Goal: Task Accomplishment & Management: Complete application form

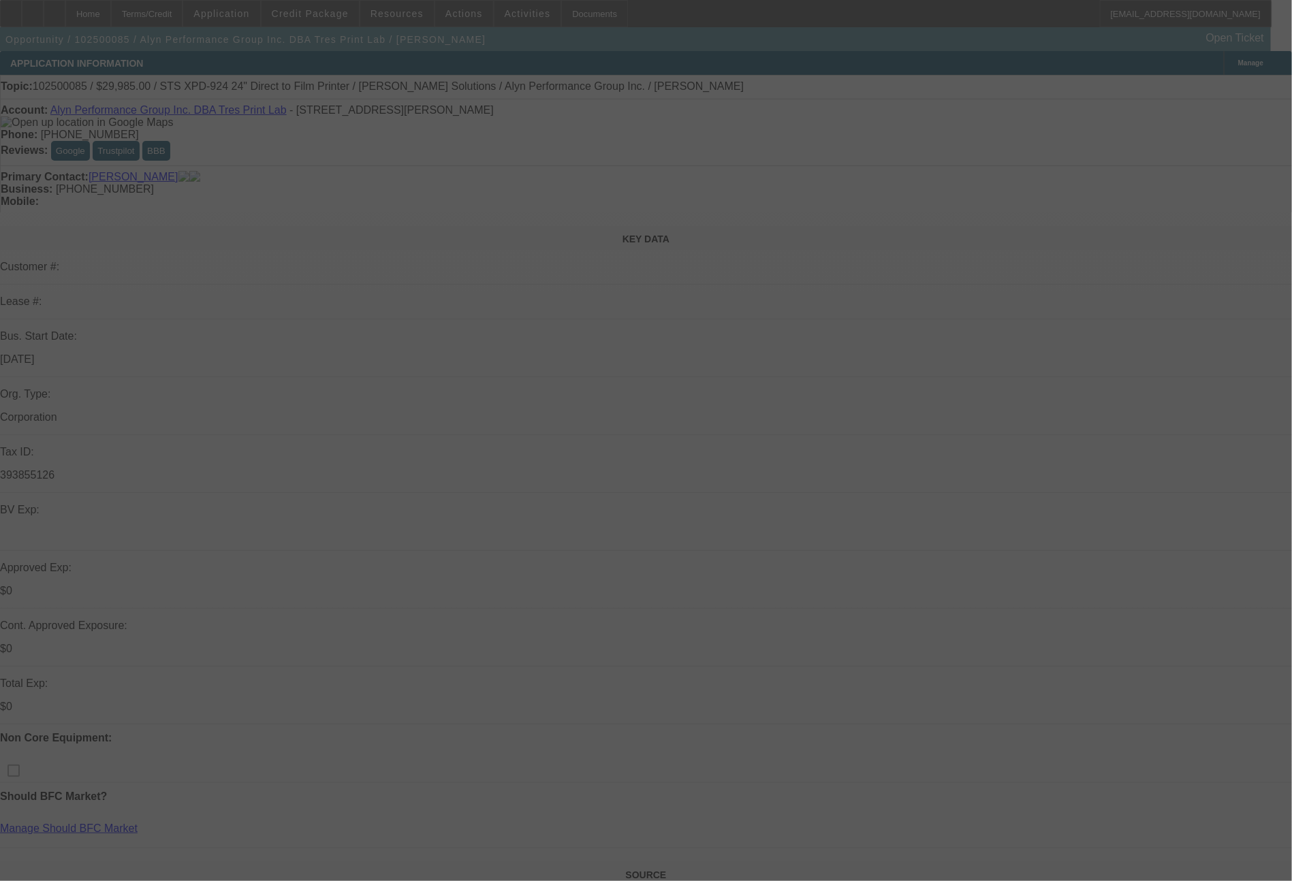
select select "0"
select select "0.1"
select select "4"
select select "0"
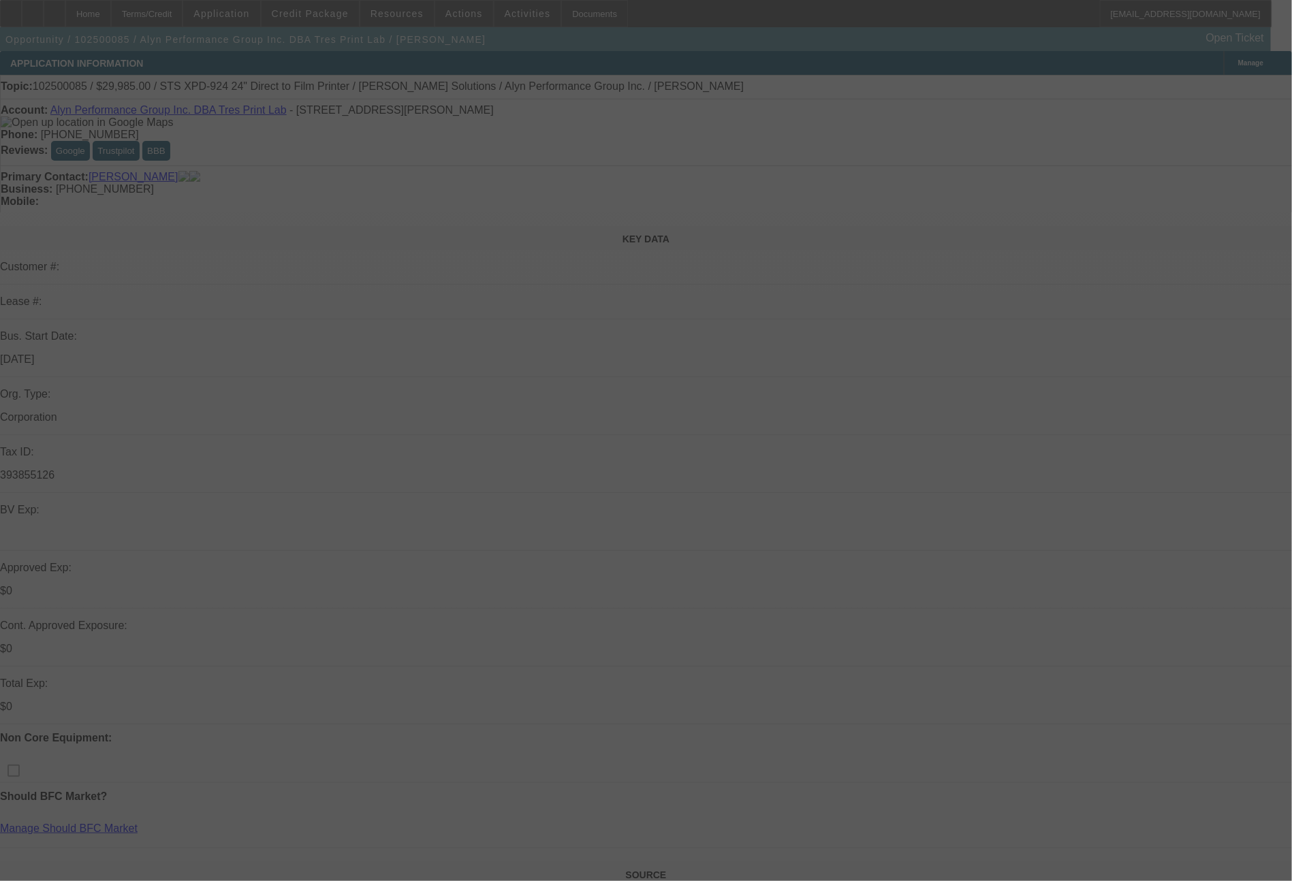
select select "0"
select select "6"
select select "0"
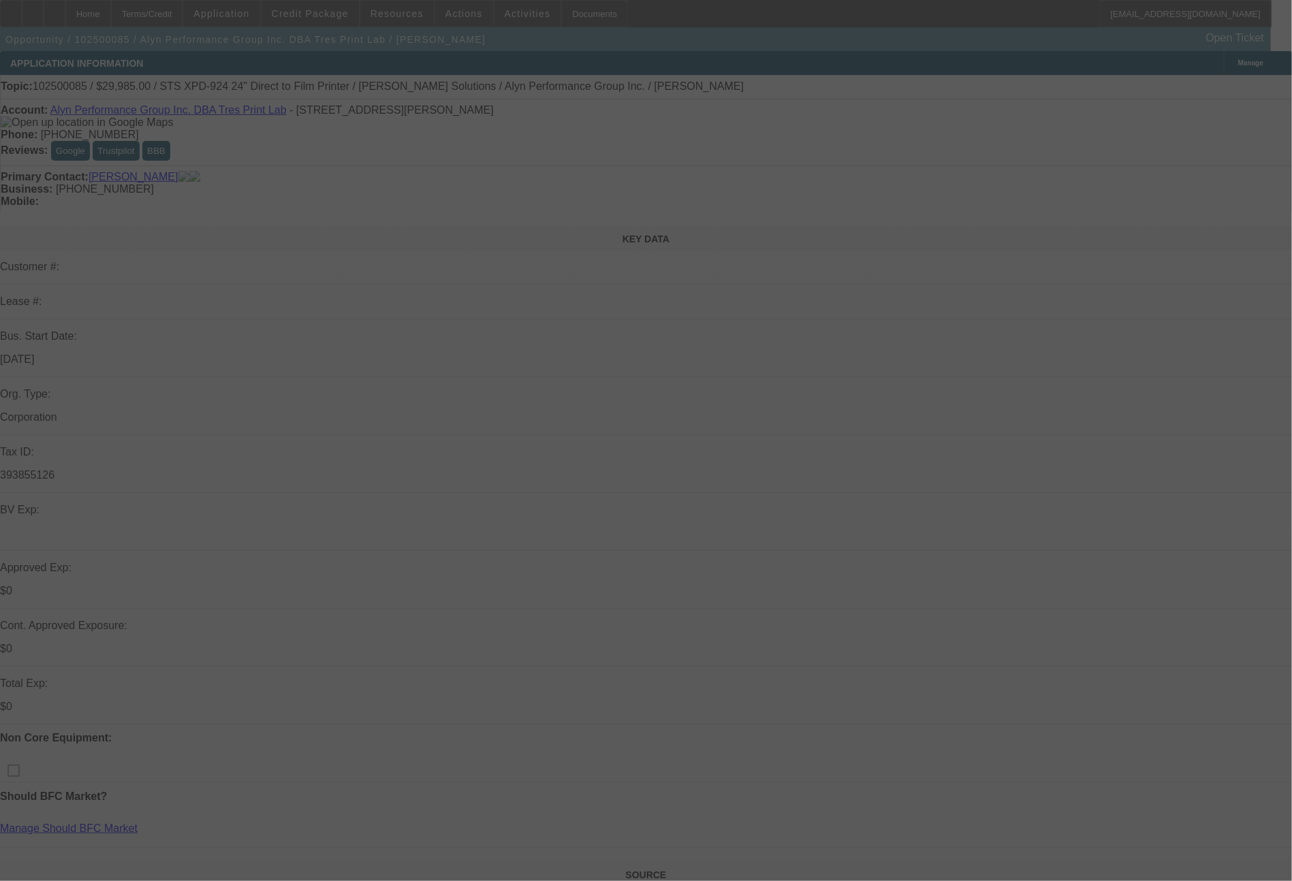
select select "0"
select select "6"
select select "0"
select select "0.1"
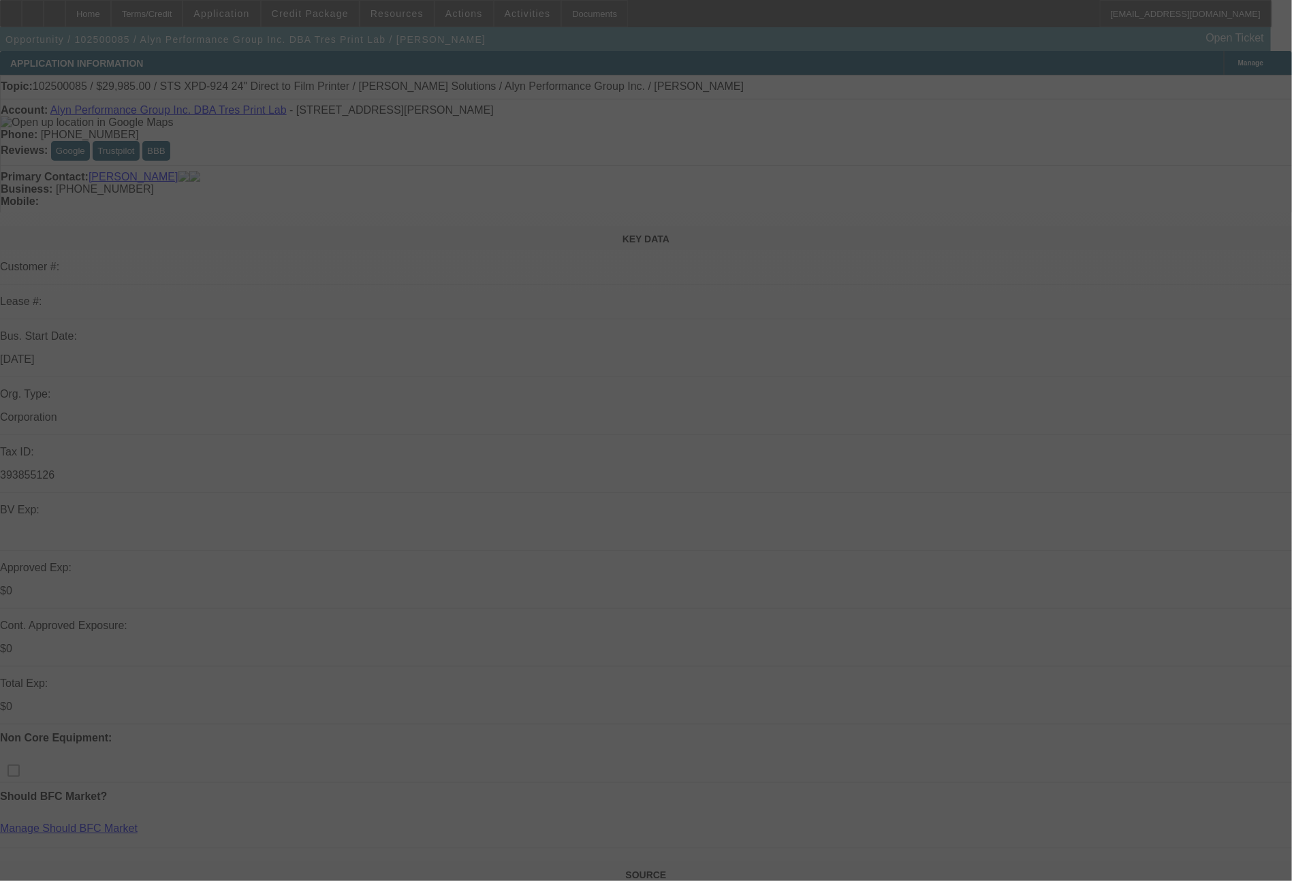
select select "4"
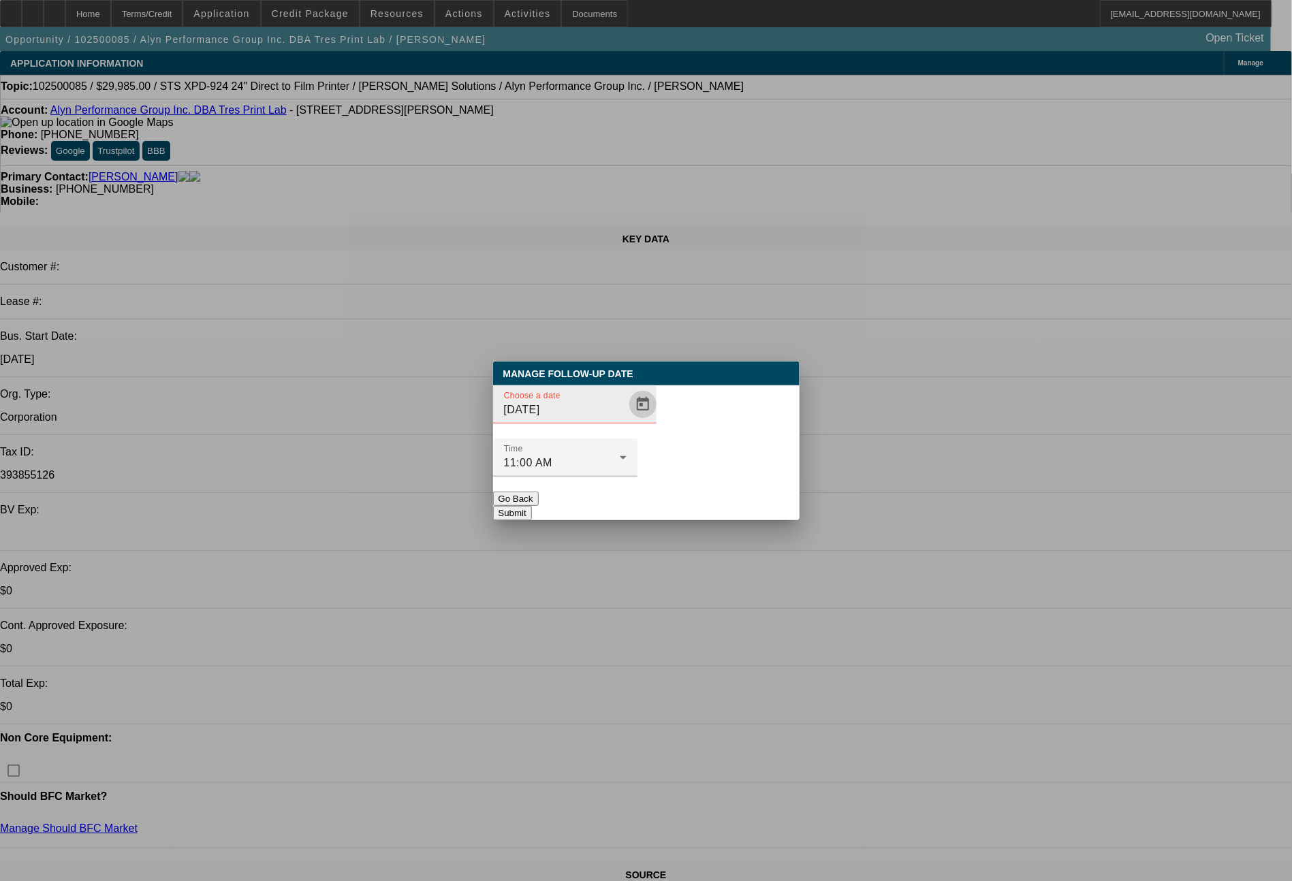
click at [626, 421] on span "Open calendar" at bounding box center [642, 404] width 33 height 33
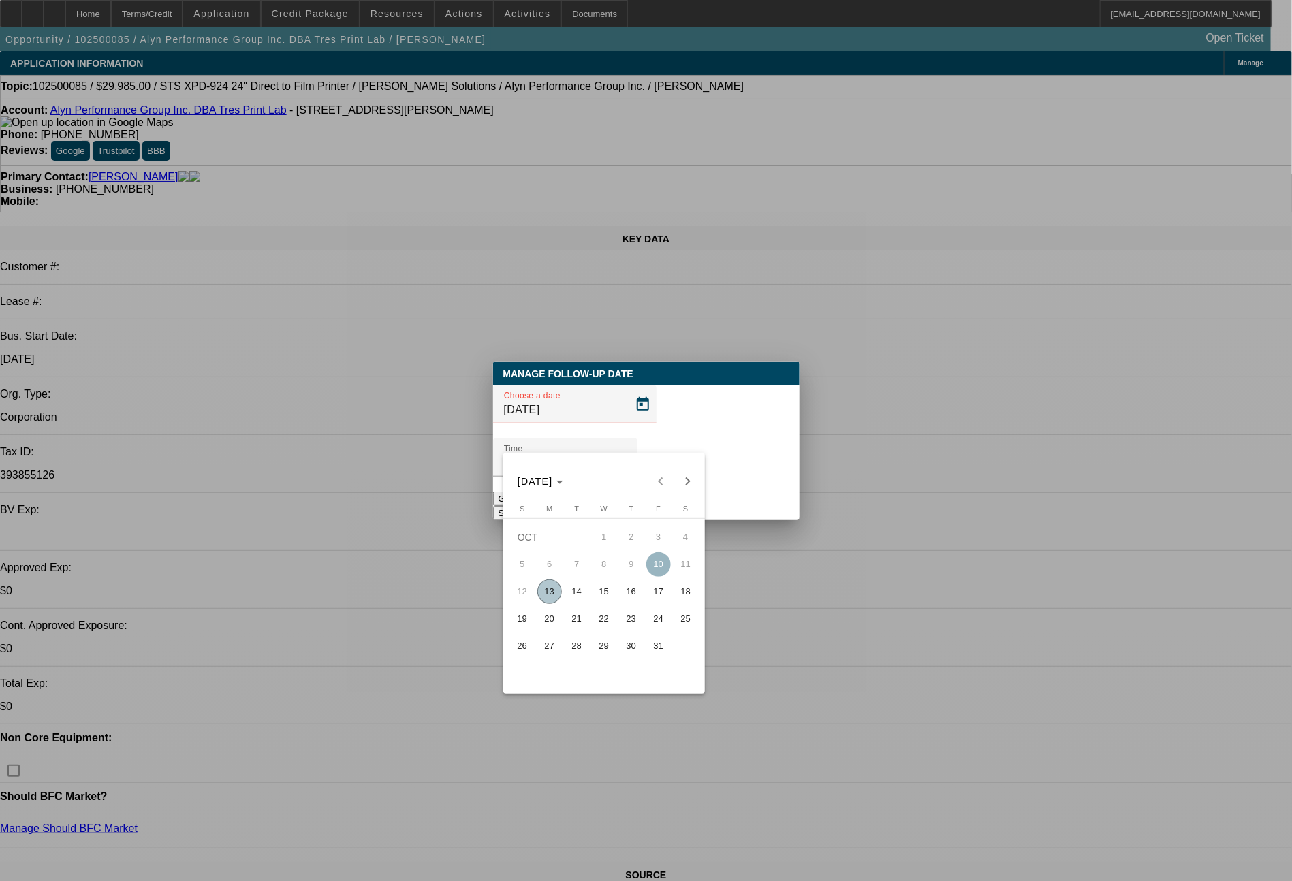
click at [580, 599] on span "14" at bounding box center [576, 591] width 25 height 25
type input "10/14/2025"
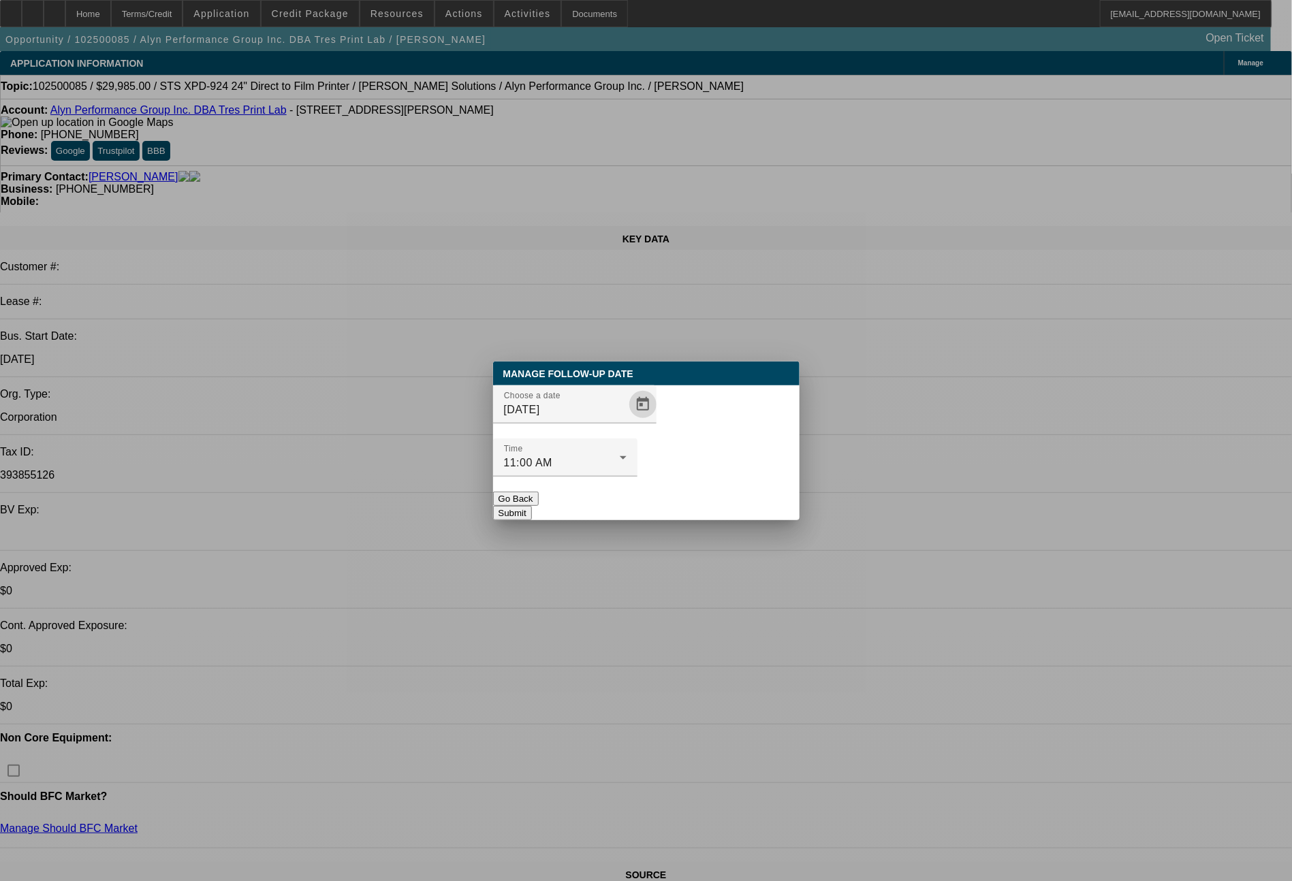
click at [689, 496] on div "Manage Follow-Up Date Choose a date 10/14/2025 Time 11:00 AM Go Back Submit" at bounding box center [646, 441] width 306 height 159
click at [532, 506] on button "Submit" at bounding box center [512, 513] width 39 height 14
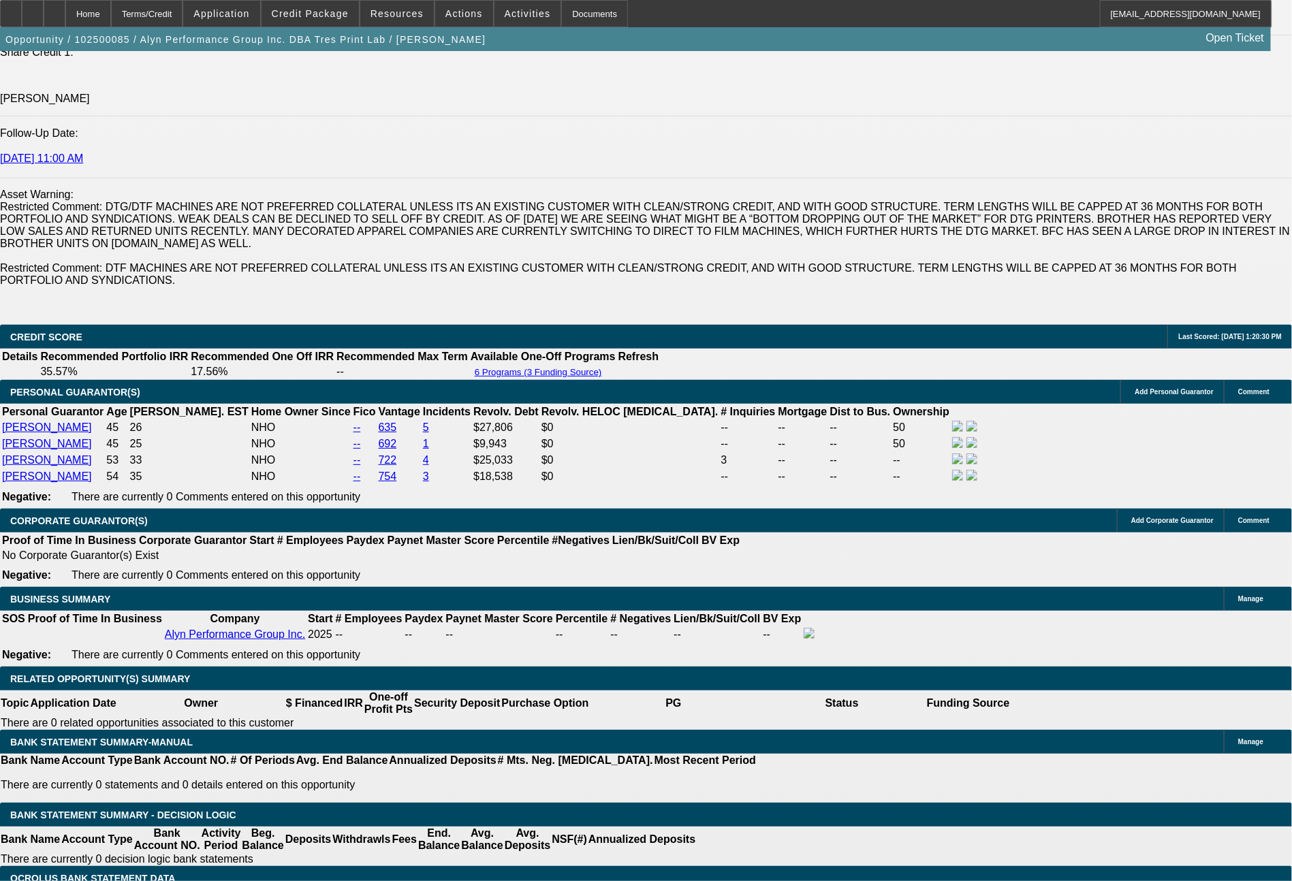
scroll to position [1962, 0]
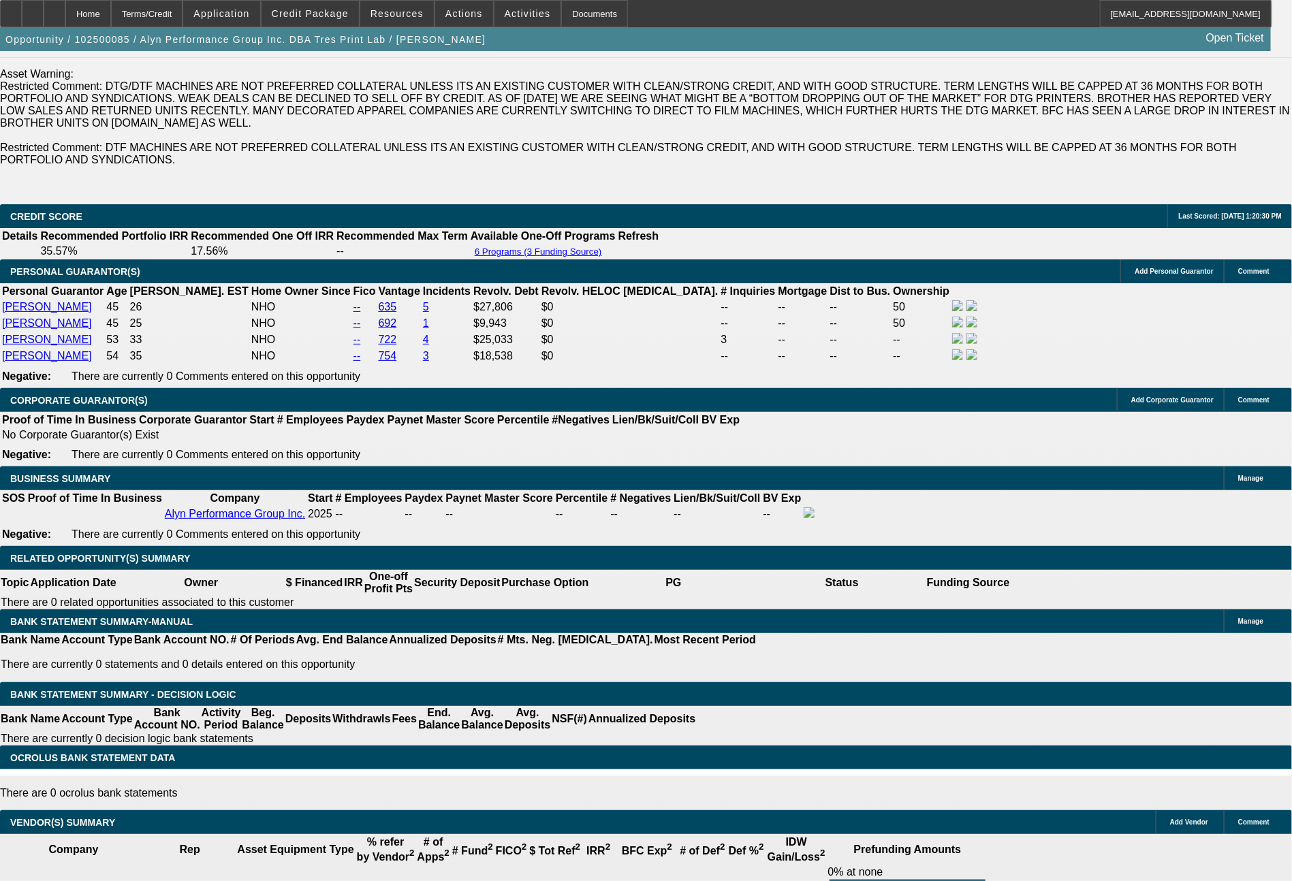
scroll to position [2248, 0]
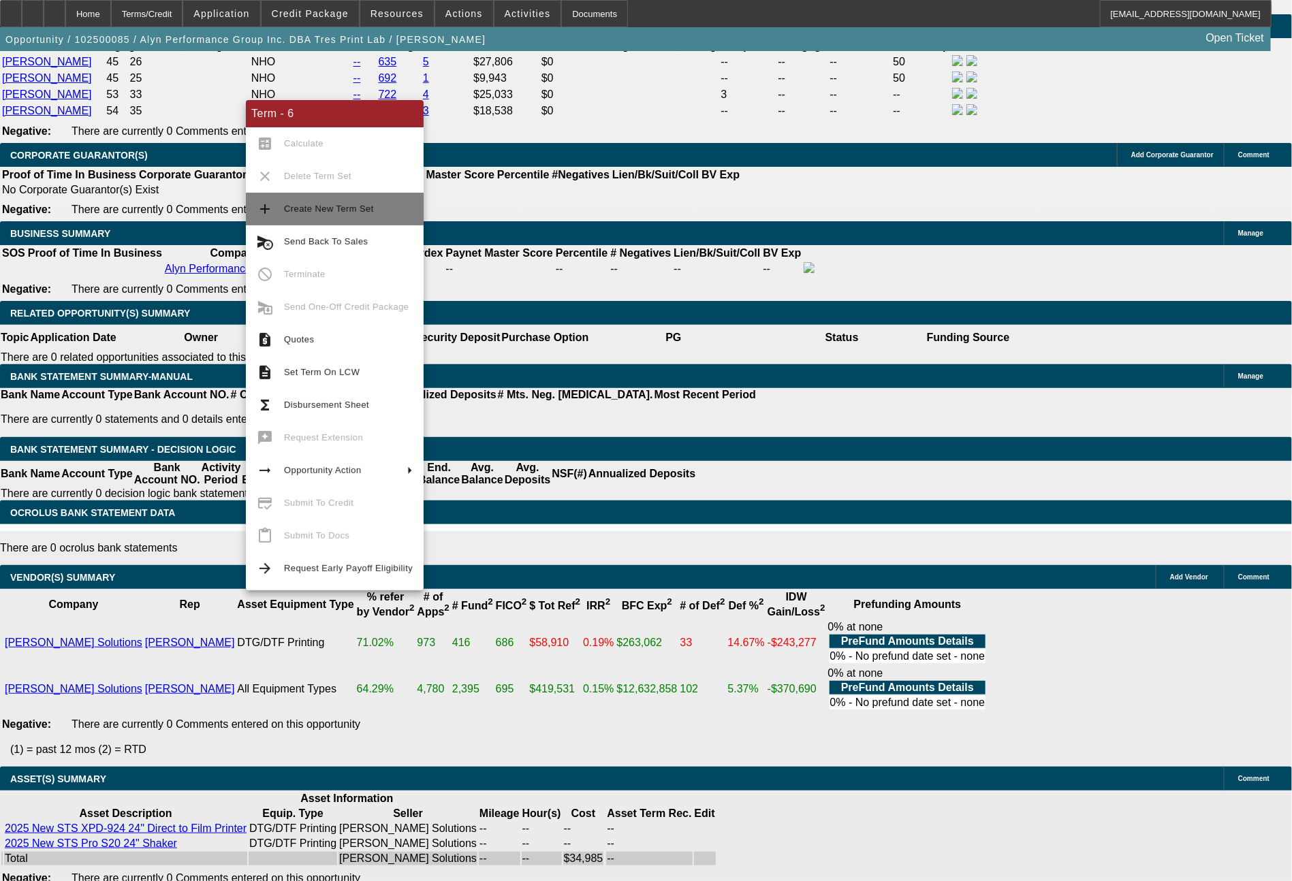
click at [332, 221] on button "add Create New Term Set" at bounding box center [335, 209] width 178 height 33
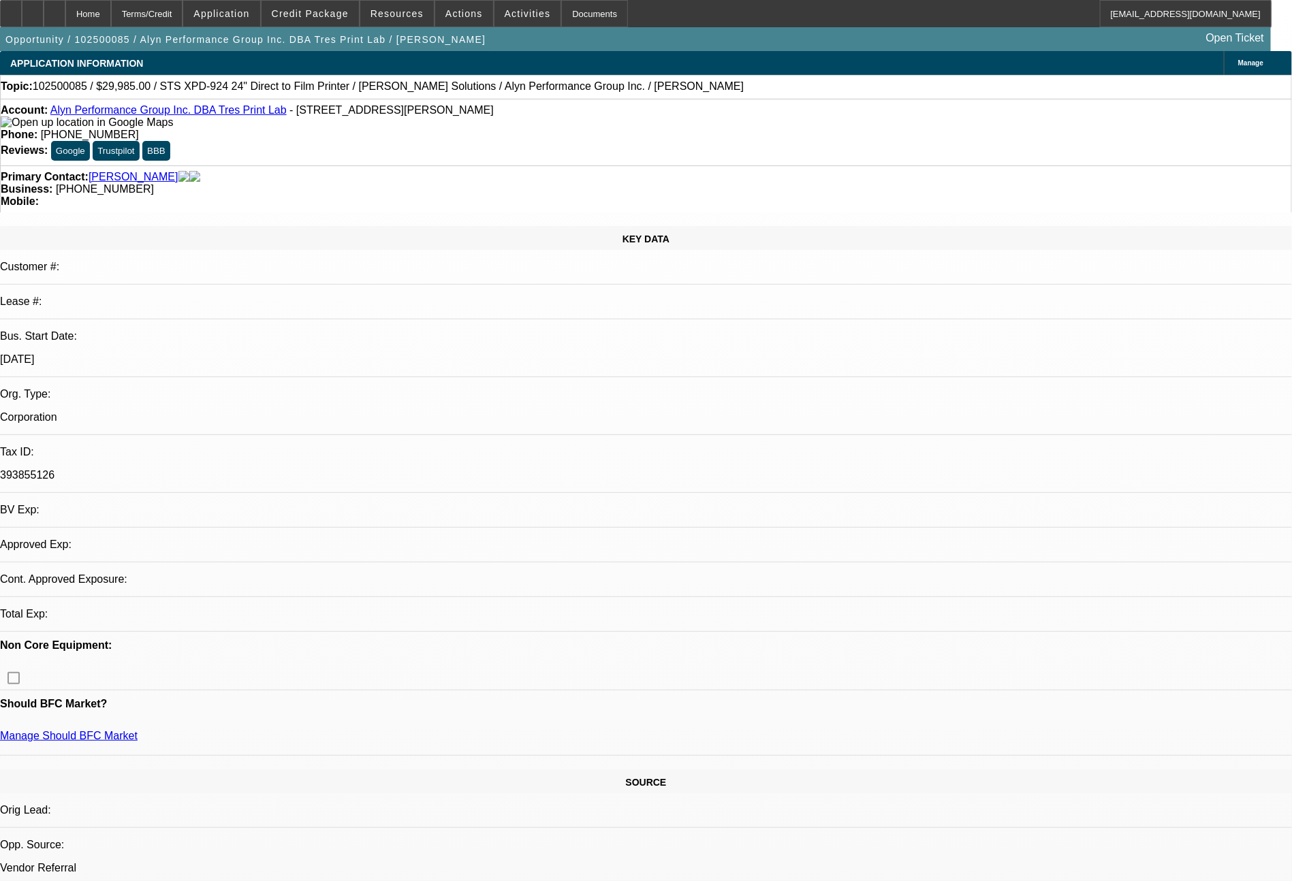
select select "0"
select select "0.1"
select select "0"
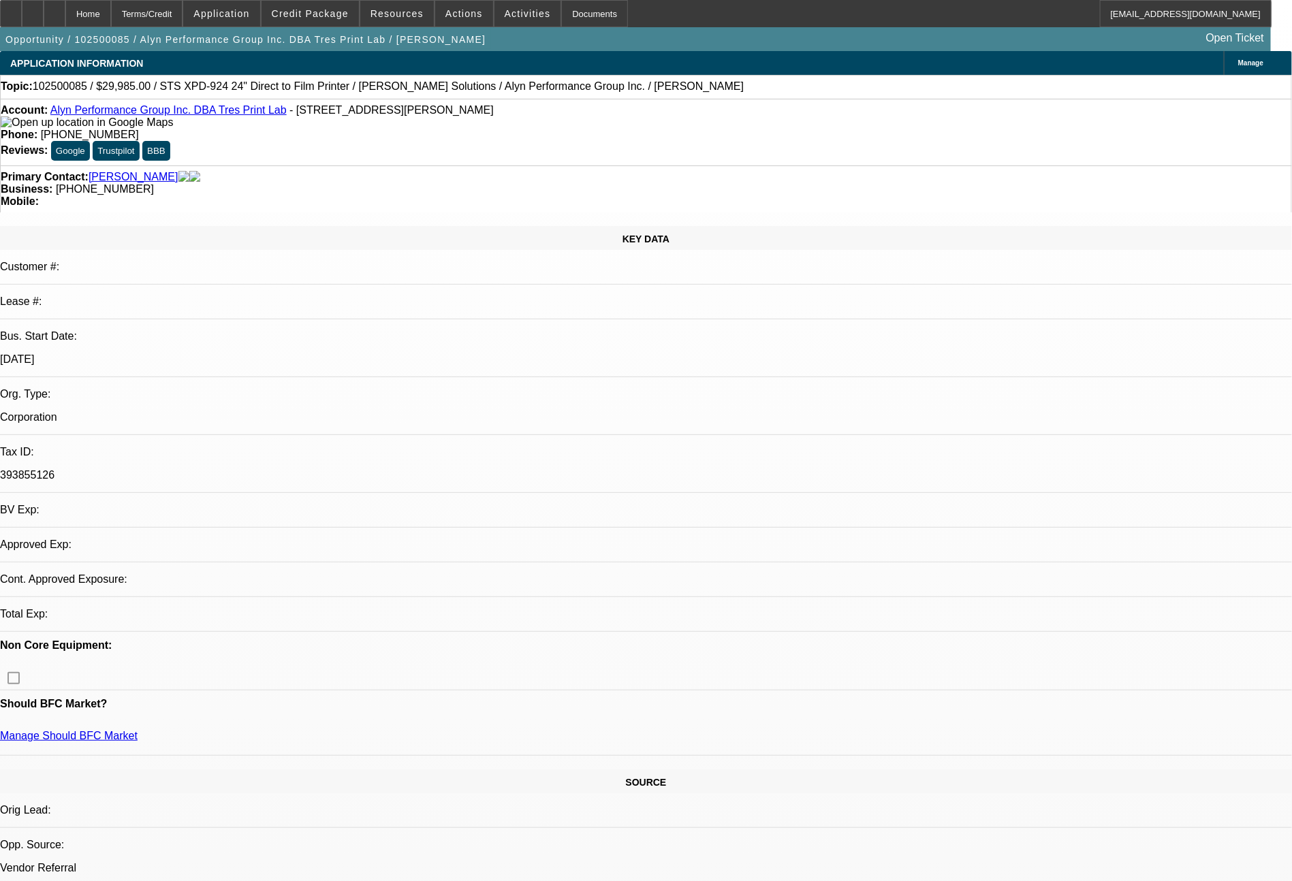
select select "0.1"
select select "0"
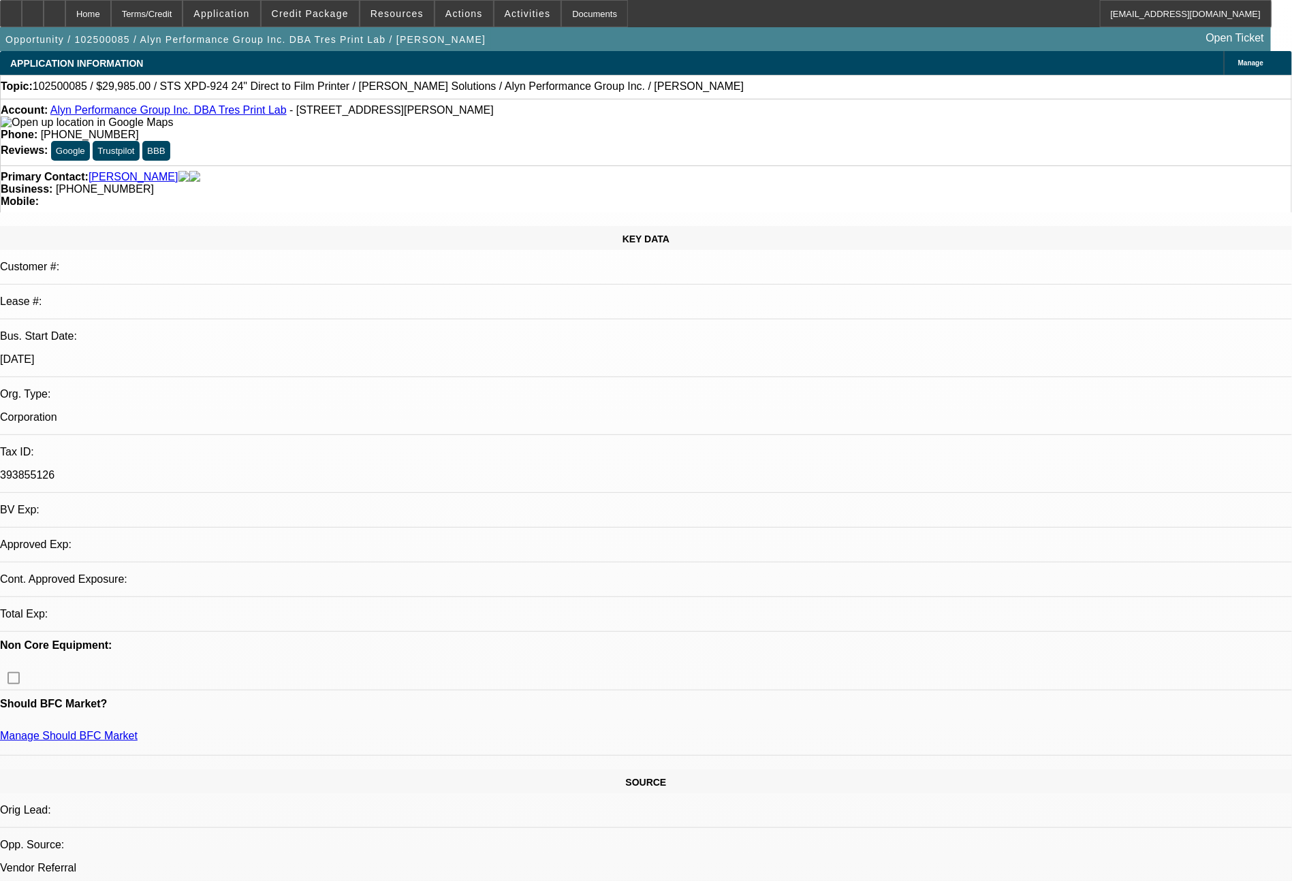
select select "0"
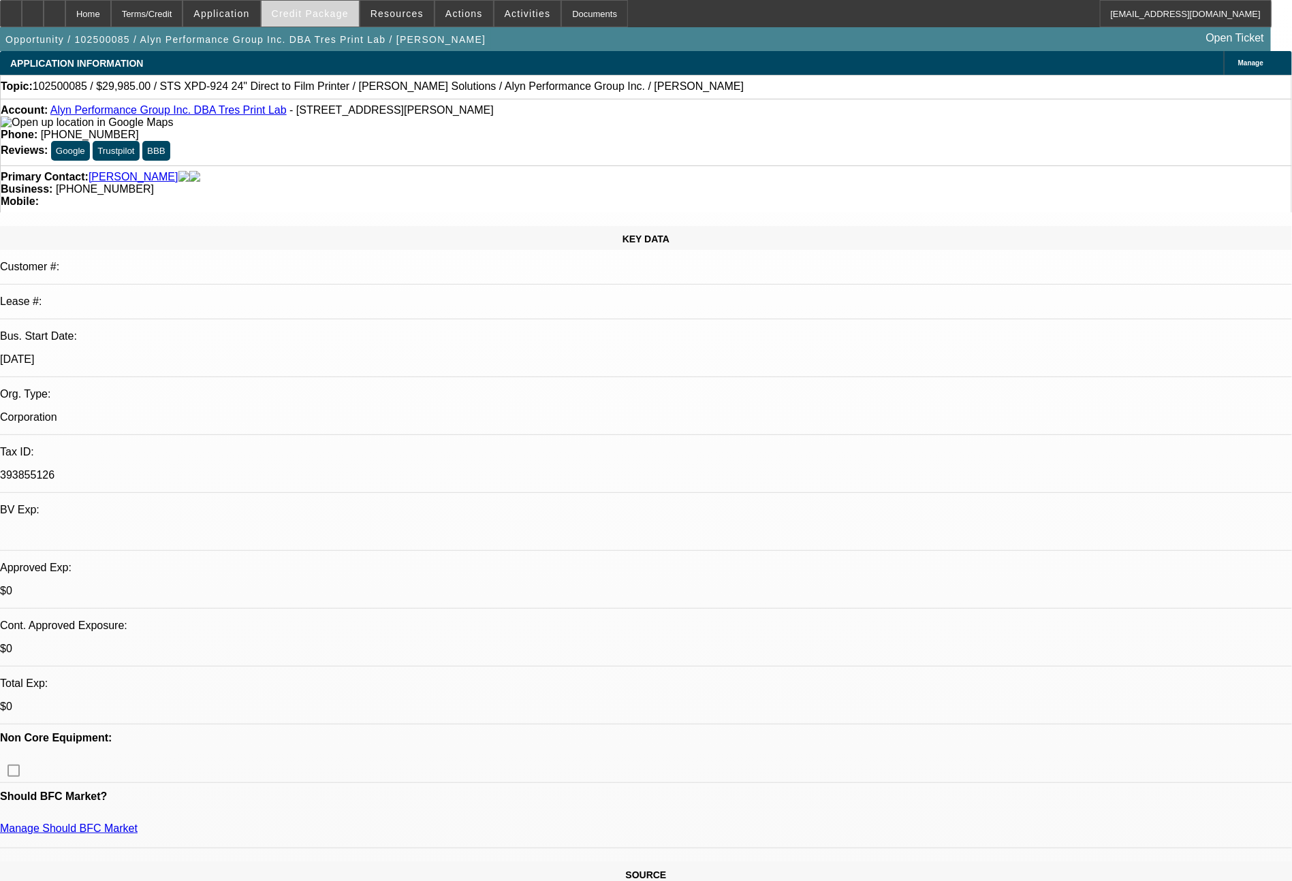
select select "1"
select select "4"
select select "1"
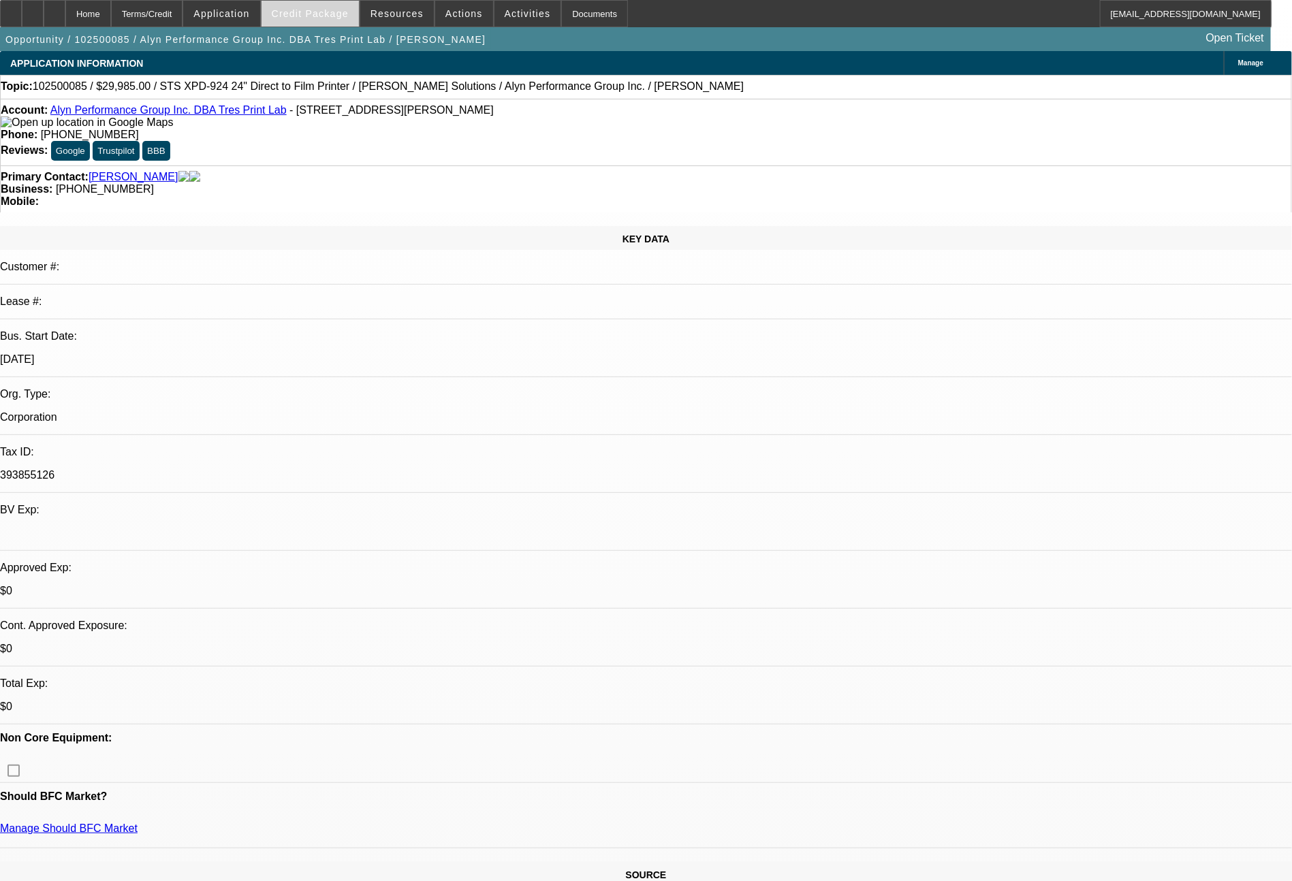
select select "4"
select select "1"
select select "6"
select select "1"
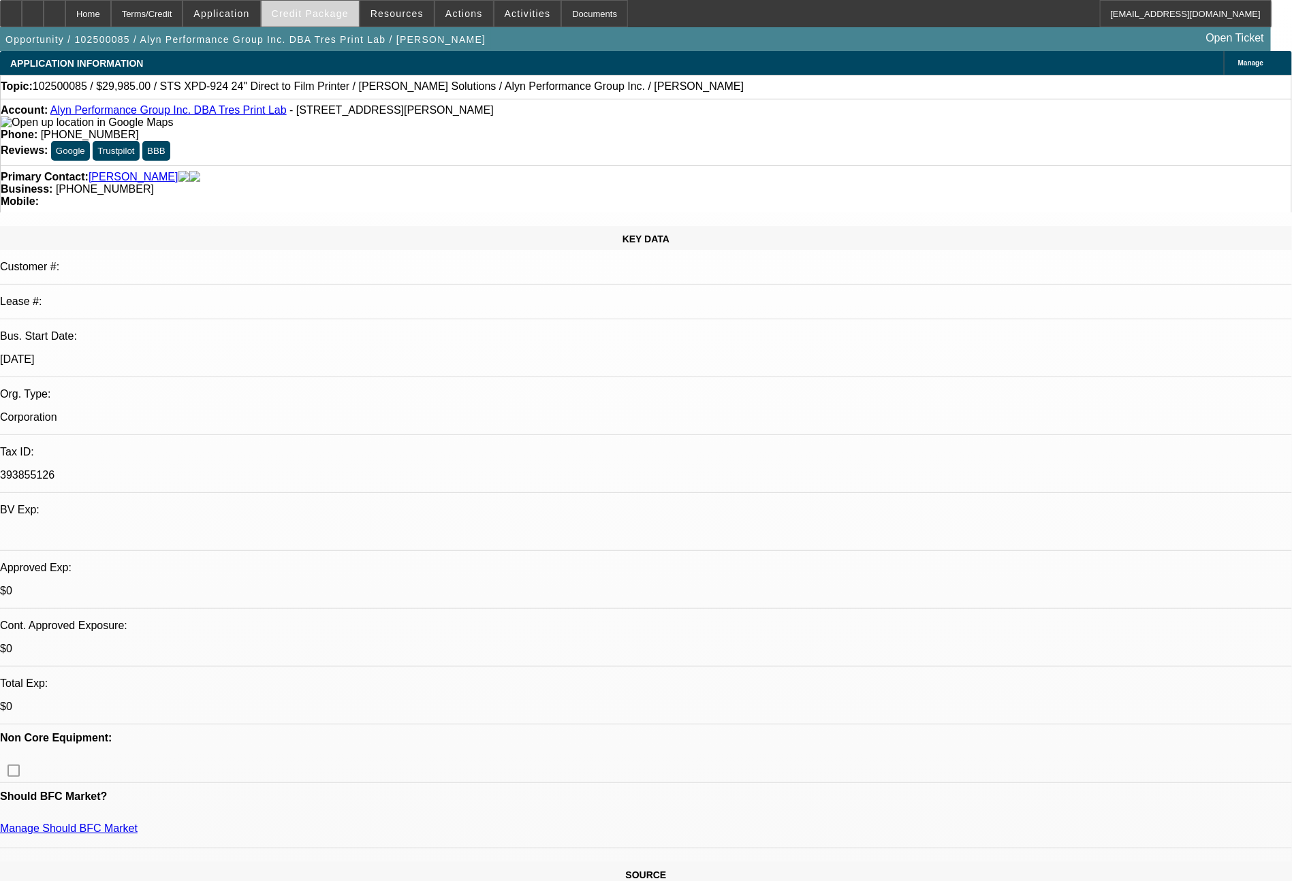
select select "1"
select select "6"
click at [300, 11] on span "Credit Package" at bounding box center [310, 13] width 77 height 11
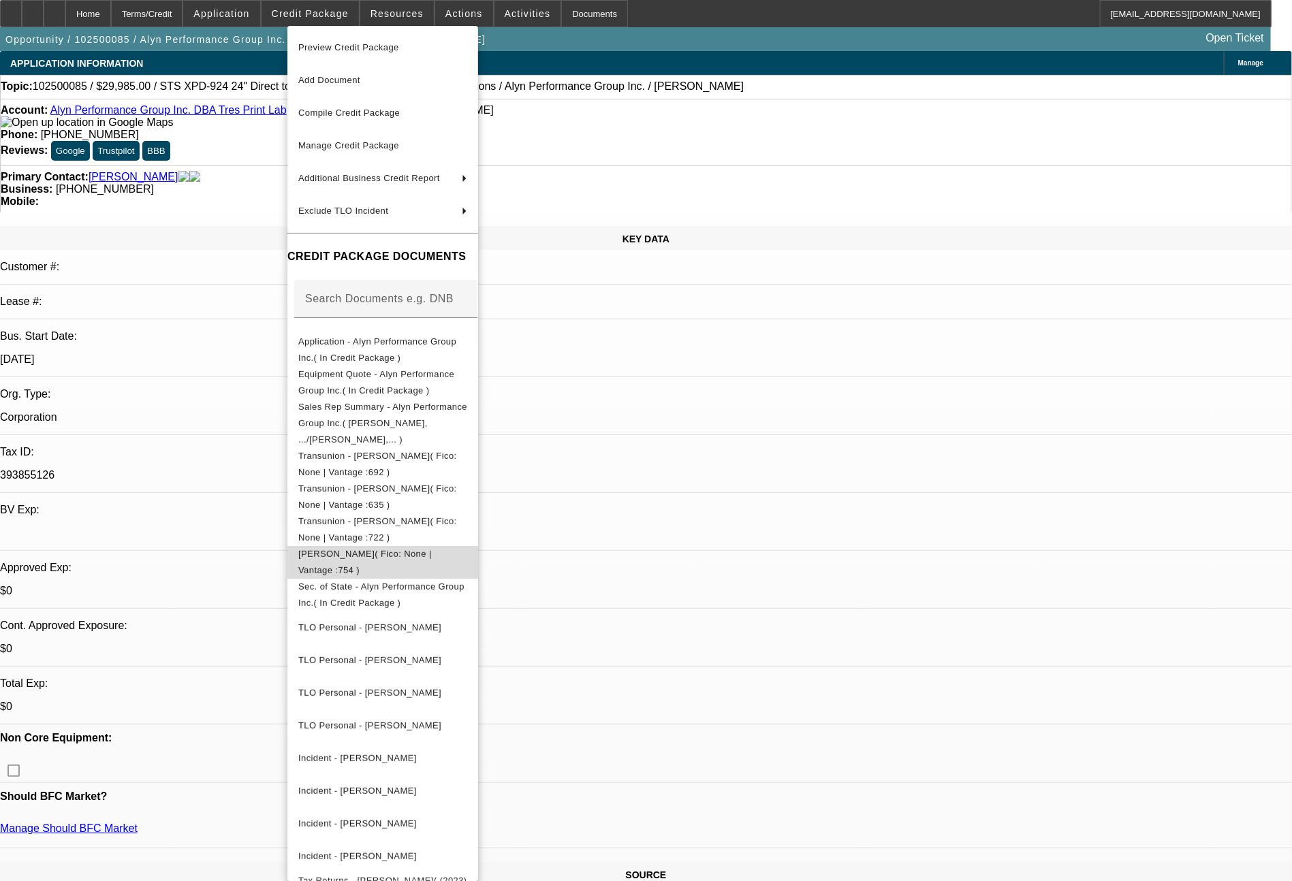
click at [432, 550] on span "[PERSON_NAME]( Fico: None | Vantage :754 )" at bounding box center [364, 562] width 133 height 27
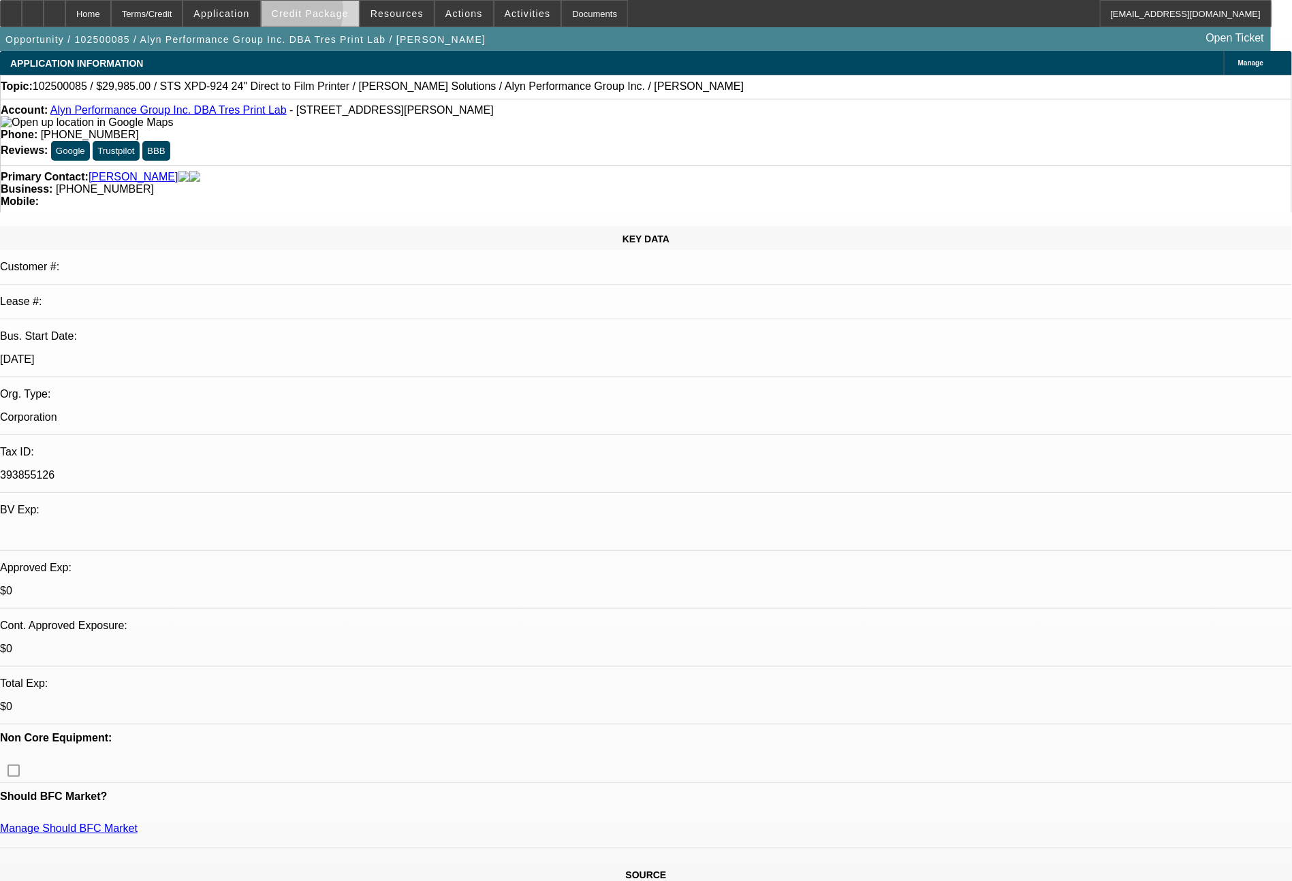
click at [307, 14] on span "Credit Package" at bounding box center [310, 13] width 77 height 11
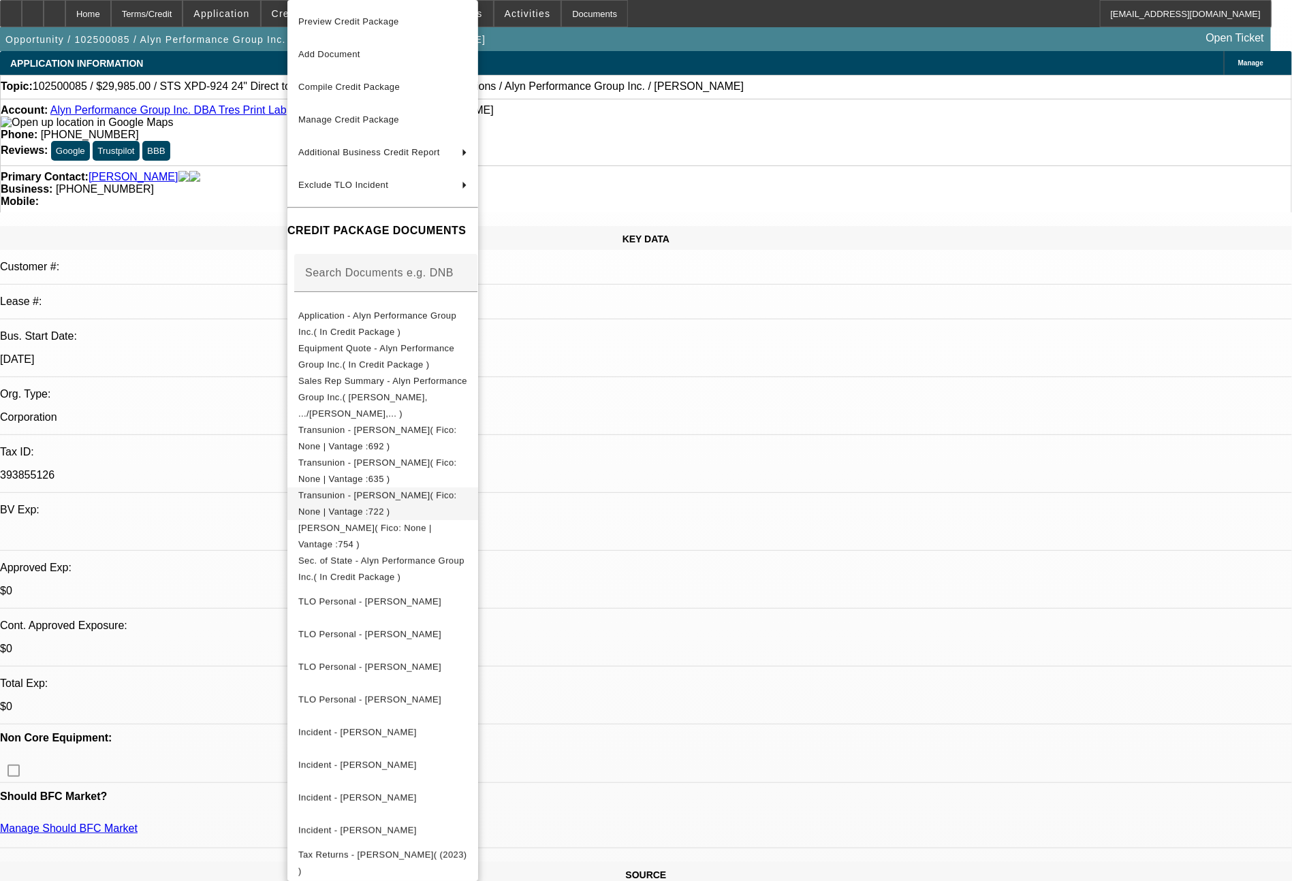
click at [467, 496] on span "Transunion - [PERSON_NAME]( Fico: None | Vantage :722 )" at bounding box center [382, 504] width 169 height 33
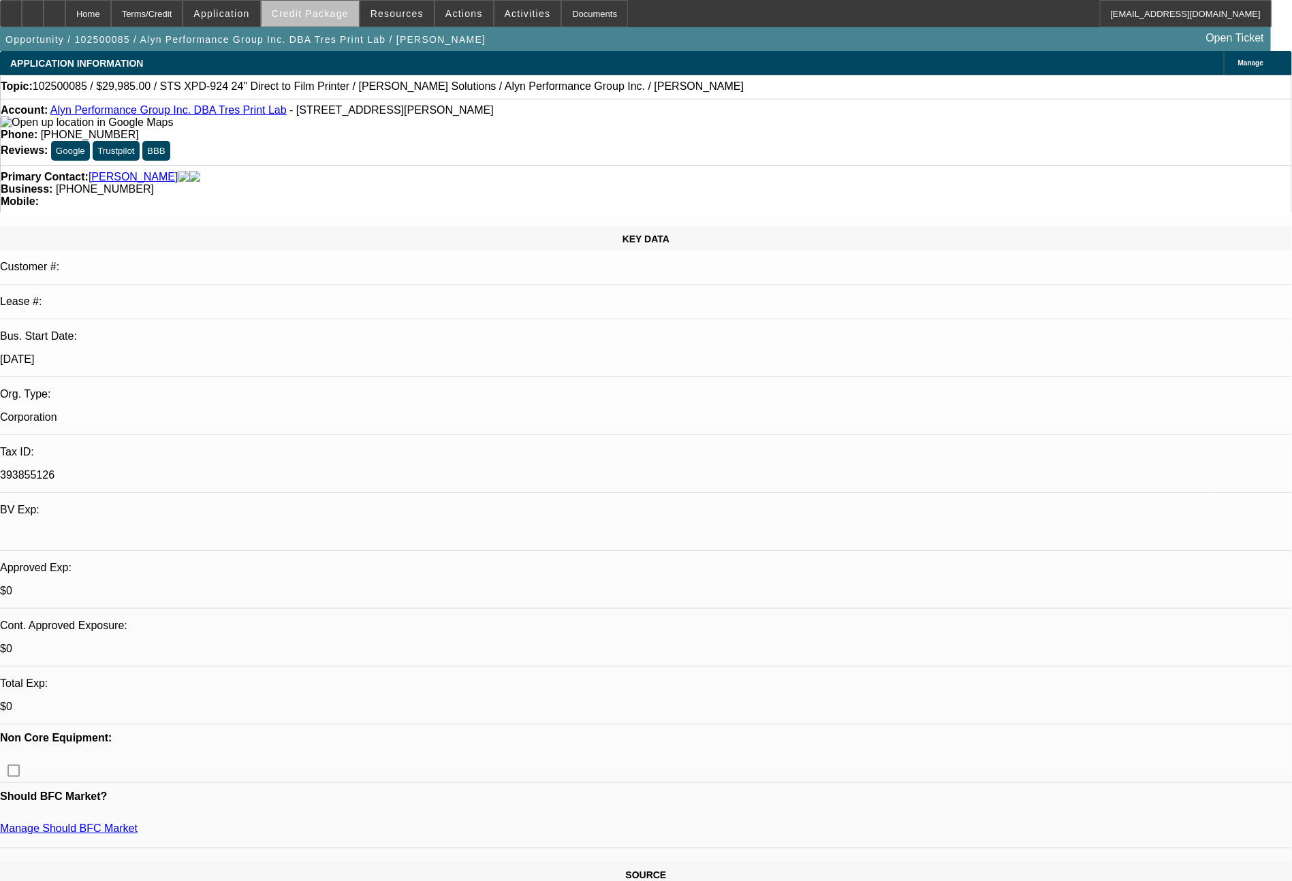
click at [340, 13] on span "Credit Package" at bounding box center [310, 13] width 77 height 11
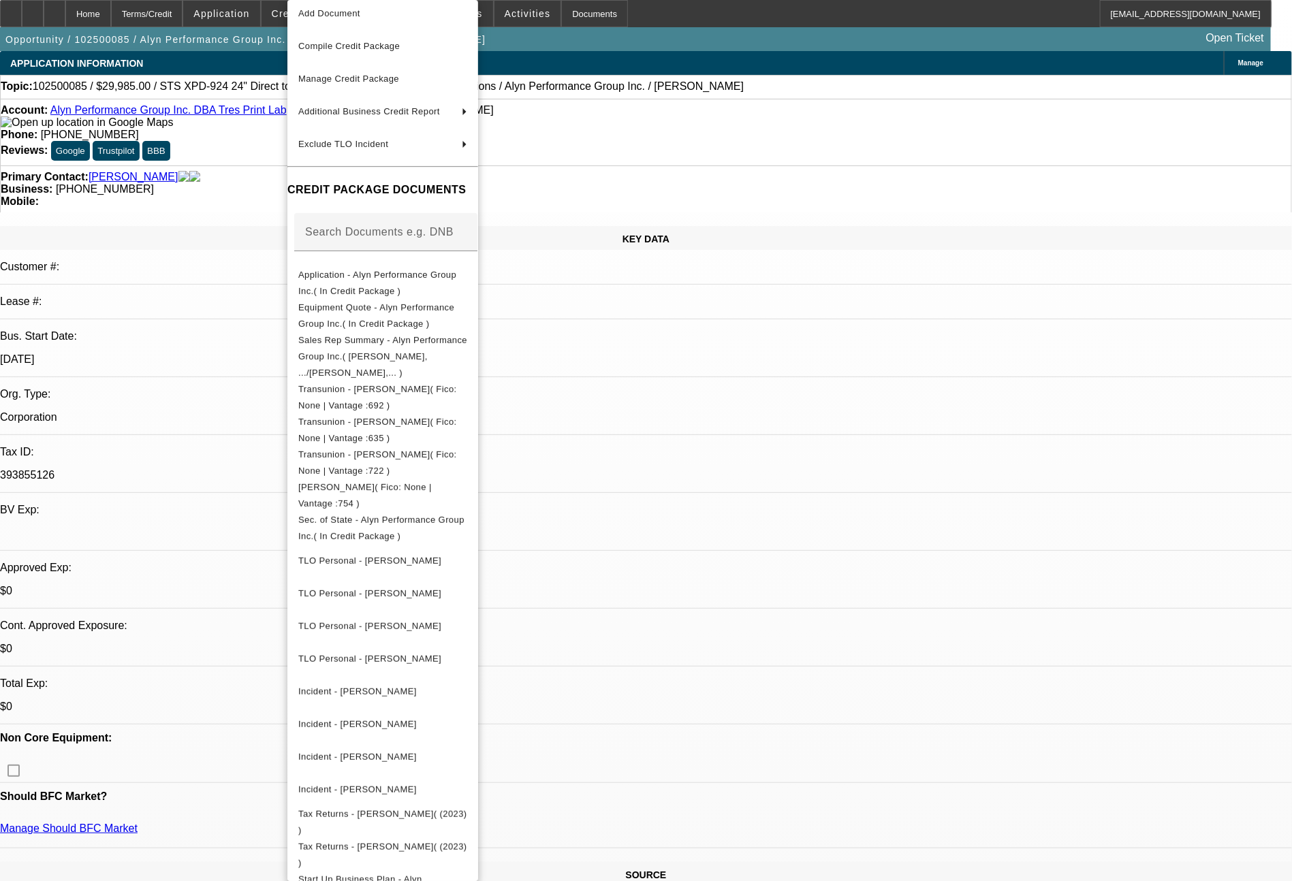
scroll to position [127, 0]
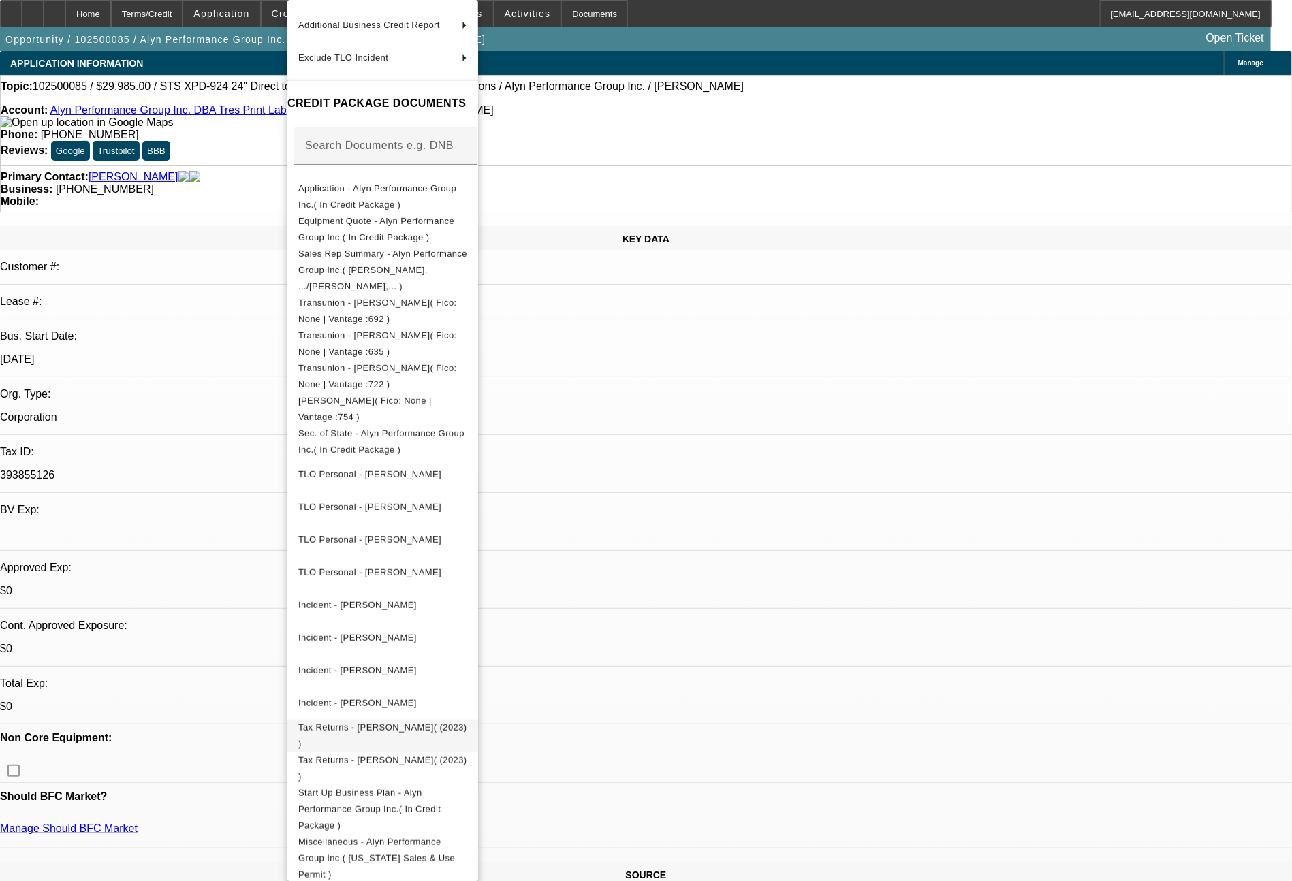
click at [429, 725] on span "Tax Returns - Ramirez, Lynda( (2023) )" at bounding box center [382, 735] width 169 height 27
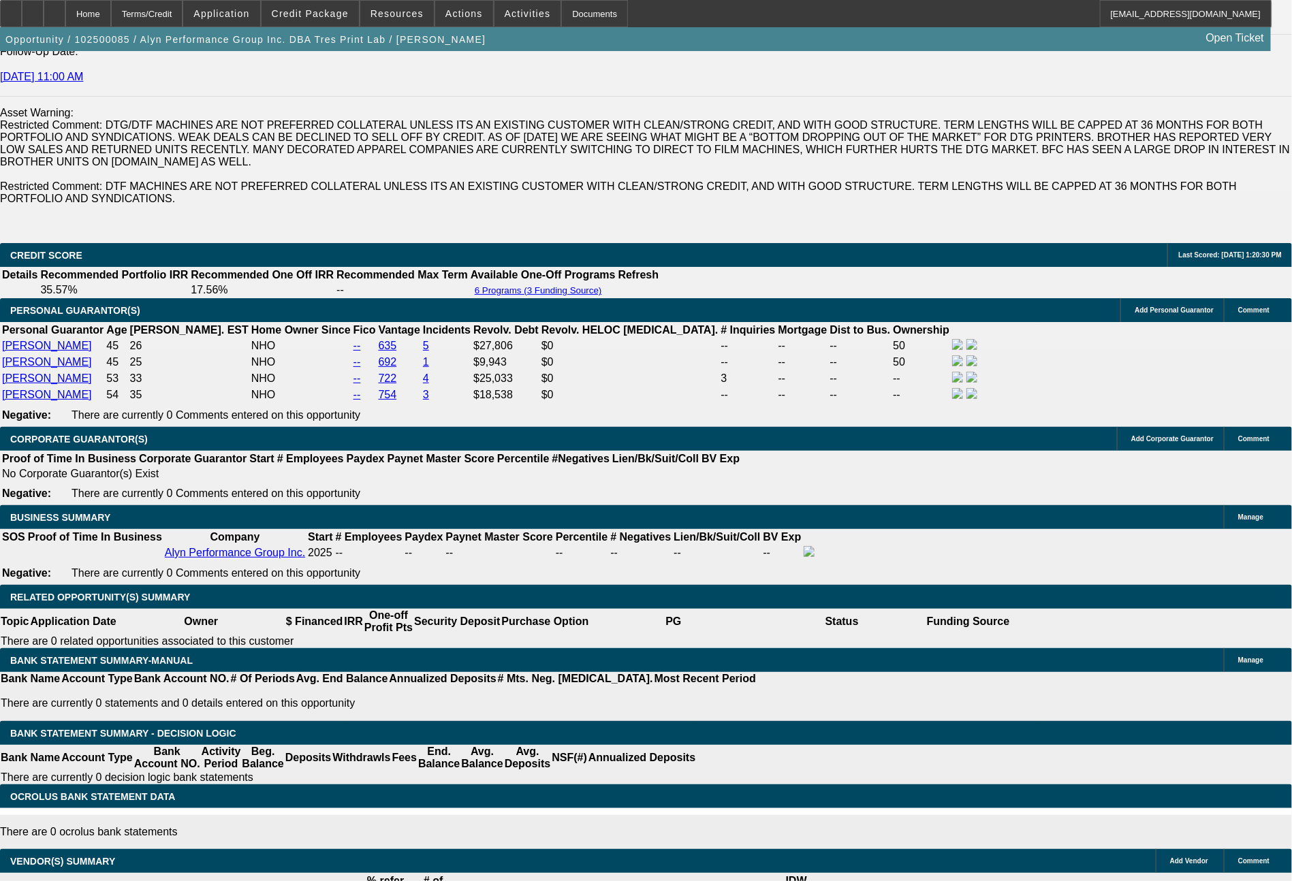
scroll to position [2045, 0]
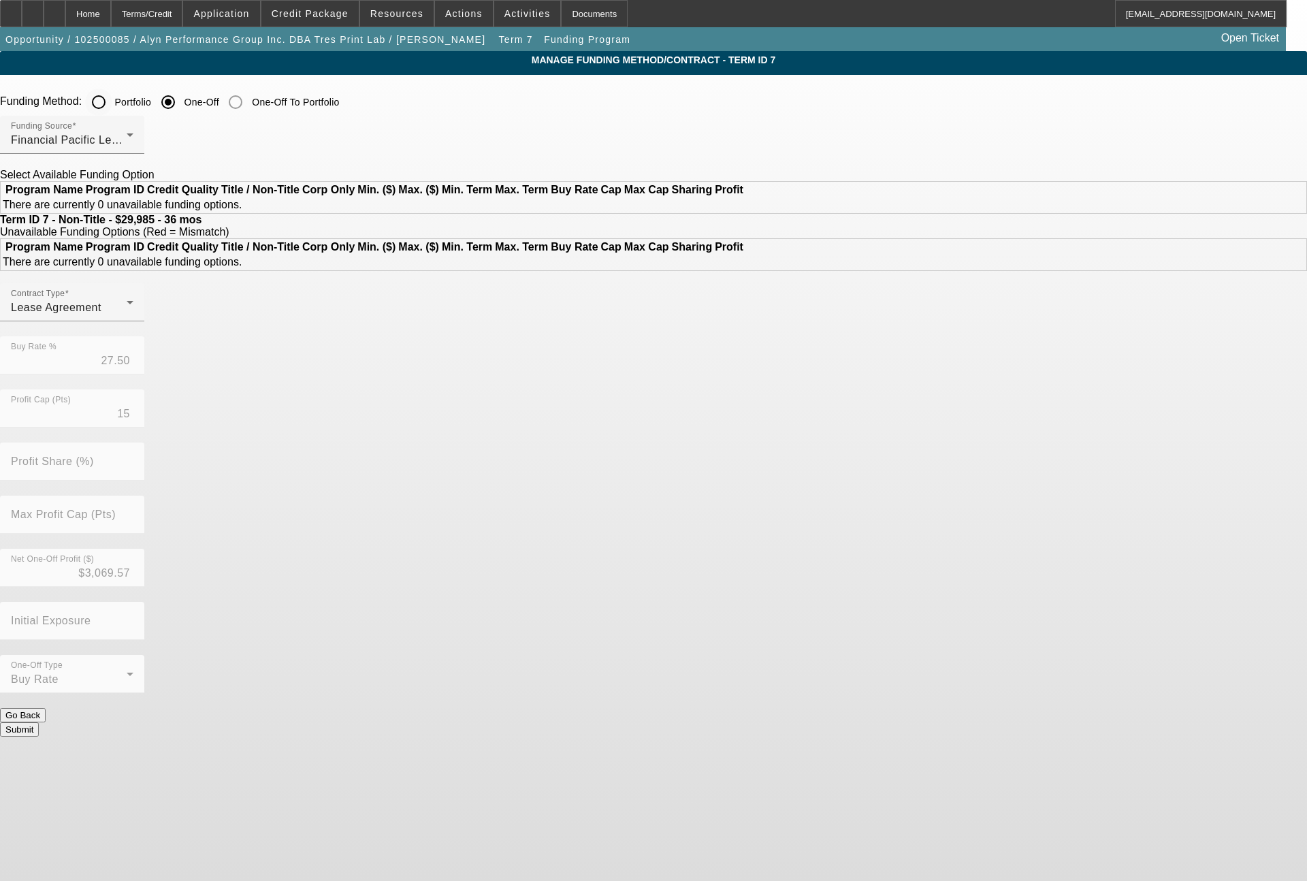
click at [112, 101] on input "Portfolio" at bounding box center [98, 102] width 27 height 27
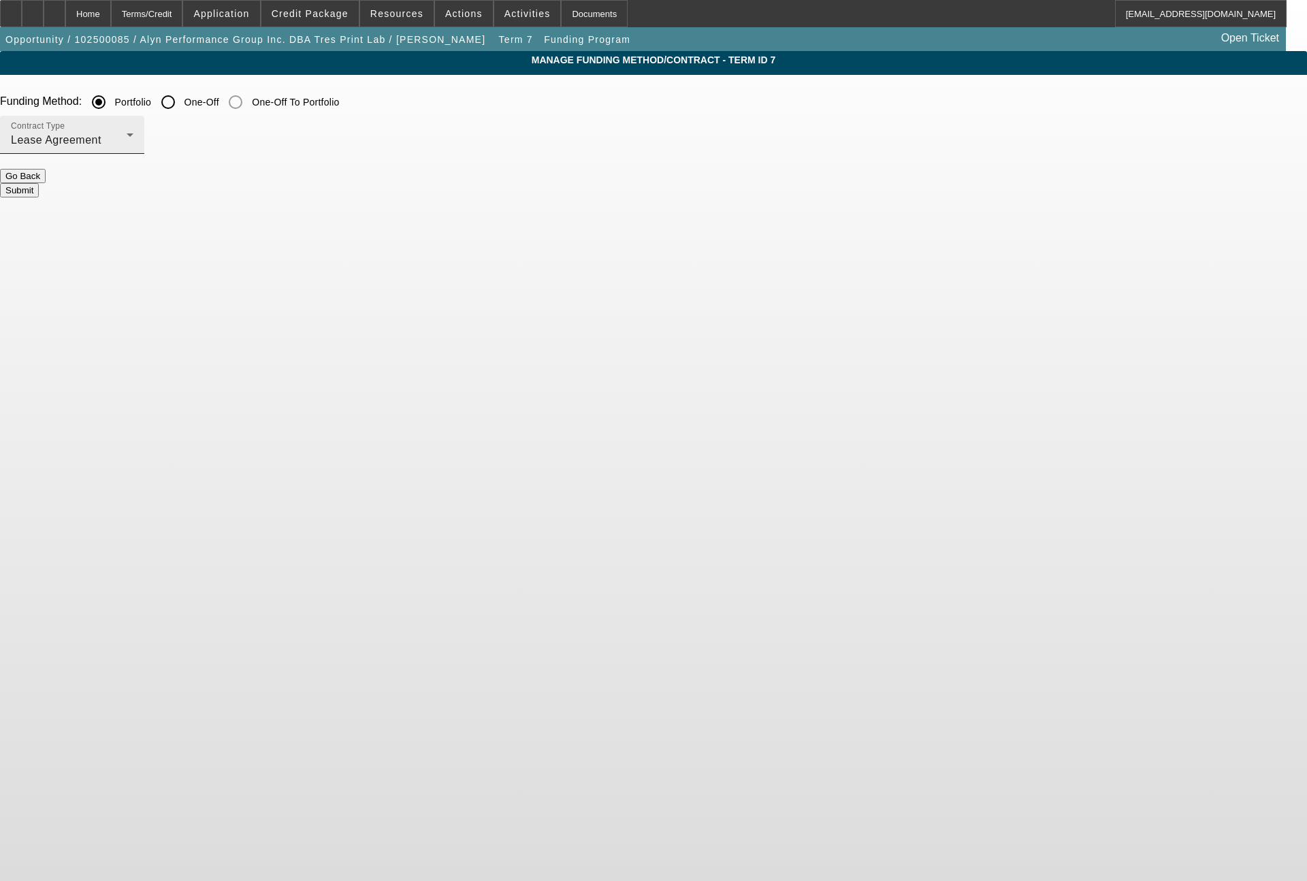
click at [127, 144] on div "Lease Agreement" at bounding box center [69, 140] width 116 height 16
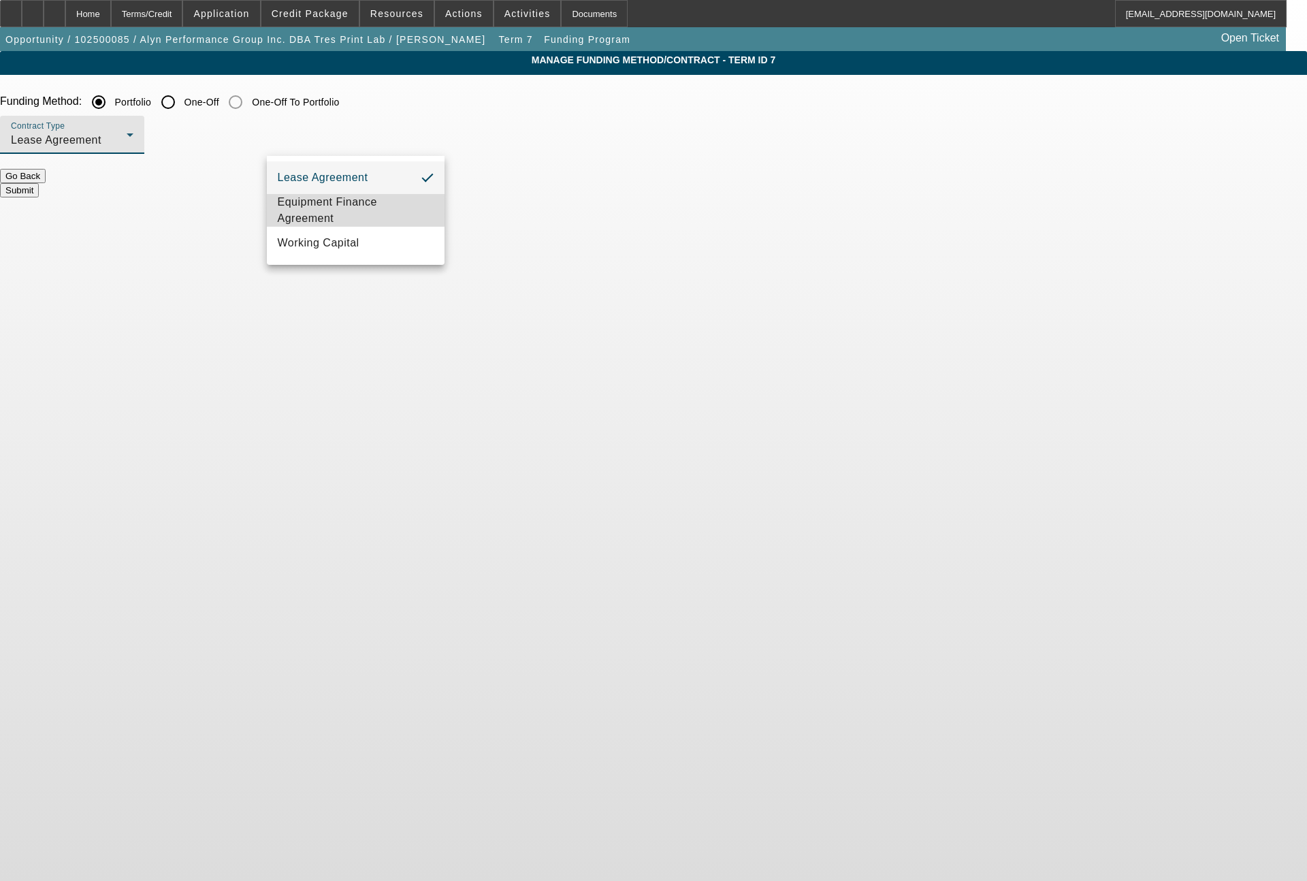
click at [341, 199] on span "Equipment Finance Agreement" at bounding box center [356, 210] width 157 height 33
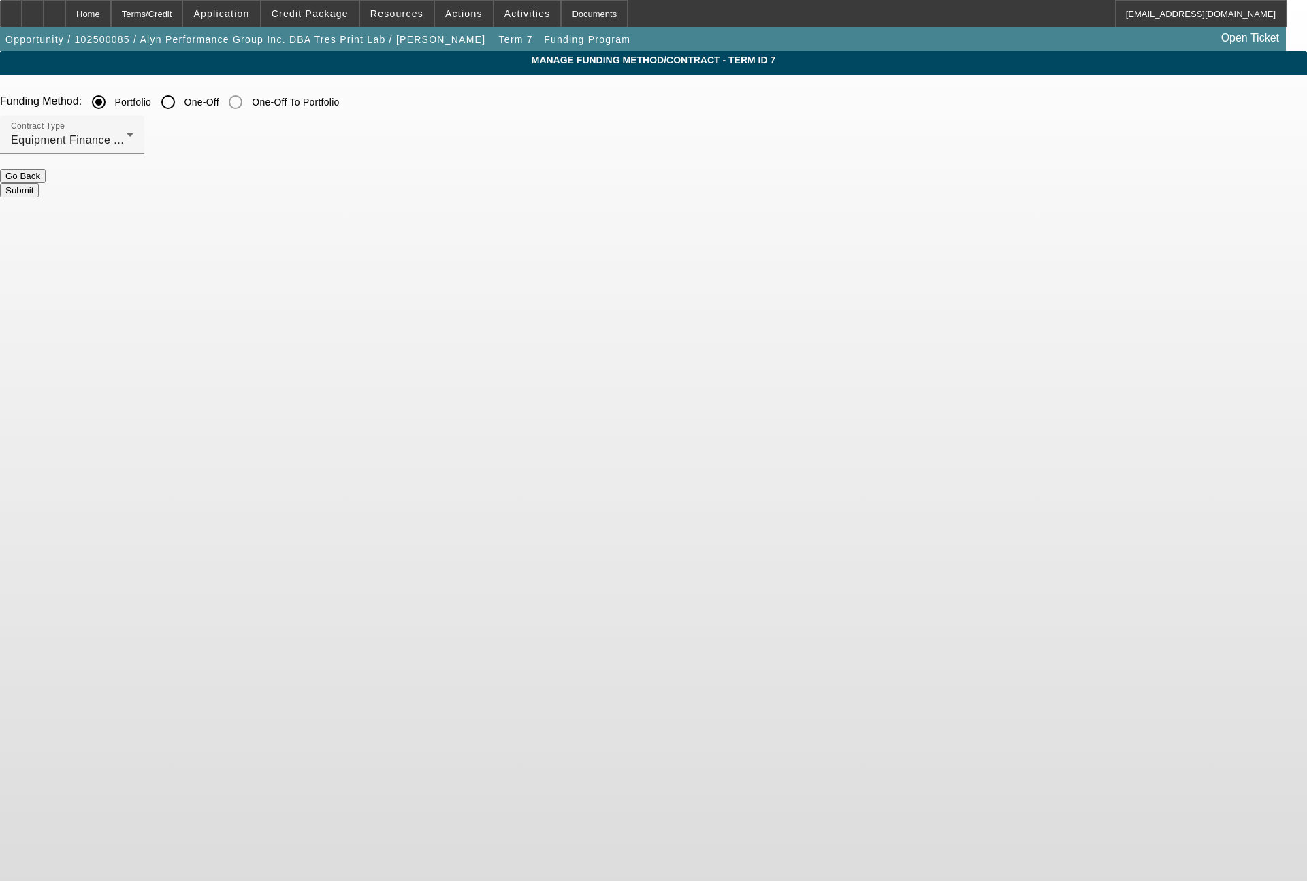
click at [39, 183] on button "Submit" at bounding box center [19, 190] width 39 height 14
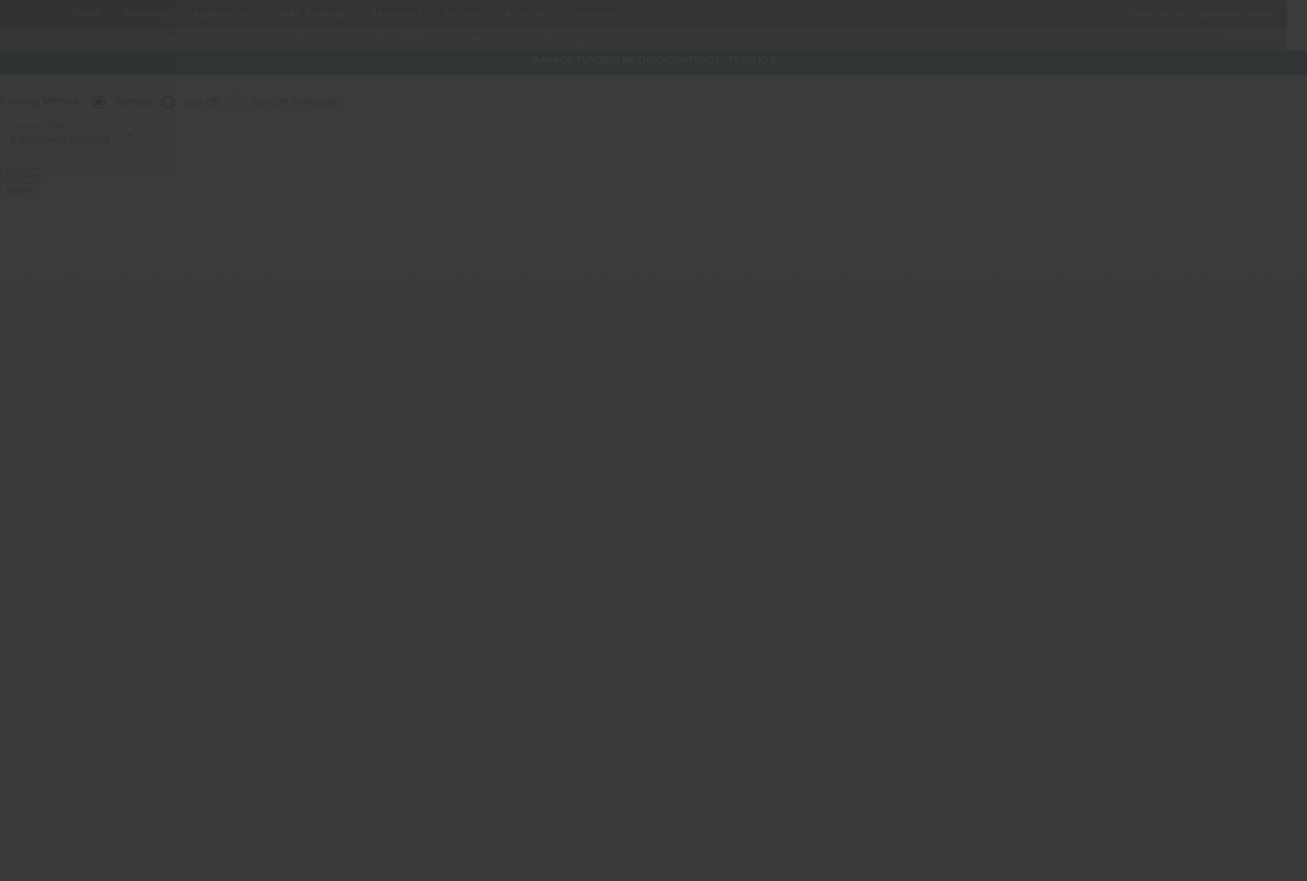
radio input "false"
radio input "true"
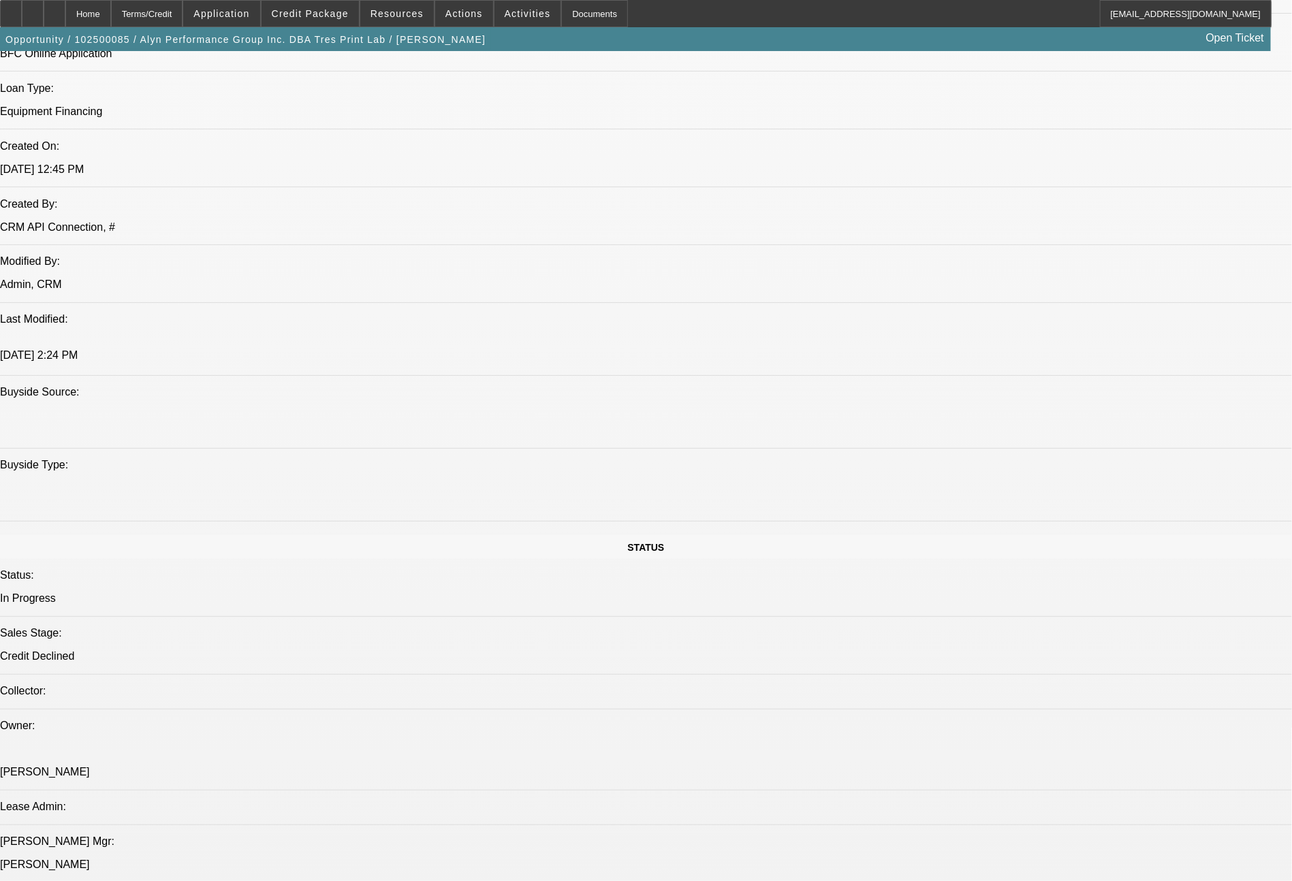
select select "0"
select select "6"
select select "0"
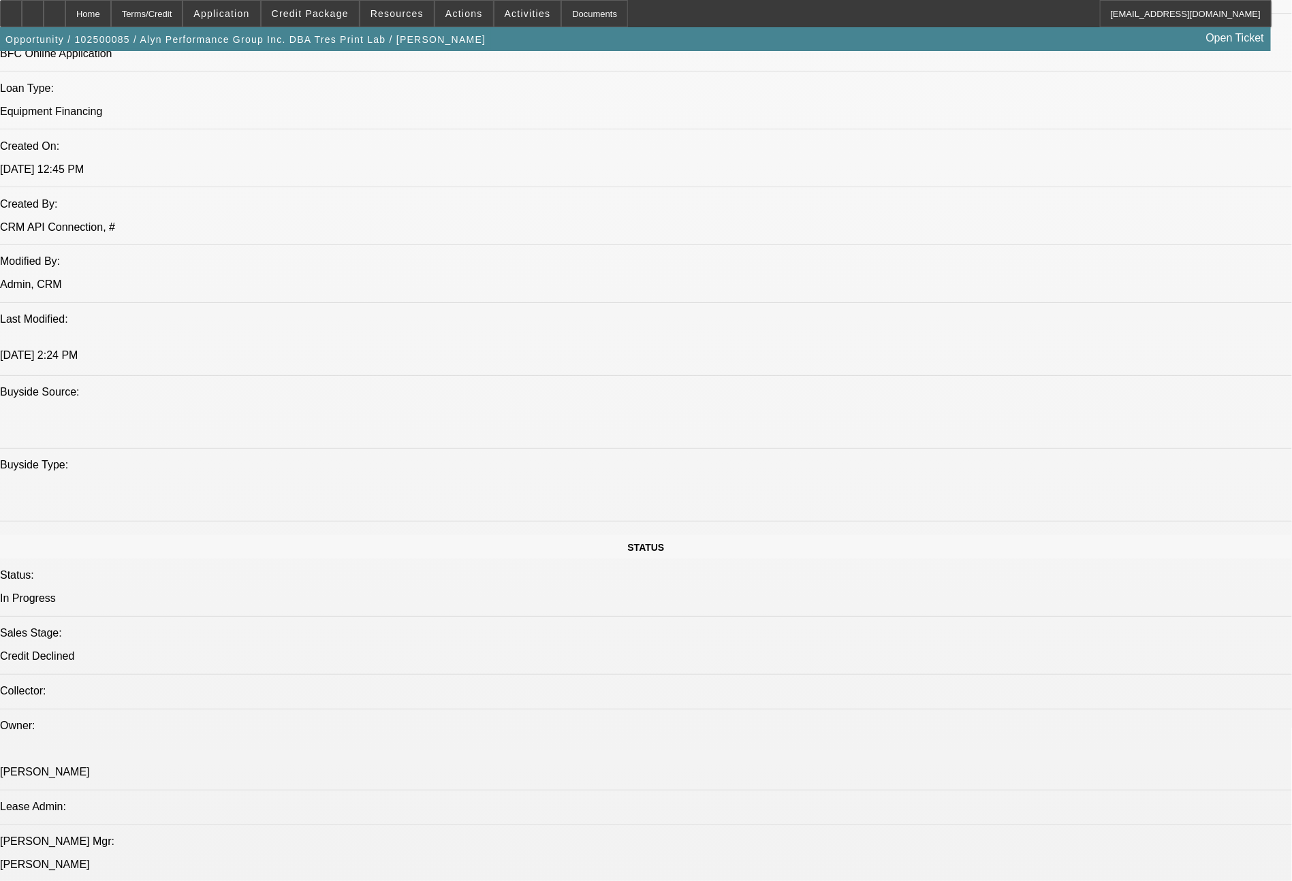
select select "0"
select select "0.1"
select select "4"
select select "0"
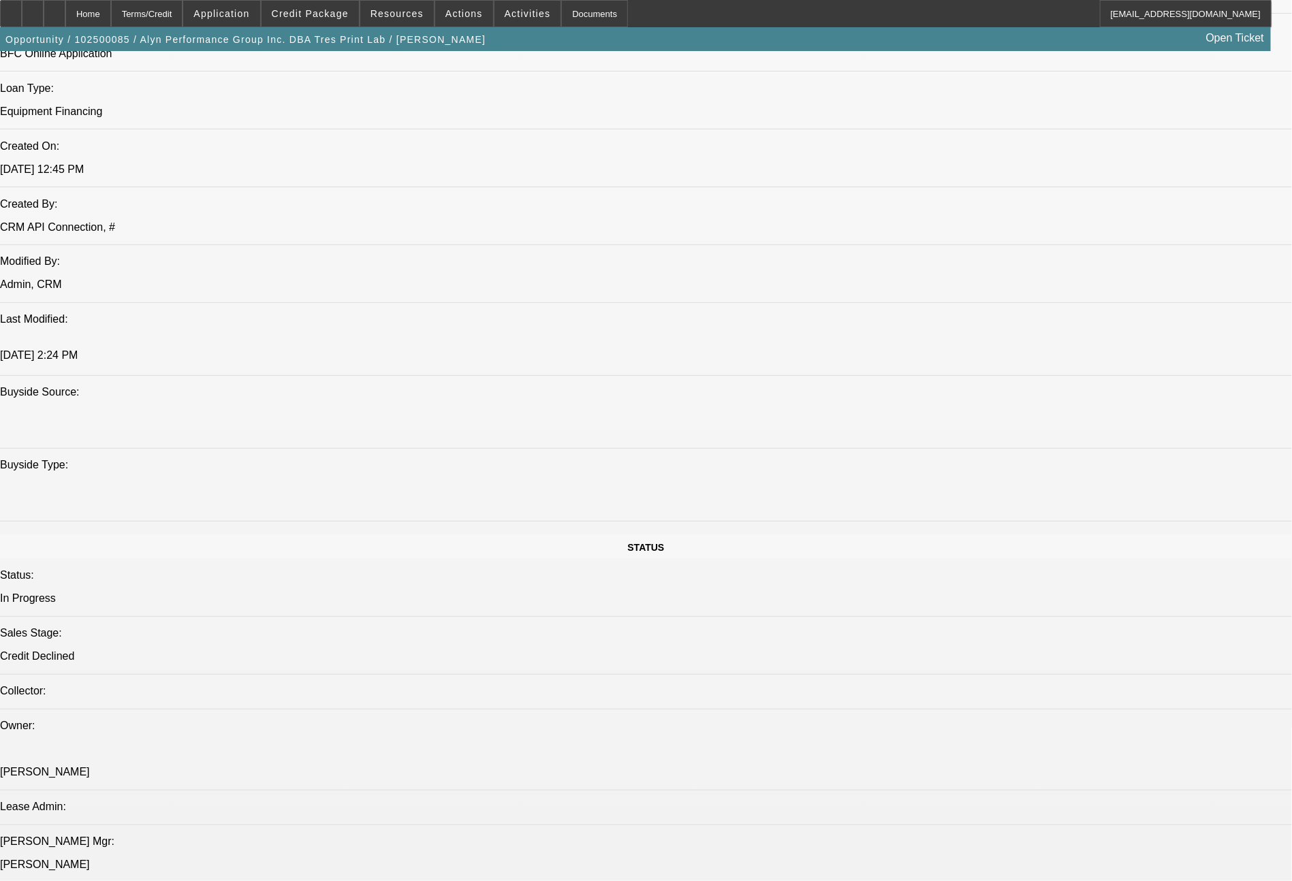
select select "0"
select select "6"
select select "0"
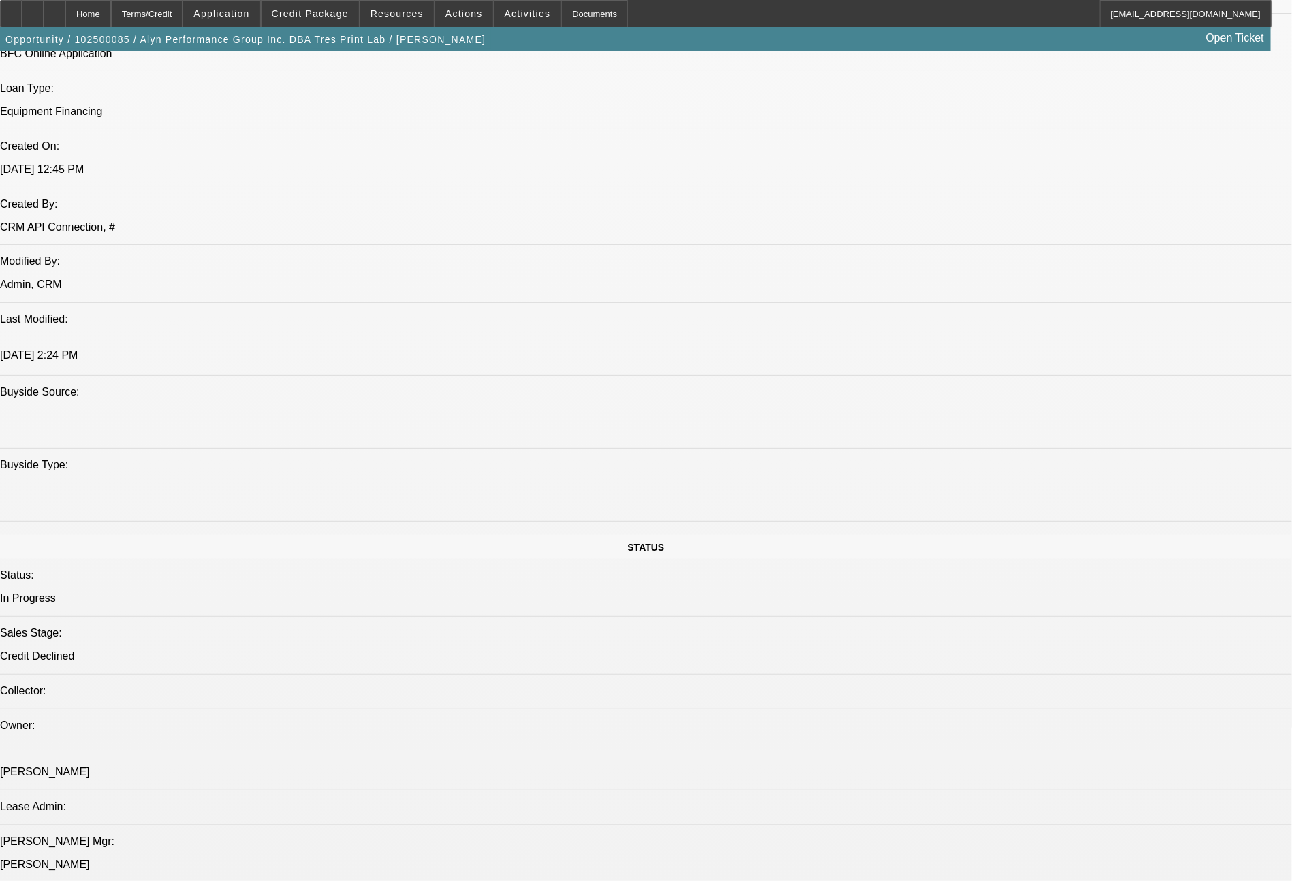
select select "6"
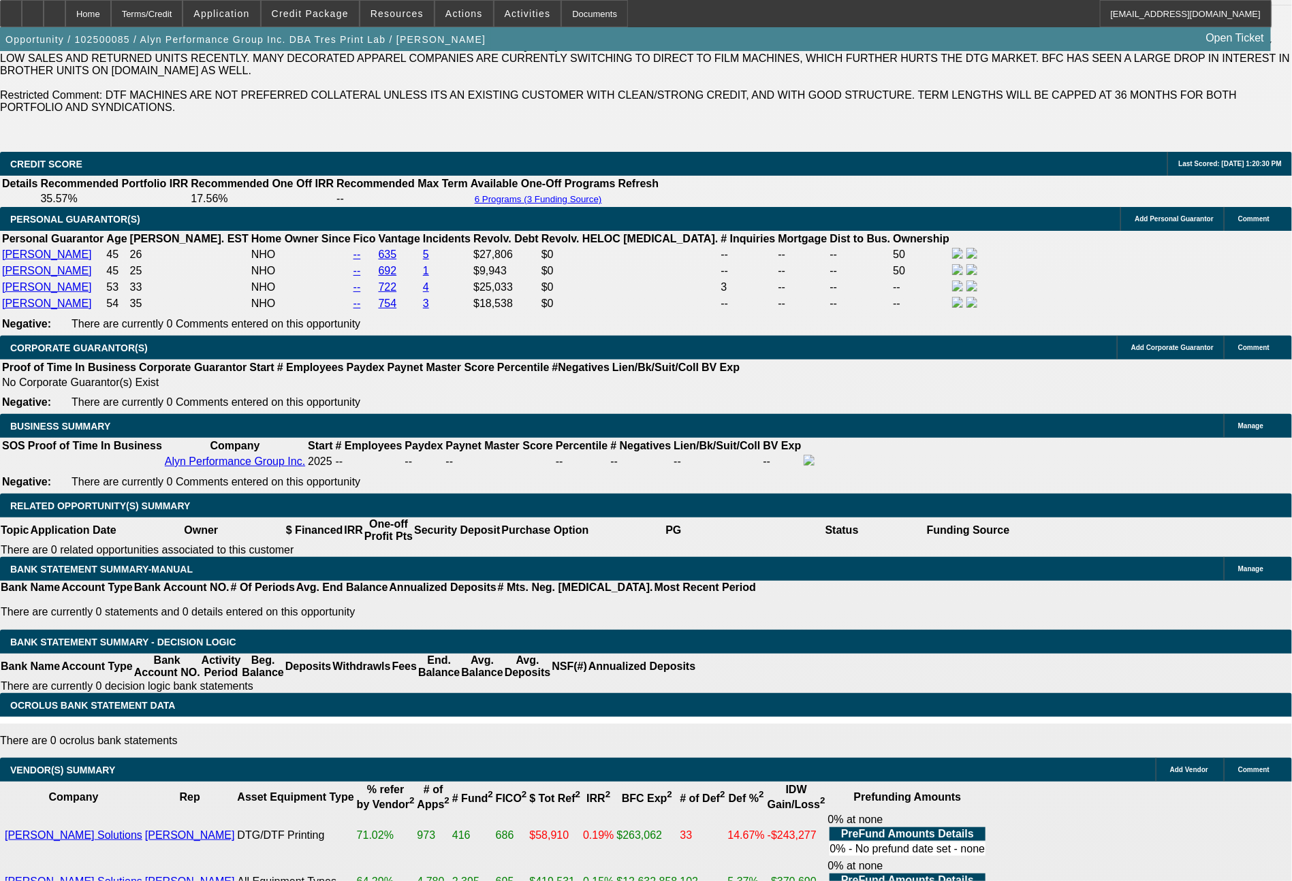
scroll to position [2133, 0]
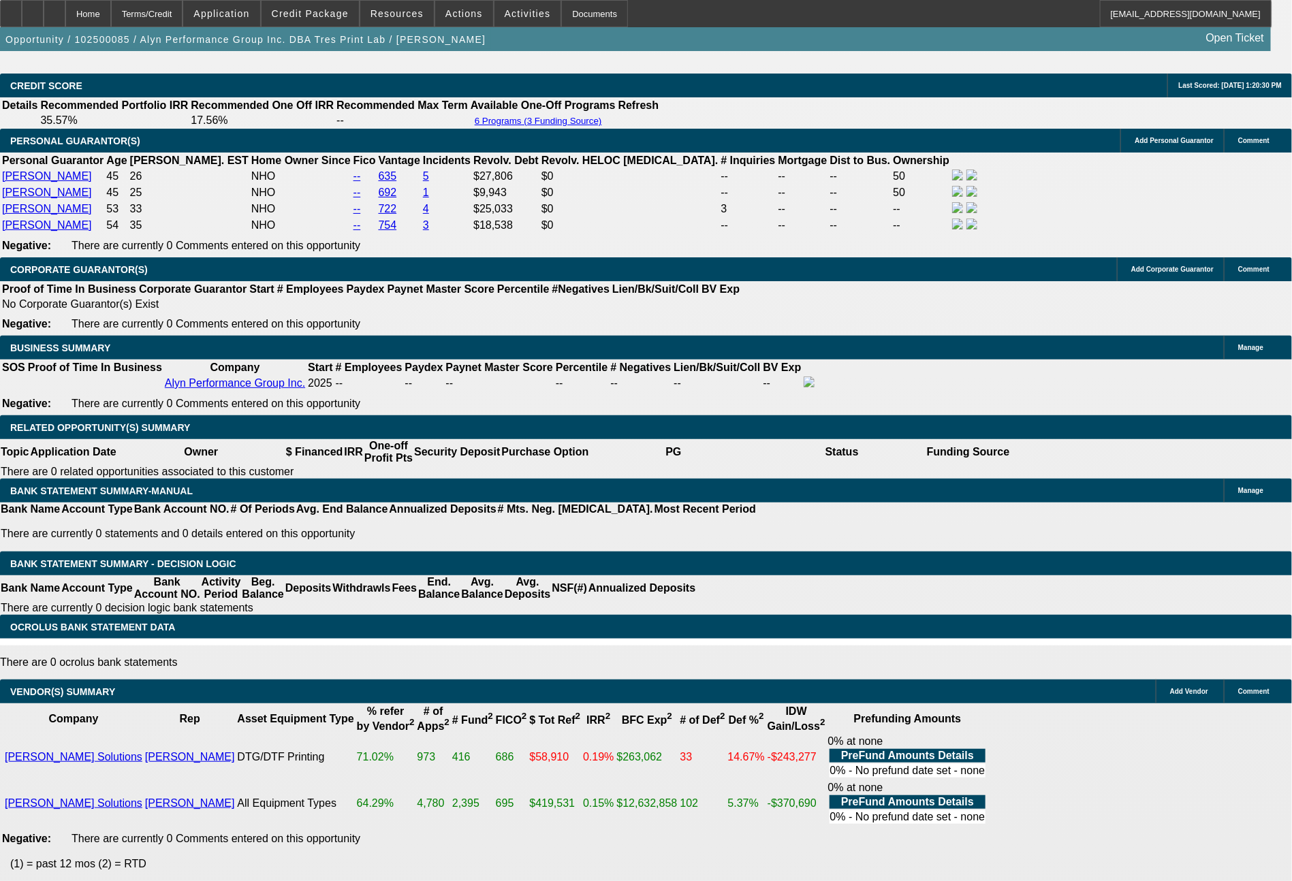
drag, startPoint x: 243, startPoint y: 303, endPoint x: 306, endPoint y: 302, distance: 63.3
type input "$7,000.00"
type input "UNKNOWN"
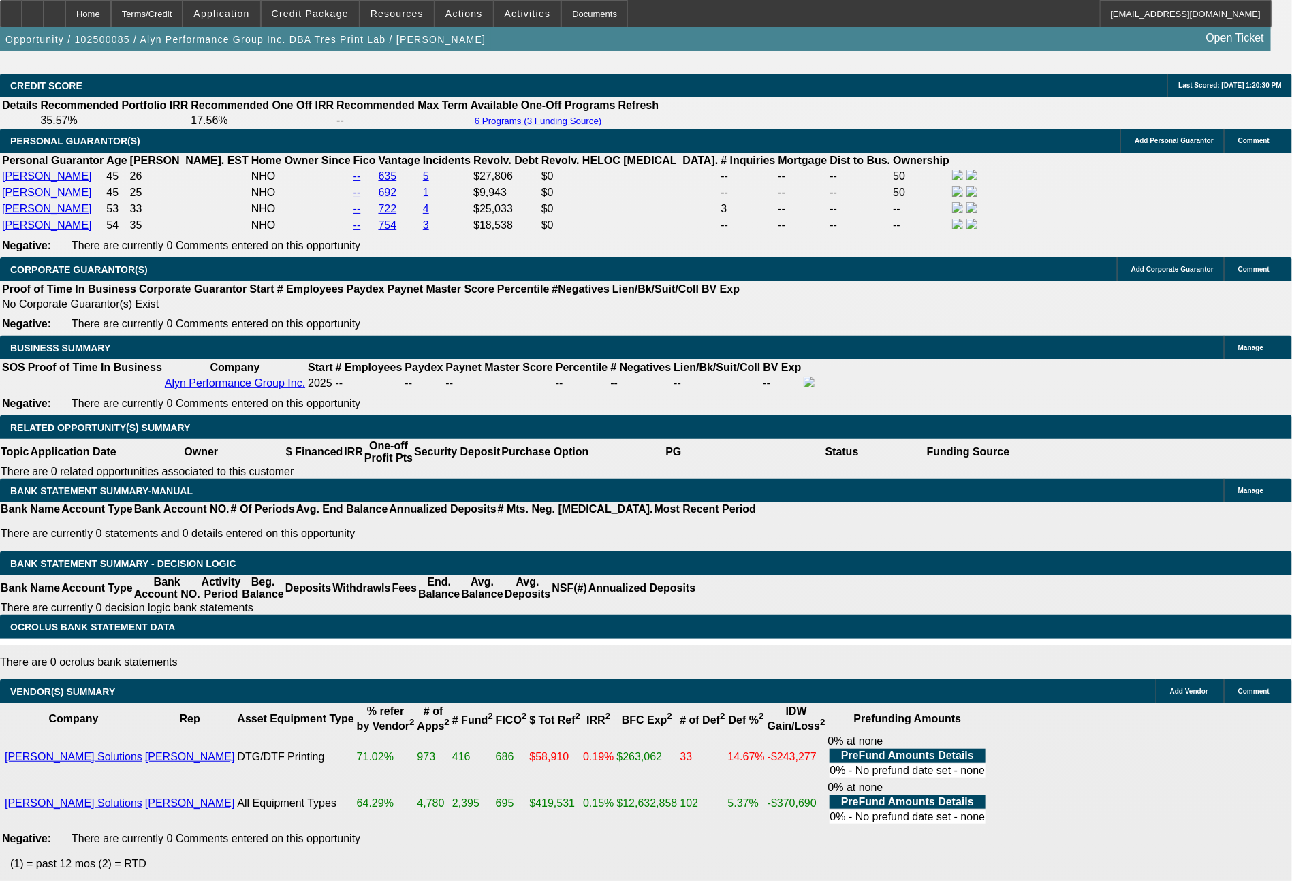
drag, startPoint x: 201, startPoint y: 405, endPoint x: 284, endPoint y: 399, distance: 83.3
type input "10"
type input "1066"
type input "21.8"
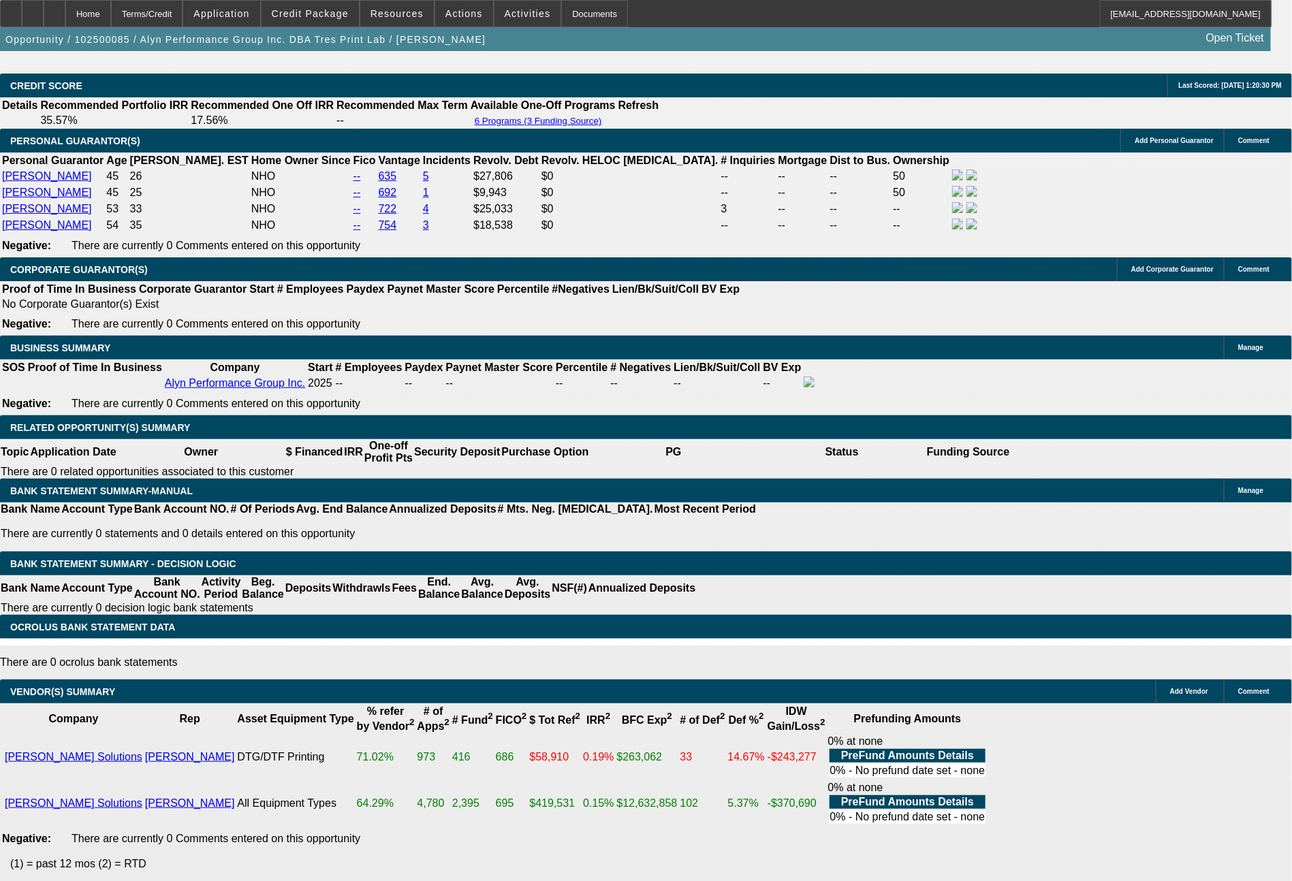
type input "10"
type input "1047"
type input "20.5"
type input "10"
type input "1041"
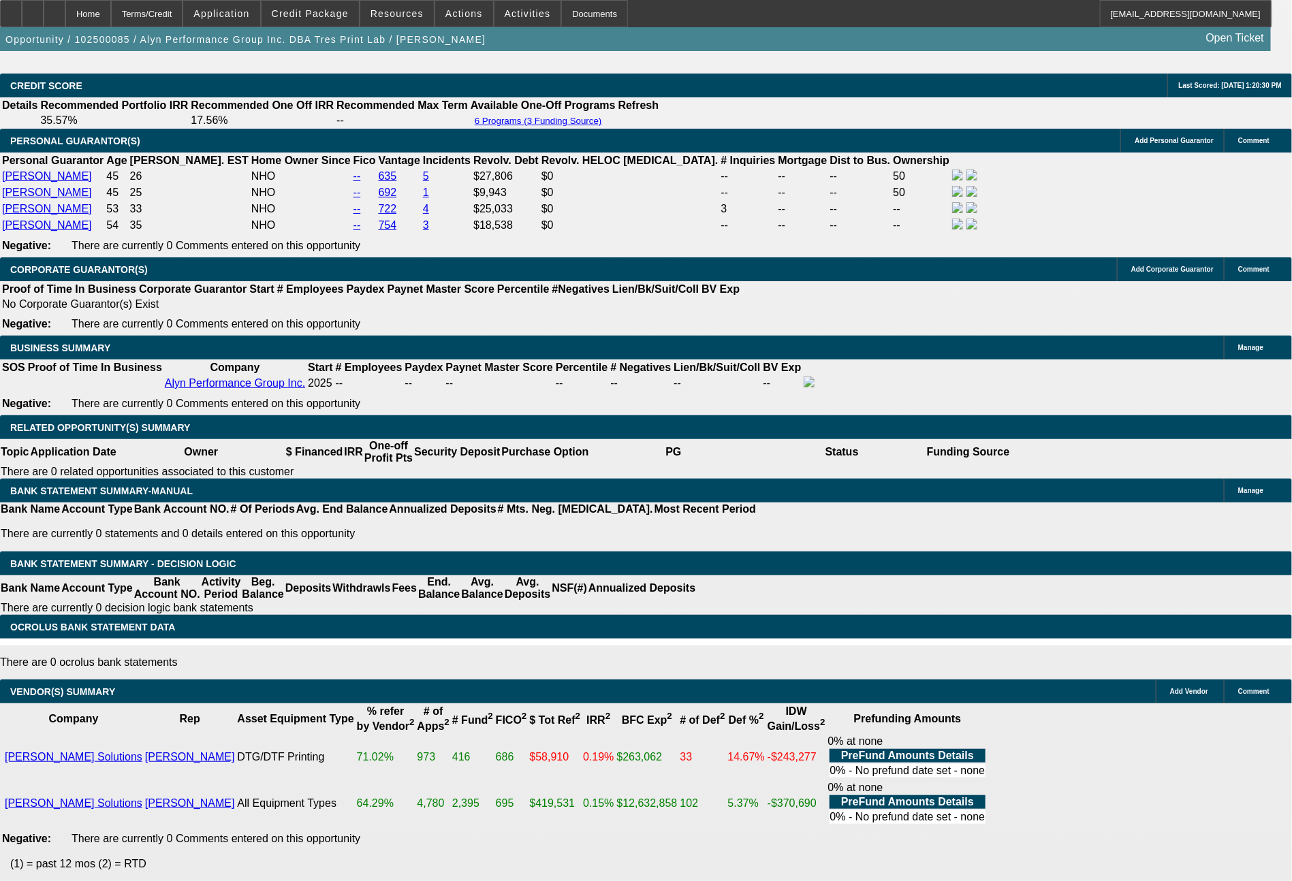
type input "20.1"
type input "104"
type input "1033"
type input "19.5"
type input "$1,033.00"
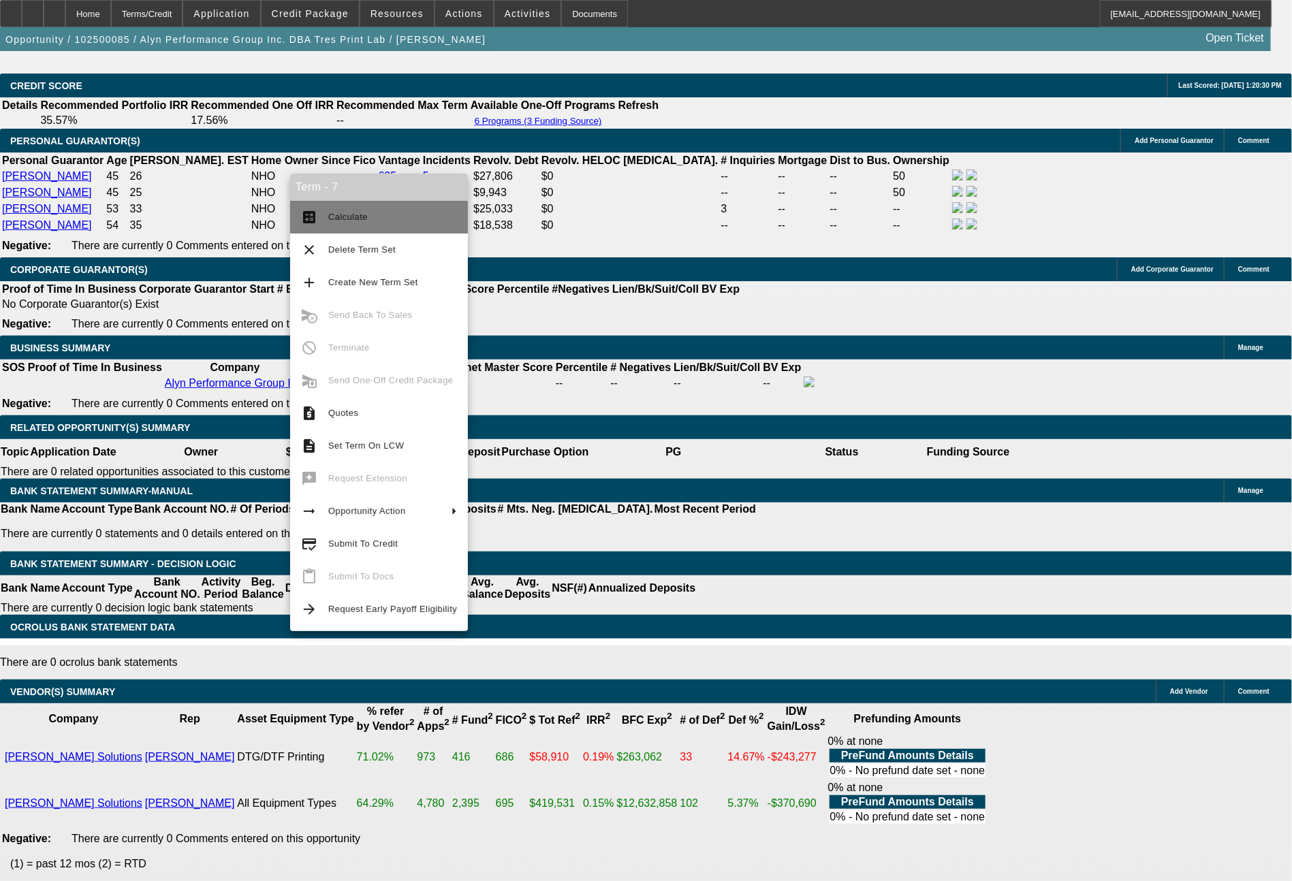
click at [352, 217] on span "Calculate" at bounding box center [347, 217] width 39 height 10
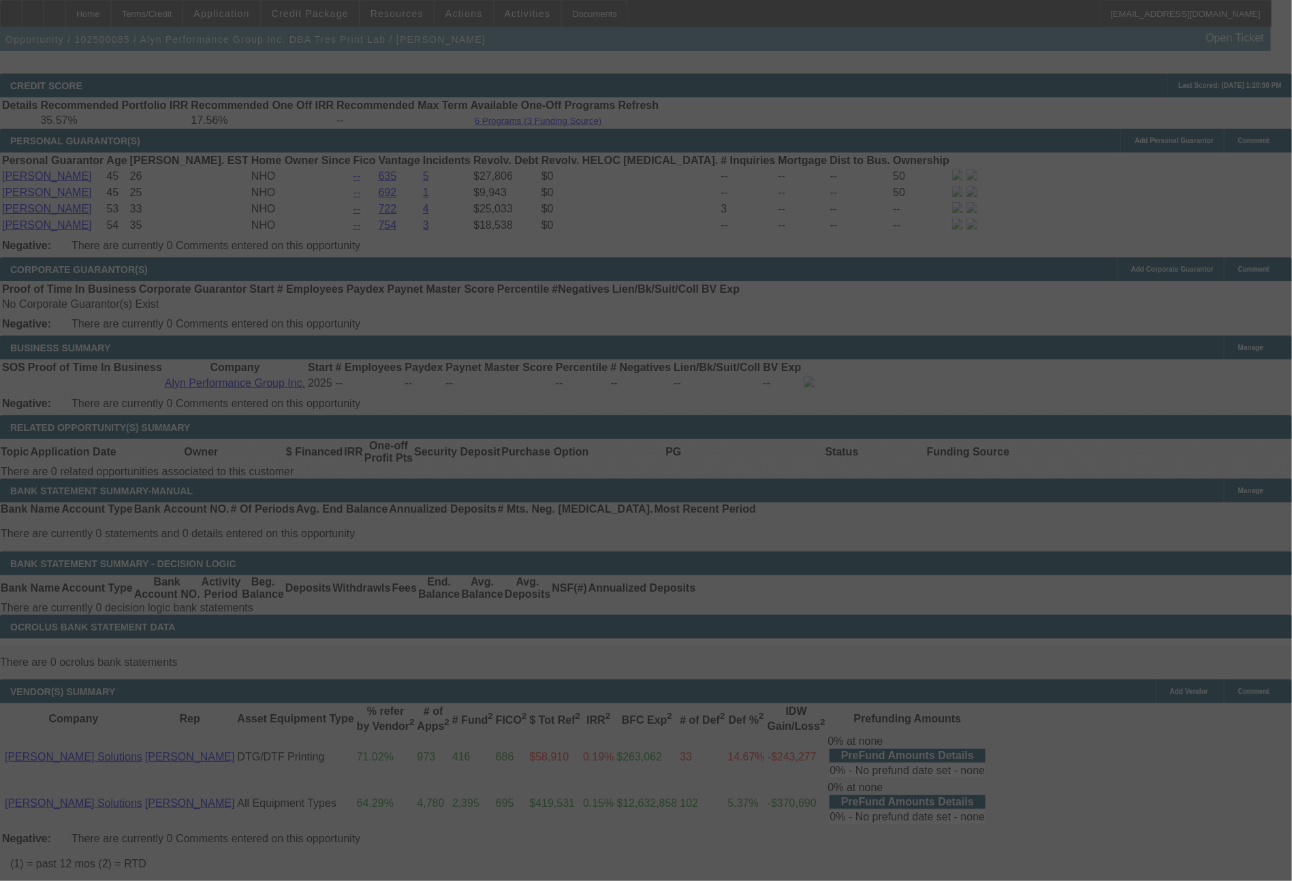
select select "0"
select select "6"
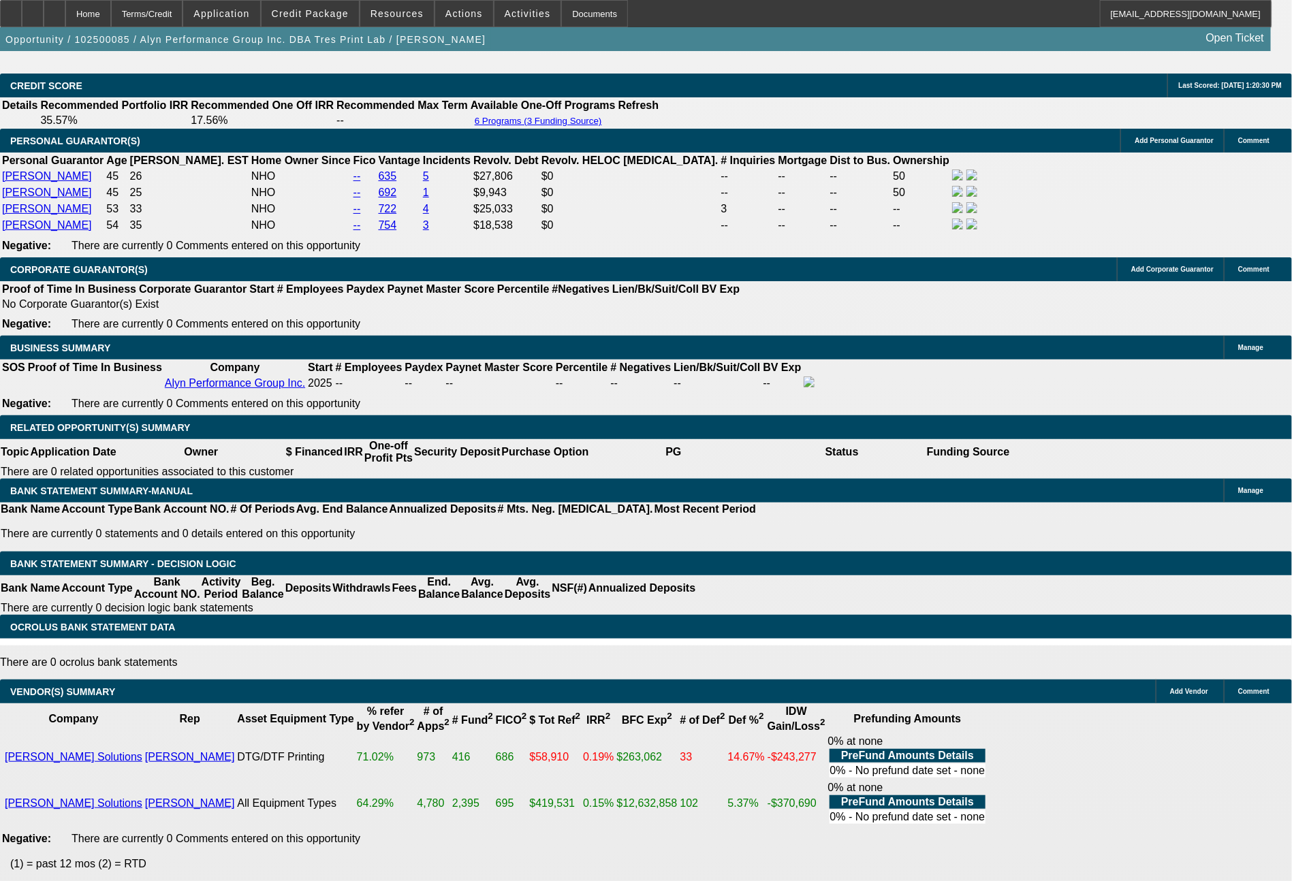
click at [453, 12] on span "Actions" at bounding box center [463, 13] width 37 height 11
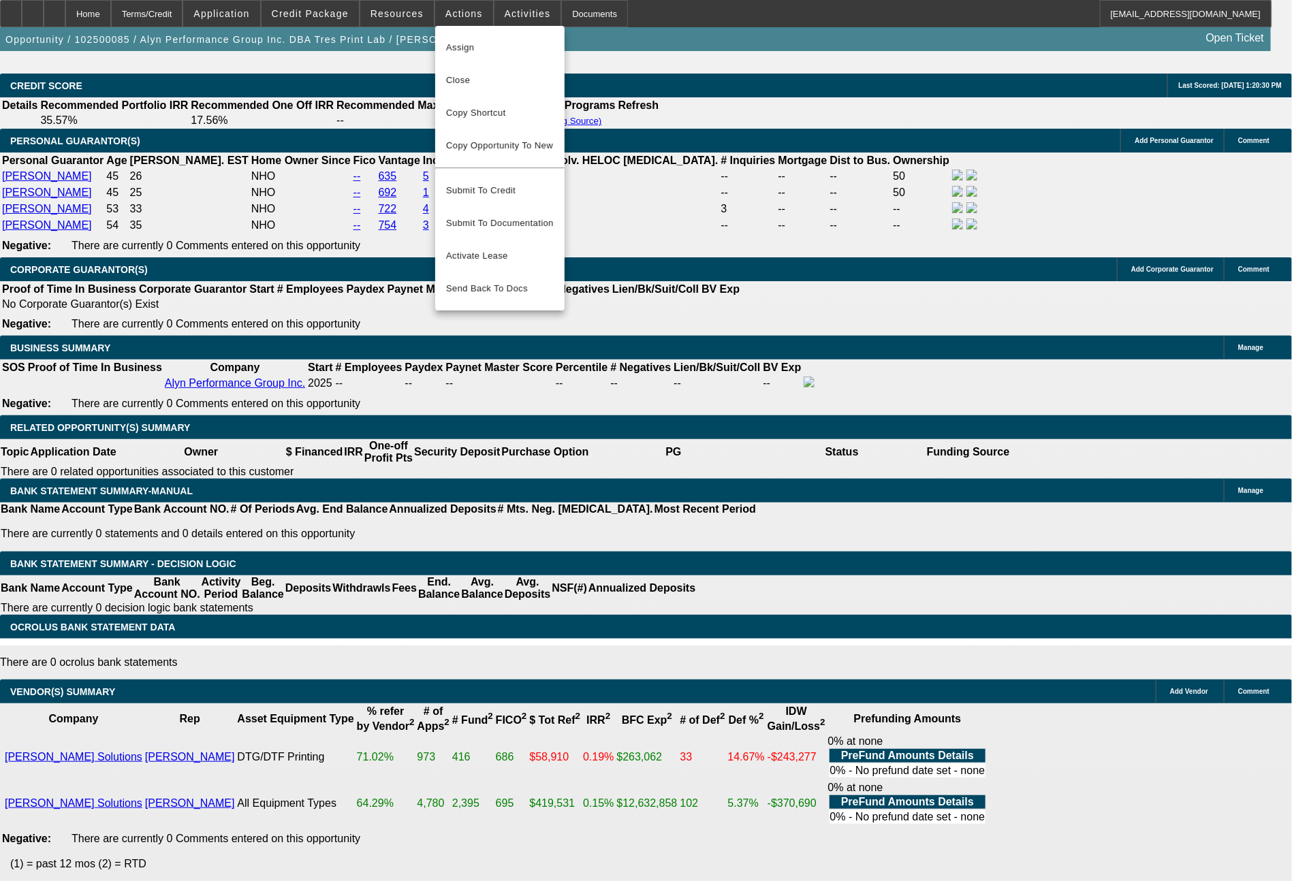
click at [1265, 339] on div at bounding box center [646, 440] width 1292 height 881
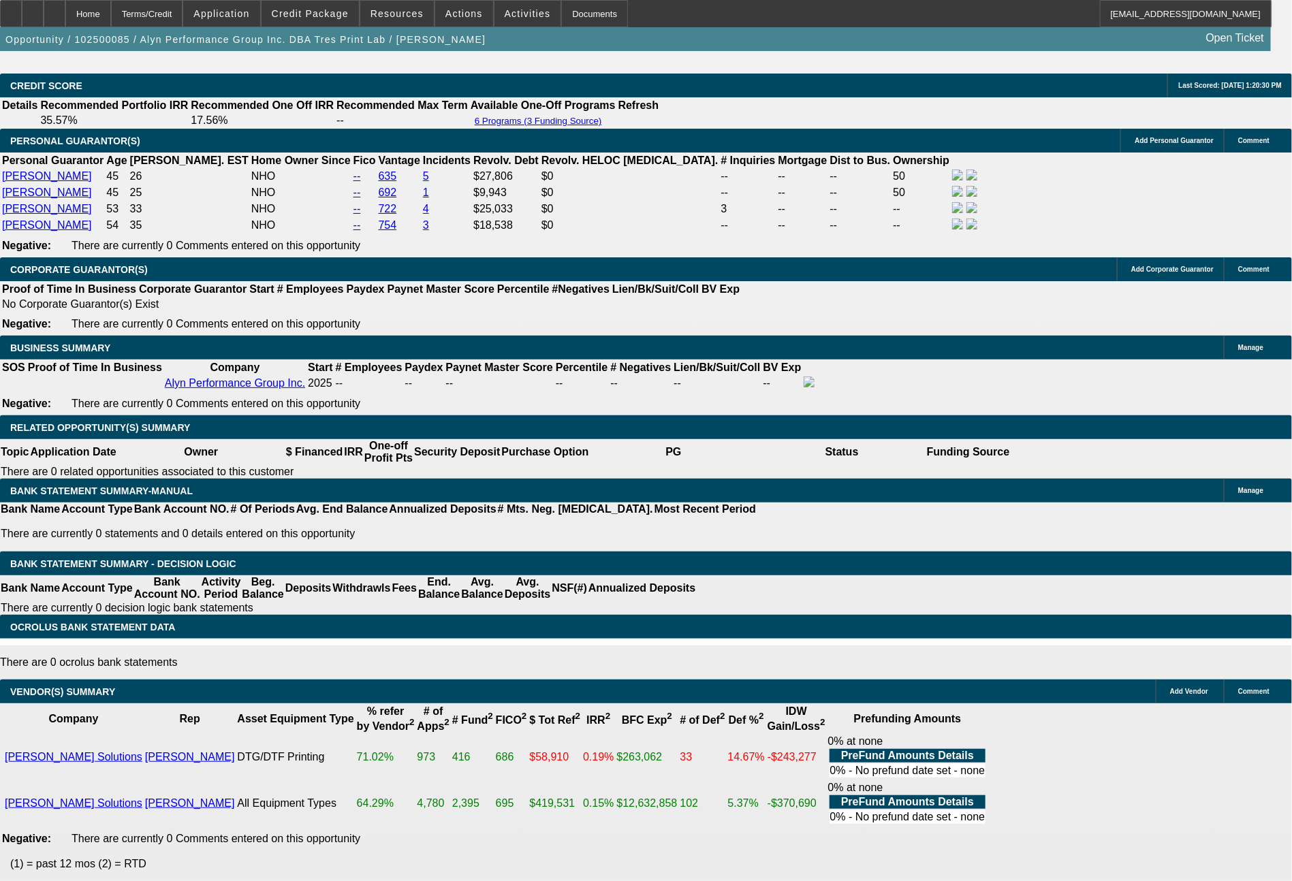
click at [1265, 339] on div at bounding box center [646, 440] width 1292 height 881
drag, startPoint x: 1248, startPoint y: 601, endPoint x: 993, endPoint y: 572, distance: 256.3
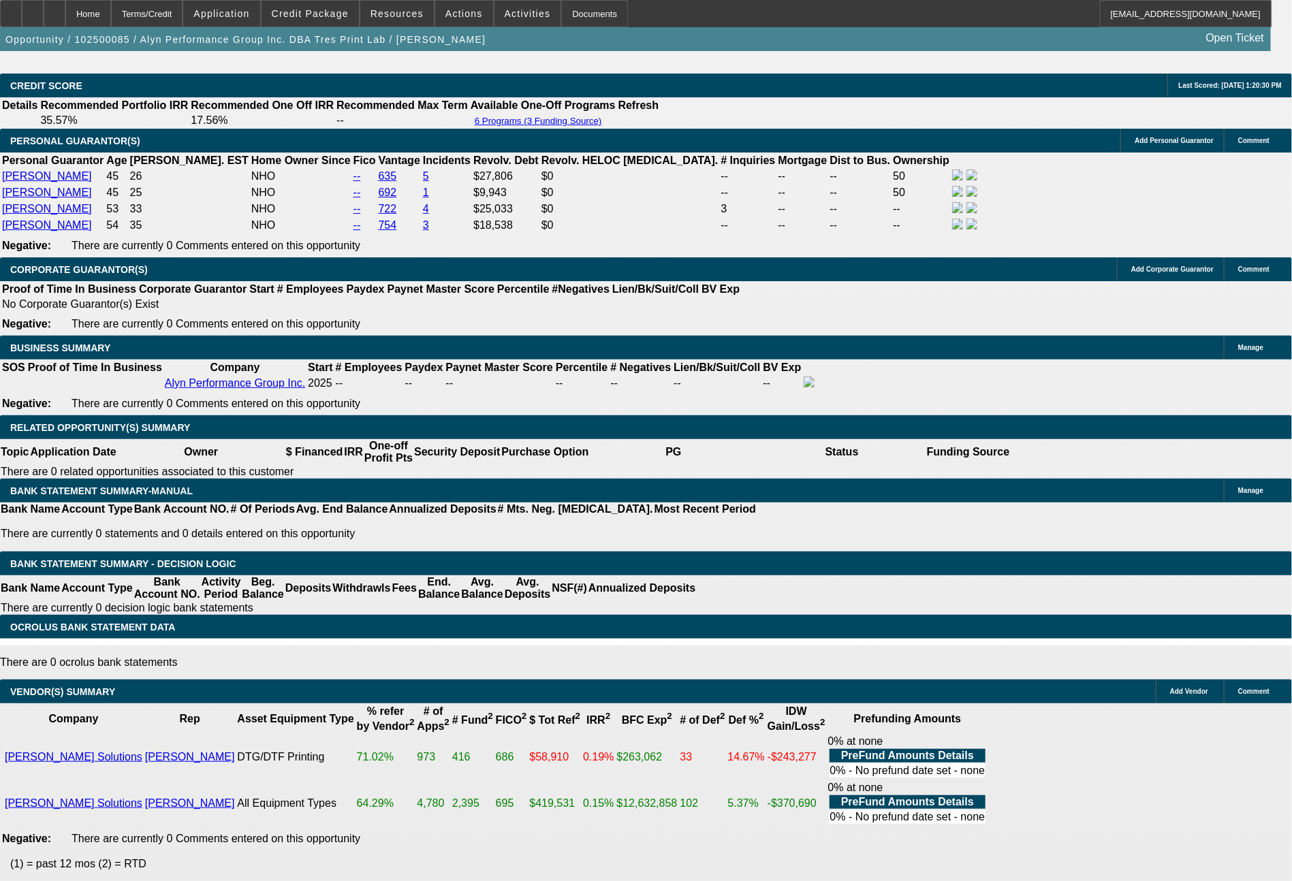
copy tr "Bill - see notes for detail. Finpac says the deal does not score in their syste…"
click at [460, 5] on span at bounding box center [464, 13] width 58 height 33
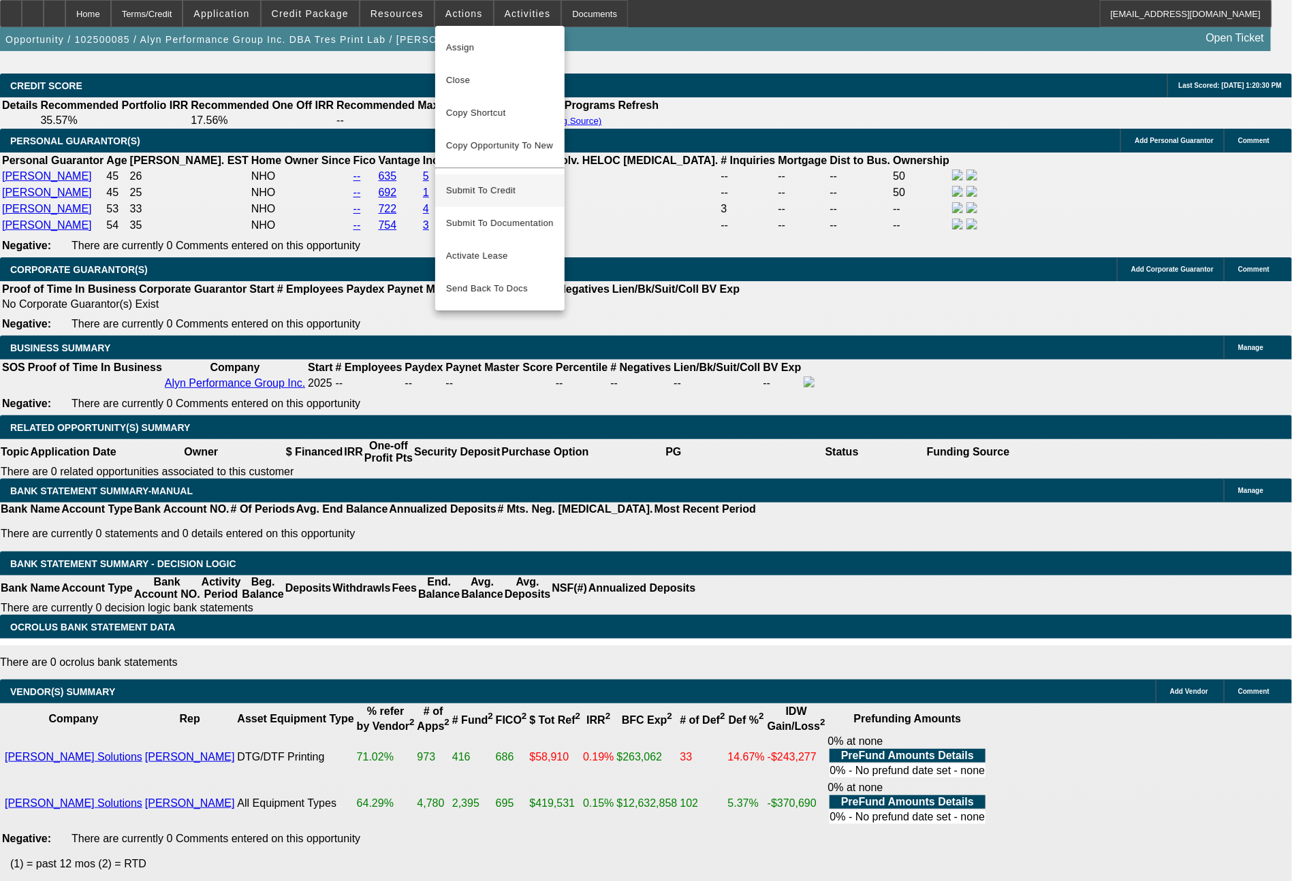
click at [501, 185] on span "Submit To Credit" at bounding box center [500, 190] width 108 height 16
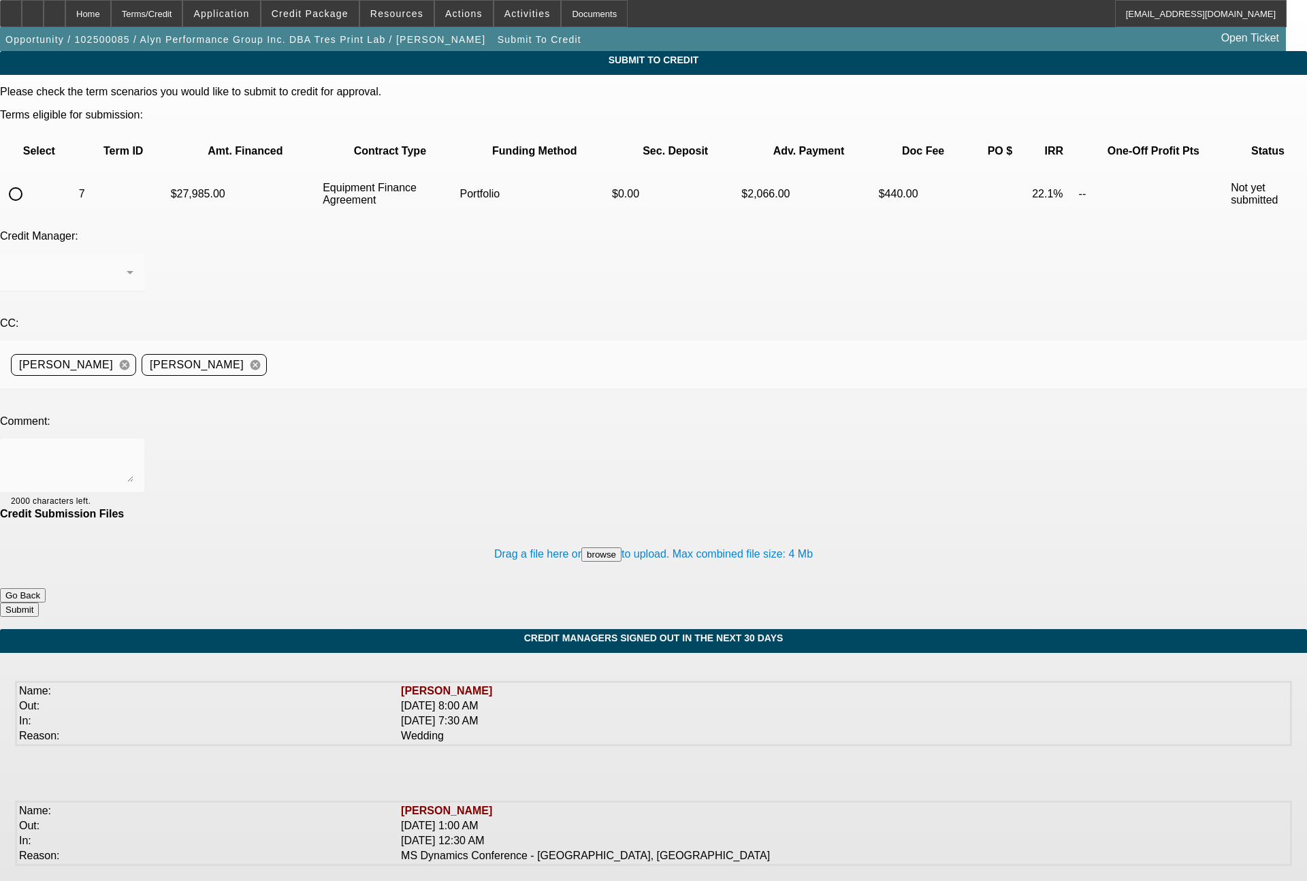
click at [29, 180] on input "radio" at bounding box center [15, 193] width 27 height 27
radio input "true"
click at [127, 264] on div "Arida, George" at bounding box center [69, 272] width 116 height 16
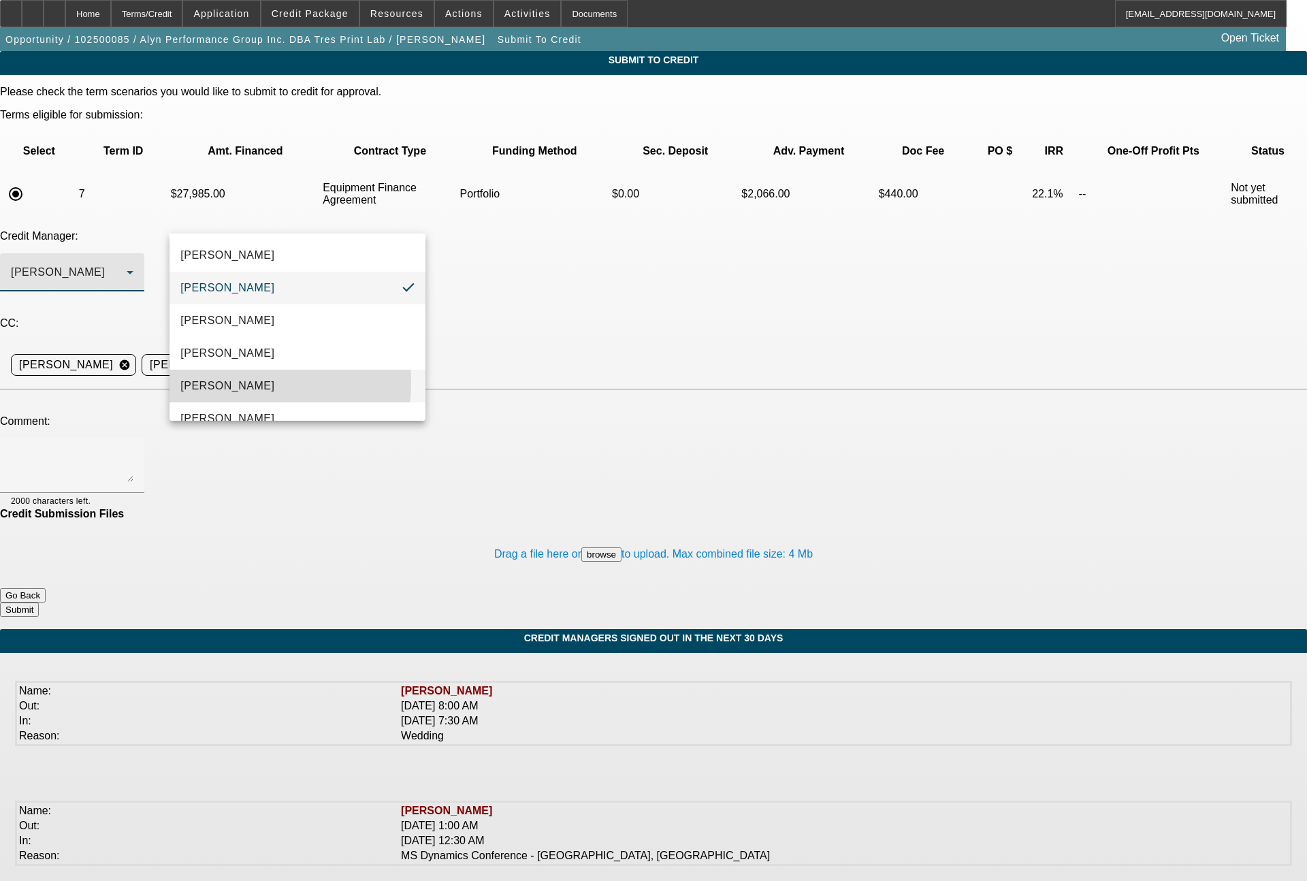
click at [219, 383] on span "[PERSON_NAME]" at bounding box center [227, 386] width 94 height 16
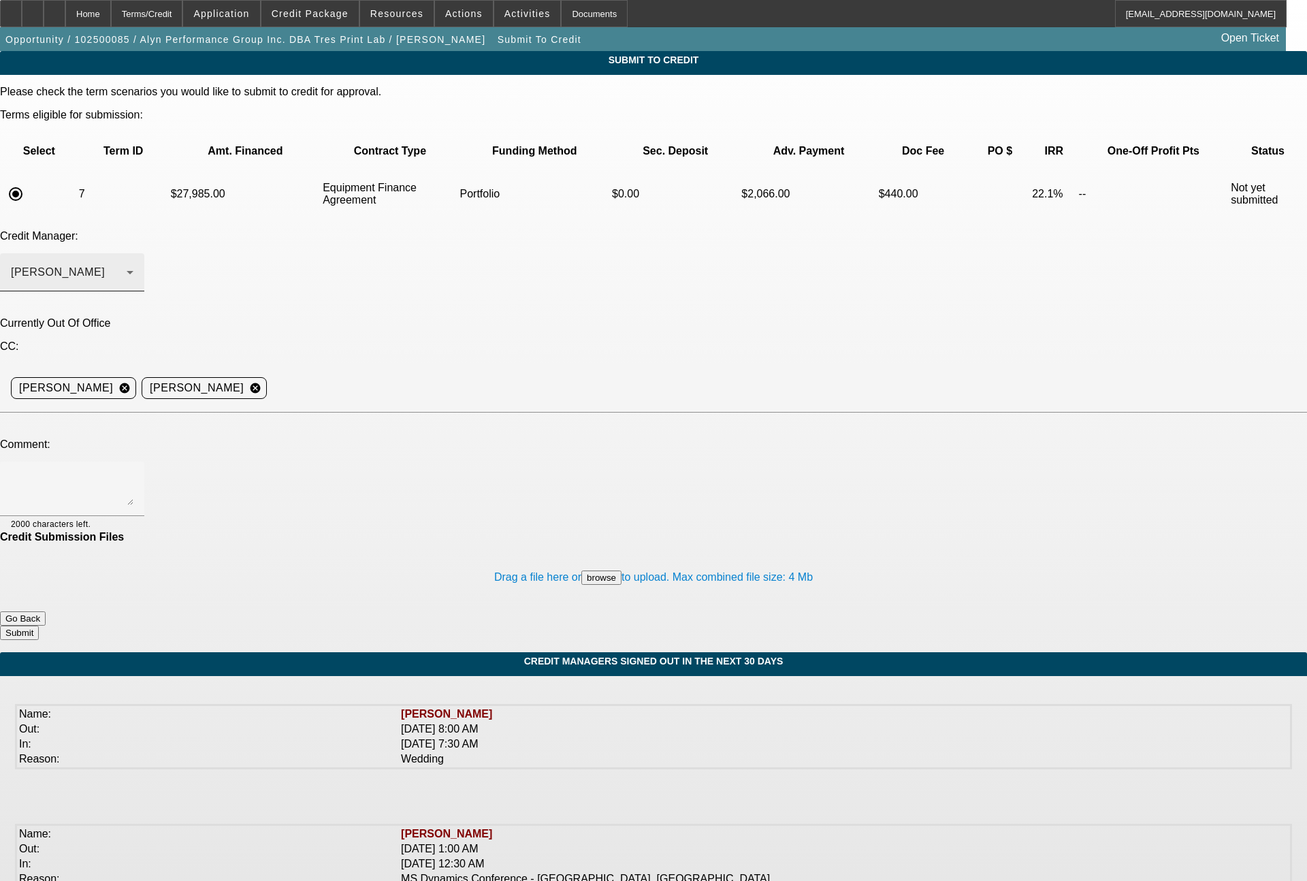
click at [133, 253] on div "[PERSON_NAME]" at bounding box center [72, 272] width 123 height 38
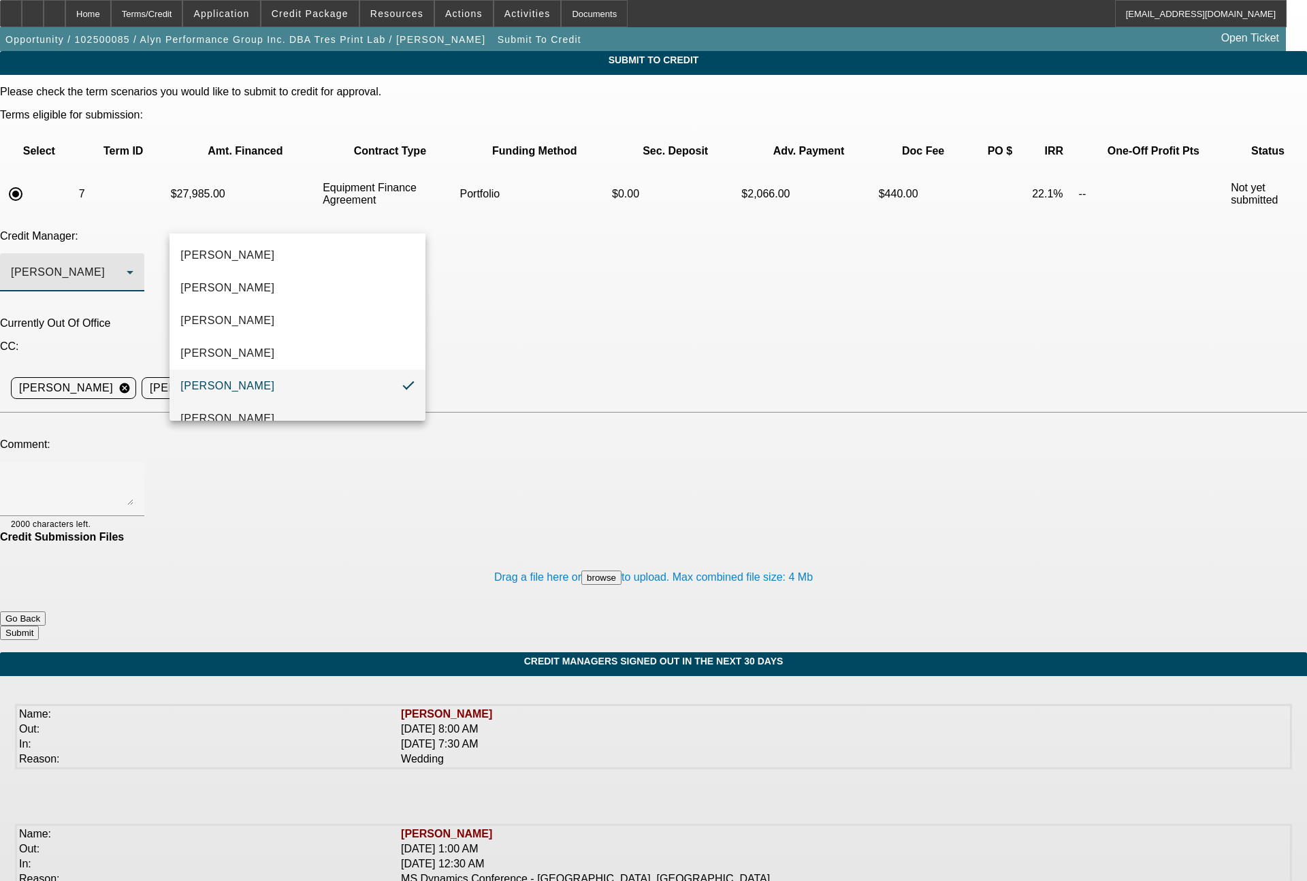
click at [238, 403] on mat-option "Oliva, Samuel" at bounding box center [298, 418] width 256 height 33
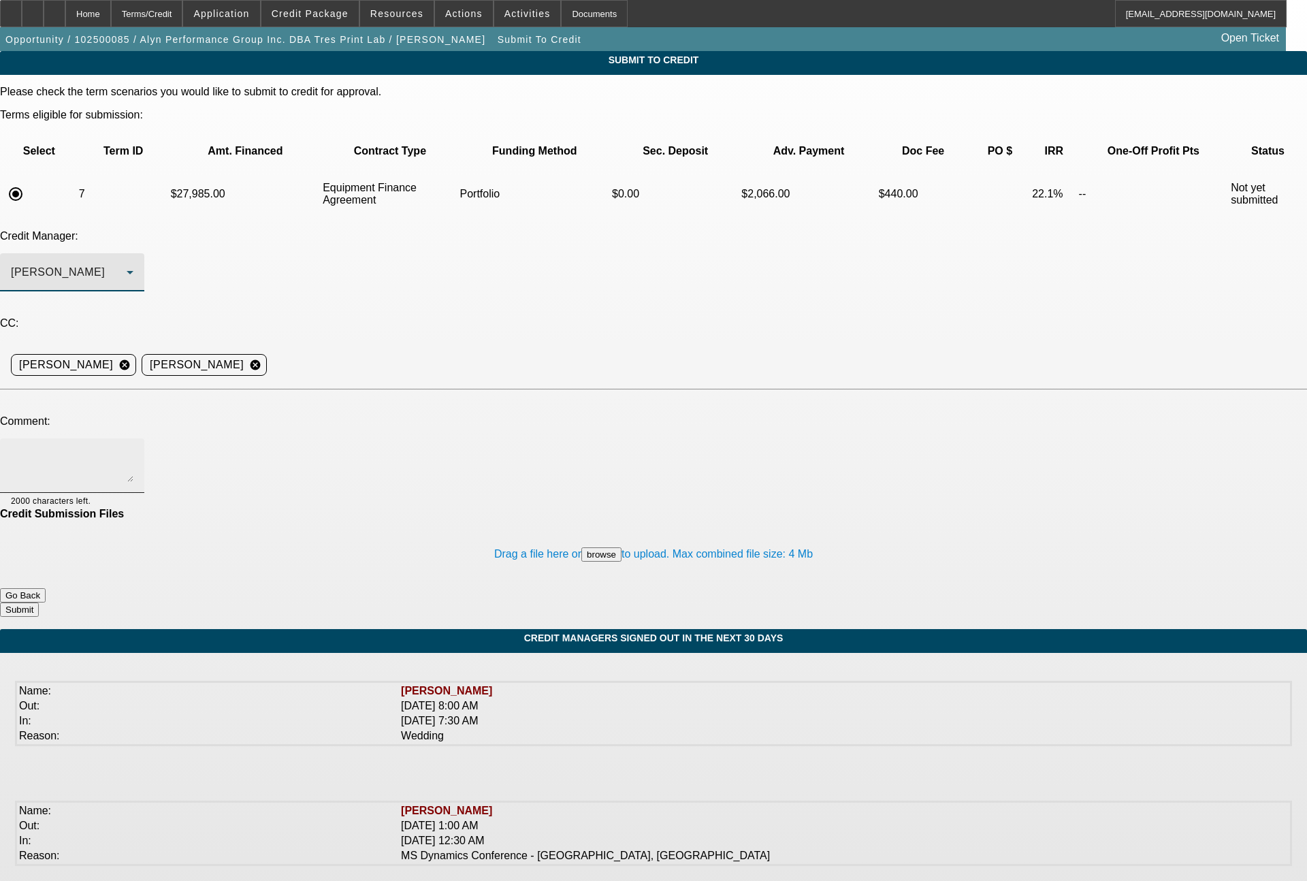
click at [133, 449] on textarea at bounding box center [72, 465] width 123 height 33
paste textarea "Bill - see notes for detail. Finpac says the deal does not score in their syste…"
click at [133, 449] on textarea "Bill - see notes for detail. Finpac says the deal does not score in their syste…" at bounding box center [72, 465] width 123 height 33
click at [133, 449] on textarea "Sam - see notes for detail. Finpac says the deal does not score in their system…" at bounding box center [72, 465] width 123 height 33
click at [133, 449] on textarea "Sam - see notes for detail. Bill declined this roughly a week ago when it was j…" at bounding box center [72, 465] width 123 height 33
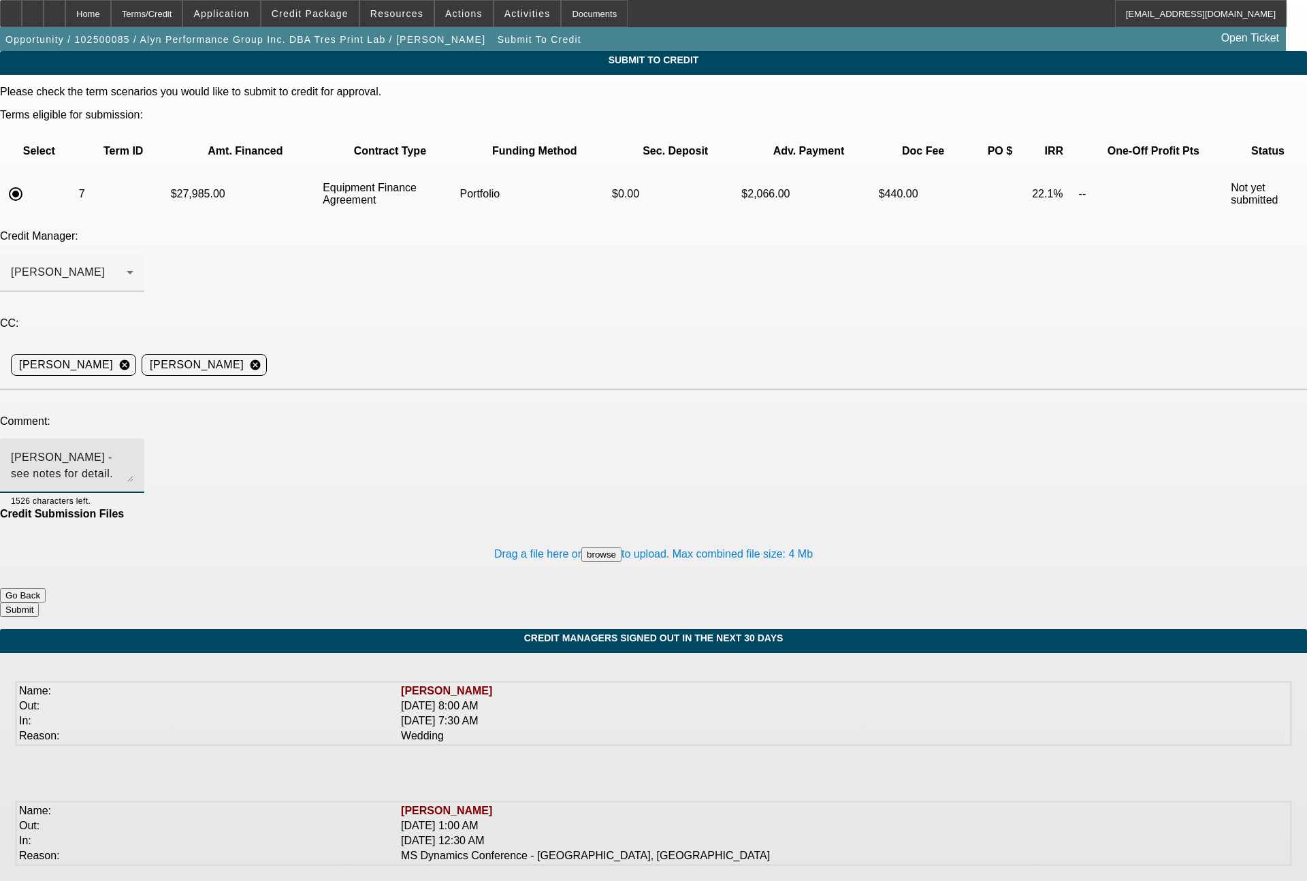
scroll to position [13, 0]
click at [133, 449] on textarea "Sam - see notes for detail. Bill declined this roughly a week ago when it was j…" at bounding box center [72, 465] width 123 height 33
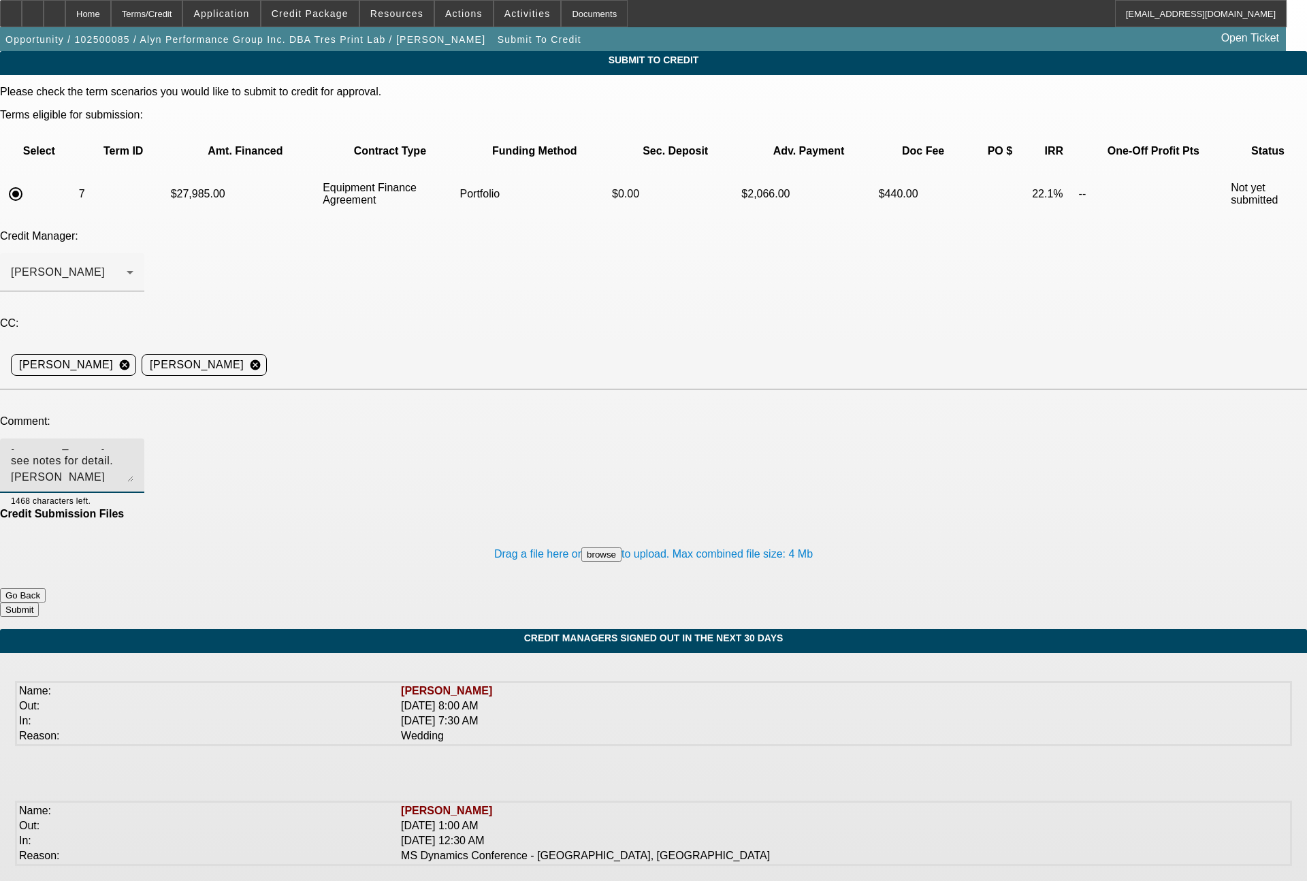
click at [133, 449] on textarea "Sam - see notes for detail. Bill declined this roughly a week ago when it was j…" at bounding box center [72, 465] width 123 height 33
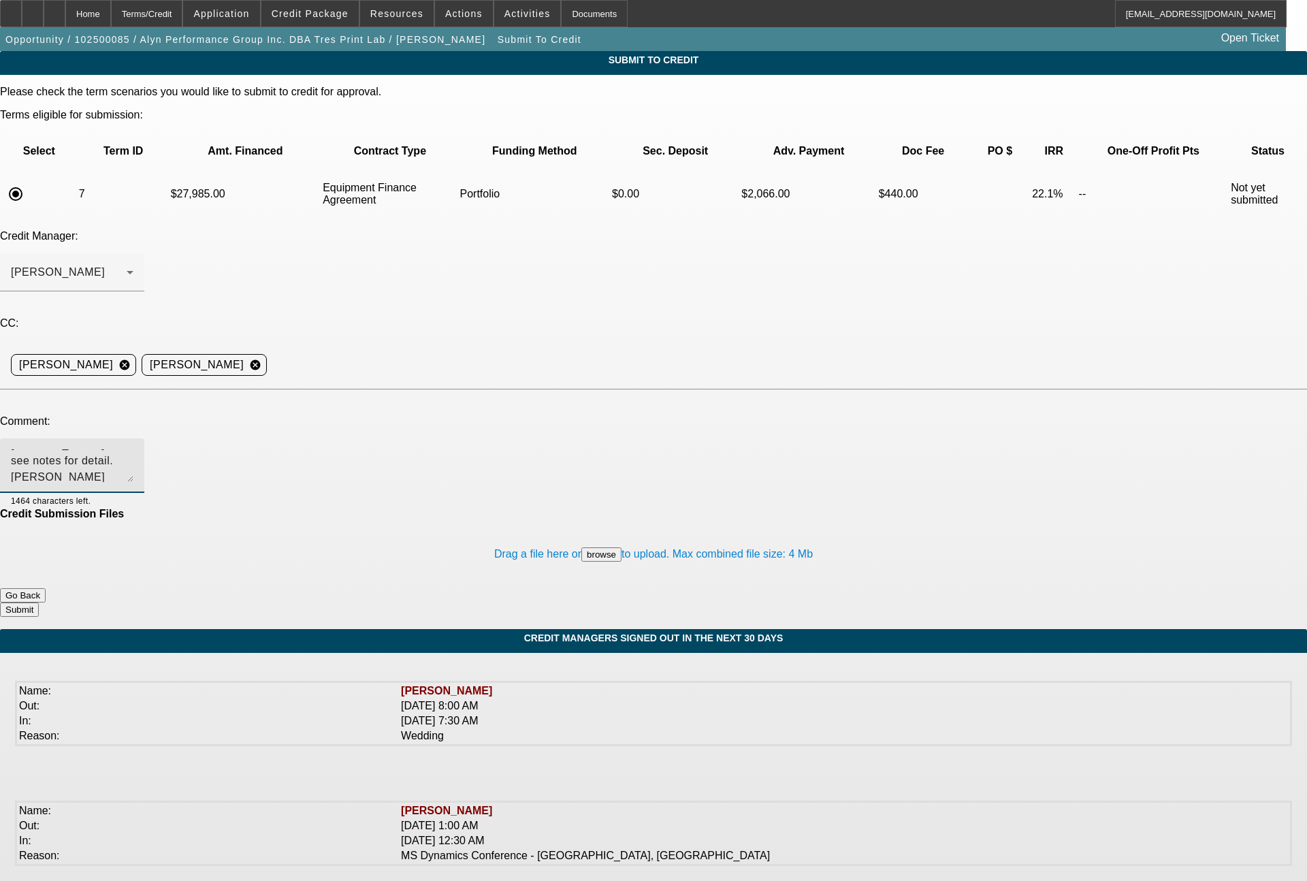
click at [133, 449] on textarea "Sam - see notes for detail. Bill declined this roughly a week ago when it was j…" at bounding box center [72, 465] width 123 height 33
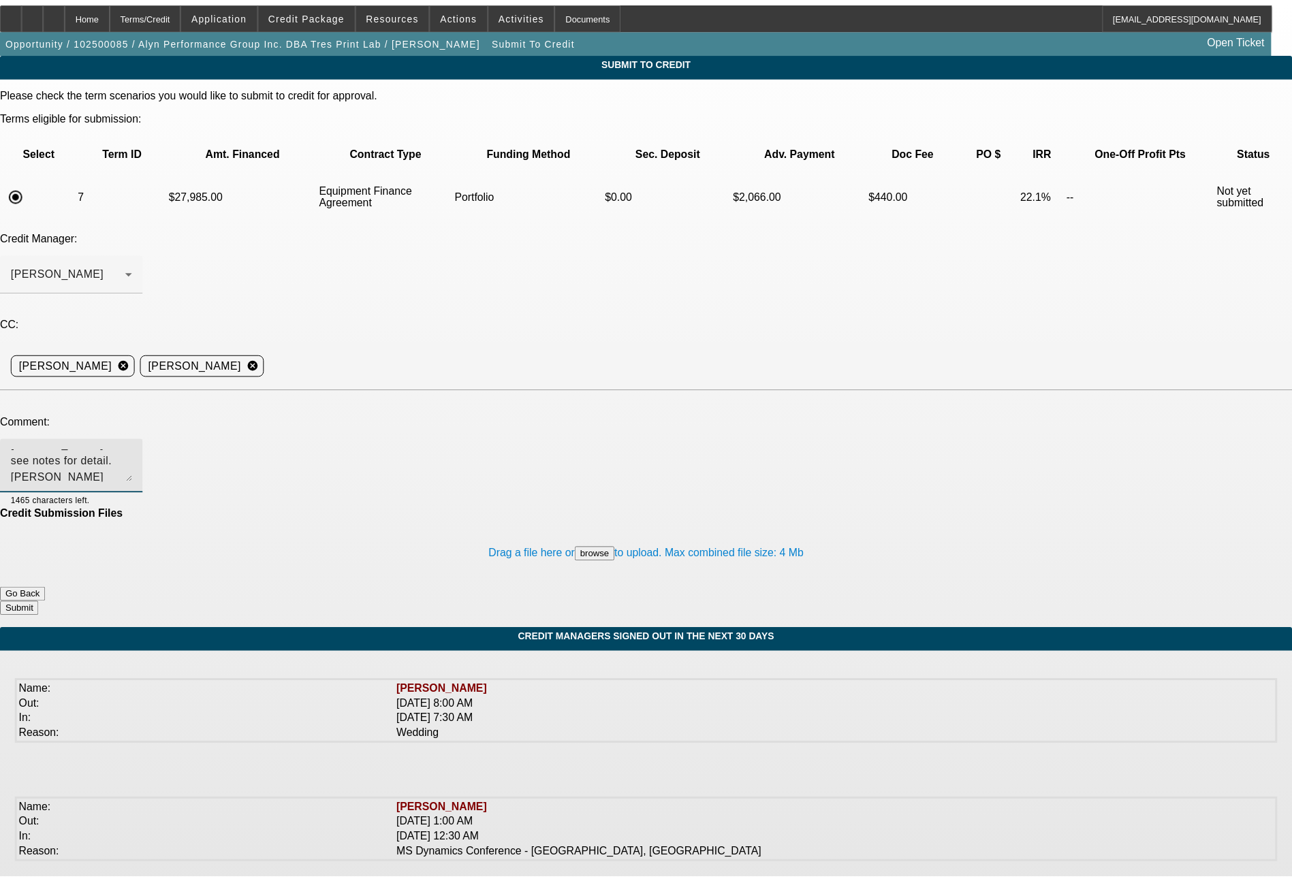
scroll to position [29, 0]
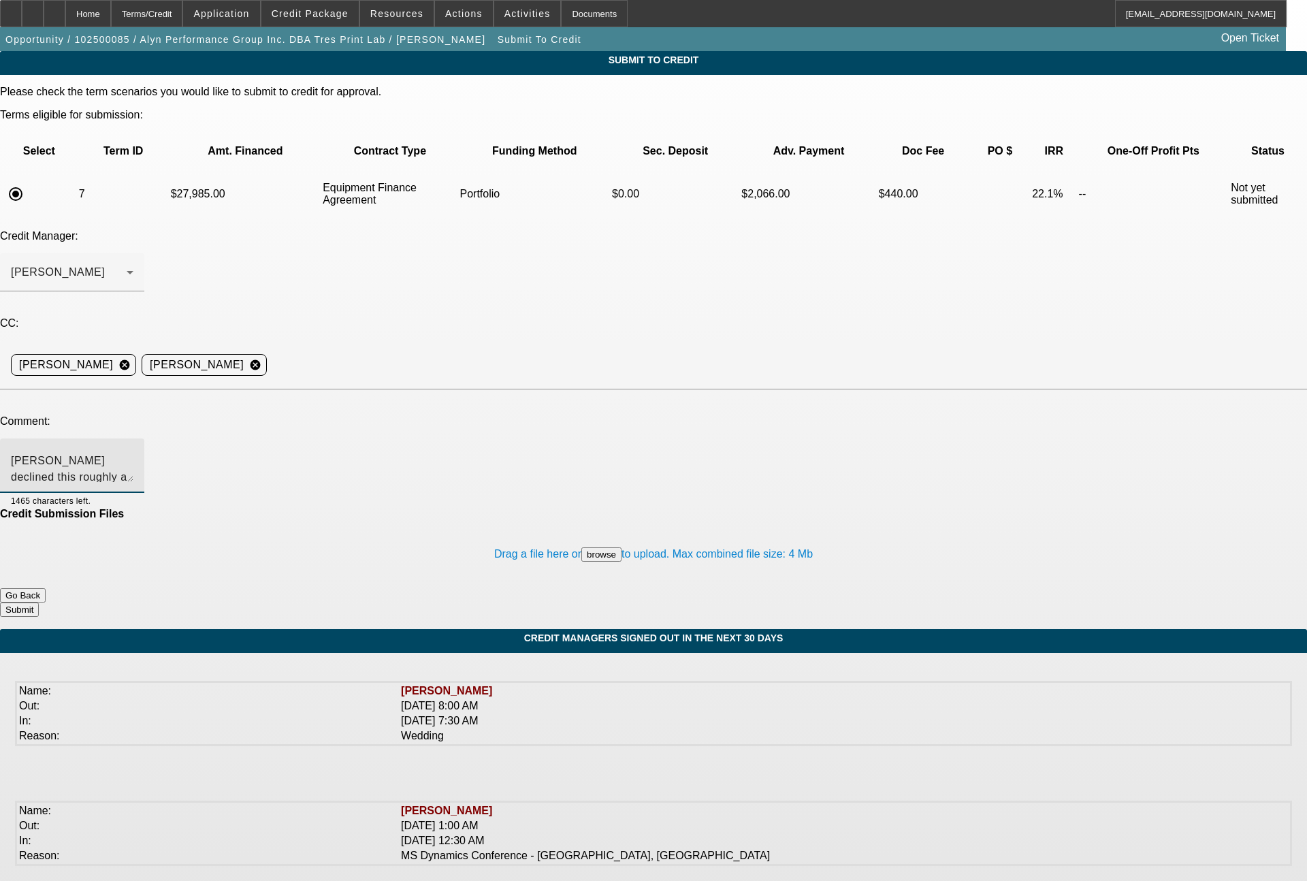
type textarea "Sam - see notes for detail. Bill declined this roughly a week ago when it was j…"
click at [39, 603] on button "Submit" at bounding box center [19, 610] width 39 height 14
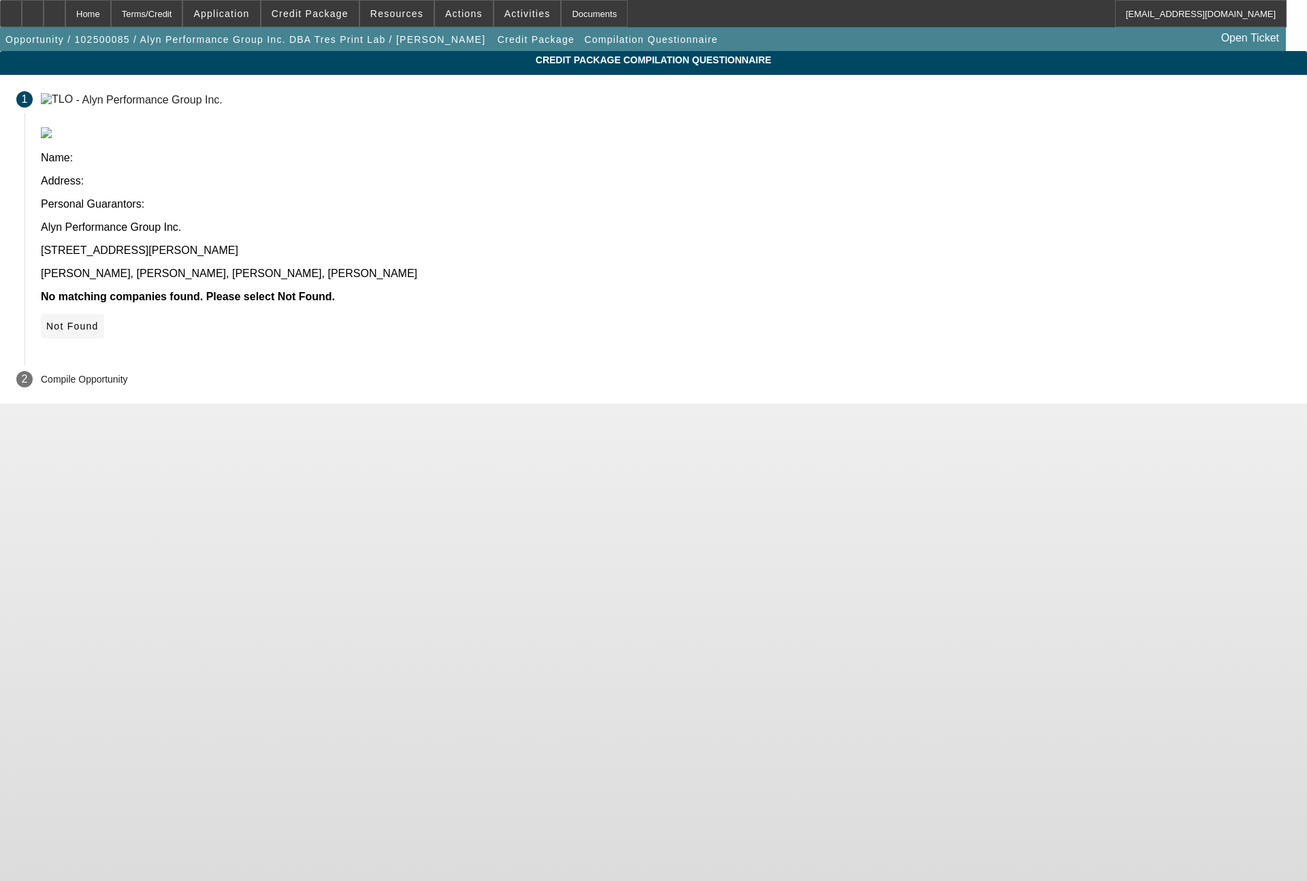
click at [99, 321] on span "Not Found" at bounding box center [72, 326] width 52 height 11
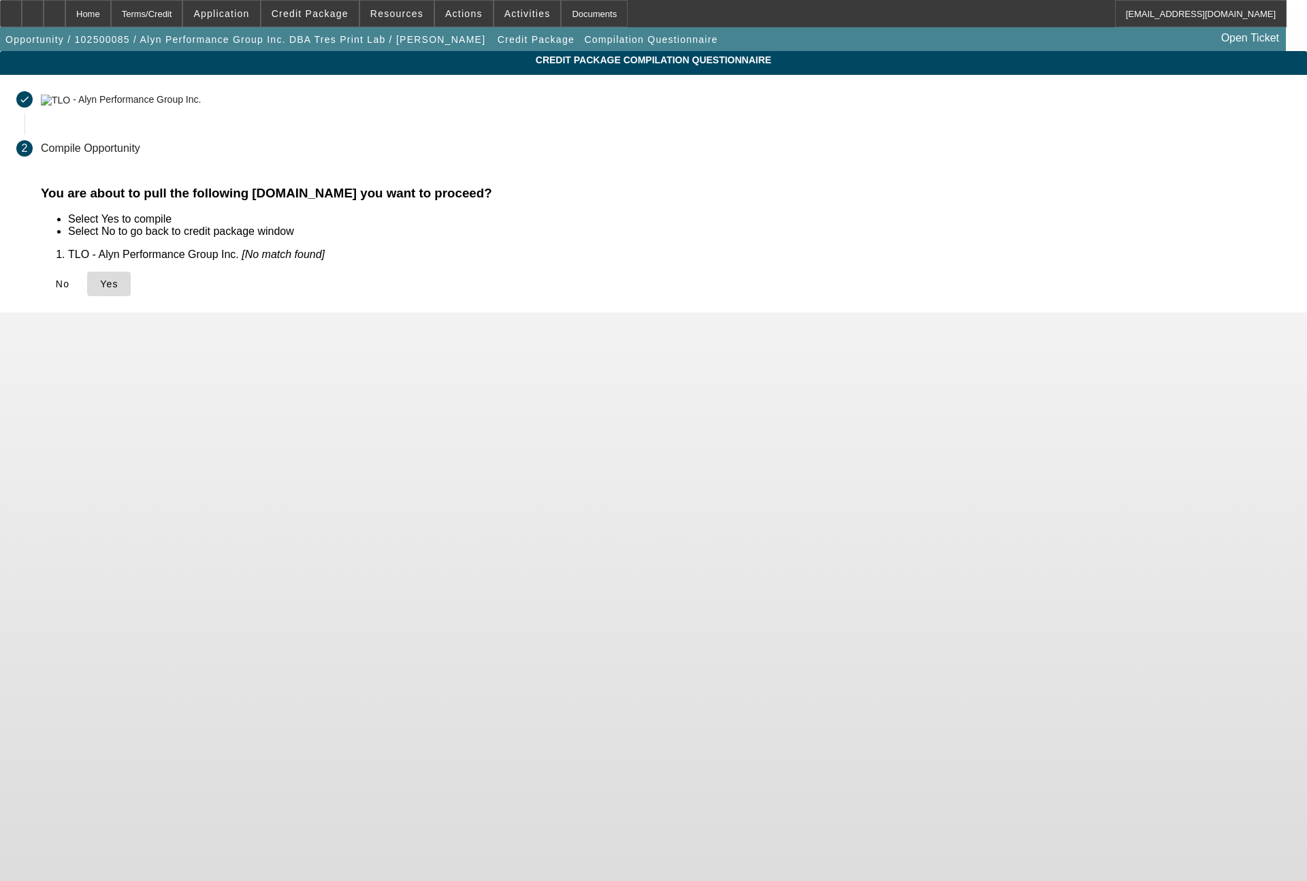
click at [118, 283] on span "Yes" at bounding box center [109, 283] width 18 height 11
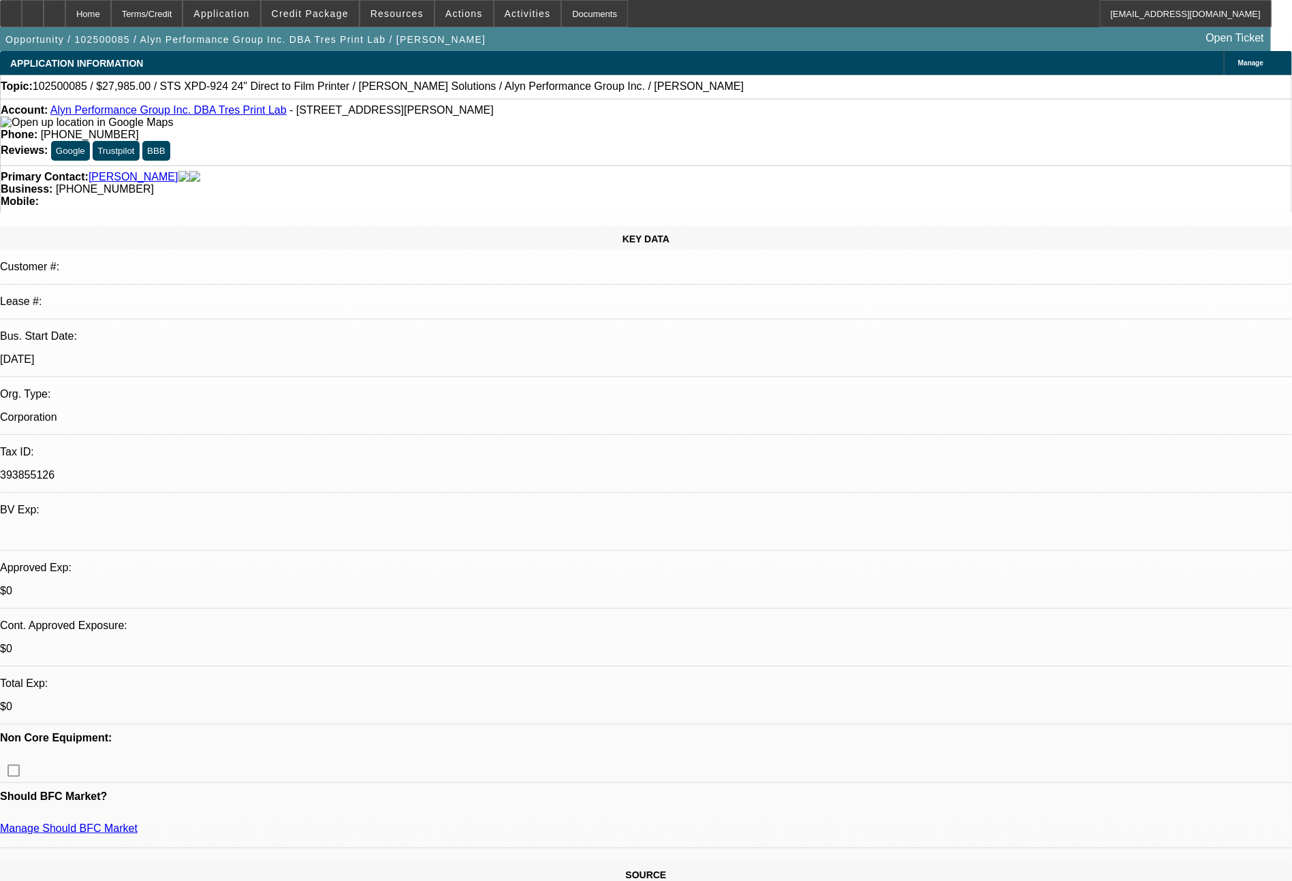
select select "0"
select select "6"
select select "0"
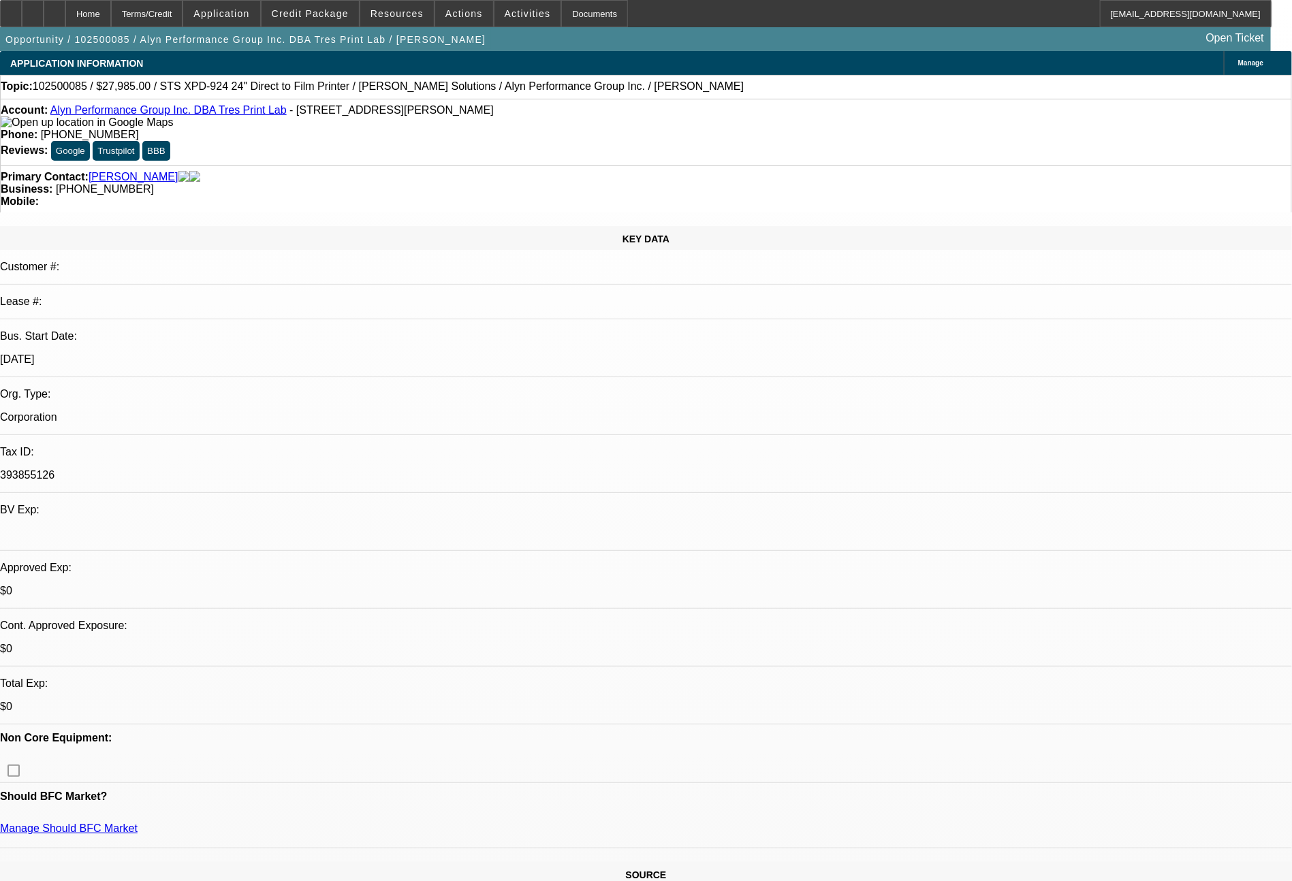
select select "0"
select select "0.1"
select select "4"
select select "0"
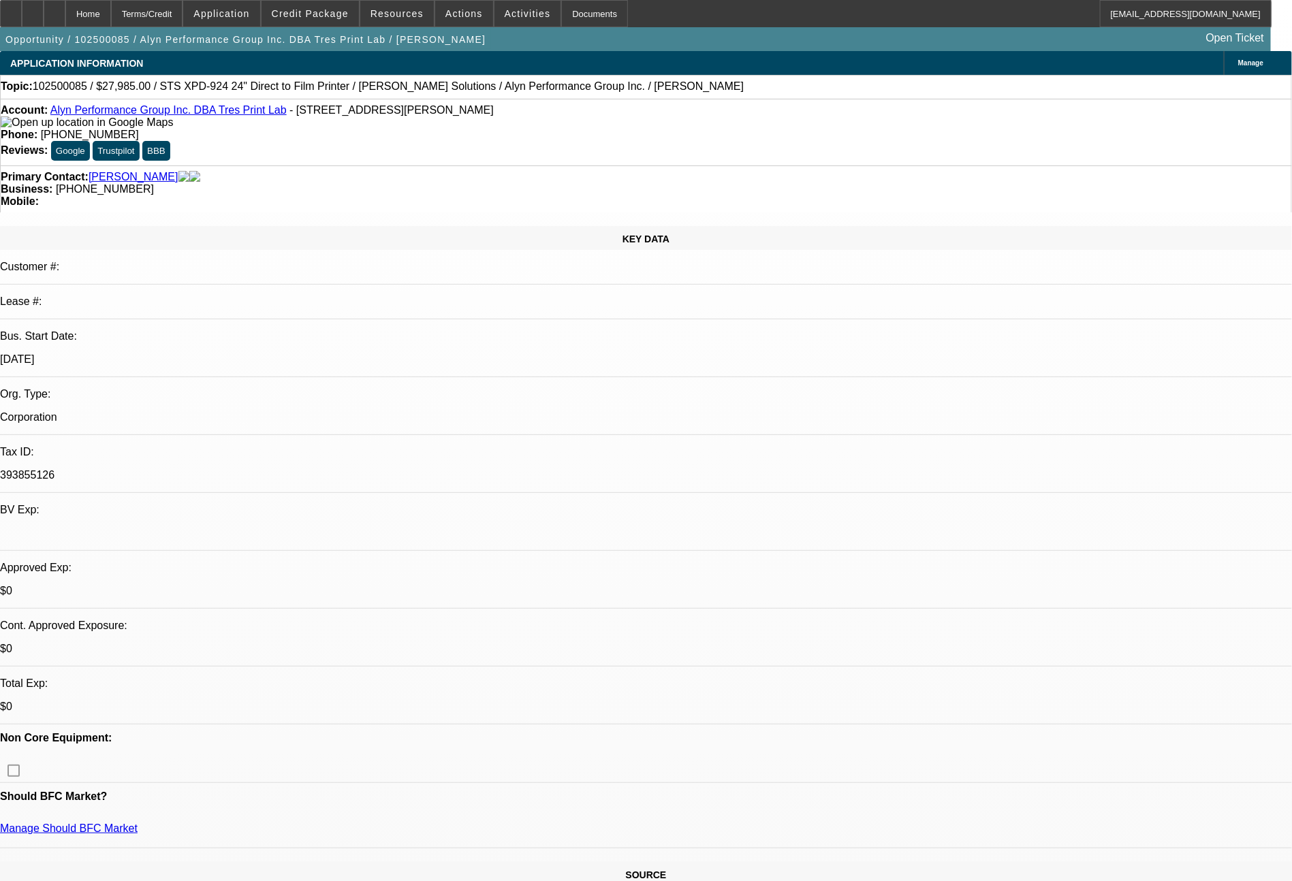
select select "0"
select select "6"
select select "0"
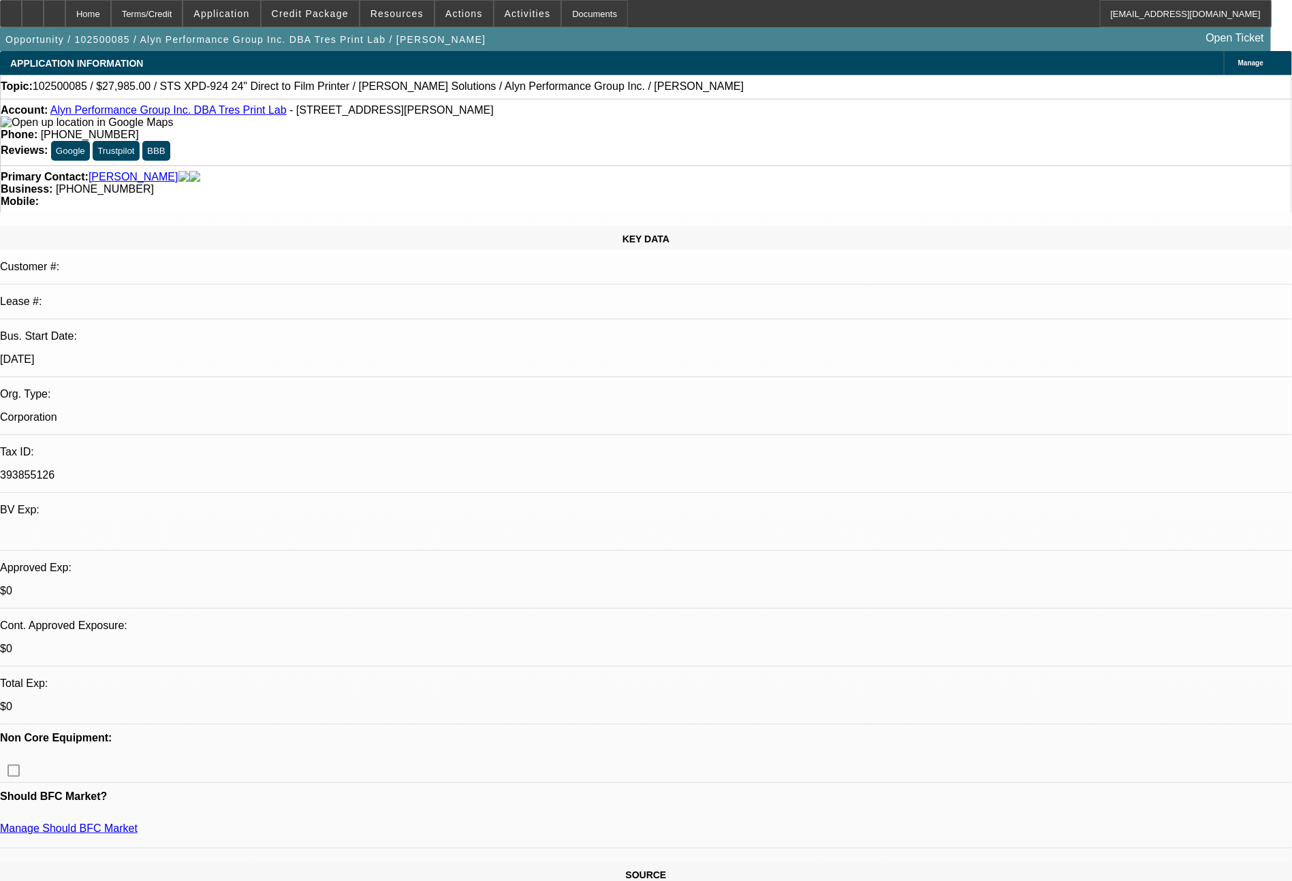
select select "6"
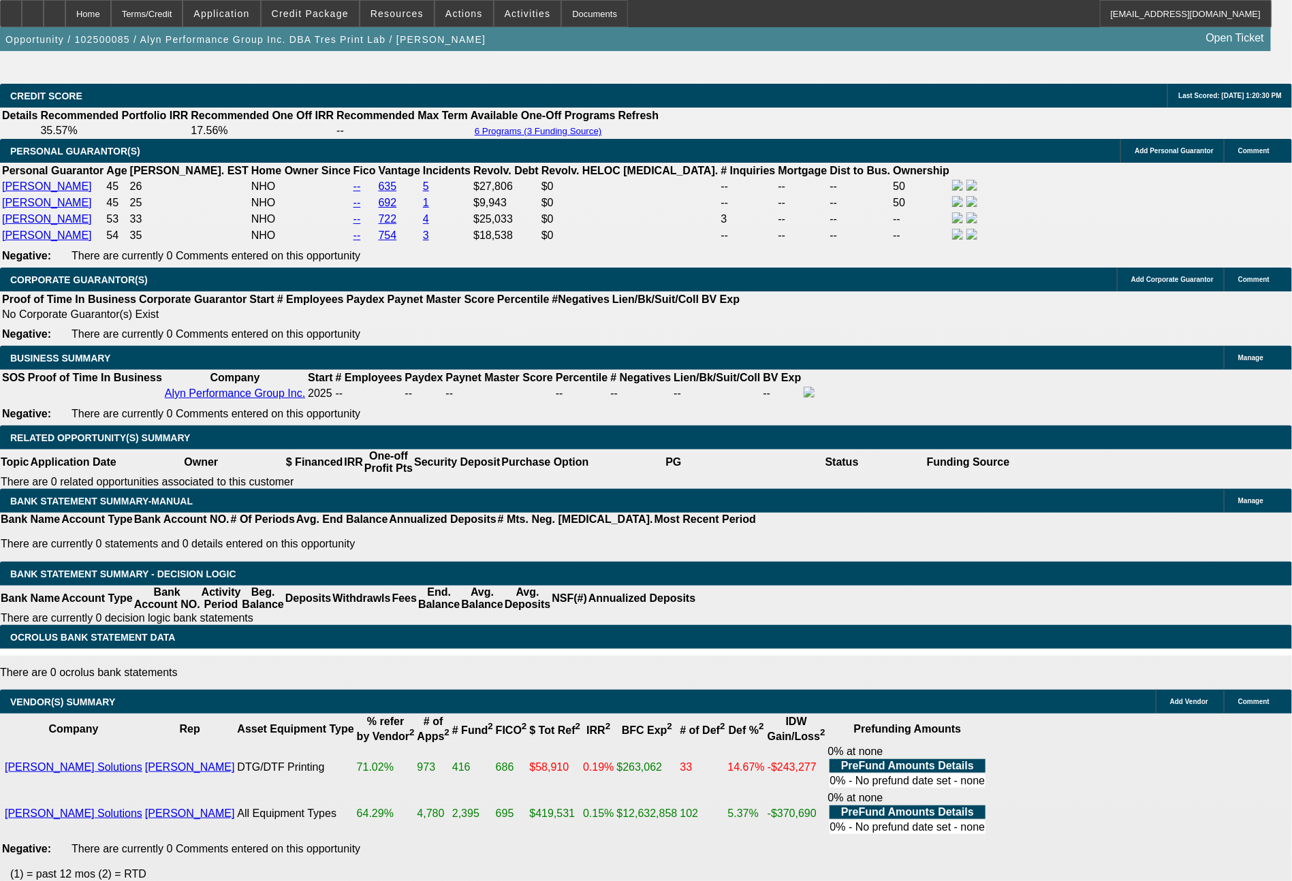
scroll to position [2096, 0]
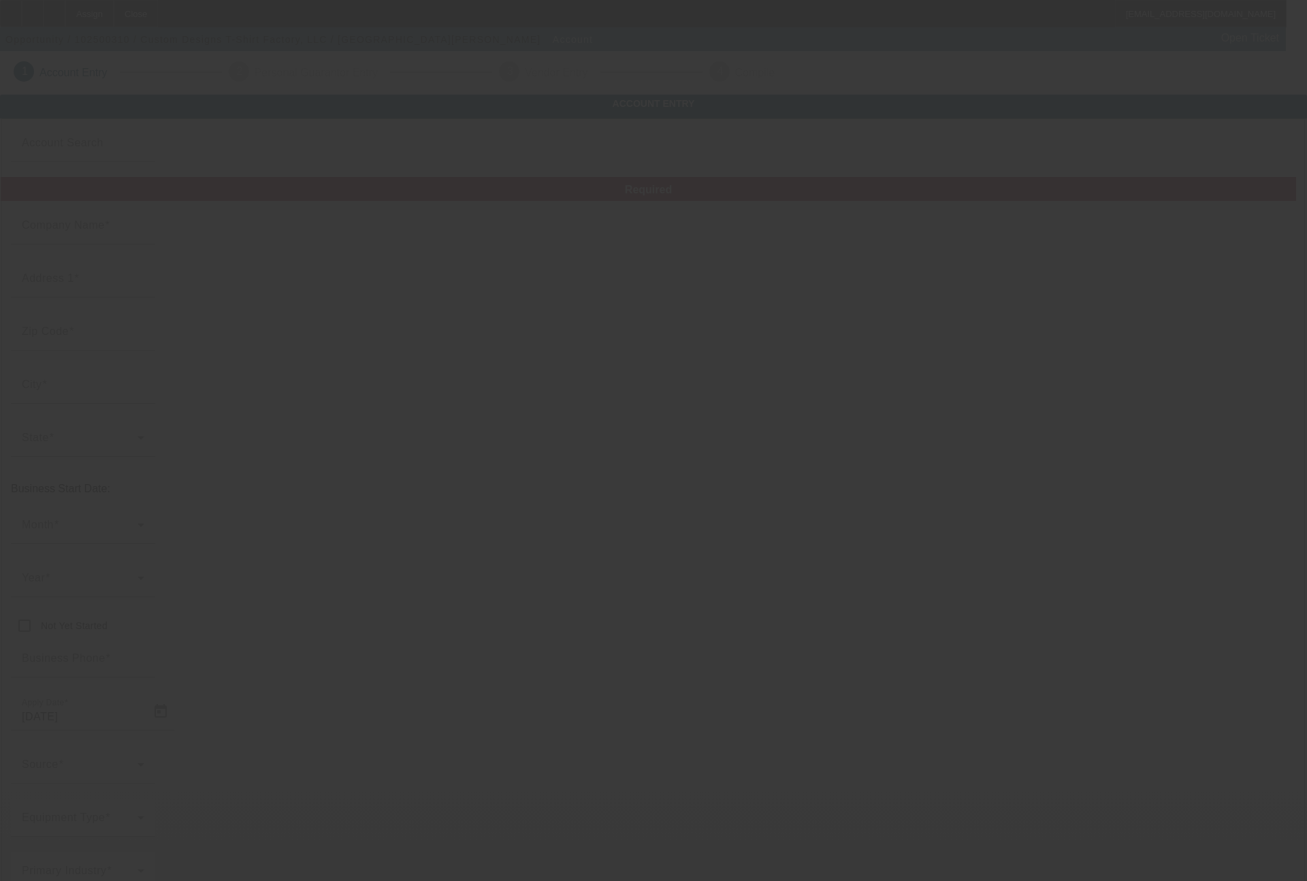
type input "Custom Designs T-Shirt Factory, LLC"
type input "19347 Greenlawn St"
type input "48221"
type input "Detroit"
type input "(248) 847-7474"
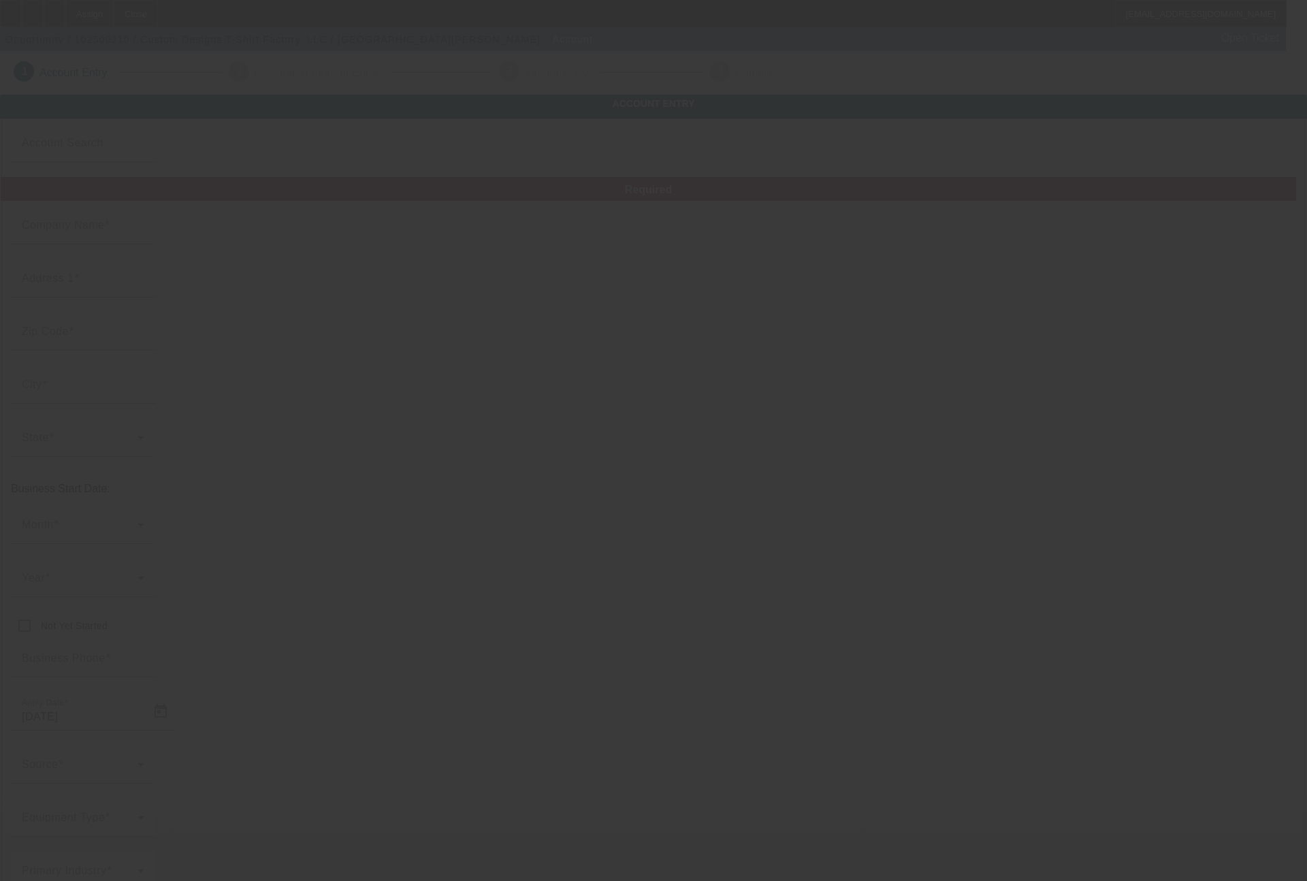
type input "joecov277@yahoo.com"
type input "Wayne"
type input "80-2447431"
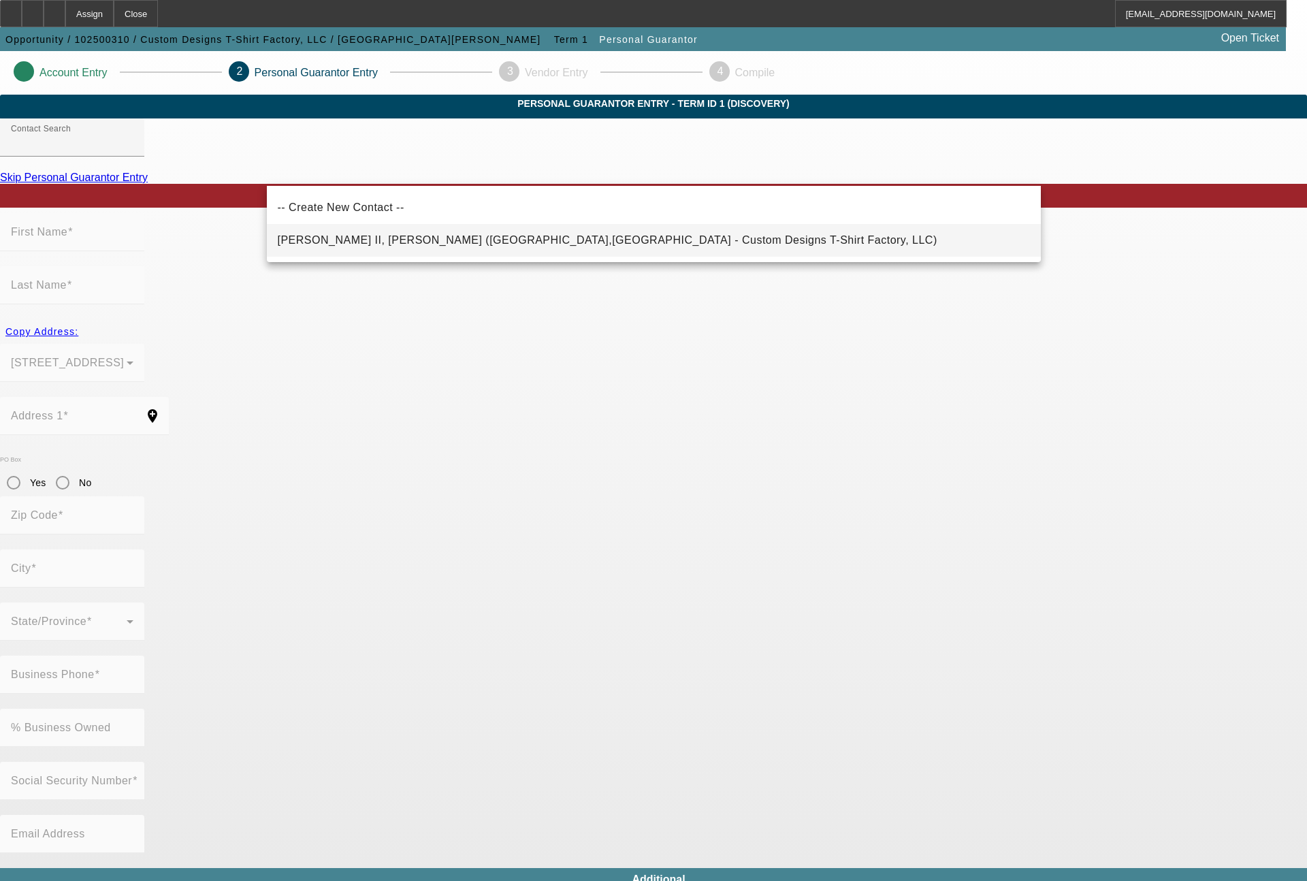
click at [381, 239] on span "Covington II, Joseph (Detroit,MI - Custom Designs T-Shirt Factory, LLC)" at bounding box center [608, 240] width 660 height 12
type input "Covington II, Joseph (Detroit,MI - Custom Designs T-Shirt Factory, LLC)"
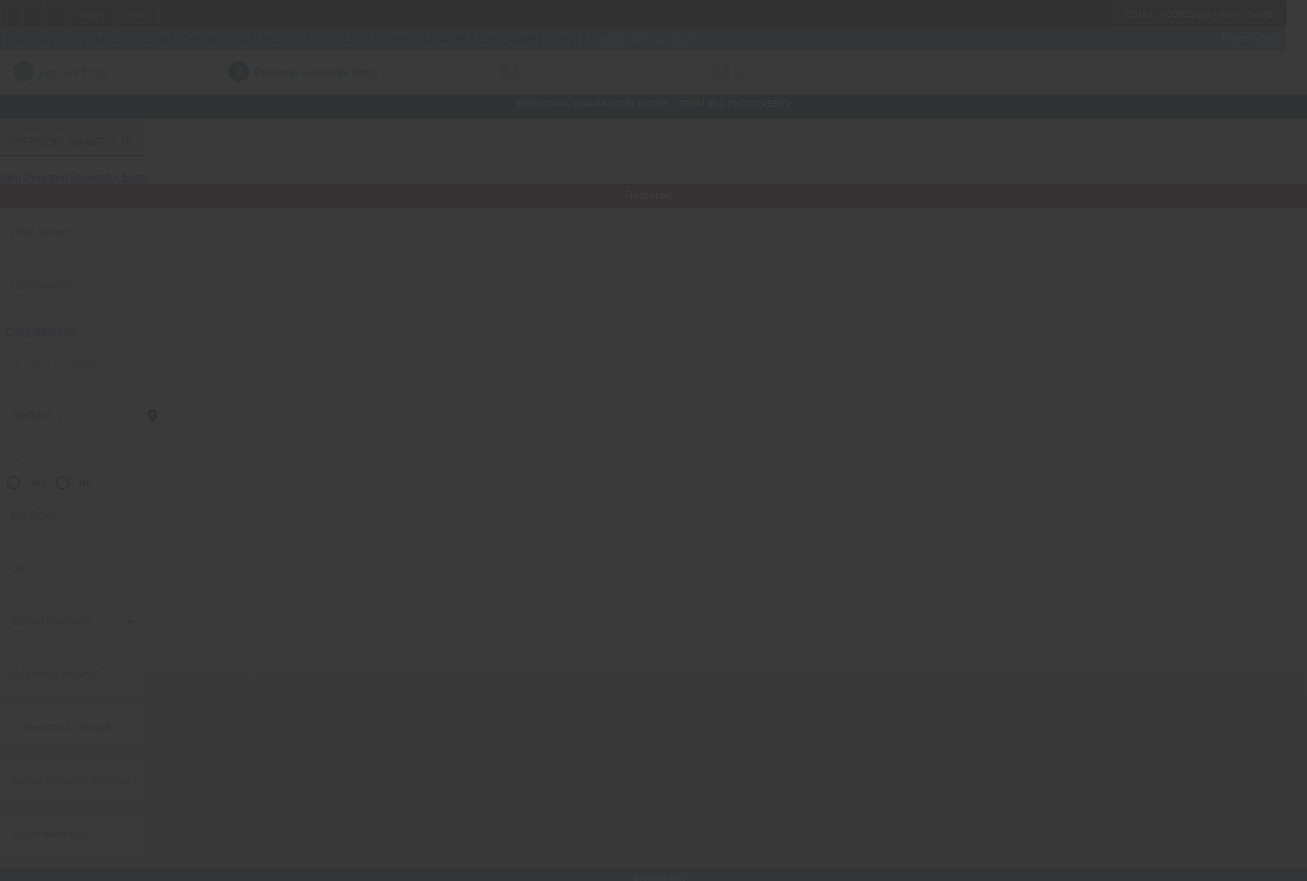
type input "Joseph"
type input "Covington"
type input "19347 Greenlawn St"
radio input "true"
type input "48221"
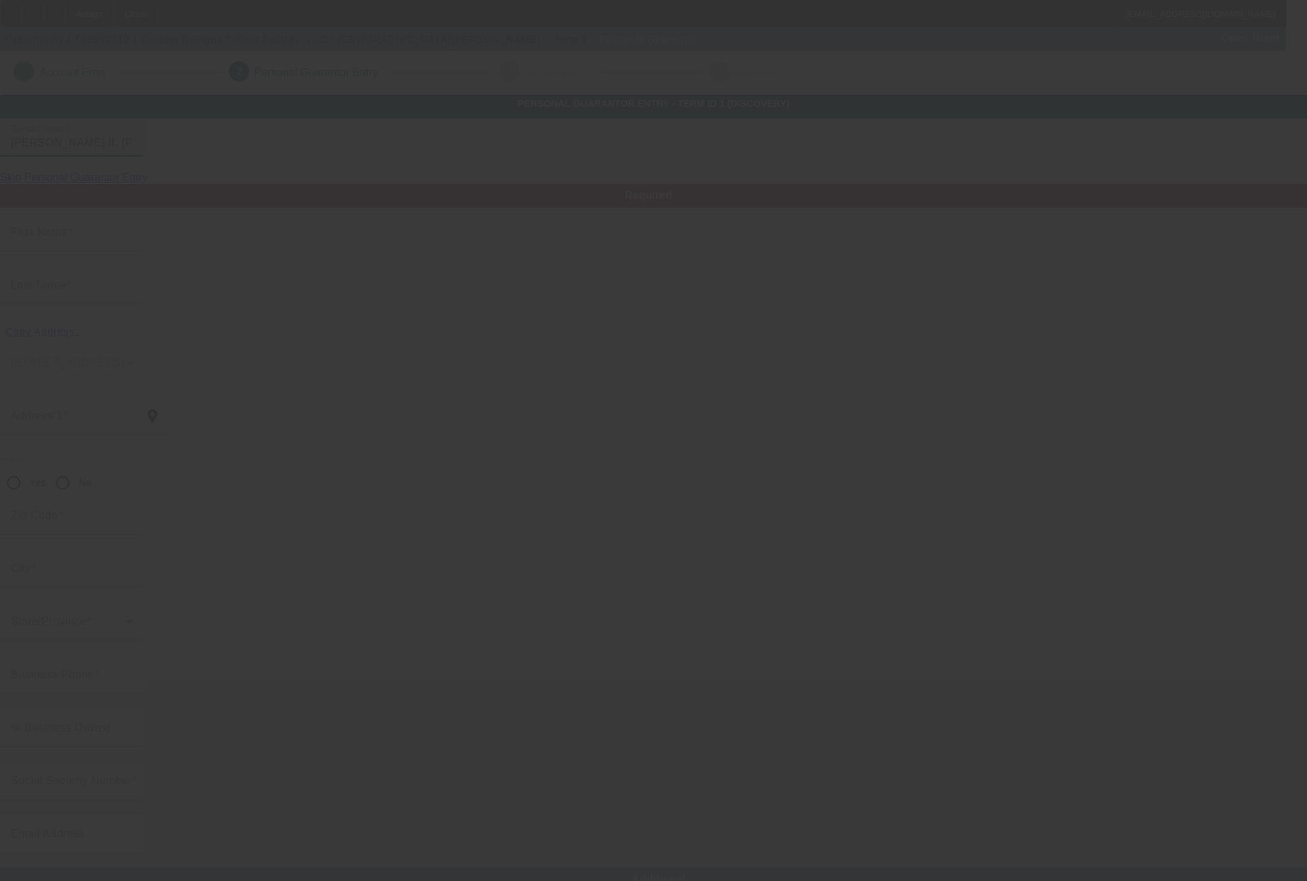
type input "Detroit"
type input "(248) 847-7474"
type input "100"
type input "223-02-0834"
type input "joecov277@yahoo.com"
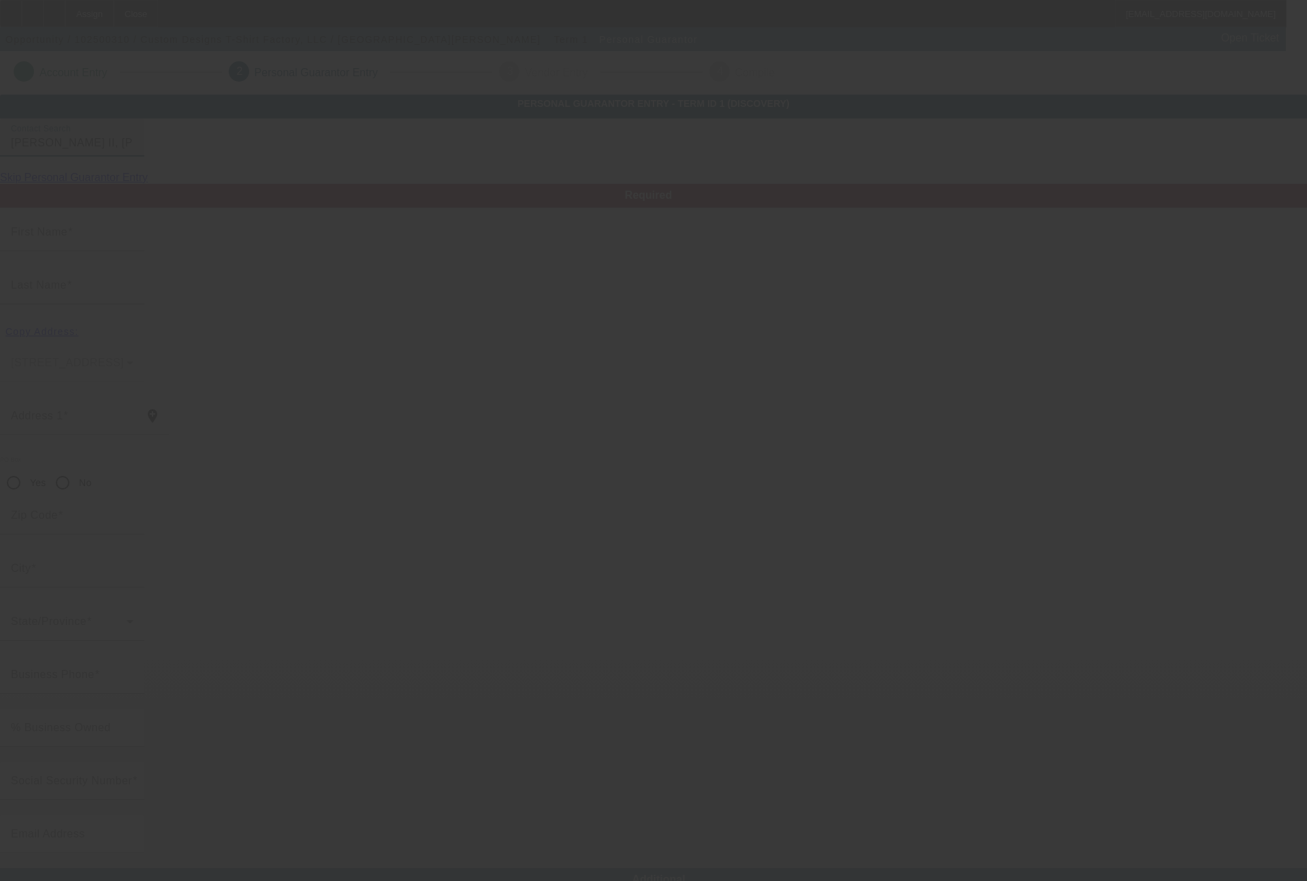
type input "(702) 287-1968"
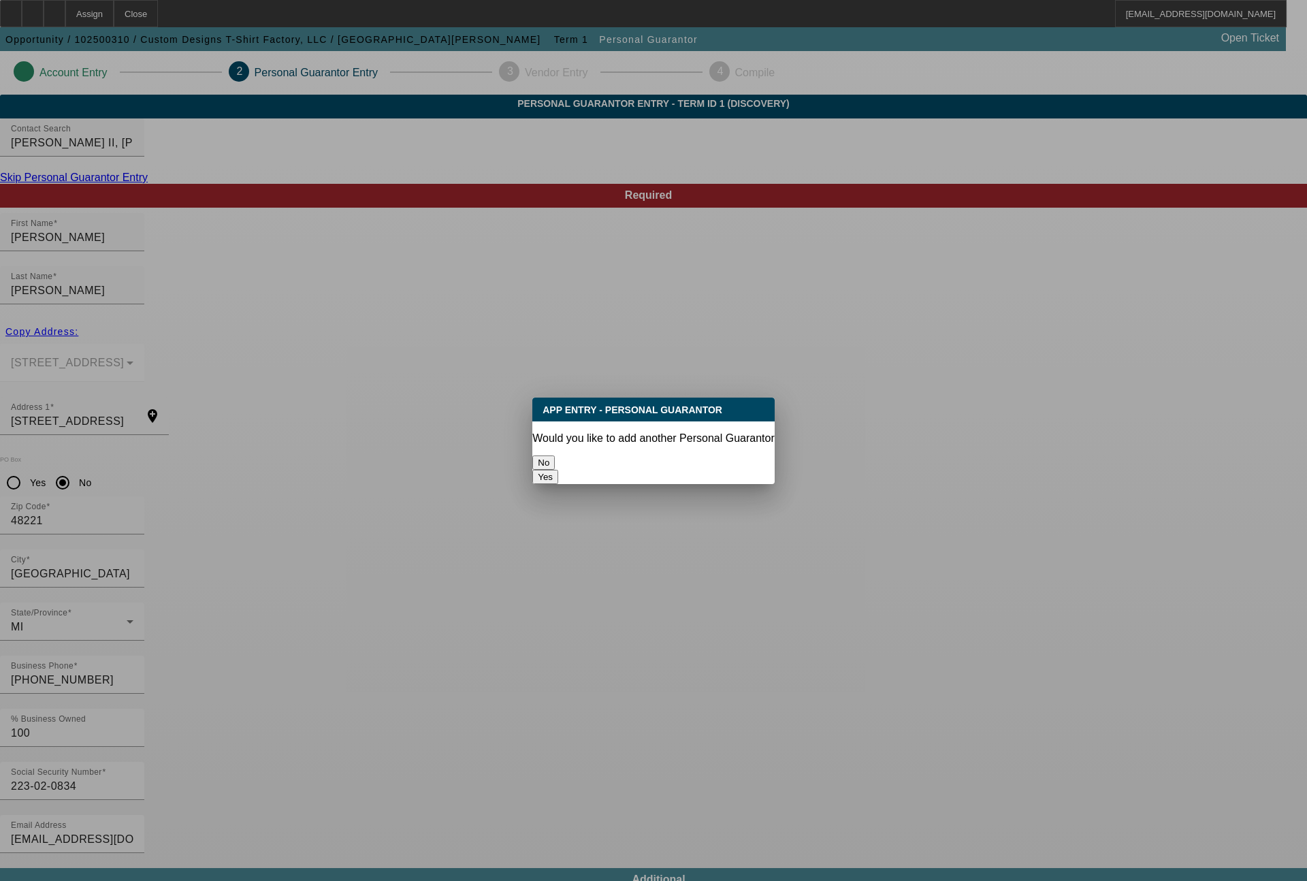
click at [555, 460] on button "No" at bounding box center [543, 463] width 22 height 14
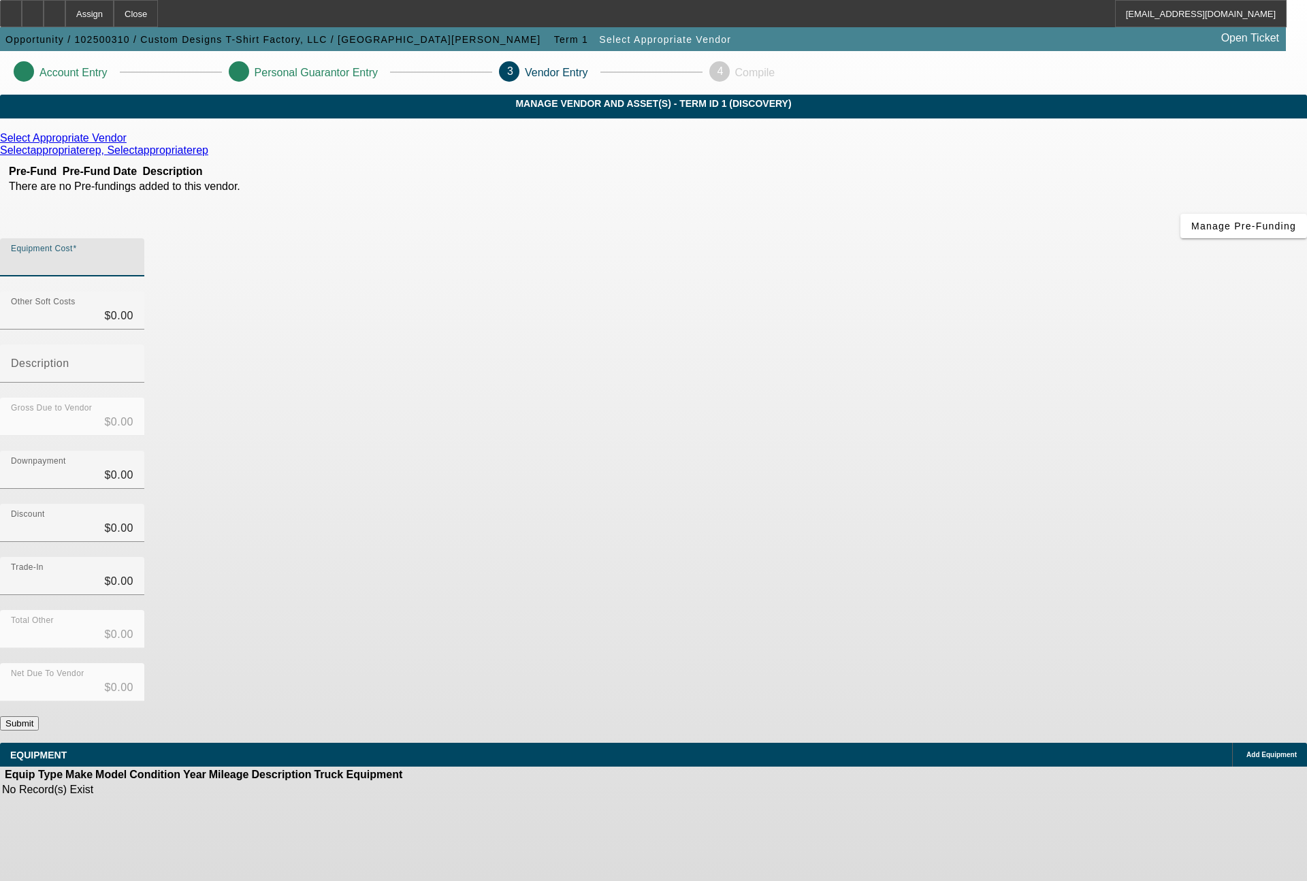
click at [133, 255] on input "Equipment Cost" at bounding box center [72, 263] width 123 height 16
type input "4"
type input "$4.00"
type input "48"
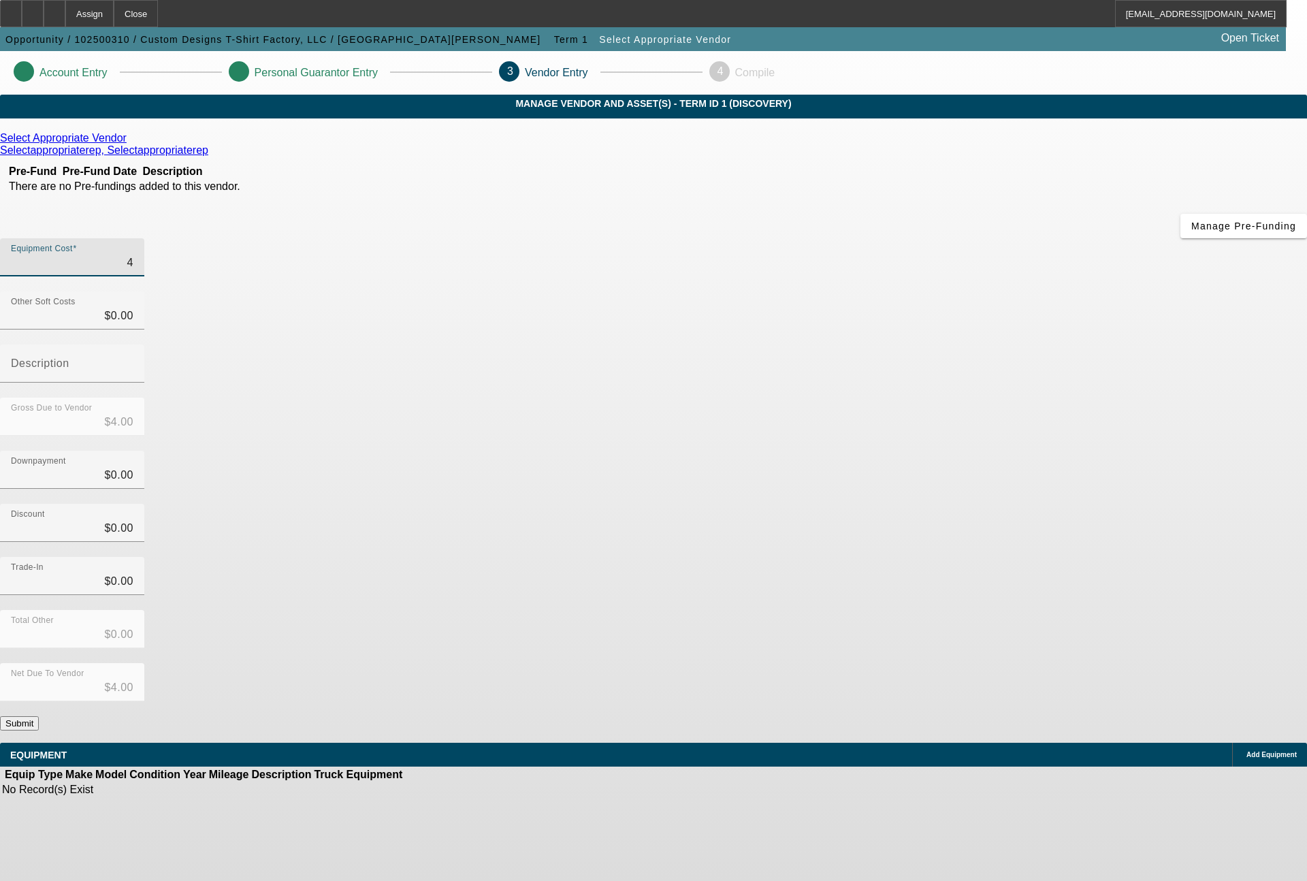
type input "$48.00"
type input "482"
type input "$482.00"
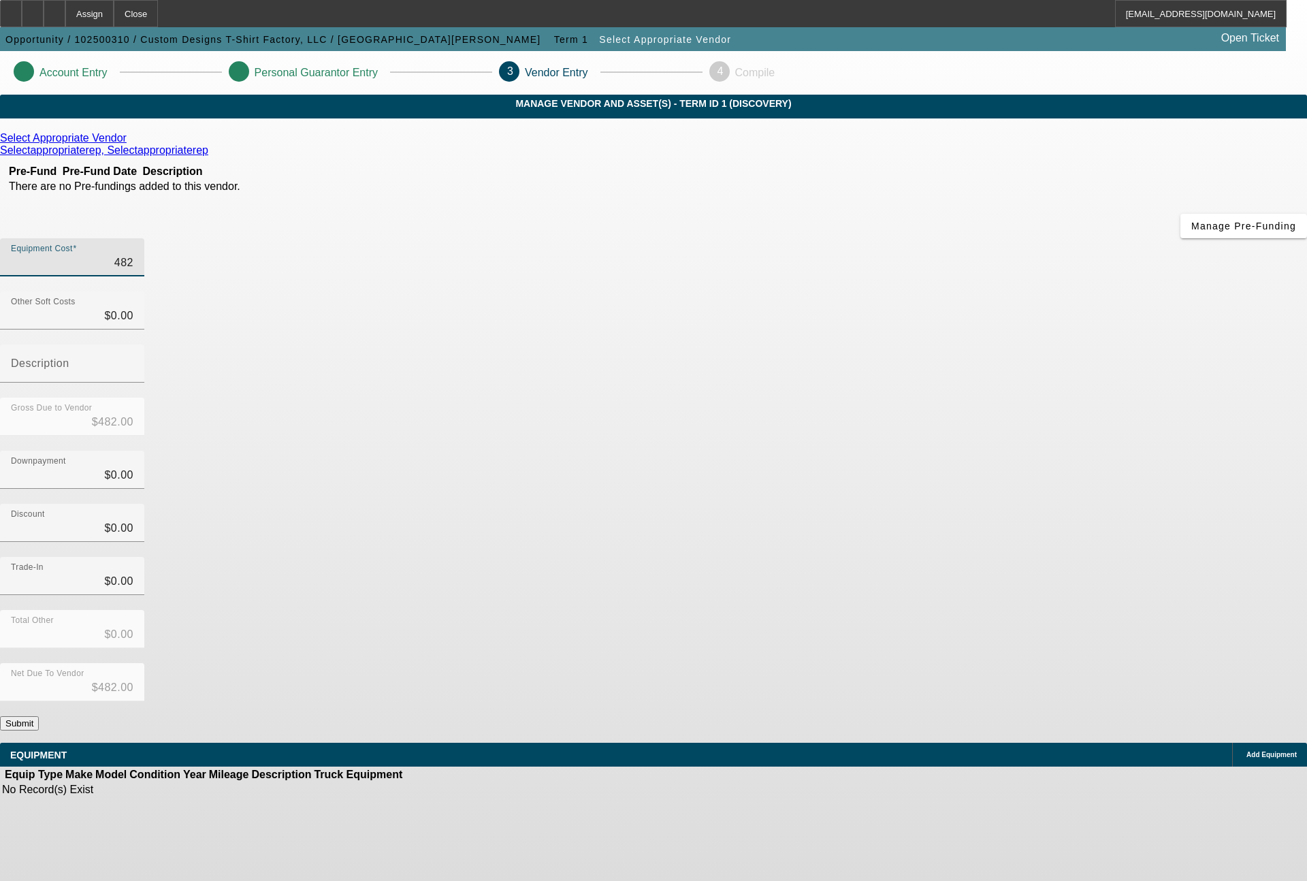
type input "4827"
type input "$4,827.00"
type input "48273"
type input "$48,273.00"
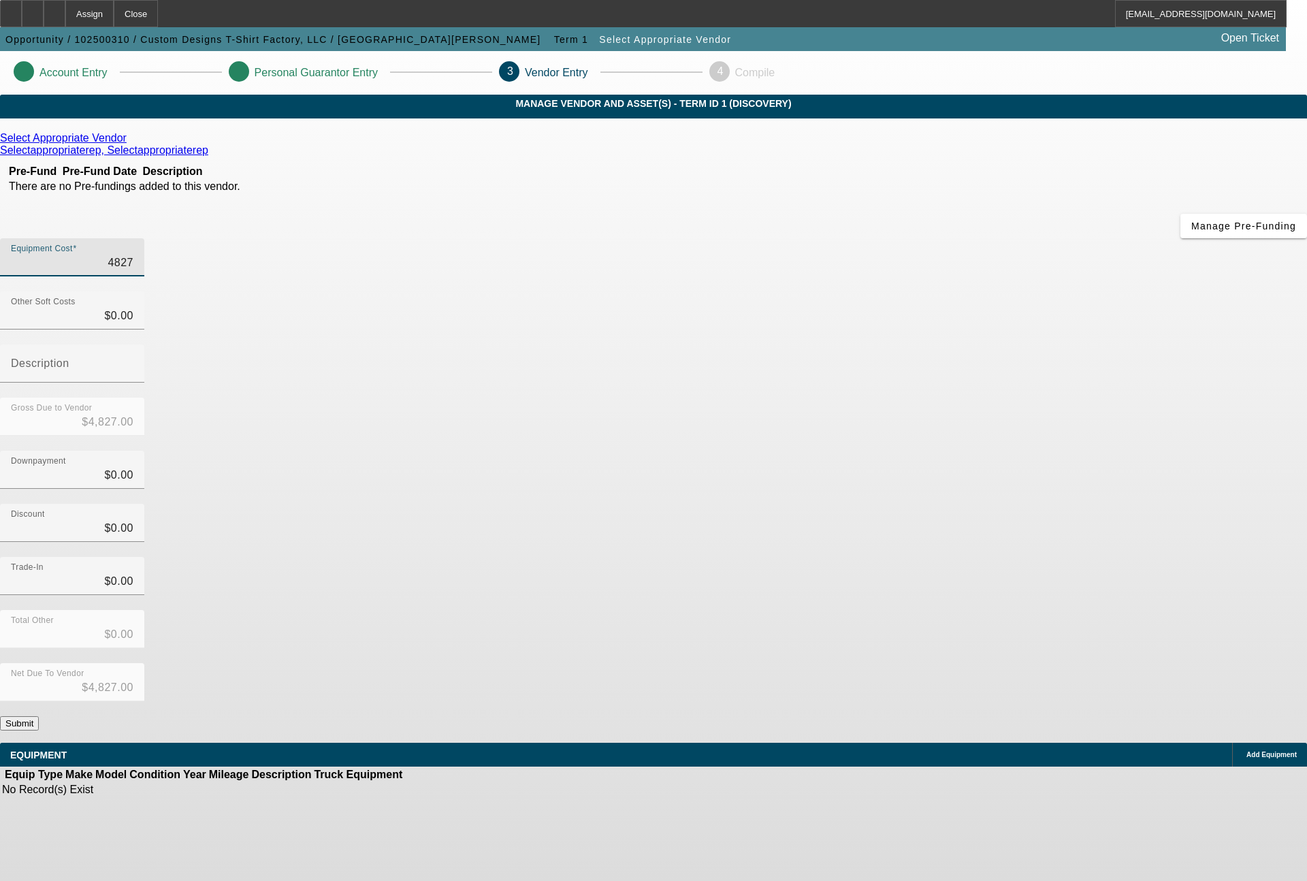
type input "$48,273.00"
type input "48273.4"
type input "$48,273.40"
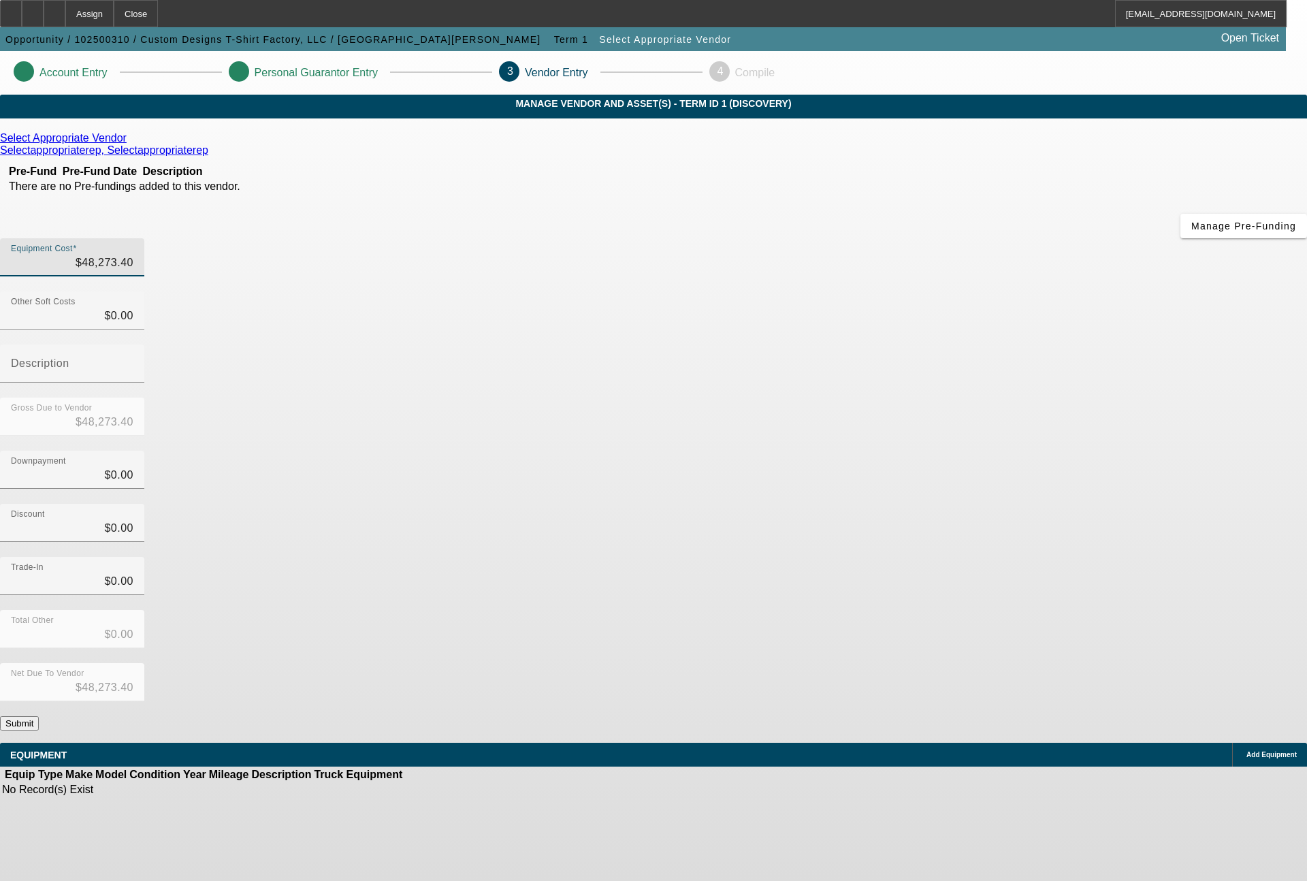
click at [381, 144] on div "Select Appropriate Vendor" at bounding box center [653, 138] width 1307 height 12
click at [130, 144] on icon at bounding box center [130, 138] width 0 height 12
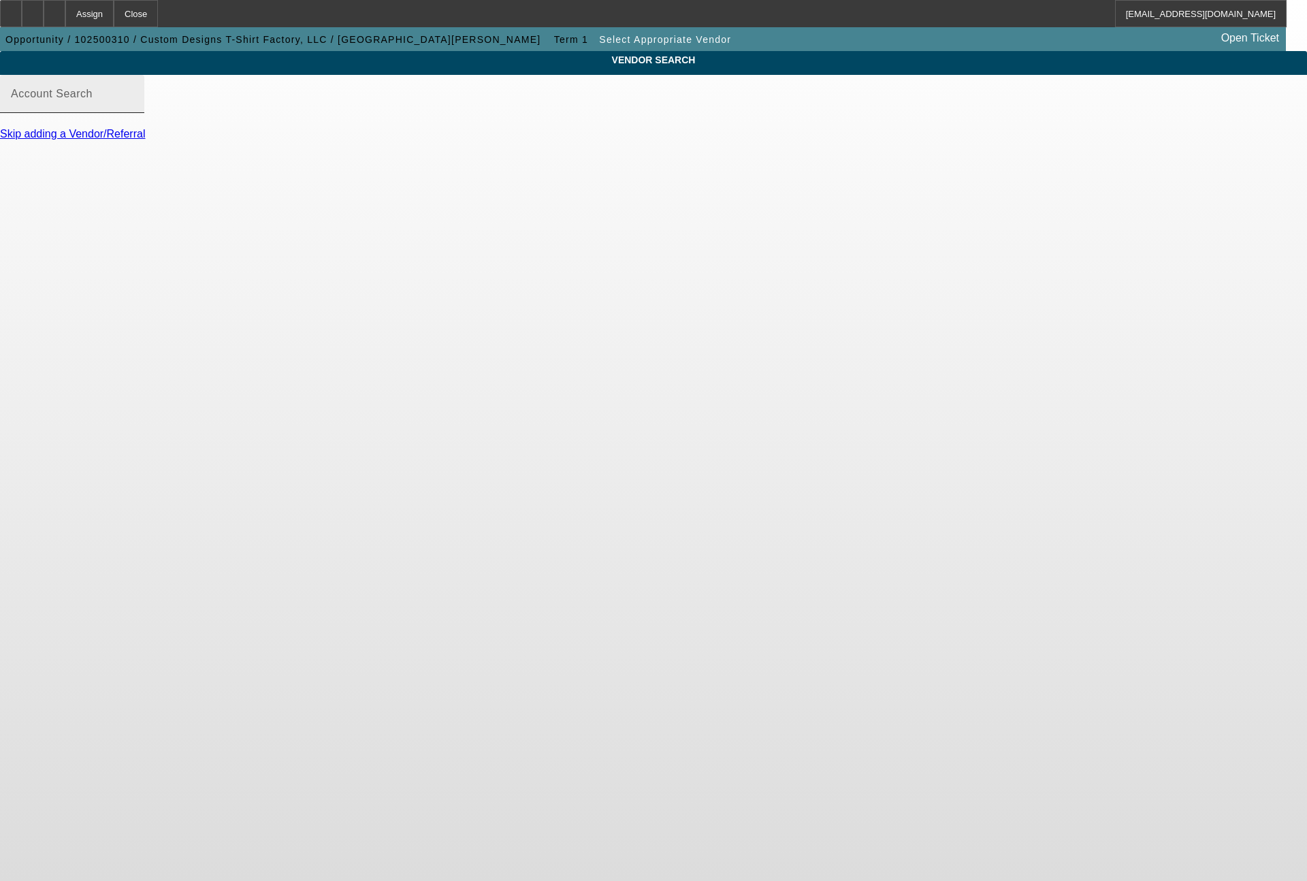
click at [133, 101] on div "Account Search" at bounding box center [72, 94] width 123 height 38
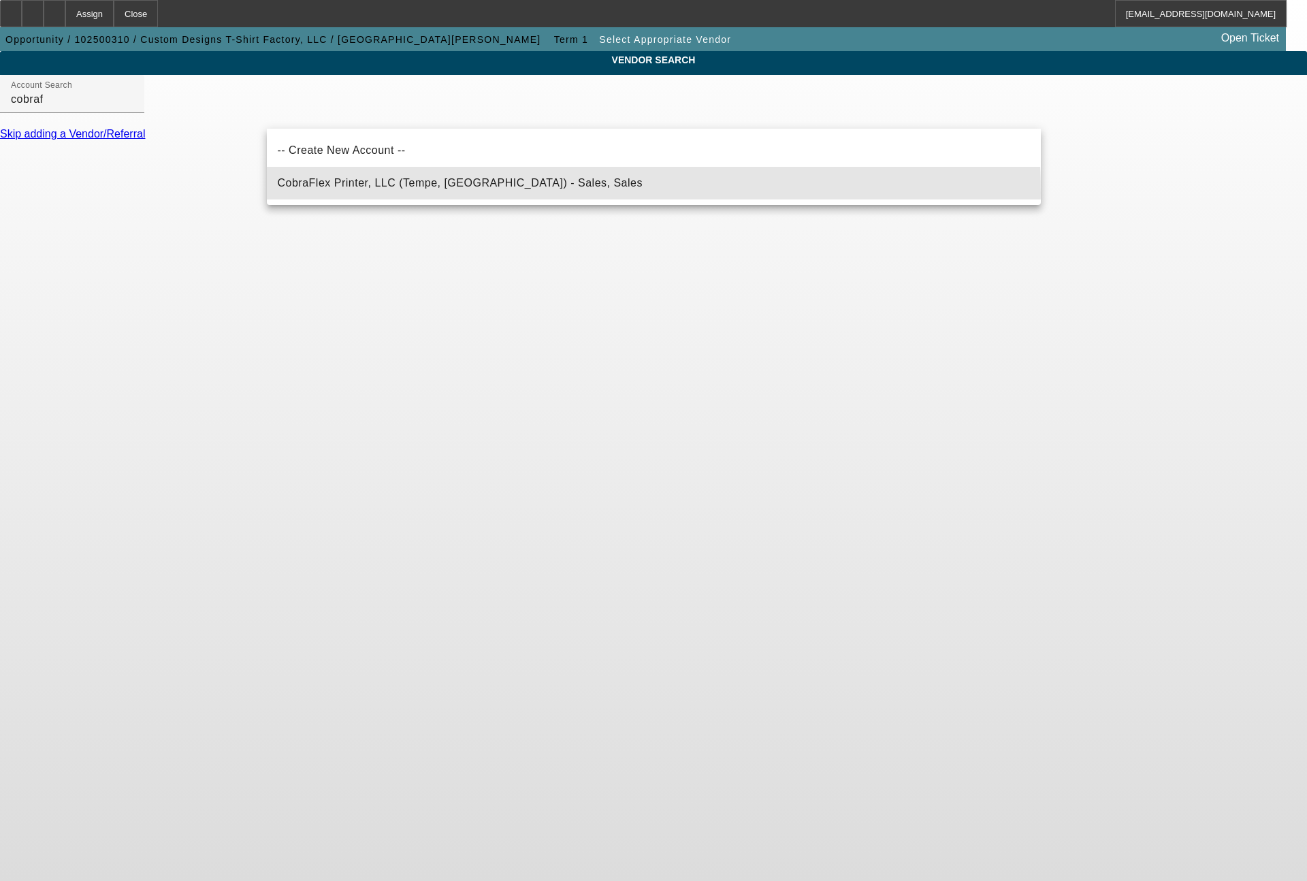
click at [378, 193] on mat-option "CobraFlex Printer, LLC (Tempe, AZ) - Sales, Sales" at bounding box center [654, 183] width 774 height 33
type input "CobraFlex Printer, LLC (Tempe, AZ) - Sales, Sales"
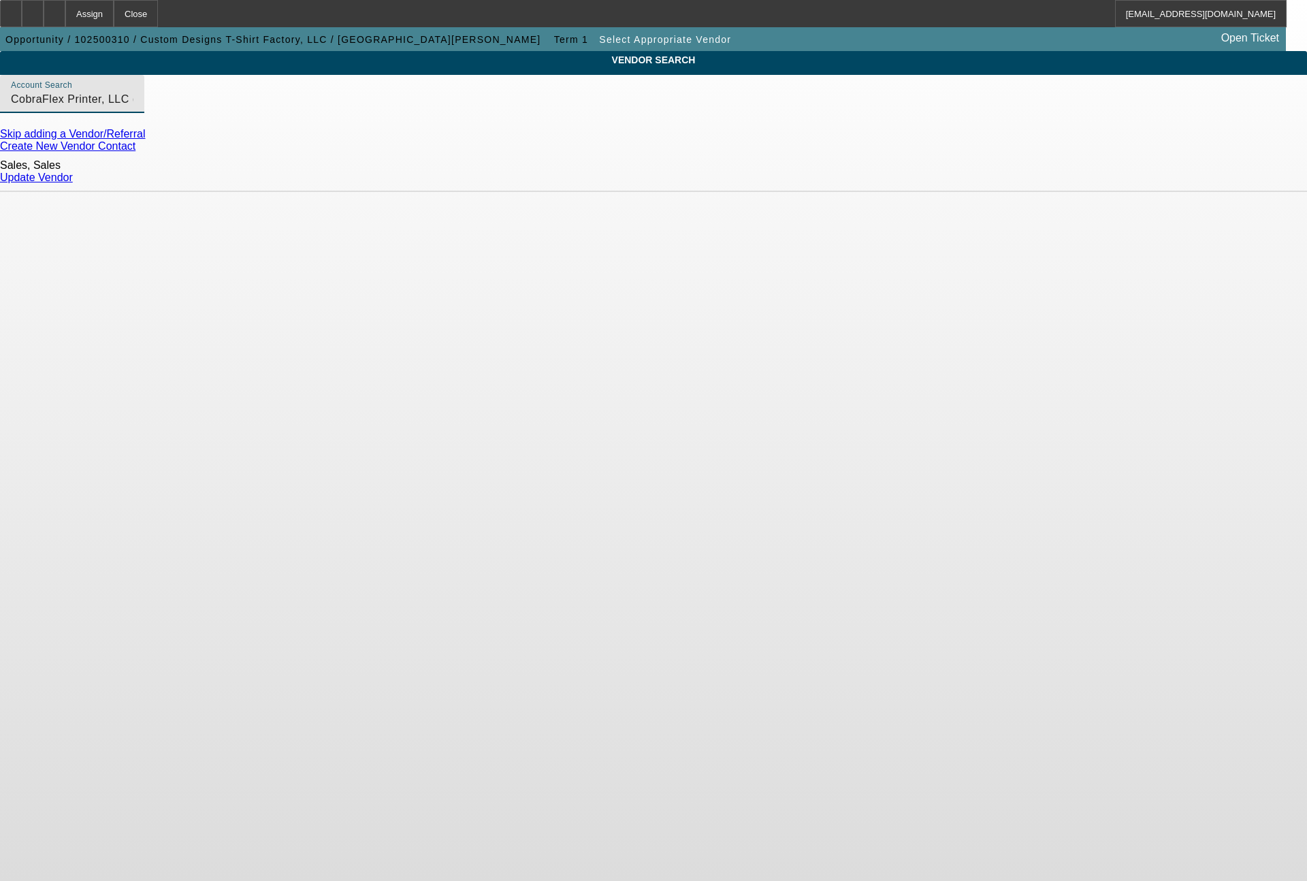
click at [73, 172] on link "Update Vendor" at bounding box center [36, 178] width 73 height 12
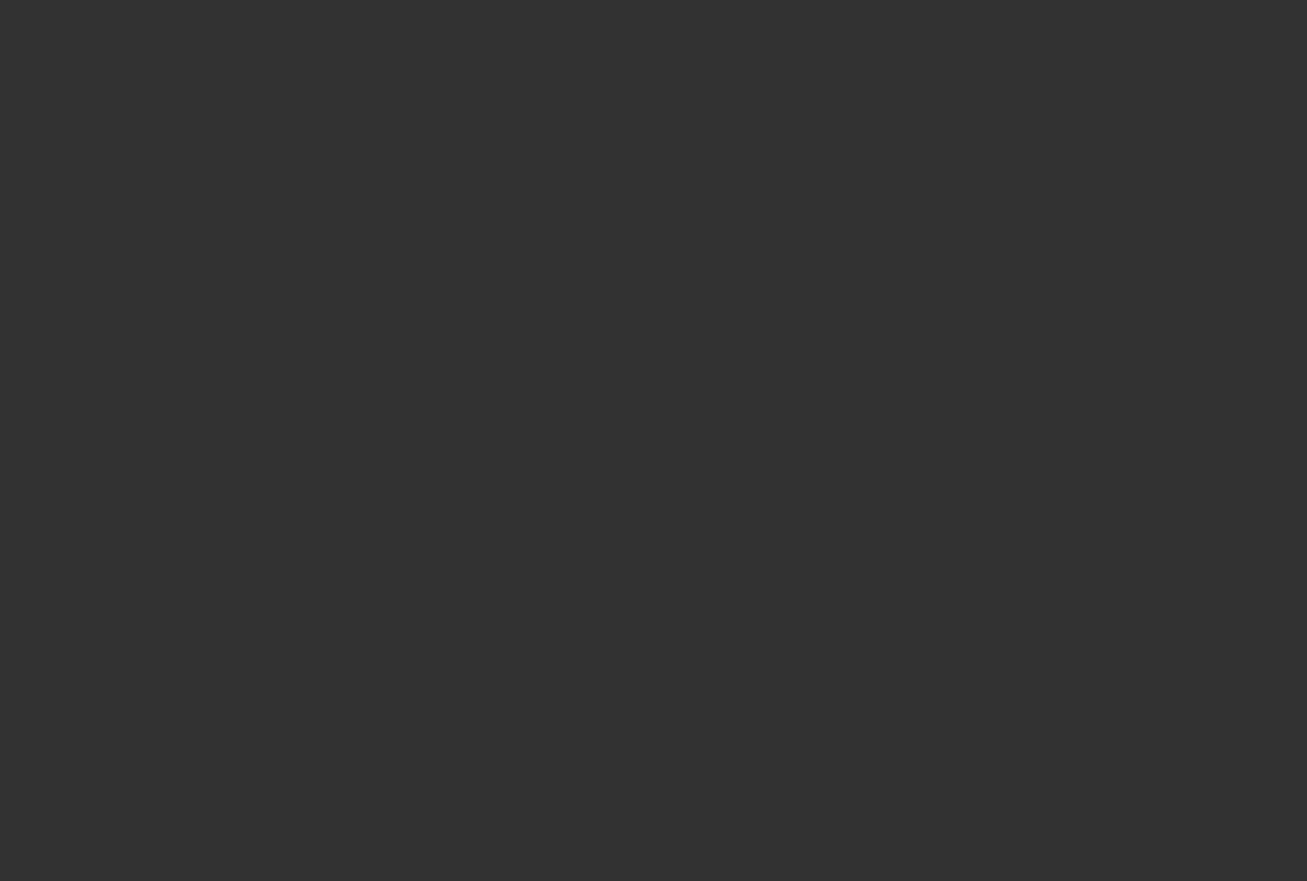
type input "$48,273.40"
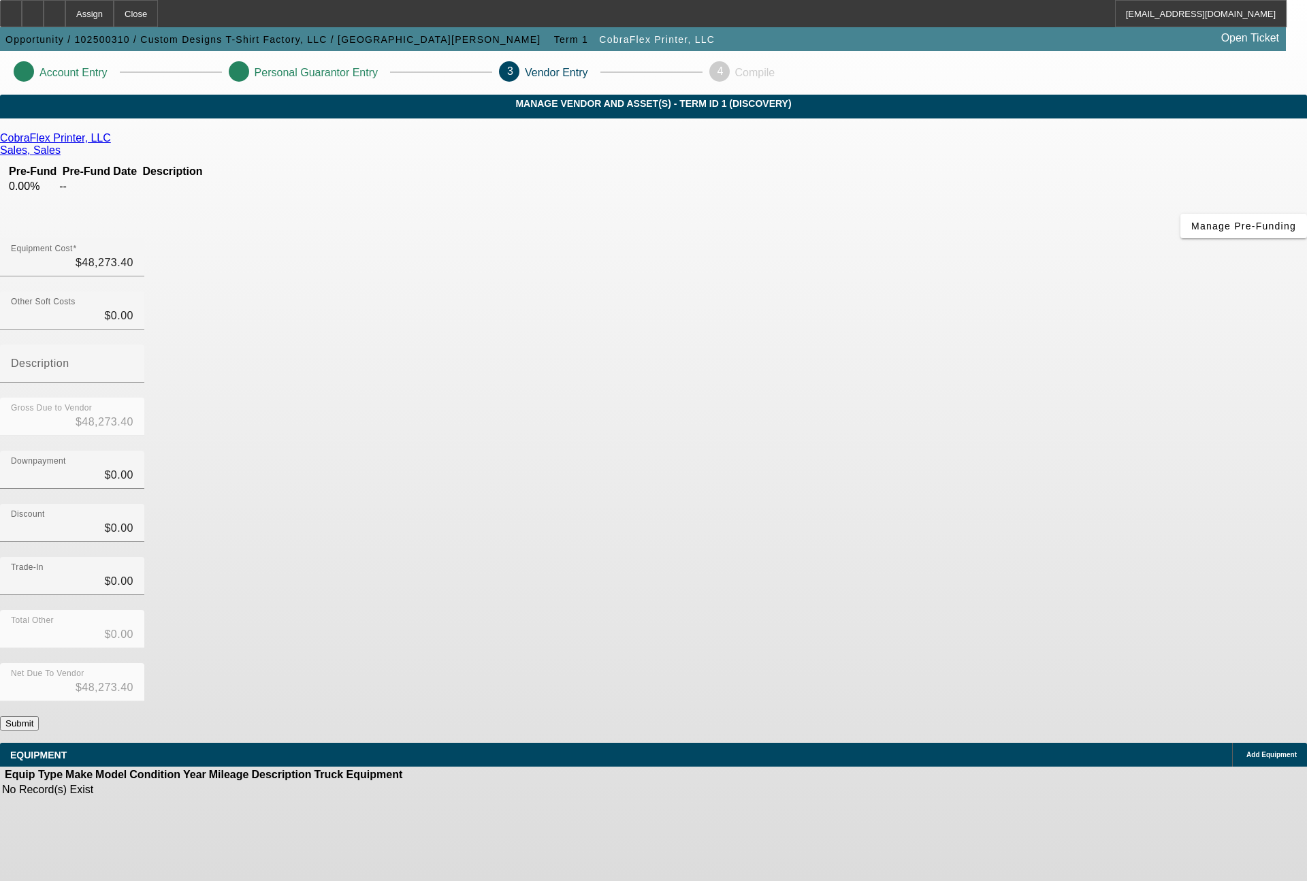
click at [1247, 751] on span "Add Equipment" at bounding box center [1272, 754] width 50 height 7
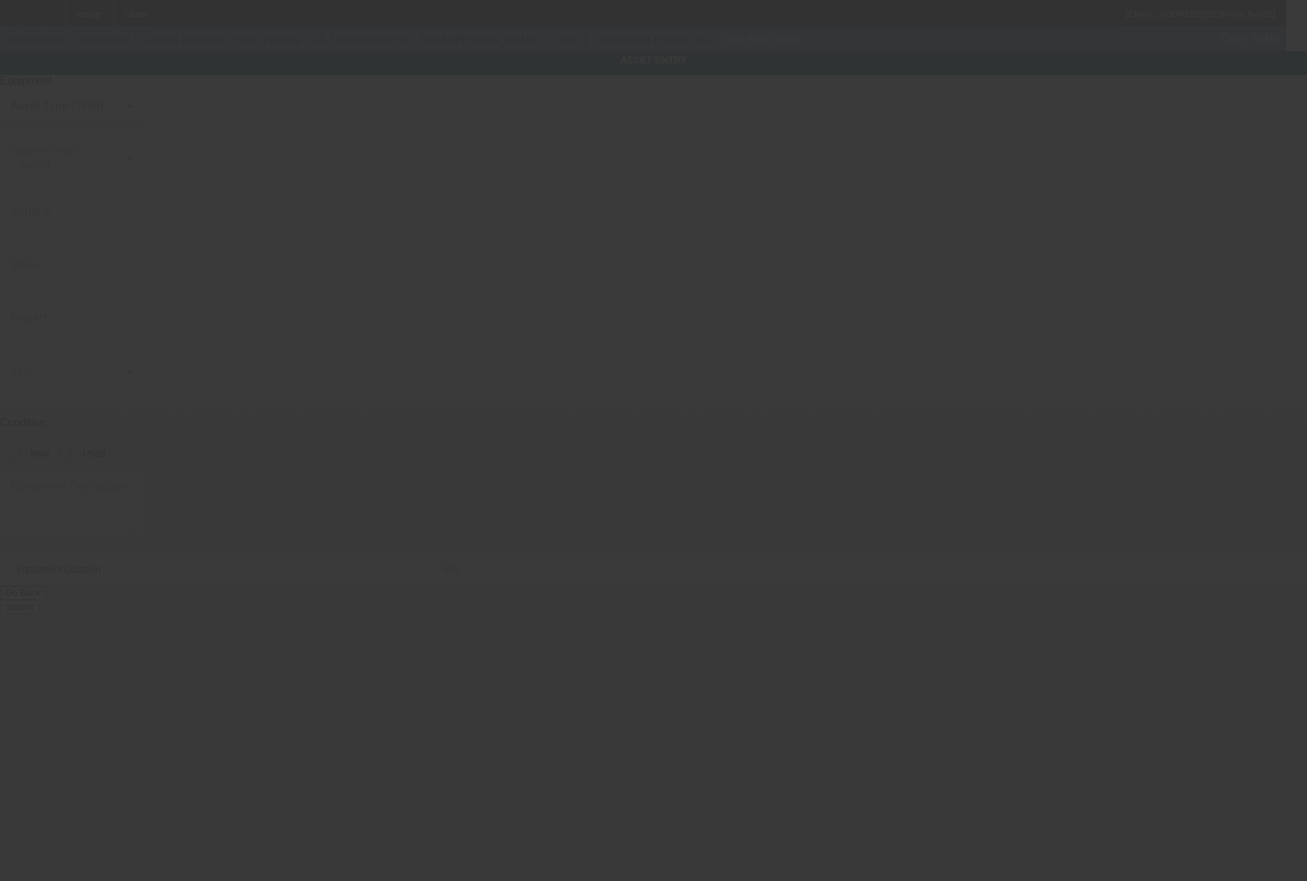
type input "19347 Greenlawn St"
type input "Detroit"
type input "48221"
type input "Wayne"
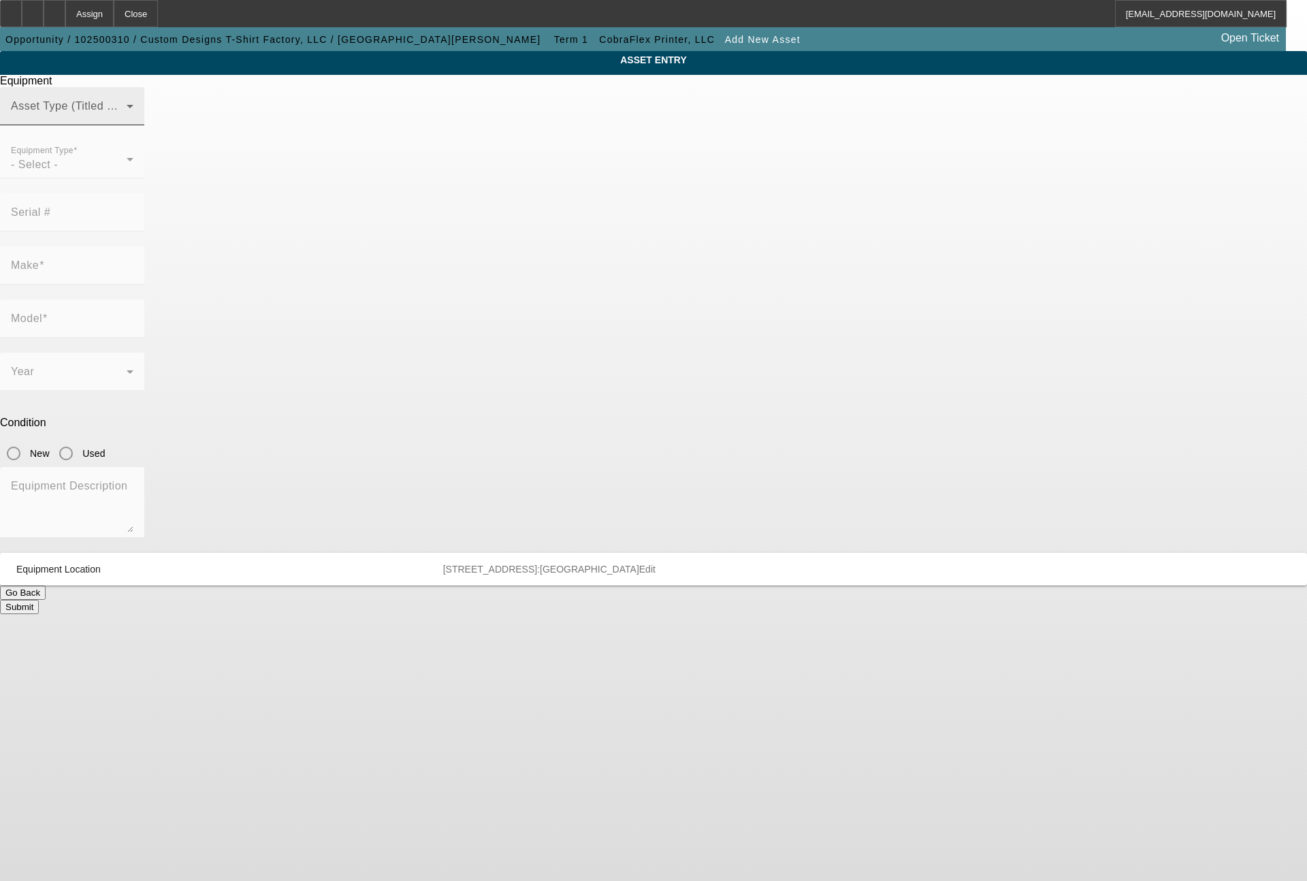
click at [127, 120] on span at bounding box center [69, 111] width 116 height 16
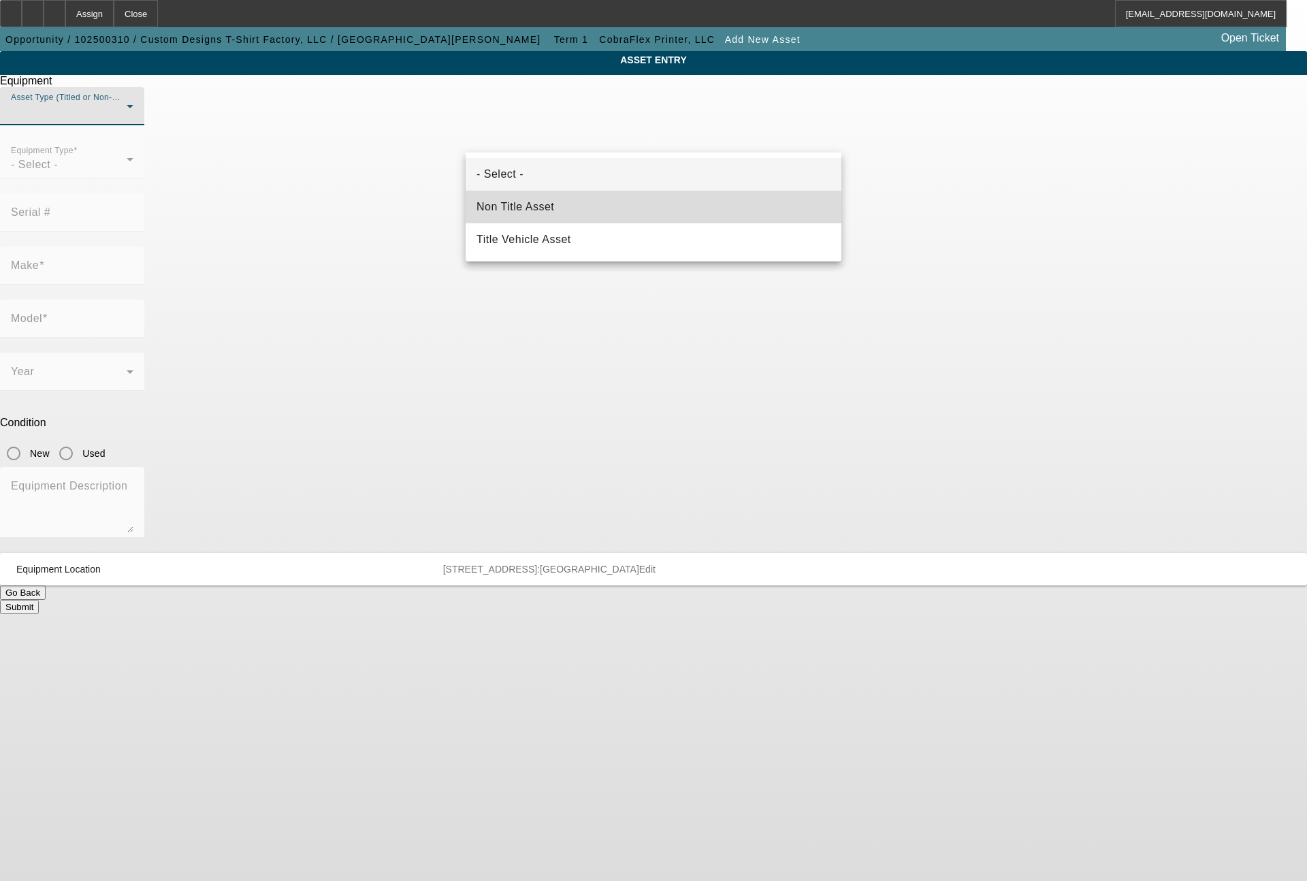
click at [556, 214] on mat-option "Non Title Asset" at bounding box center [654, 207] width 376 height 33
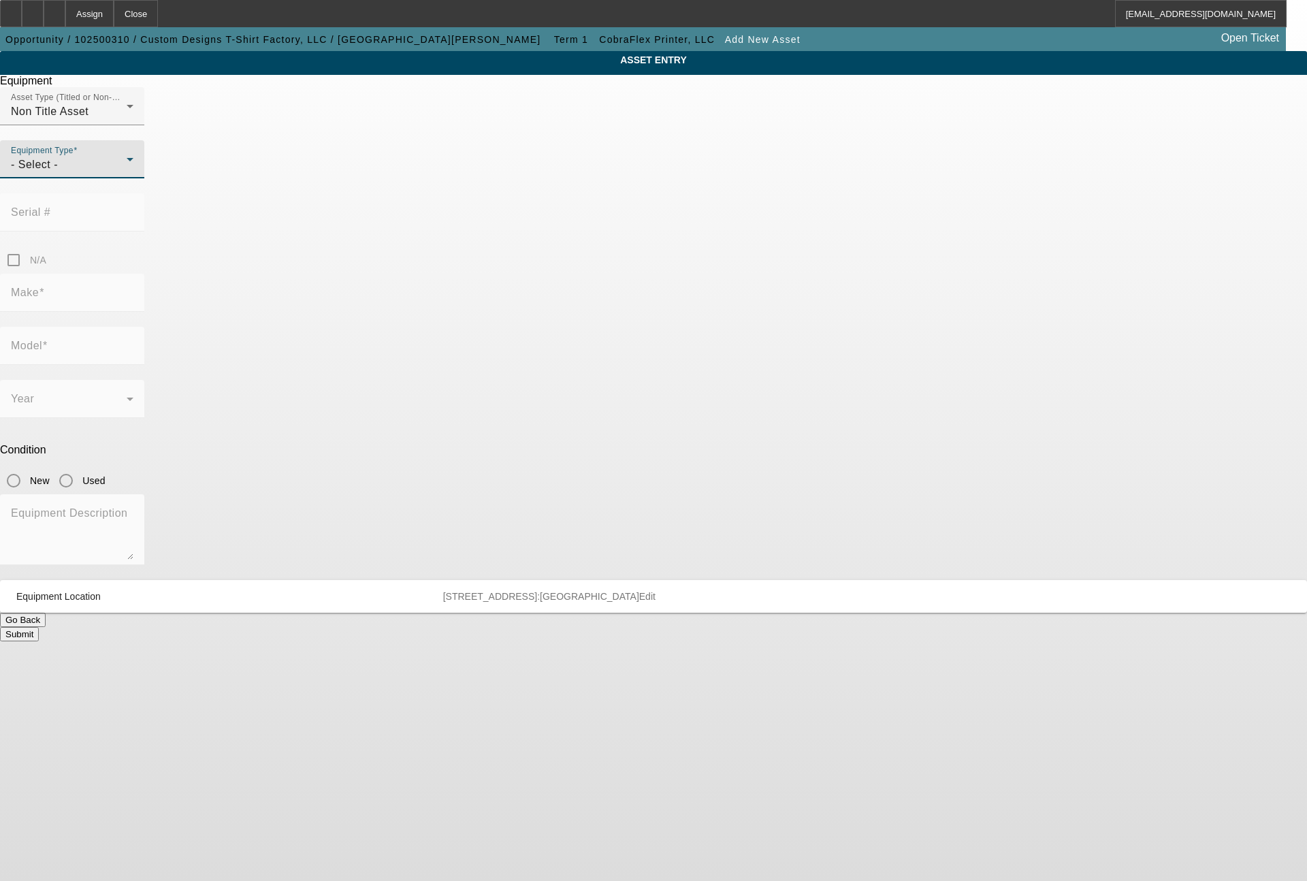
click at [127, 173] on div "- Select -" at bounding box center [69, 165] width 116 height 16
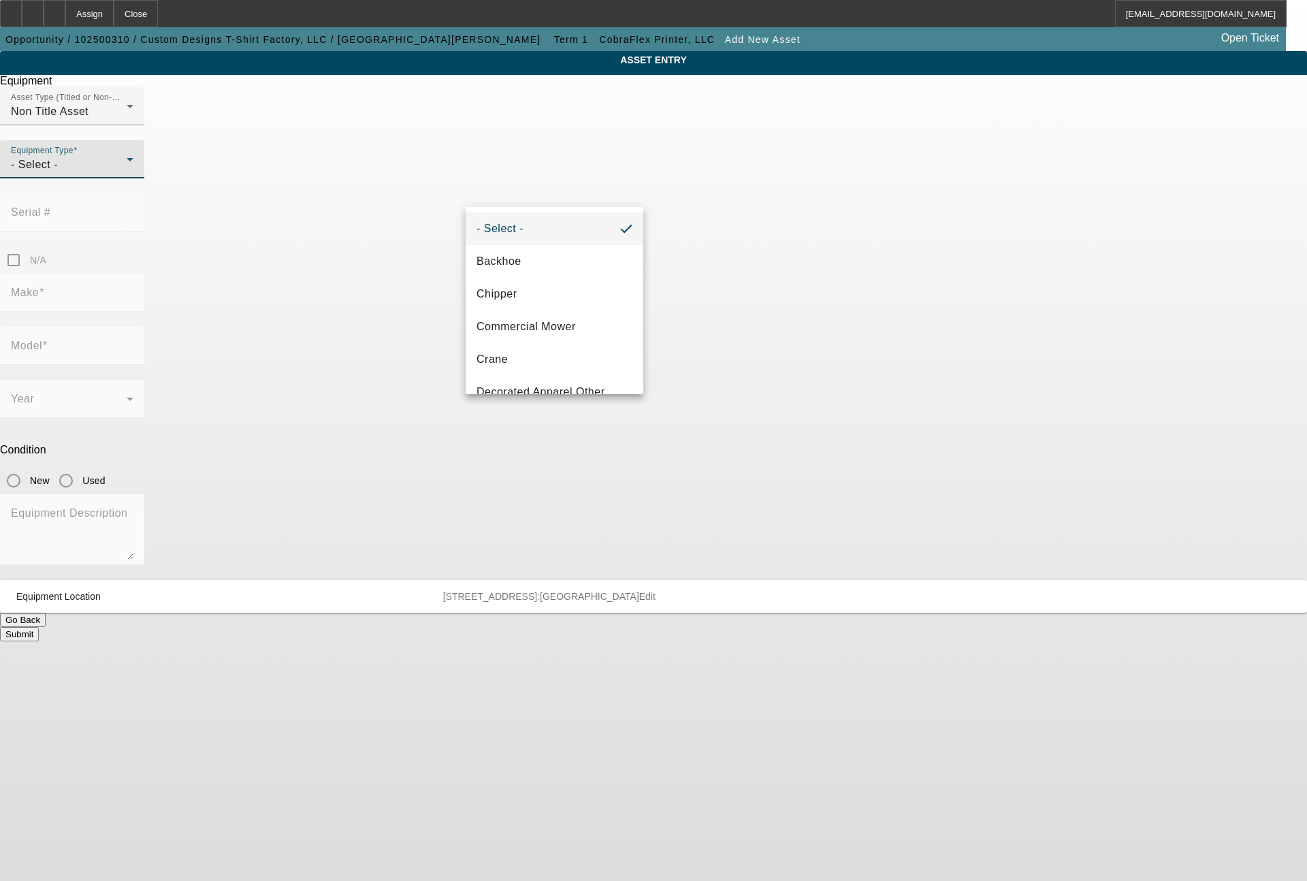
scroll to position [163, 0]
click at [556, 264] on span "DTG/DTF Printing" at bounding box center [523, 261] width 93 height 16
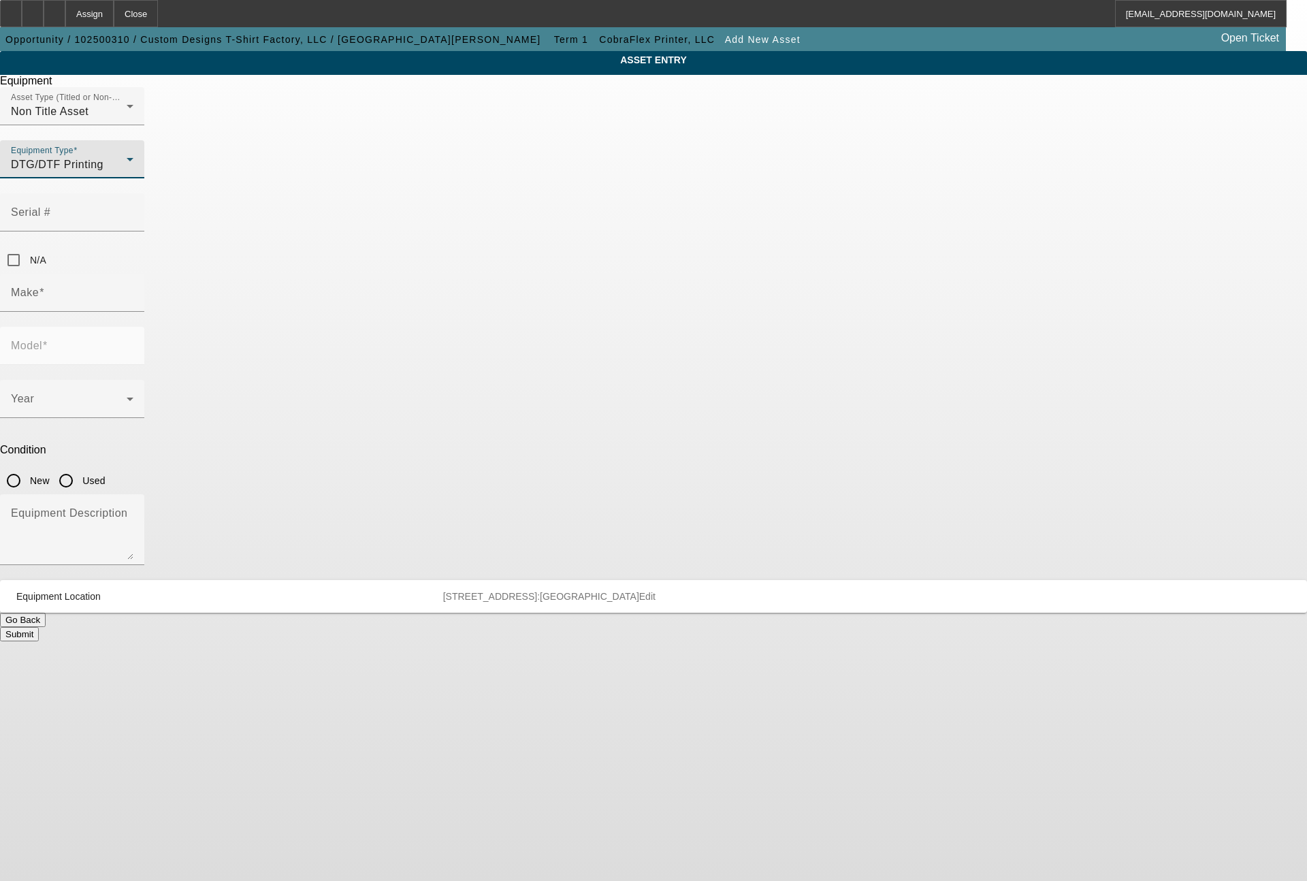
click at [133, 290] on input "Make" at bounding box center [72, 298] width 123 height 16
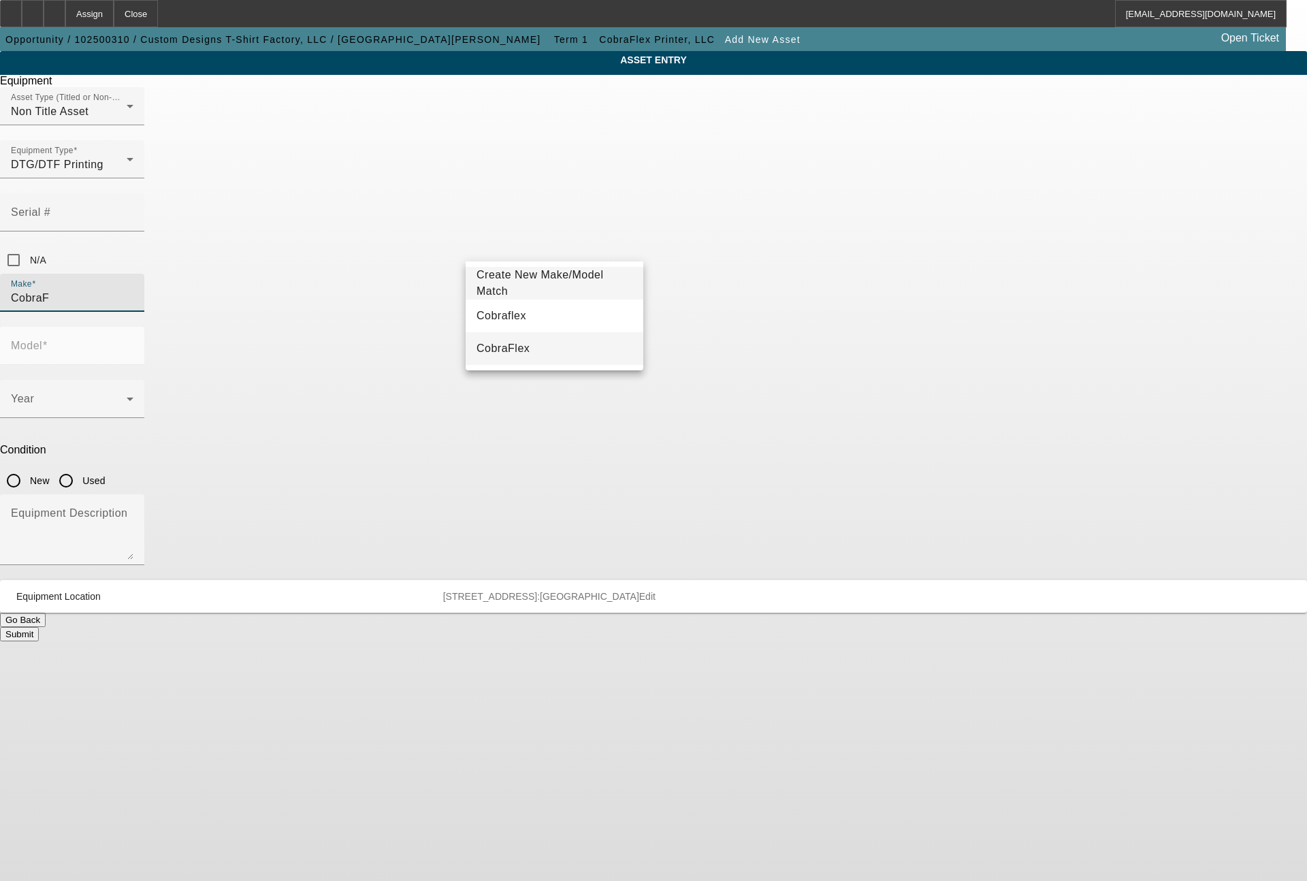
click at [523, 340] on mat-option "CobraFlex" at bounding box center [555, 348] width 178 height 33
type input "CobraFlex"
click at [144, 418] on div at bounding box center [72, 425] width 144 height 15
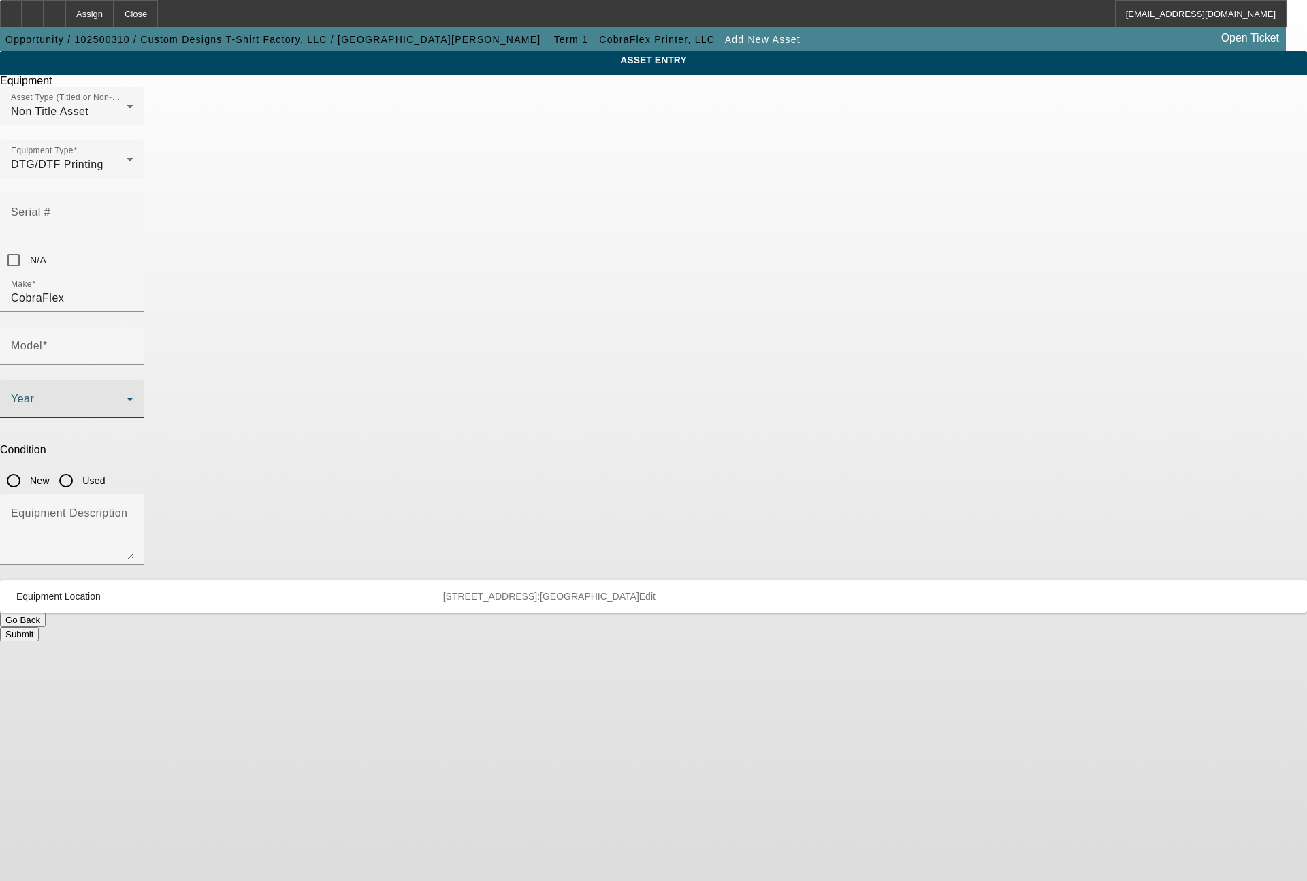
click at [127, 396] on span at bounding box center [69, 404] width 116 height 16
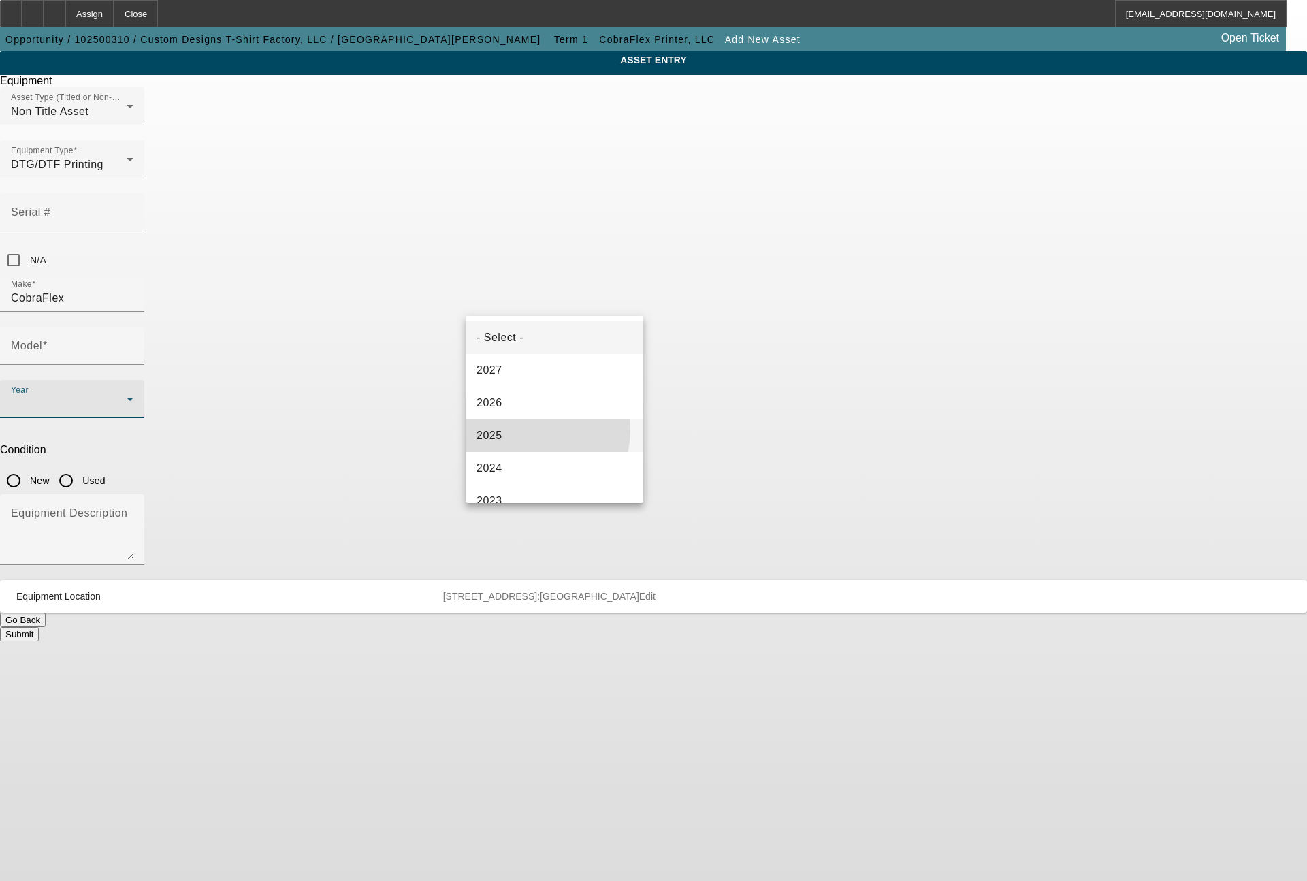
drag, startPoint x: 513, startPoint y: 429, endPoint x: 532, endPoint y: 392, distance: 41.1
click at [523, 426] on mat-option "2025" at bounding box center [555, 435] width 178 height 33
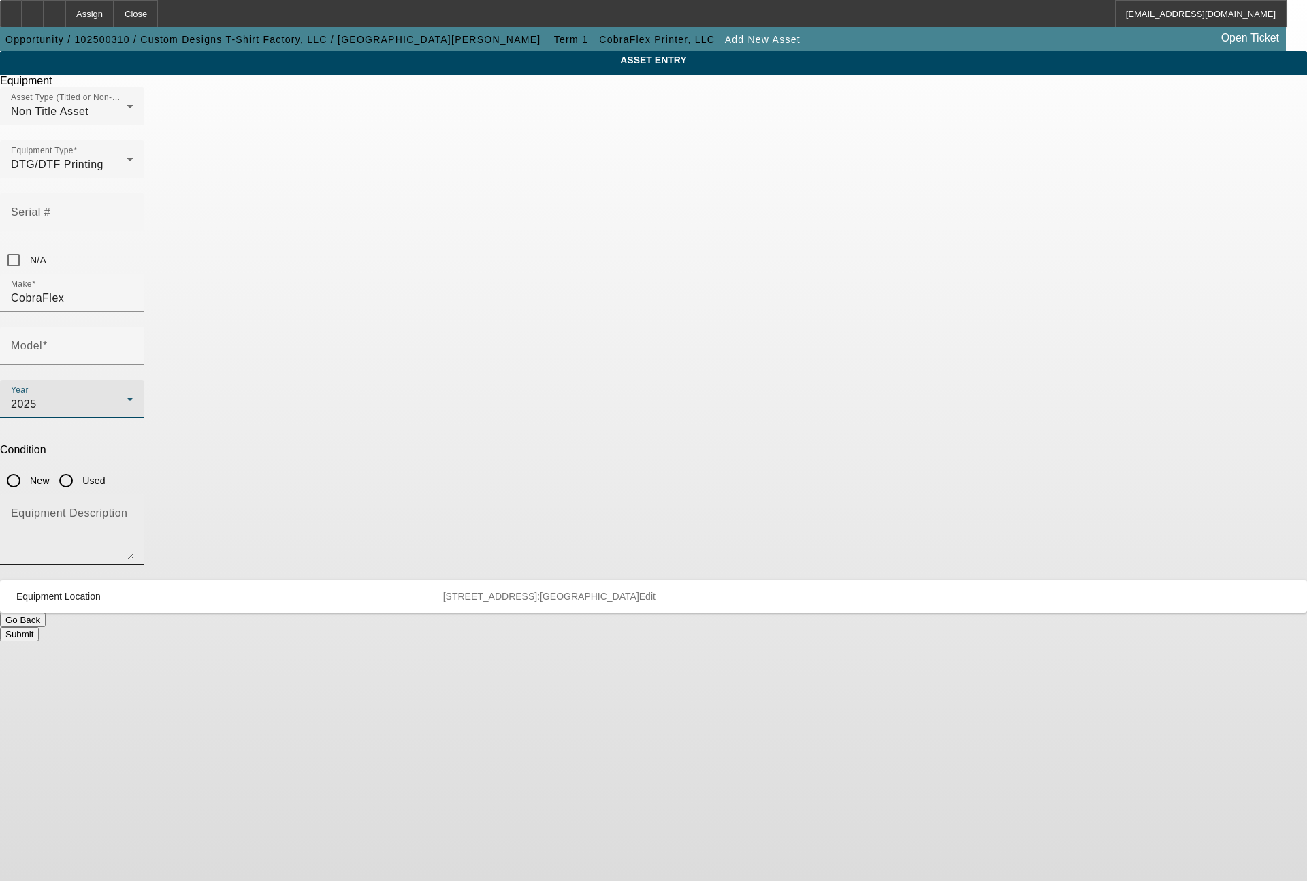
click at [133, 511] on textarea "Equipment Description" at bounding box center [72, 535] width 123 height 49
type textarea "DTF printer"
click at [27, 467] on input "New" at bounding box center [13, 480] width 27 height 27
radio input "true"
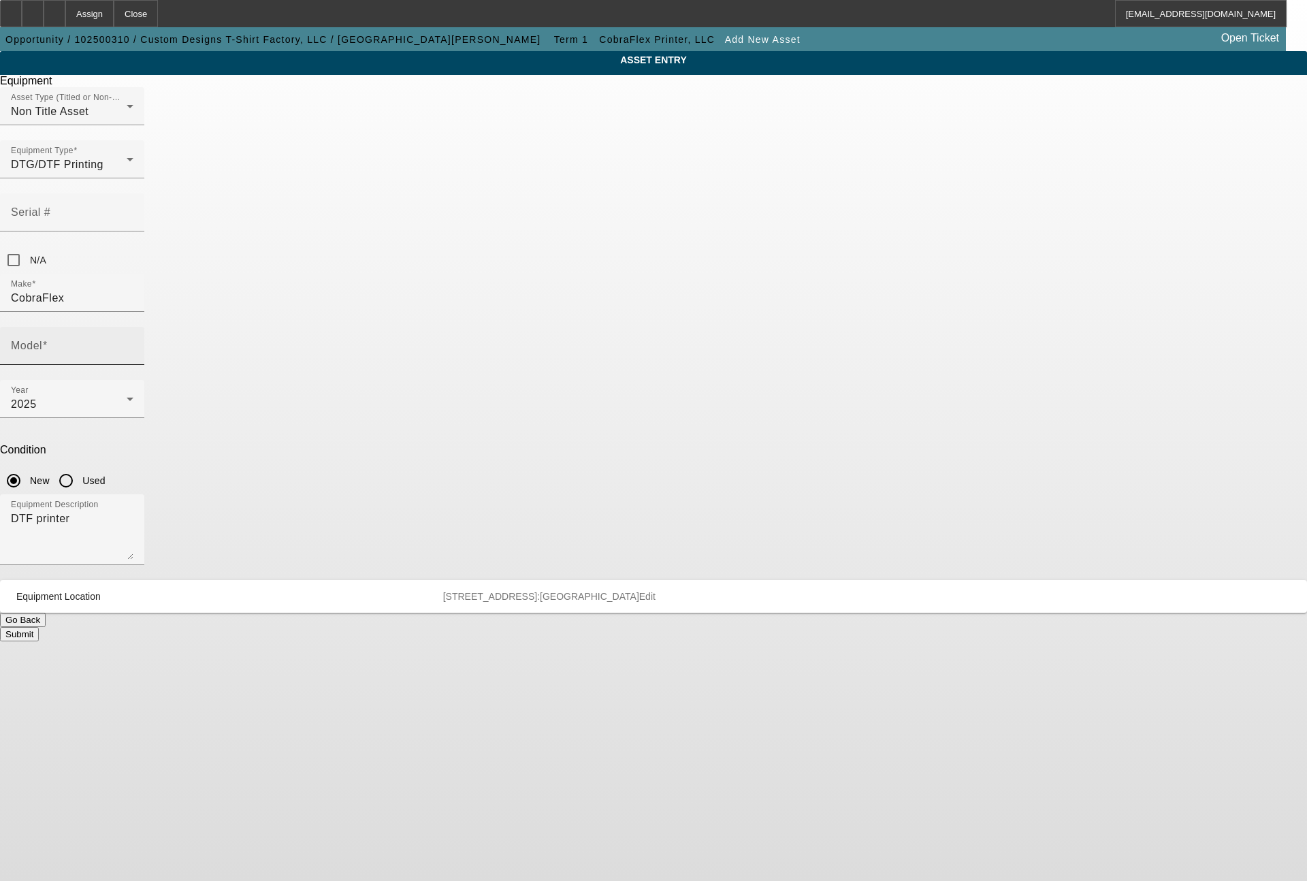
click at [133, 343] on input "Model" at bounding box center [72, 351] width 123 height 16
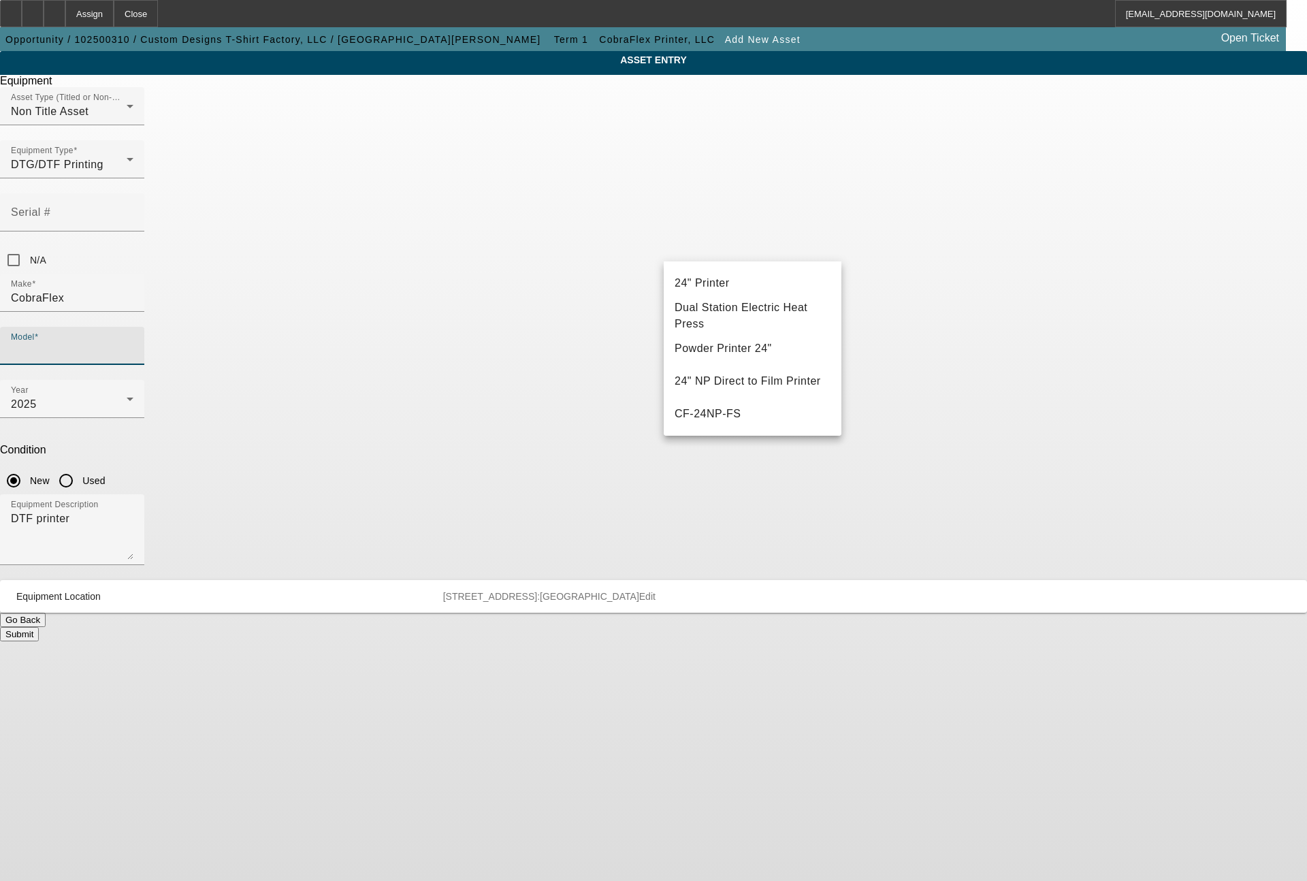
scroll to position [0, 0]
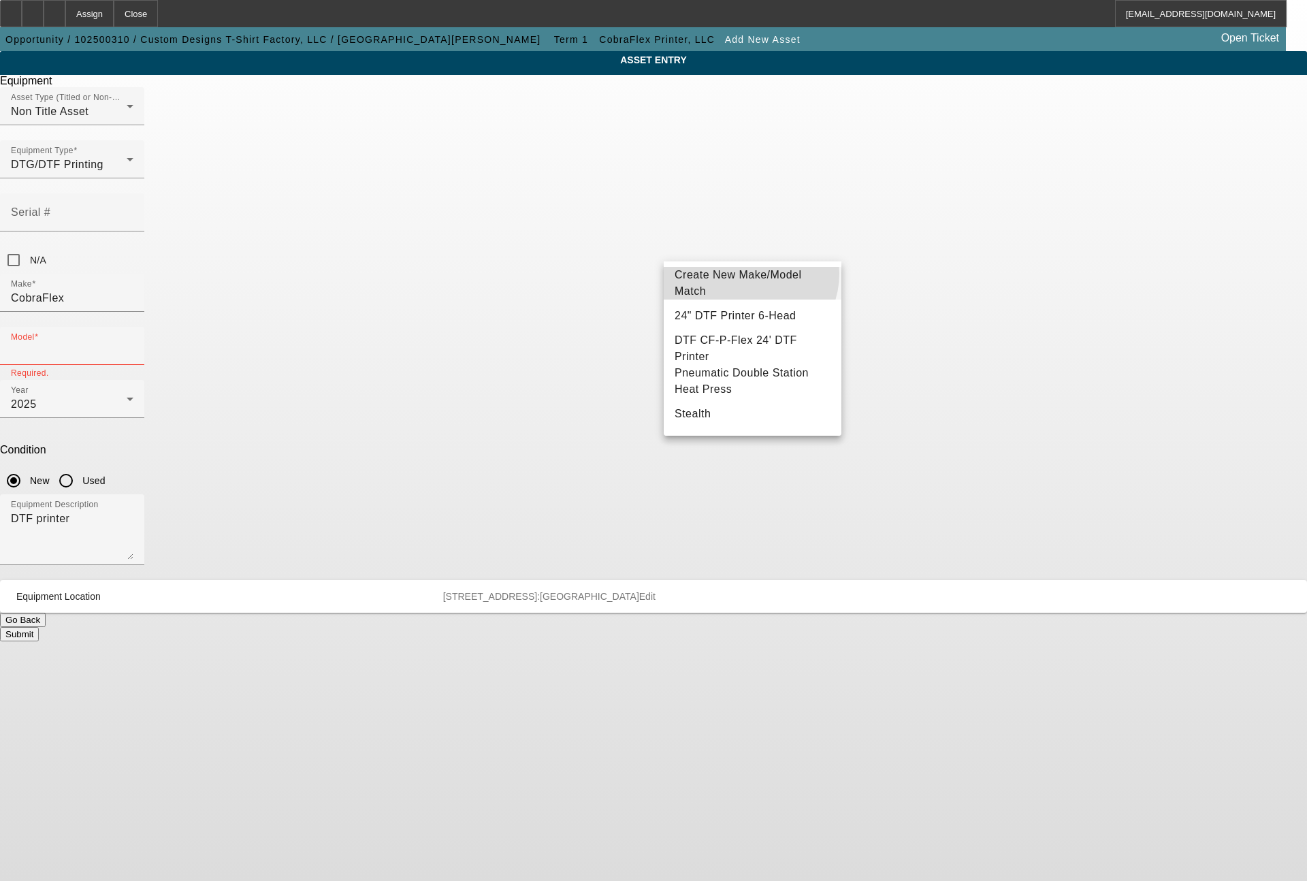
click at [750, 274] on span "Create New Make/Model Match" at bounding box center [753, 283] width 156 height 33
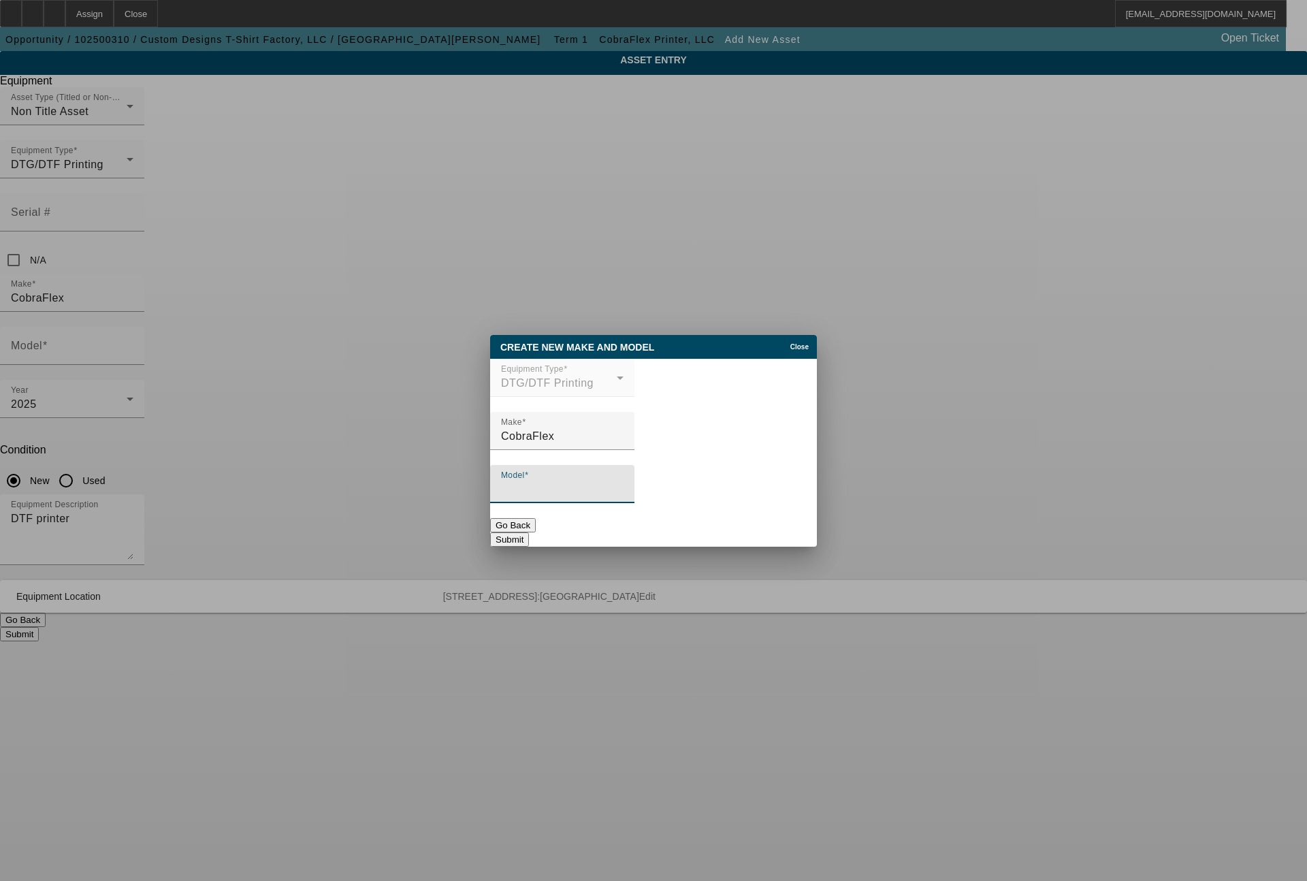
click at [589, 486] on input "Model" at bounding box center [562, 489] width 123 height 16
type input "CF-24-DTF-6HT"
click at [529, 537] on button "Submit" at bounding box center [509, 539] width 39 height 14
type input "CF-24-DTF-6HT"
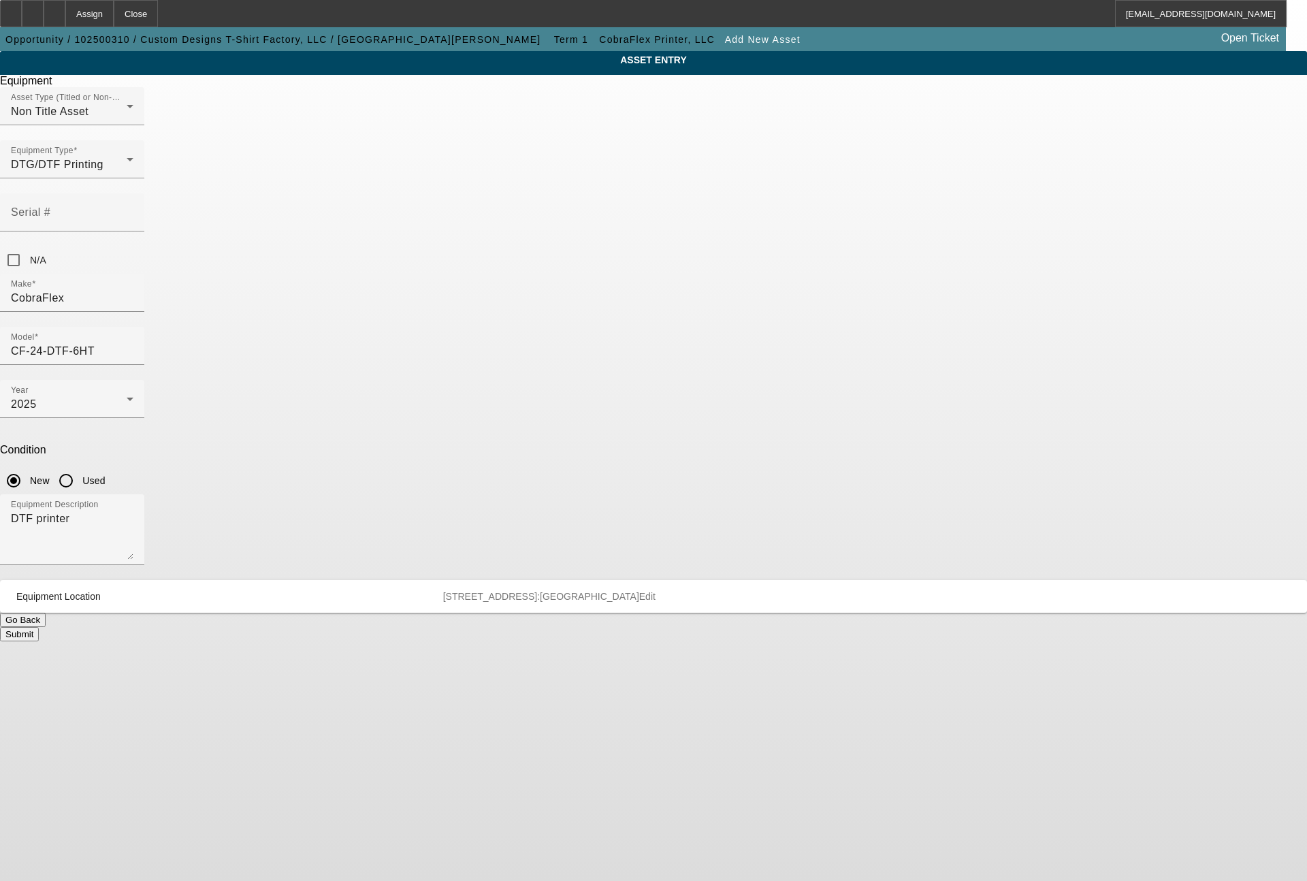
click at [39, 627] on button "Submit" at bounding box center [19, 634] width 39 height 14
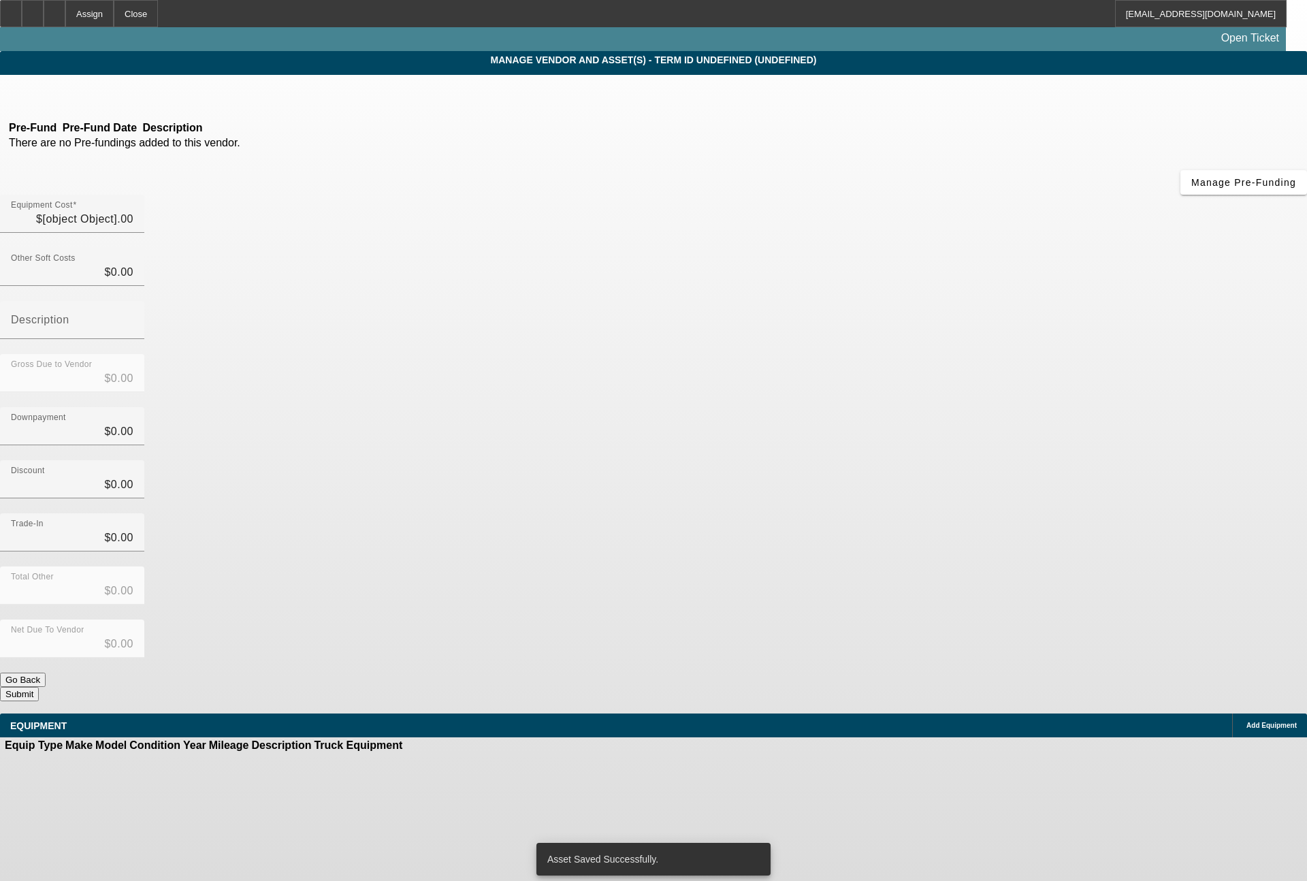
type input "$48,273.40"
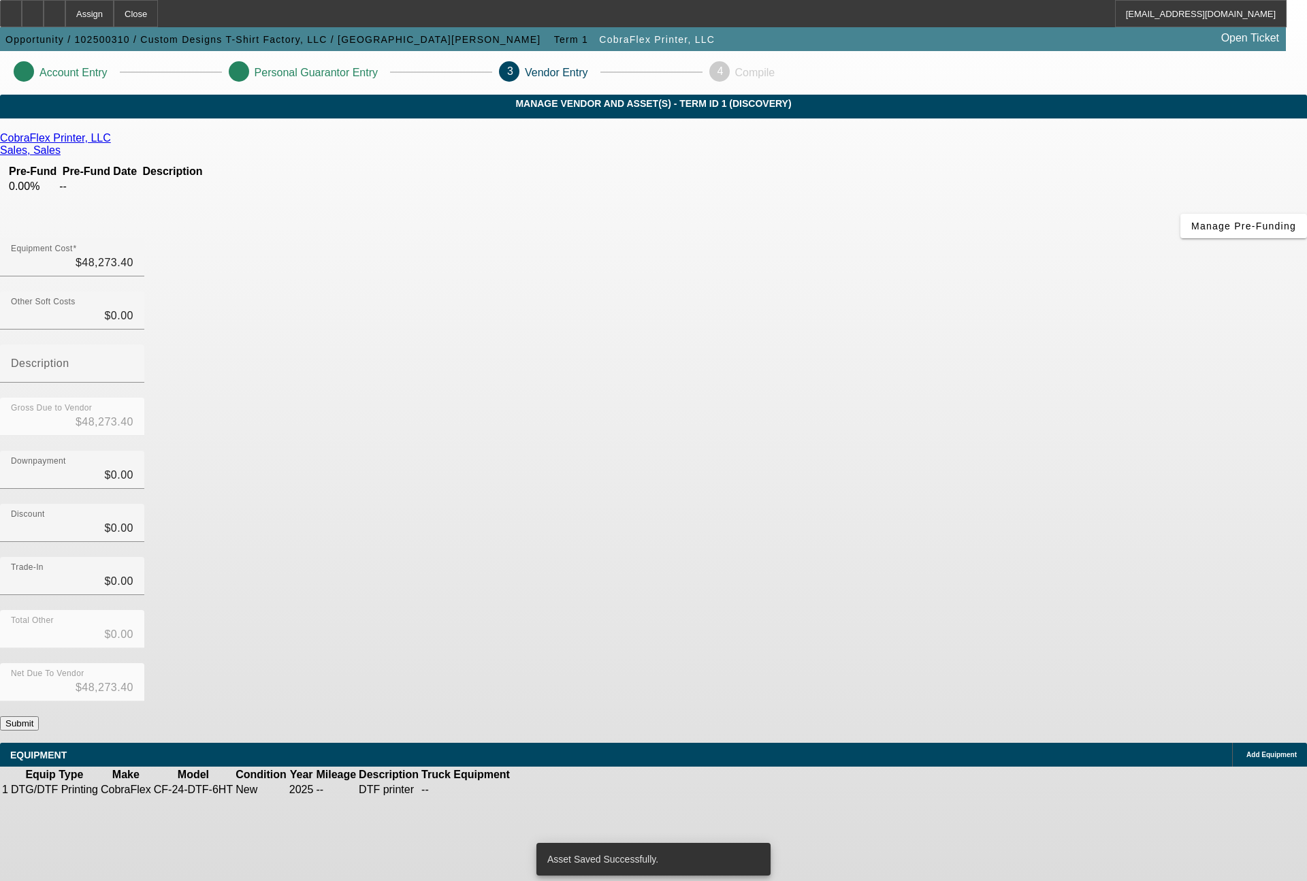
click at [1232, 743] on div "Add Equipment" at bounding box center [1269, 755] width 75 height 24
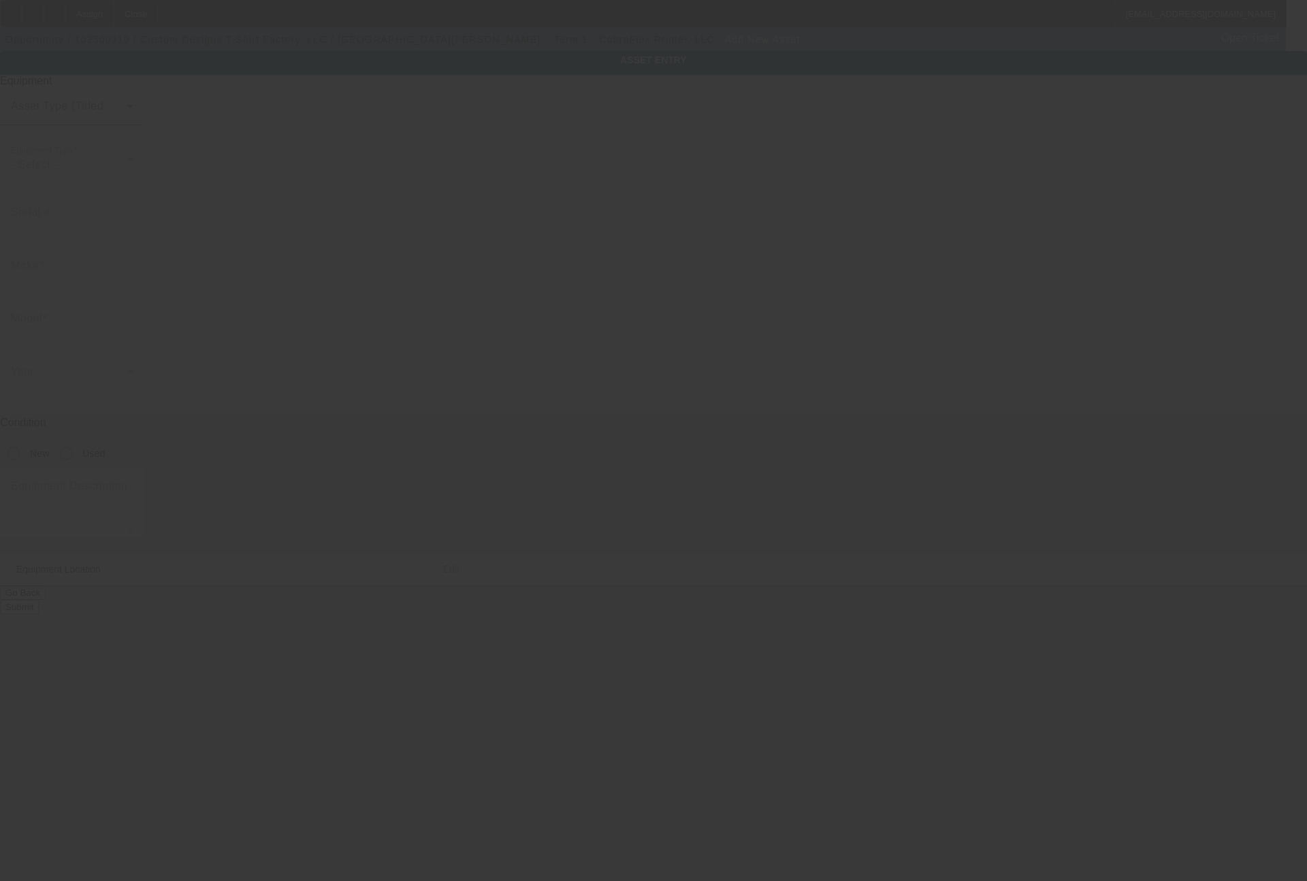
type input "19347 Greenlawn St"
type input "Detroit"
type input "48221"
type input "Wayne"
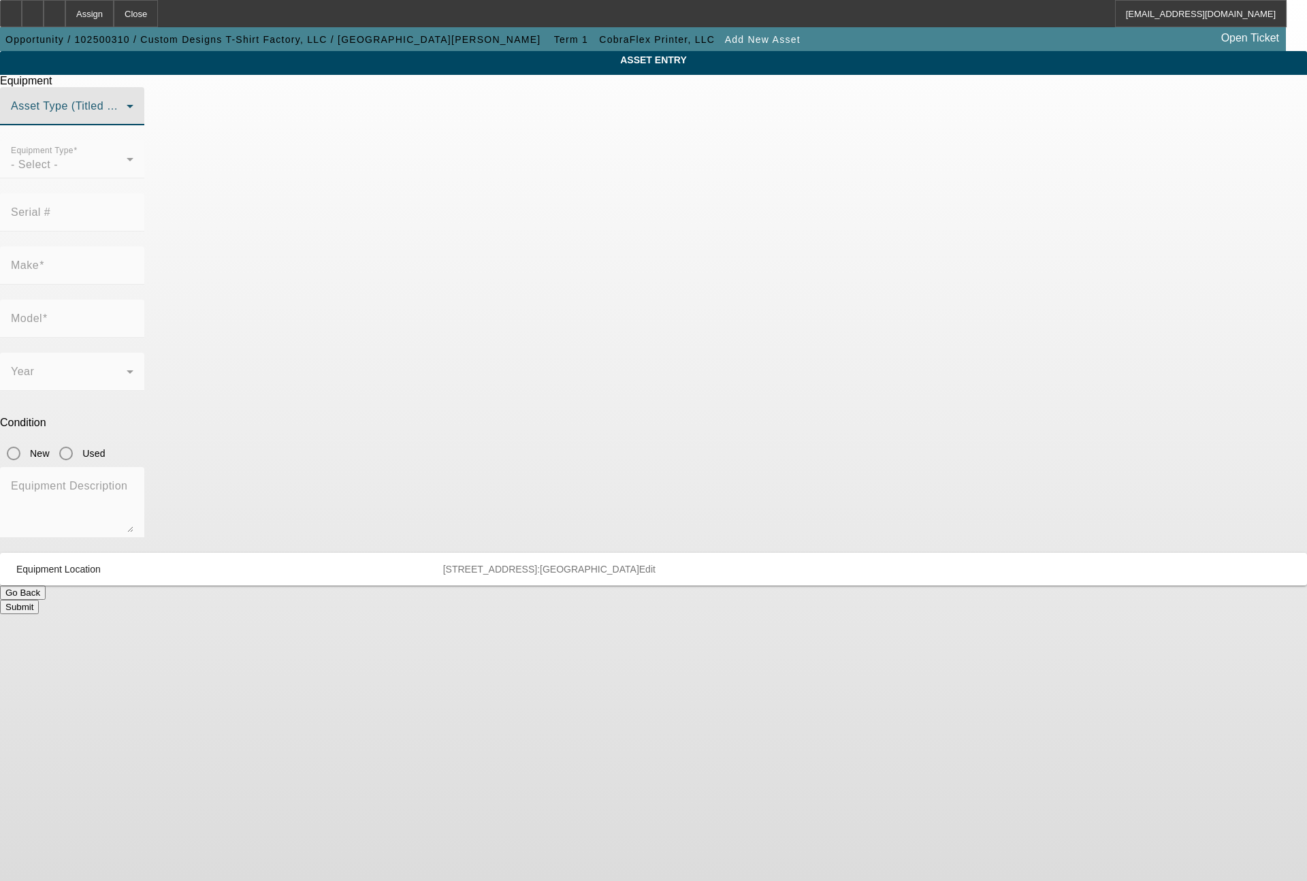
click at [127, 120] on span at bounding box center [69, 111] width 116 height 16
click at [550, 202] on span "Non Title Asset" at bounding box center [516, 207] width 78 height 16
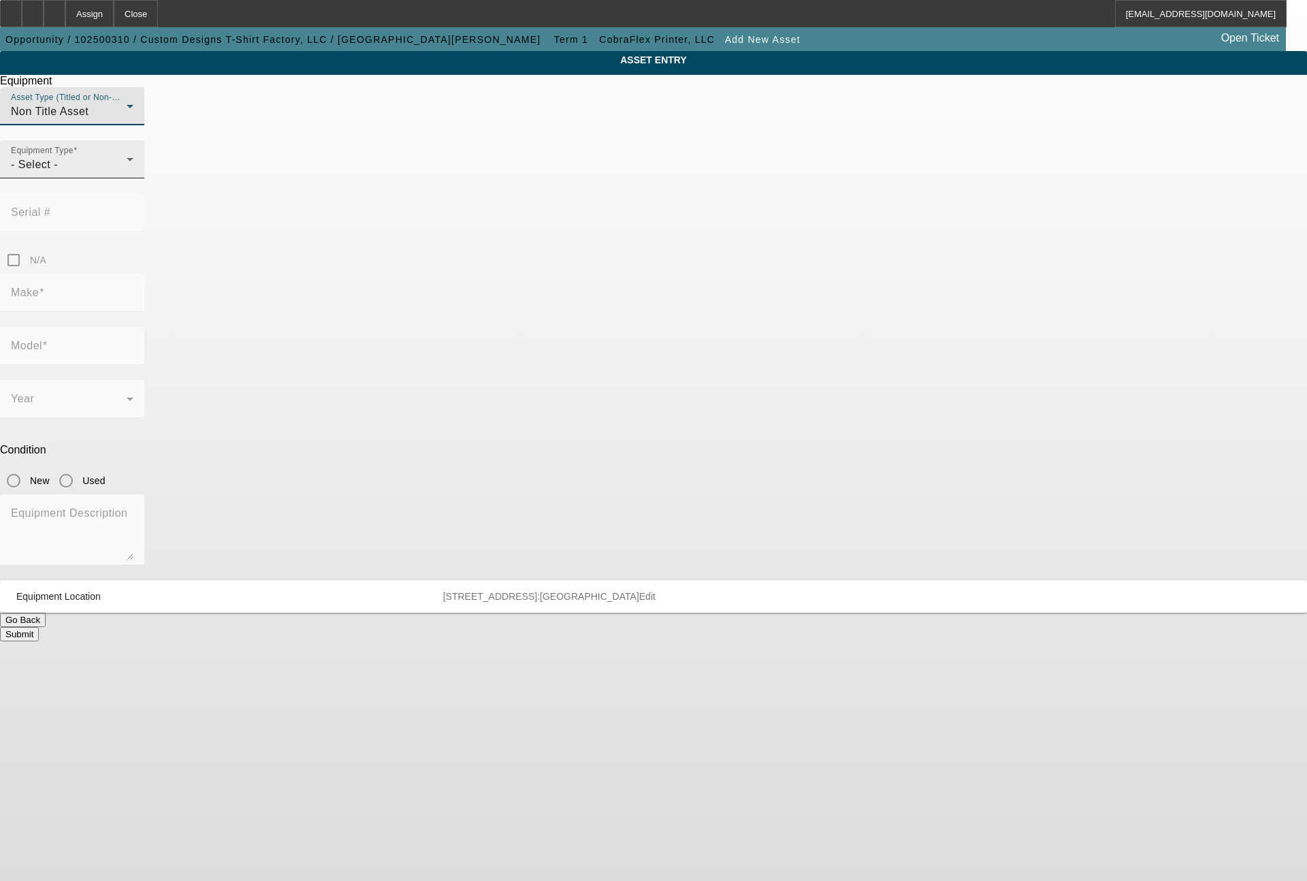
click at [127, 173] on div "- Select -" at bounding box center [69, 165] width 116 height 16
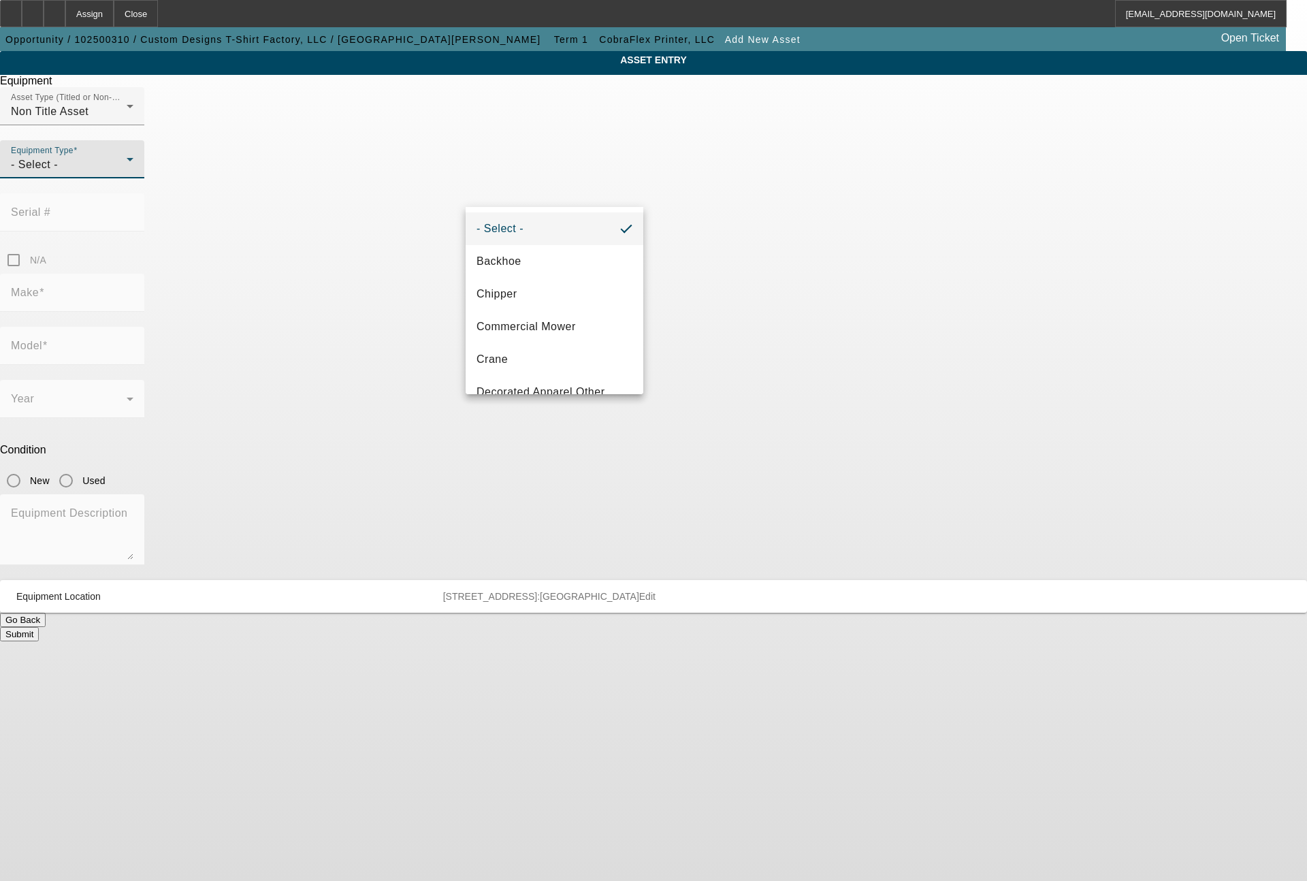
scroll to position [163, 0]
click at [519, 256] on span "DTG/DTF Printing" at bounding box center [523, 261] width 93 height 16
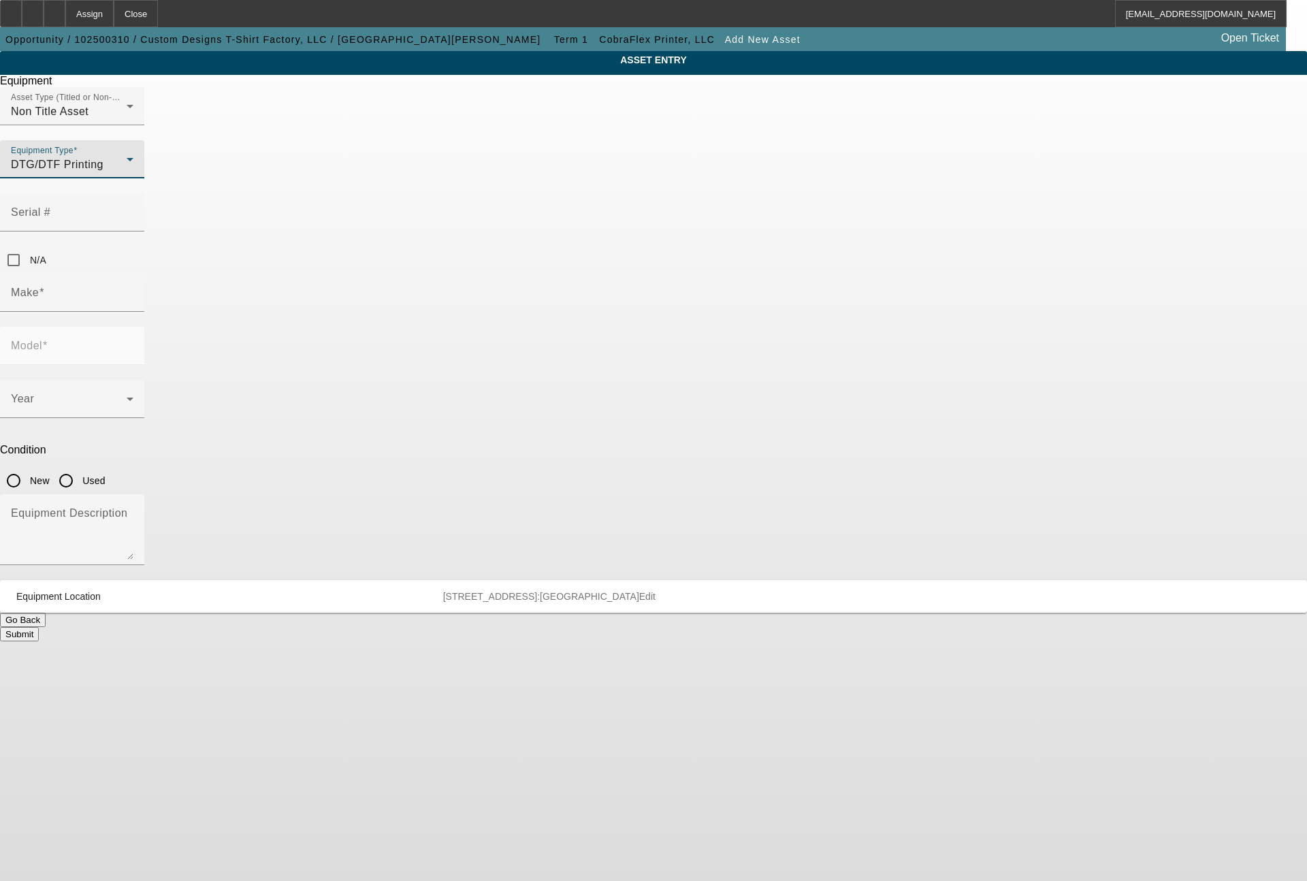
click at [133, 290] on input "Make" at bounding box center [72, 298] width 123 height 16
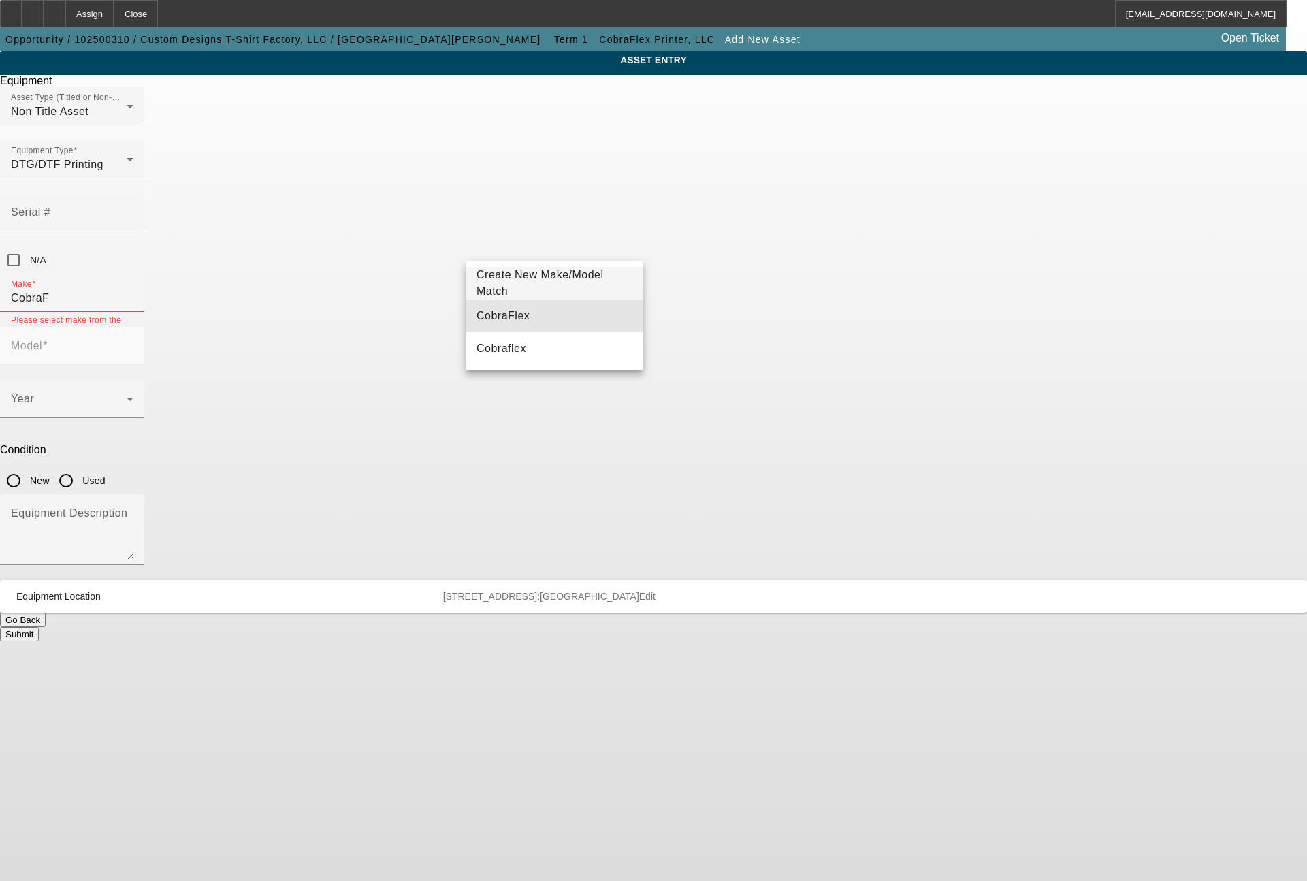
click at [475, 317] on mat-option "CobraFlex" at bounding box center [555, 316] width 178 height 33
type input "CobraFlex"
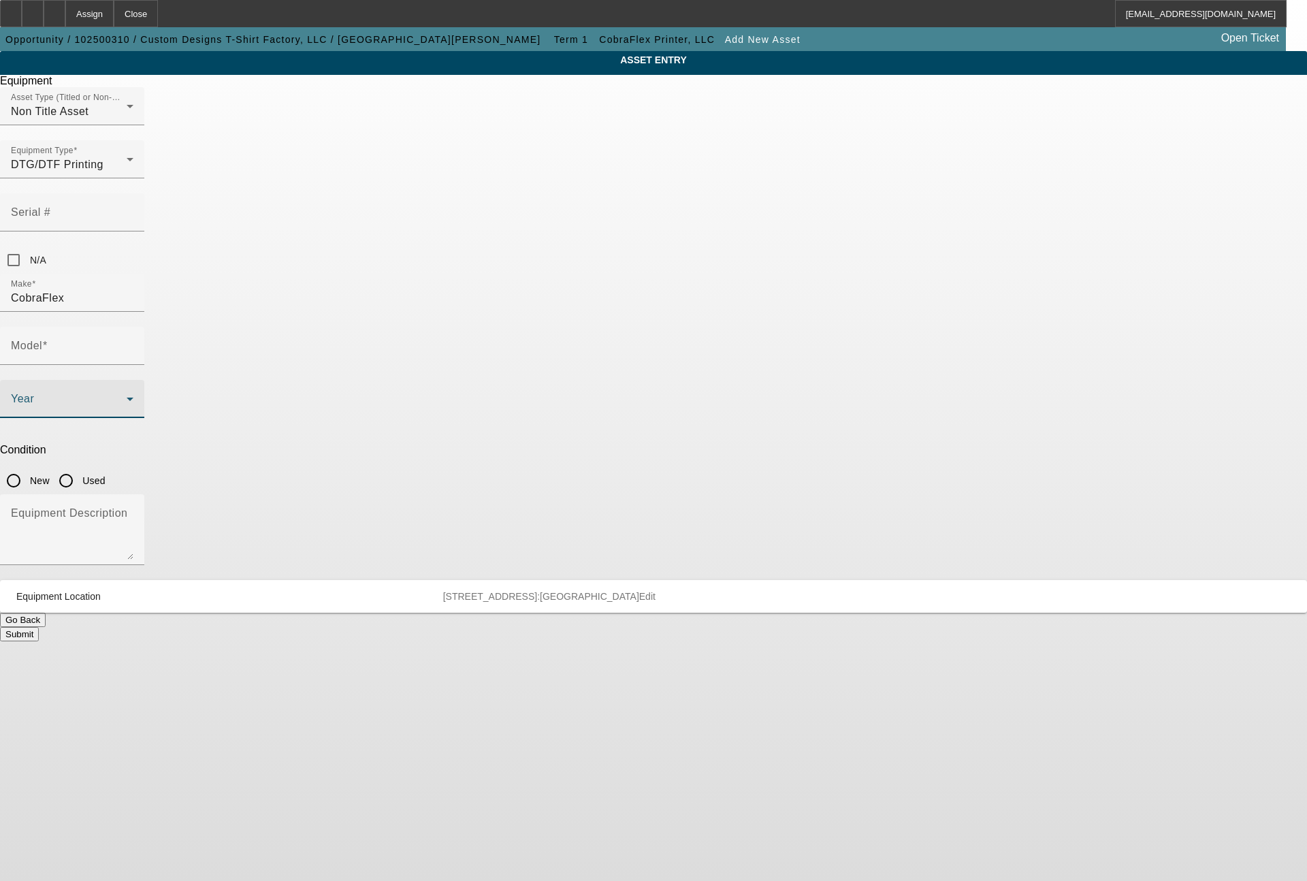
click at [127, 396] on span at bounding box center [69, 404] width 116 height 16
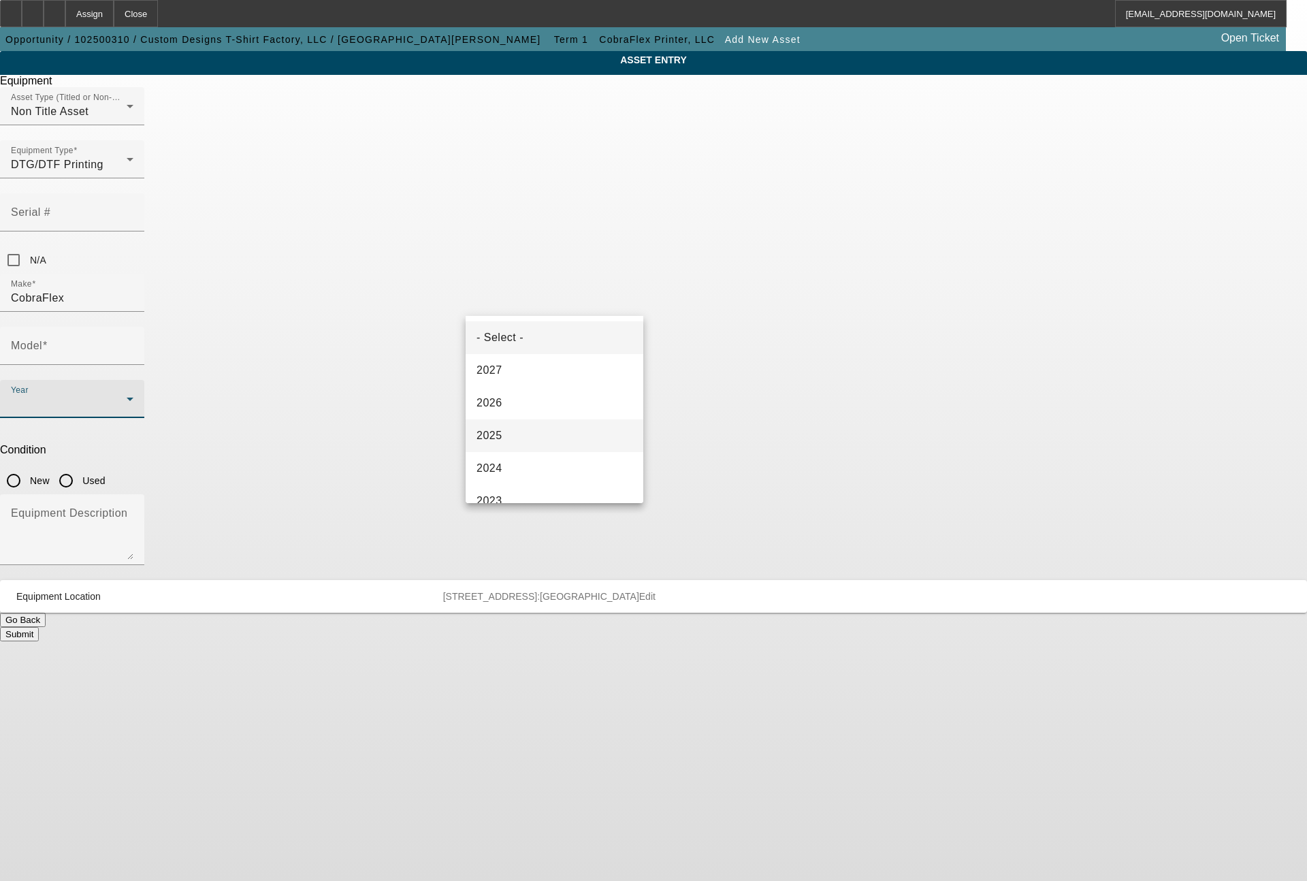
click at [499, 430] on span "2025" at bounding box center [490, 436] width 26 height 16
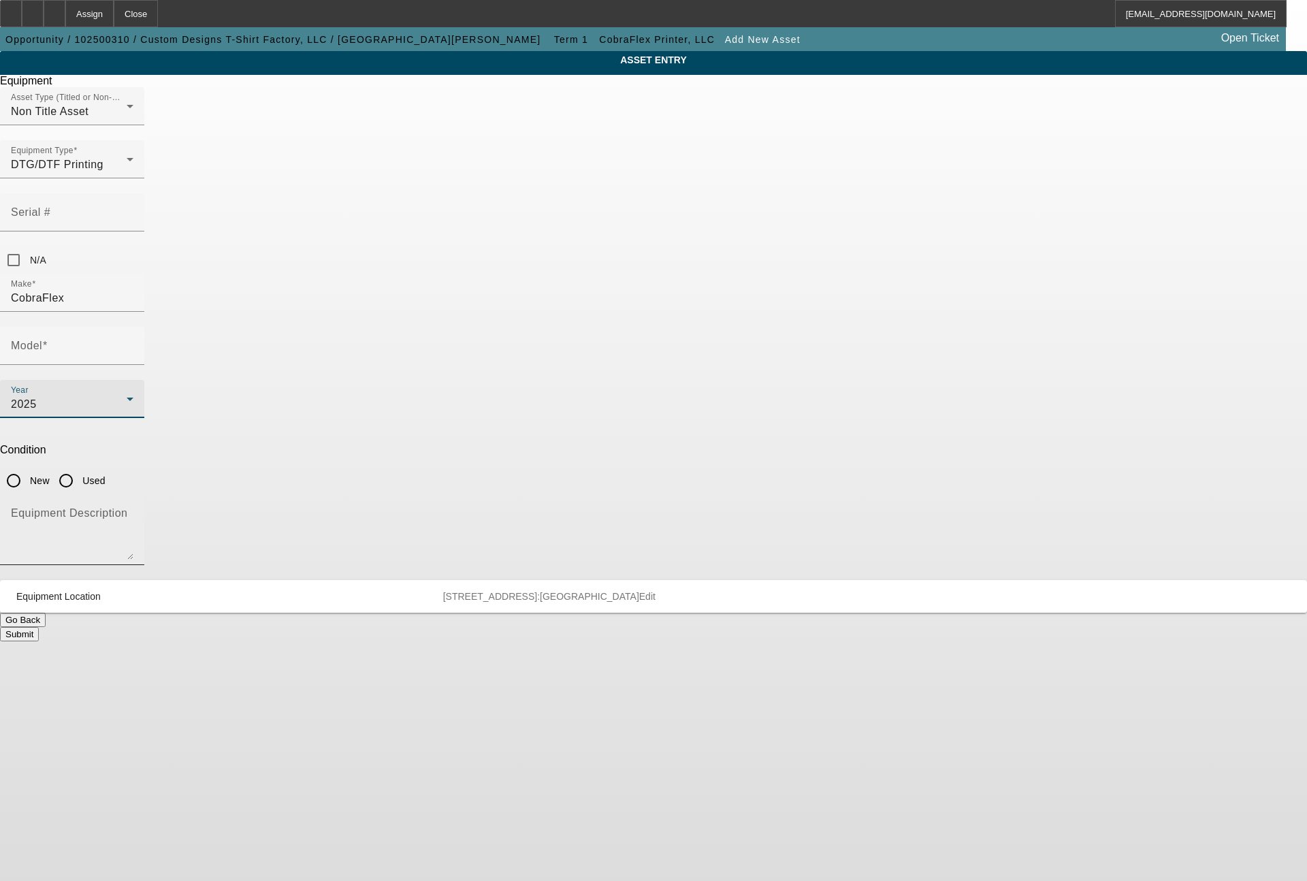
click at [133, 511] on textarea "Equipment Description" at bounding box center [72, 535] width 123 height 49
type textarea "shaker"
click at [27, 467] on input "New" at bounding box center [13, 480] width 27 height 27
radio input "true"
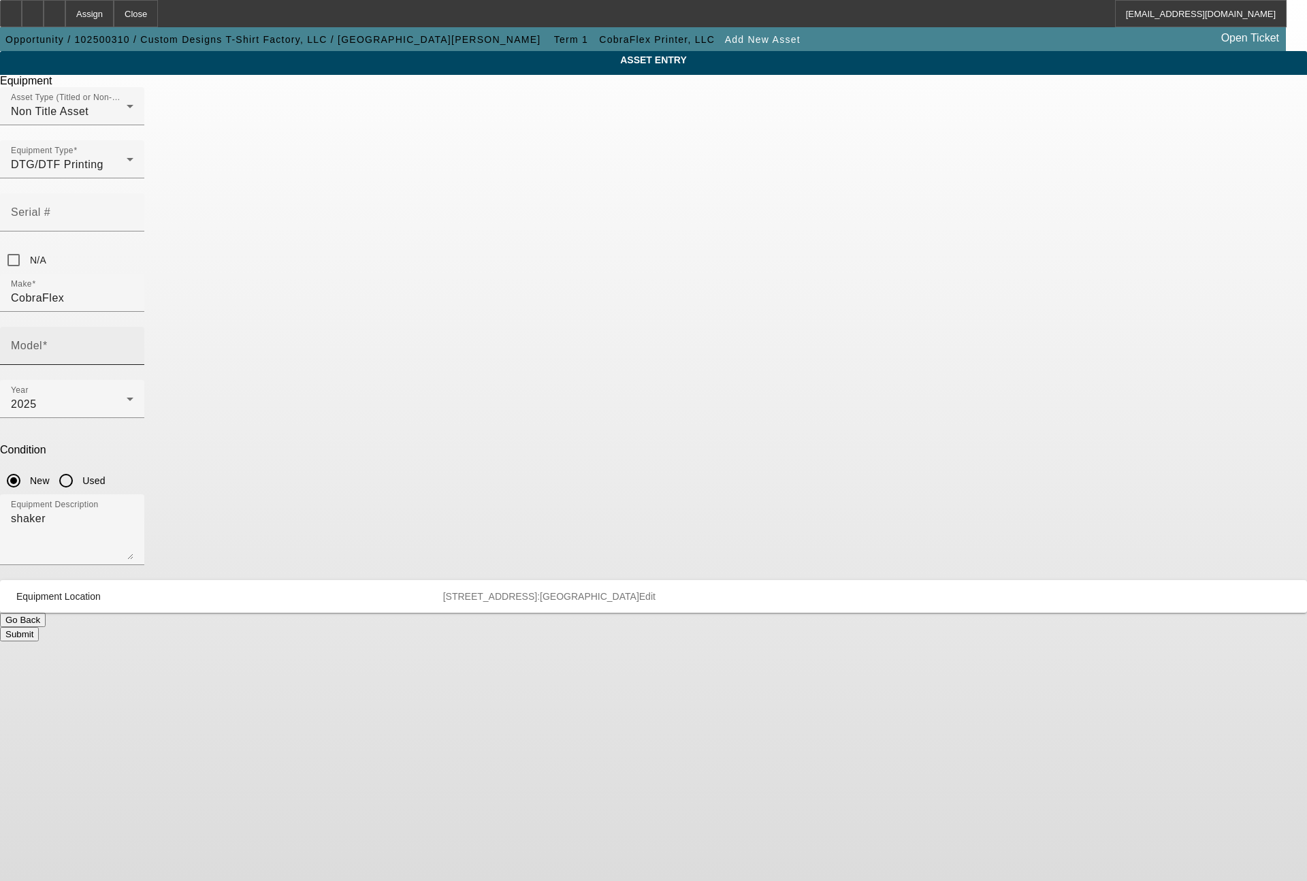
click at [133, 327] on div "Model" at bounding box center [72, 346] width 123 height 38
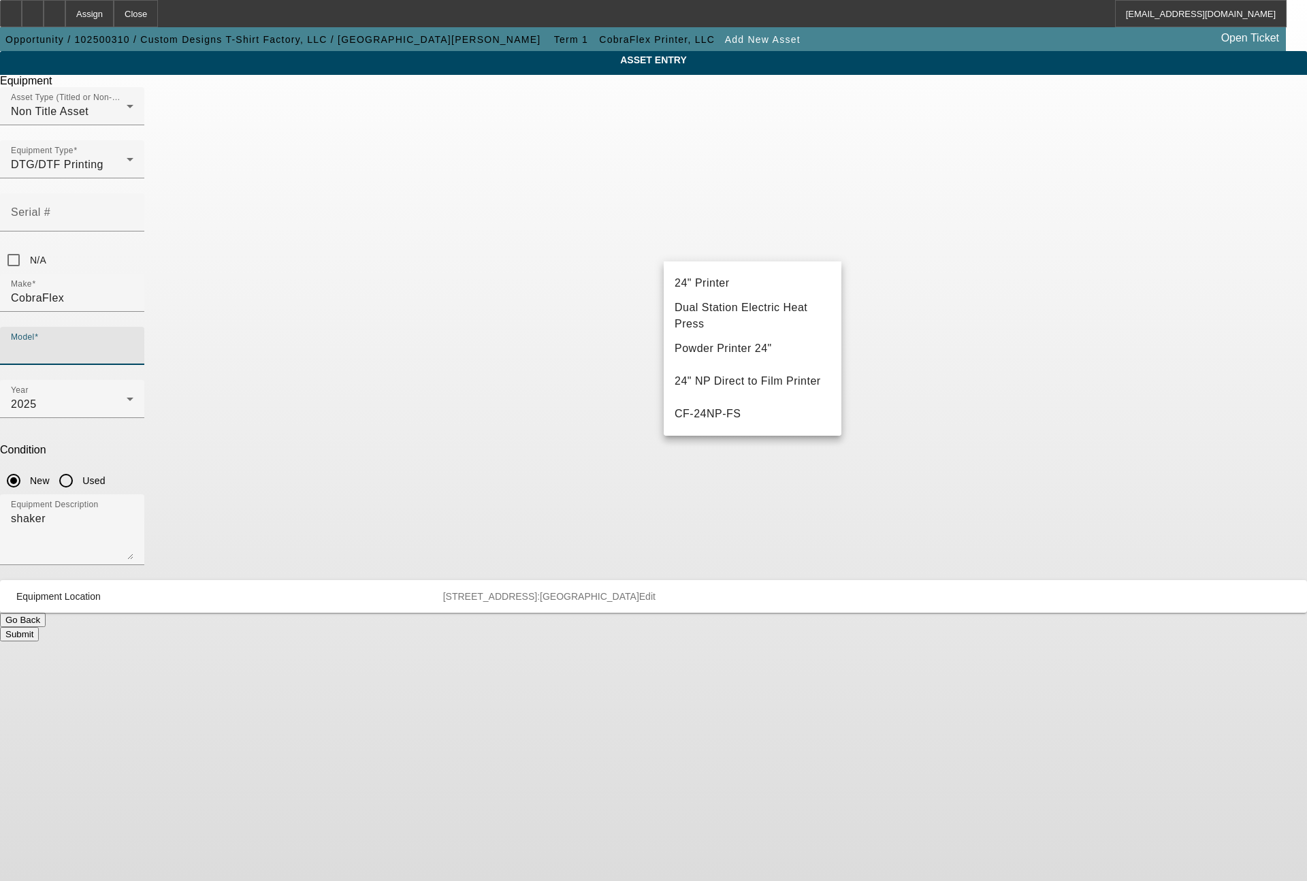
scroll to position [0, 0]
click at [741, 294] on mat-option "Create New Make/Model Match" at bounding box center [753, 283] width 178 height 33
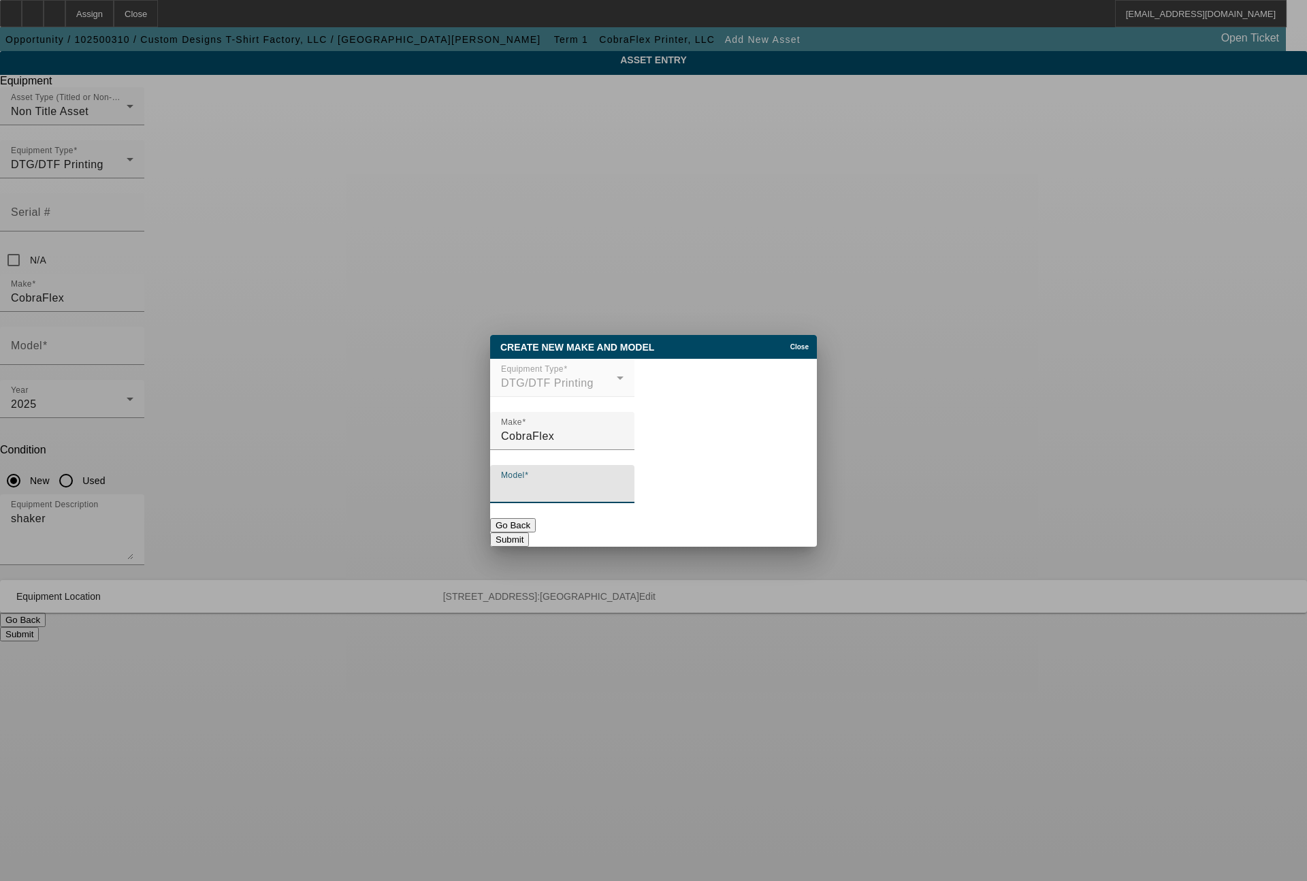
click at [598, 492] on input "Model" at bounding box center [562, 489] width 123 height 16
type input "CF-32"
click at [529, 535] on button "Submit" at bounding box center [509, 539] width 39 height 14
type input "CF-32"
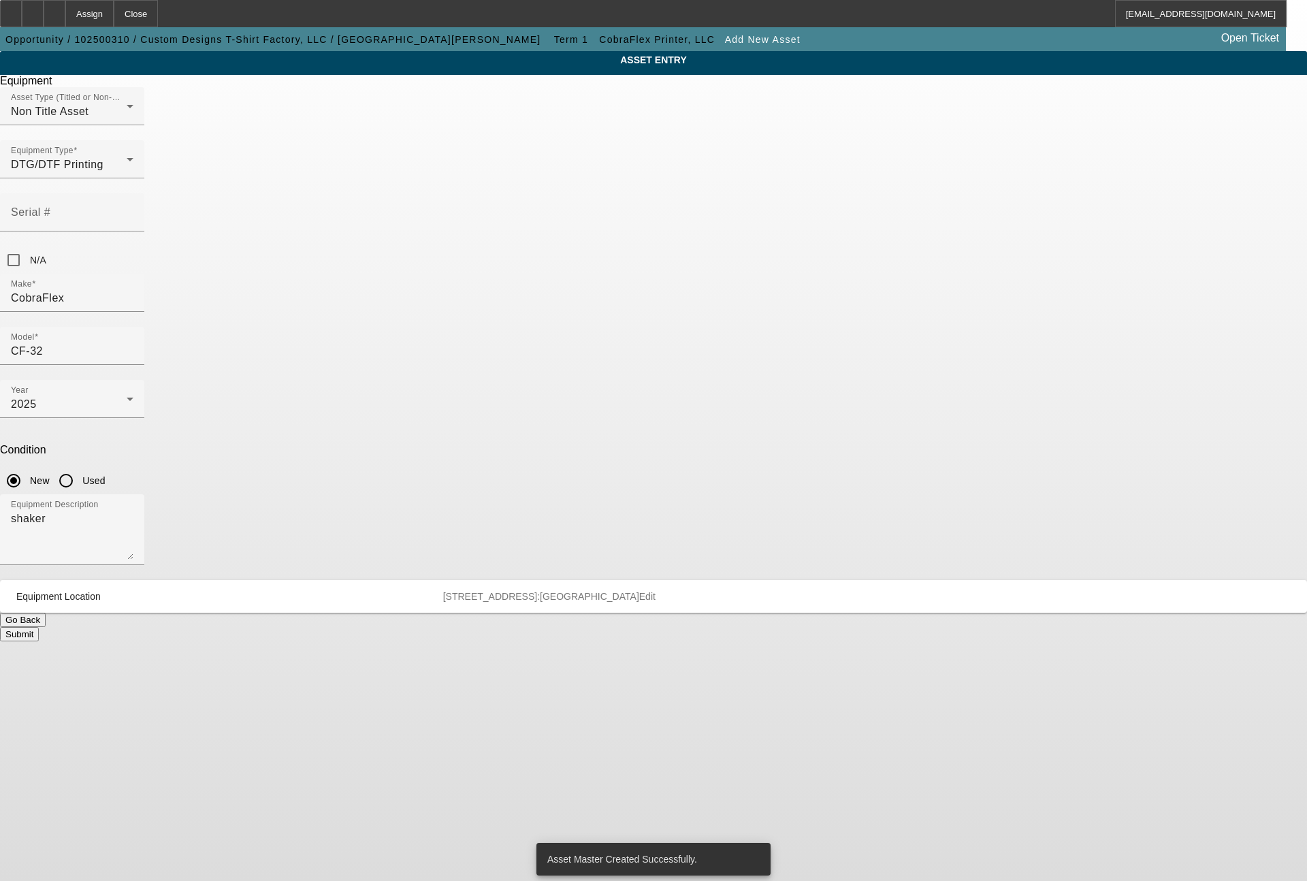
click at [39, 627] on button "Submit" at bounding box center [19, 634] width 39 height 14
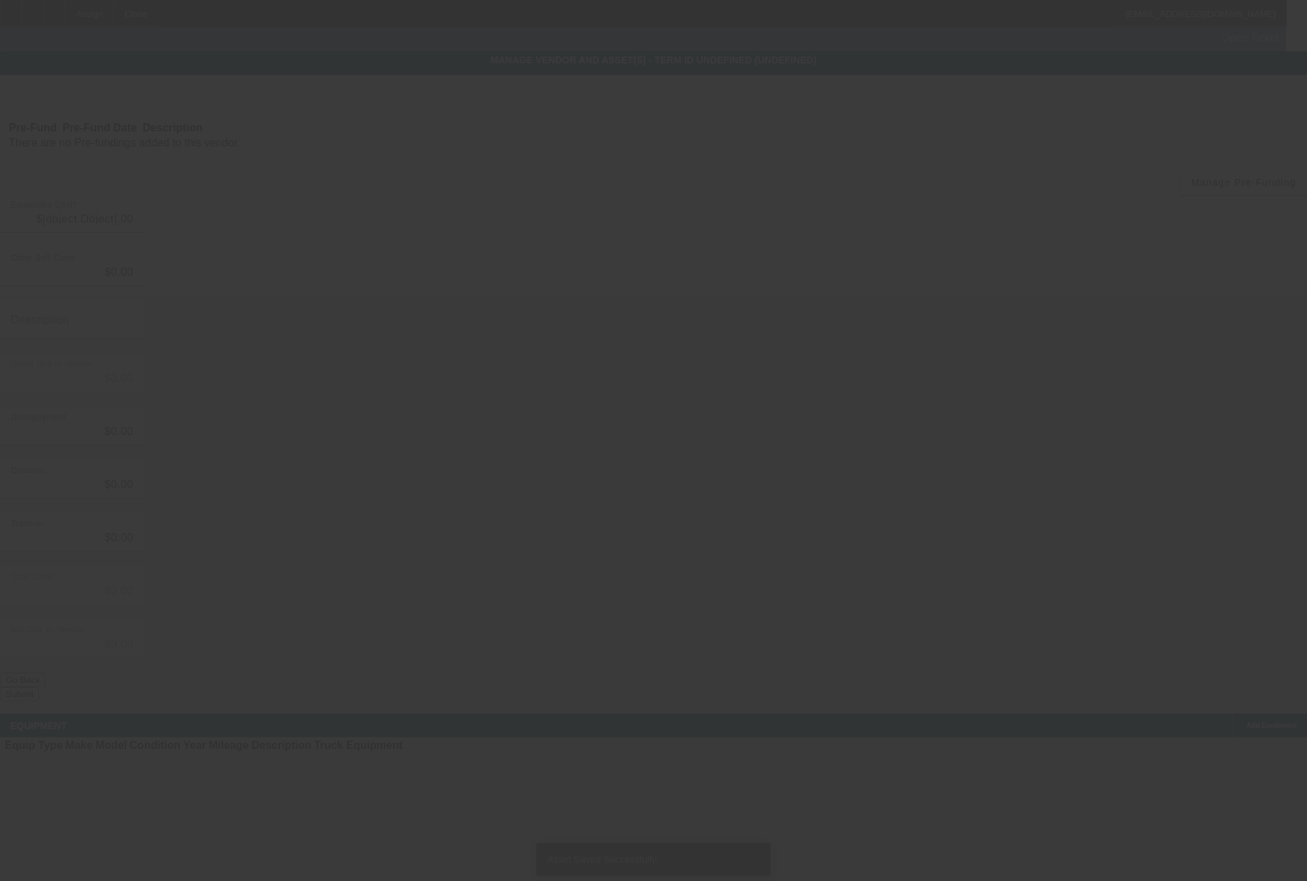
type input "$48,273.40"
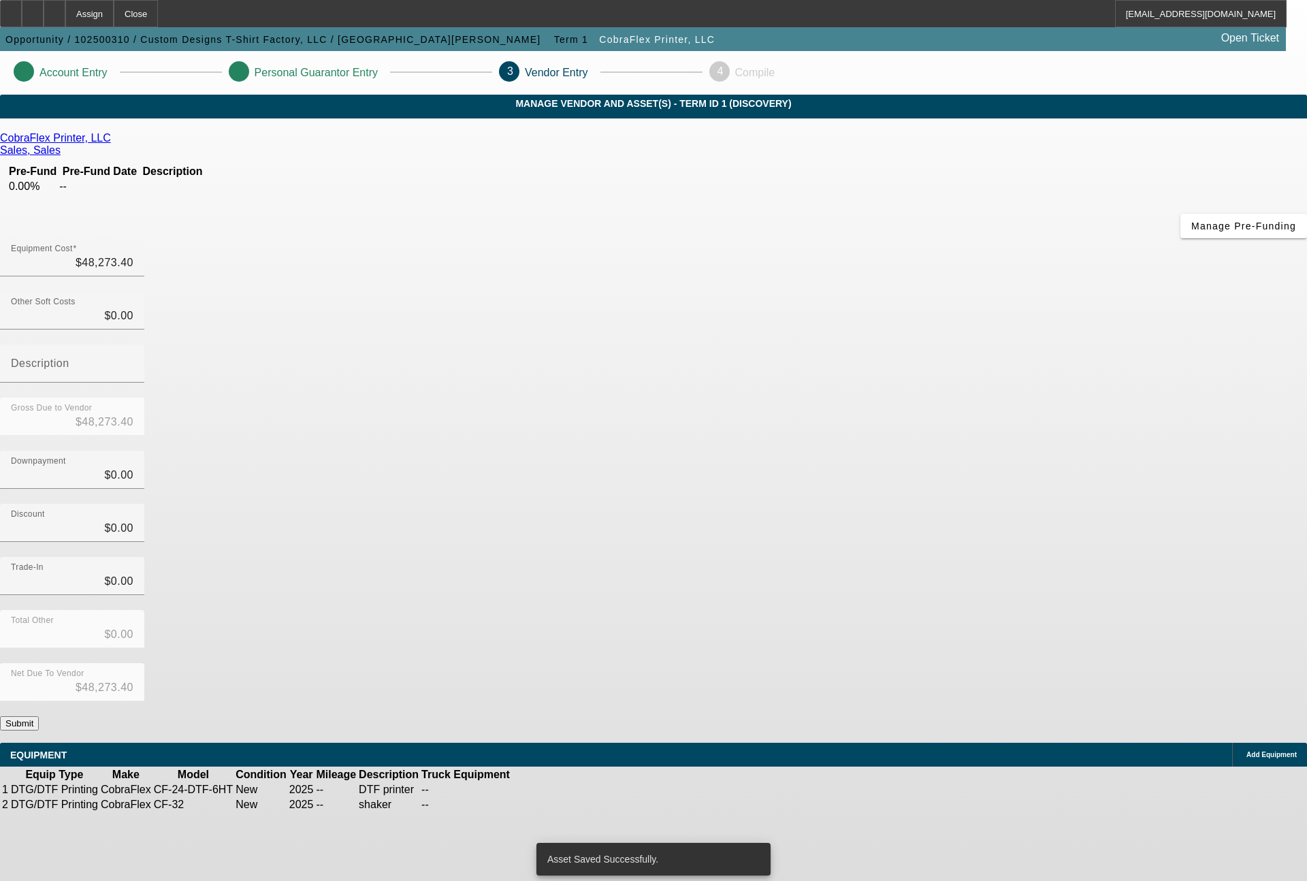
click at [1247, 751] on span "Add Equipment" at bounding box center [1272, 754] width 50 height 7
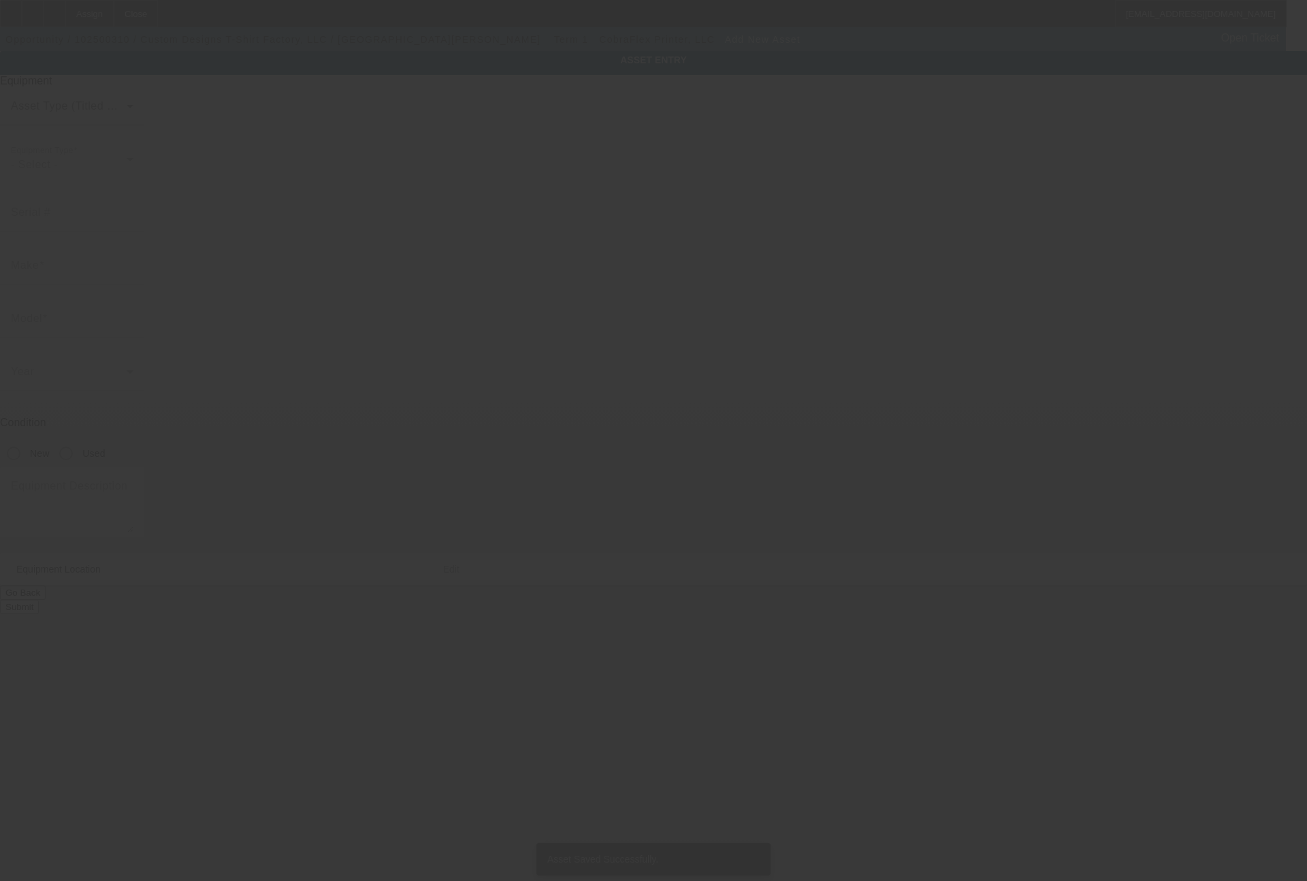
type input "19347 Greenlawn St"
type input "Detroit"
type input "48221"
type input "Wayne"
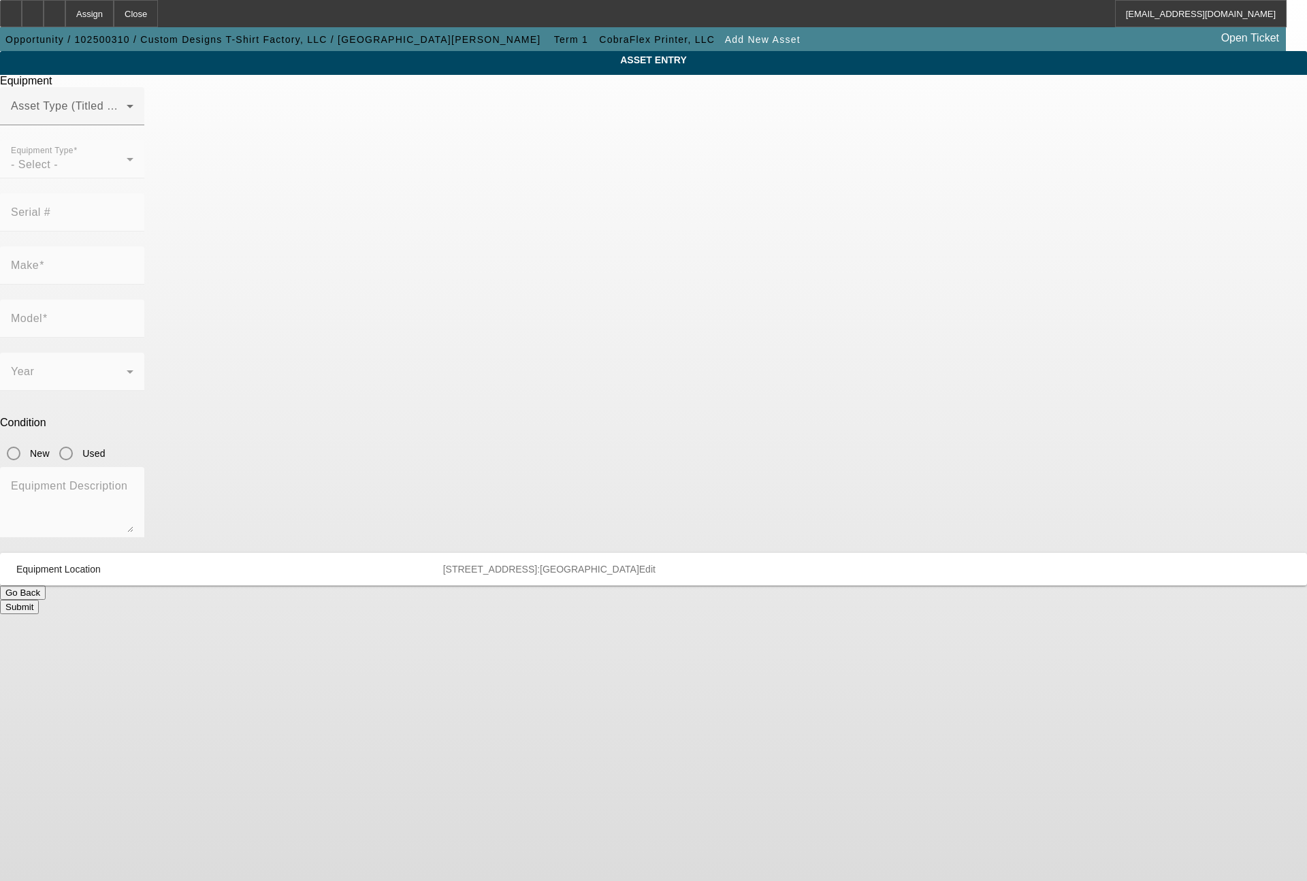
click at [127, 120] on span at bounding box center [69, 111] width 116 height 16
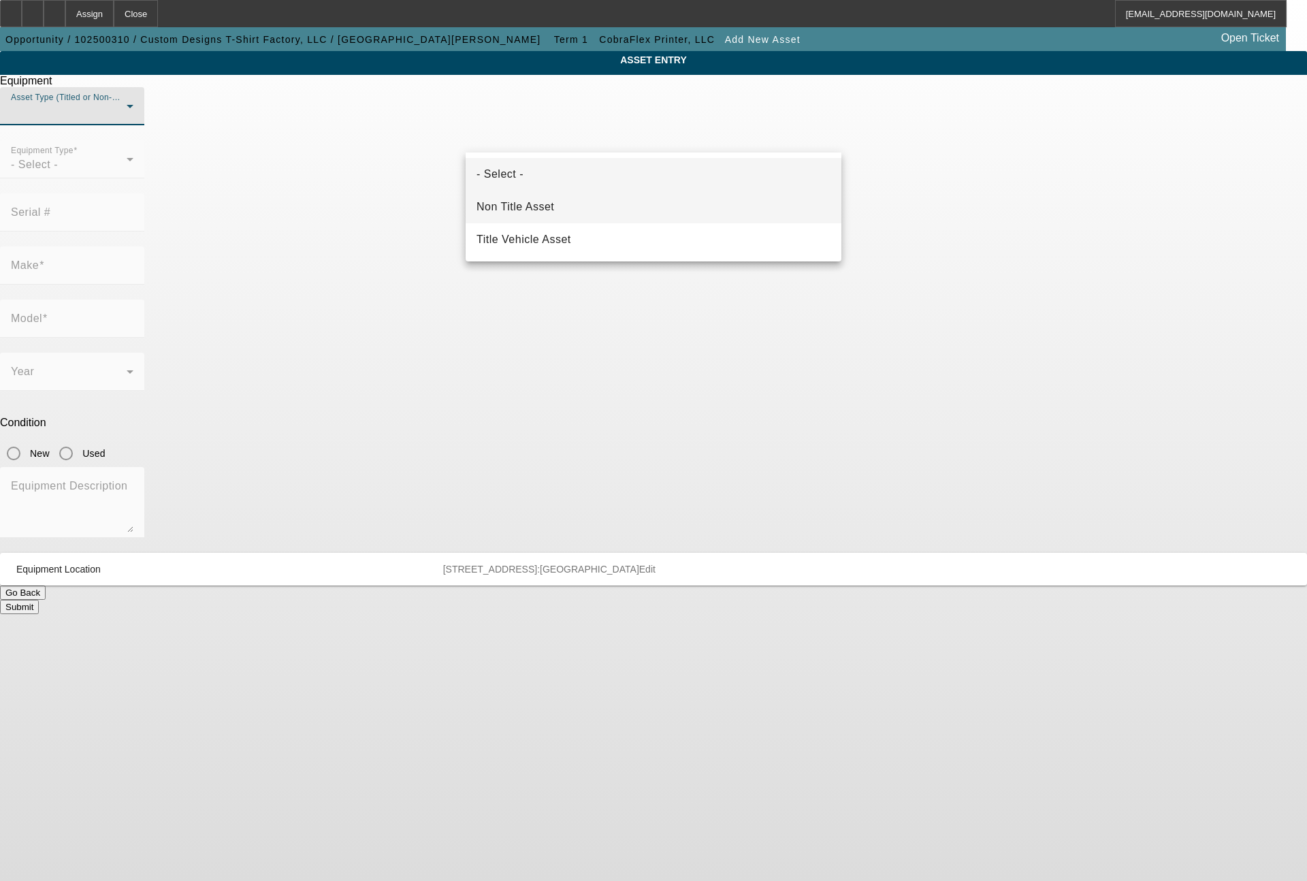
click at [552, 202] on span "Non Title Asset" at bounding box center [516, 207] width 78 height 16
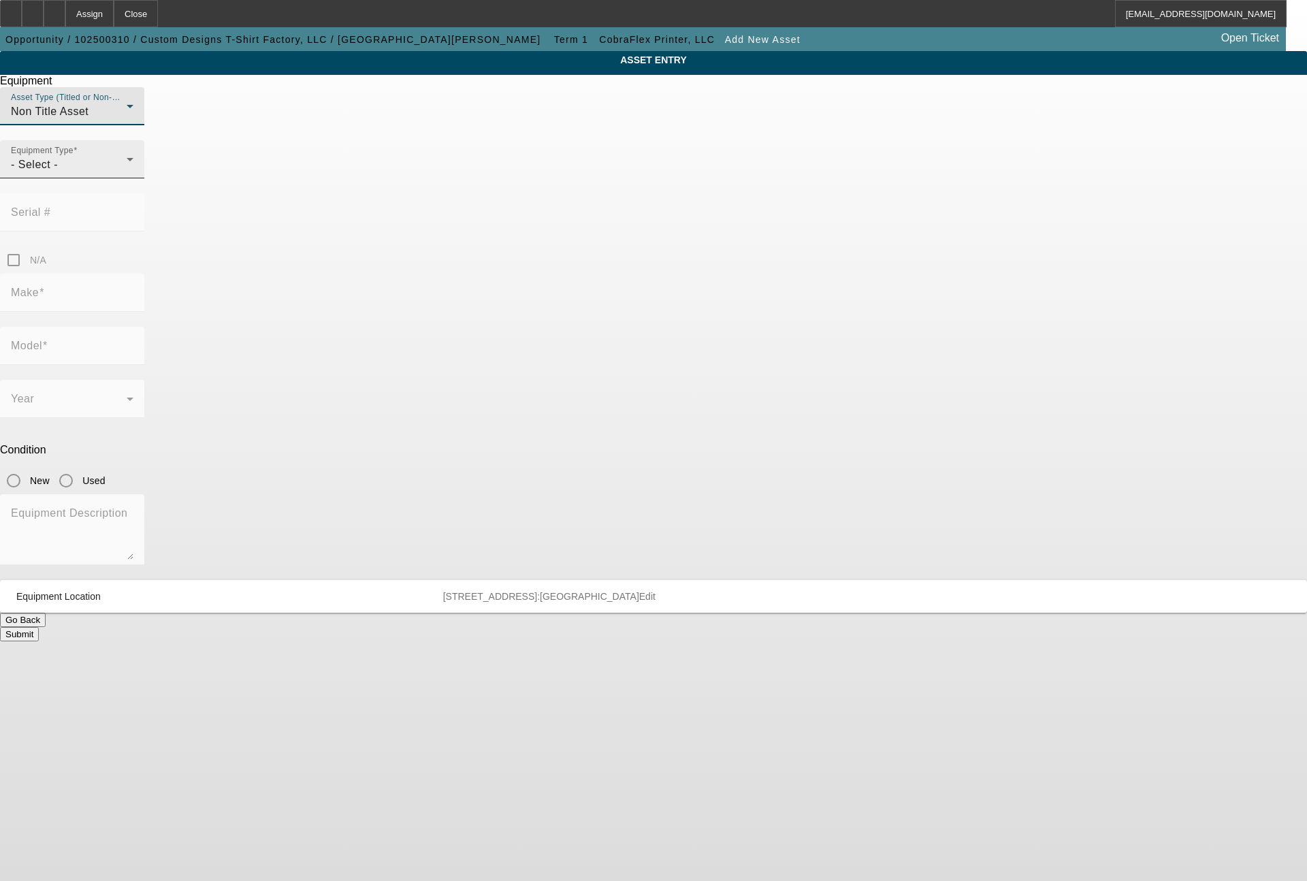
click at [127, 173] on div "- Select -" at bounding box center [69, 165] width 116 height 16
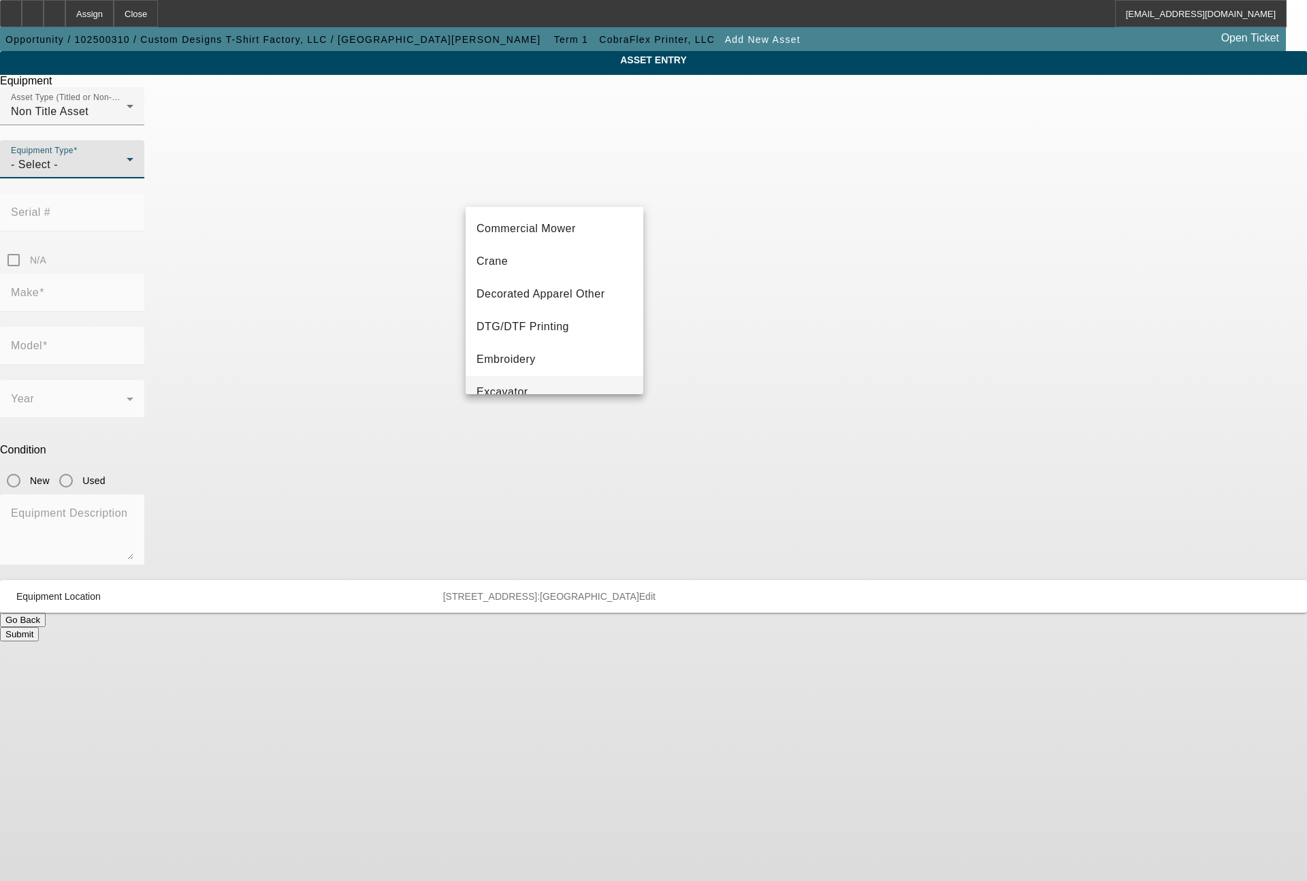
scroll to position [163, 0]
click at [572, 229] on span "Decorated Apparel Other" at bounding box center [541, 229] width 129 height 16
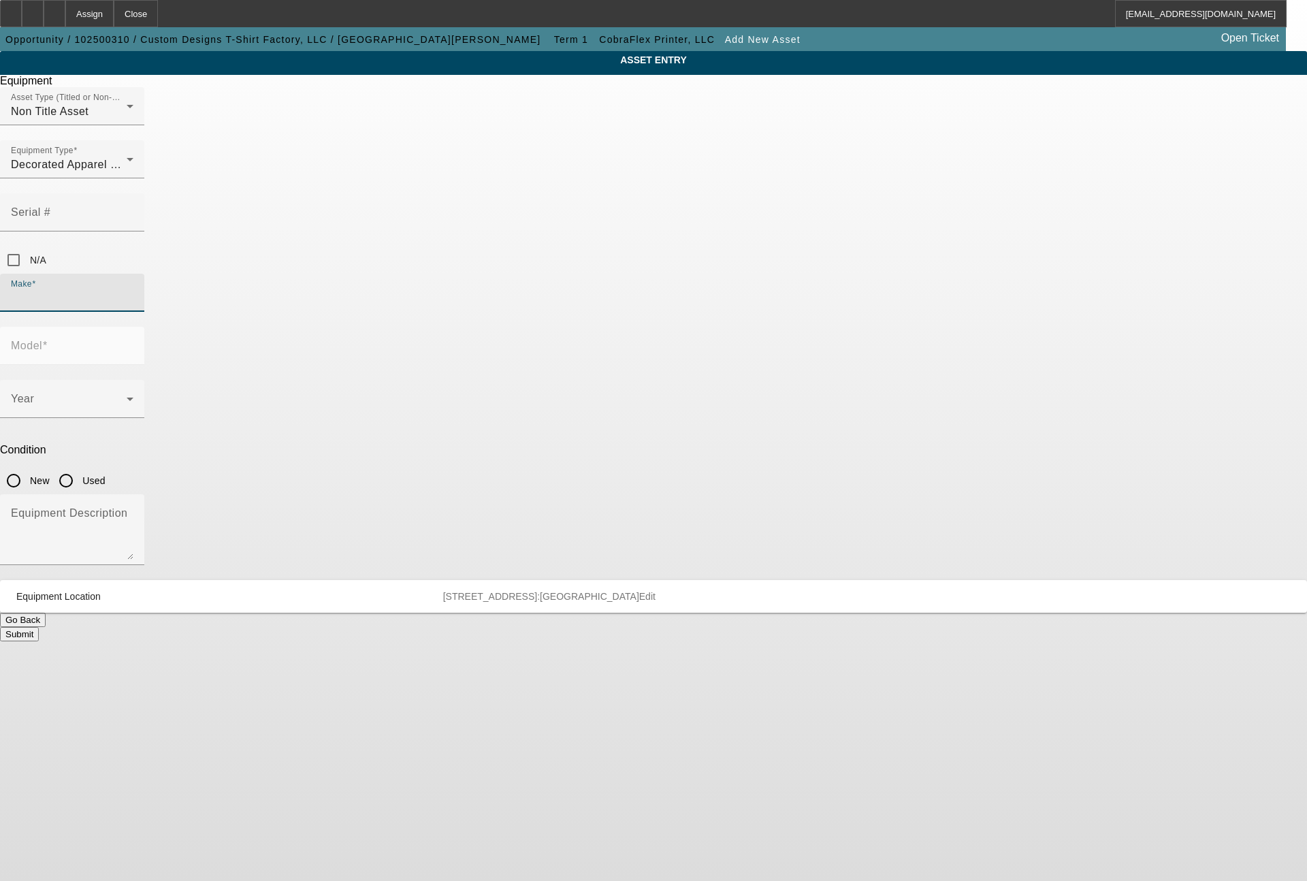
click at [133, 290] on input "Make" at bounding box center [72, 298] width 123 height 16
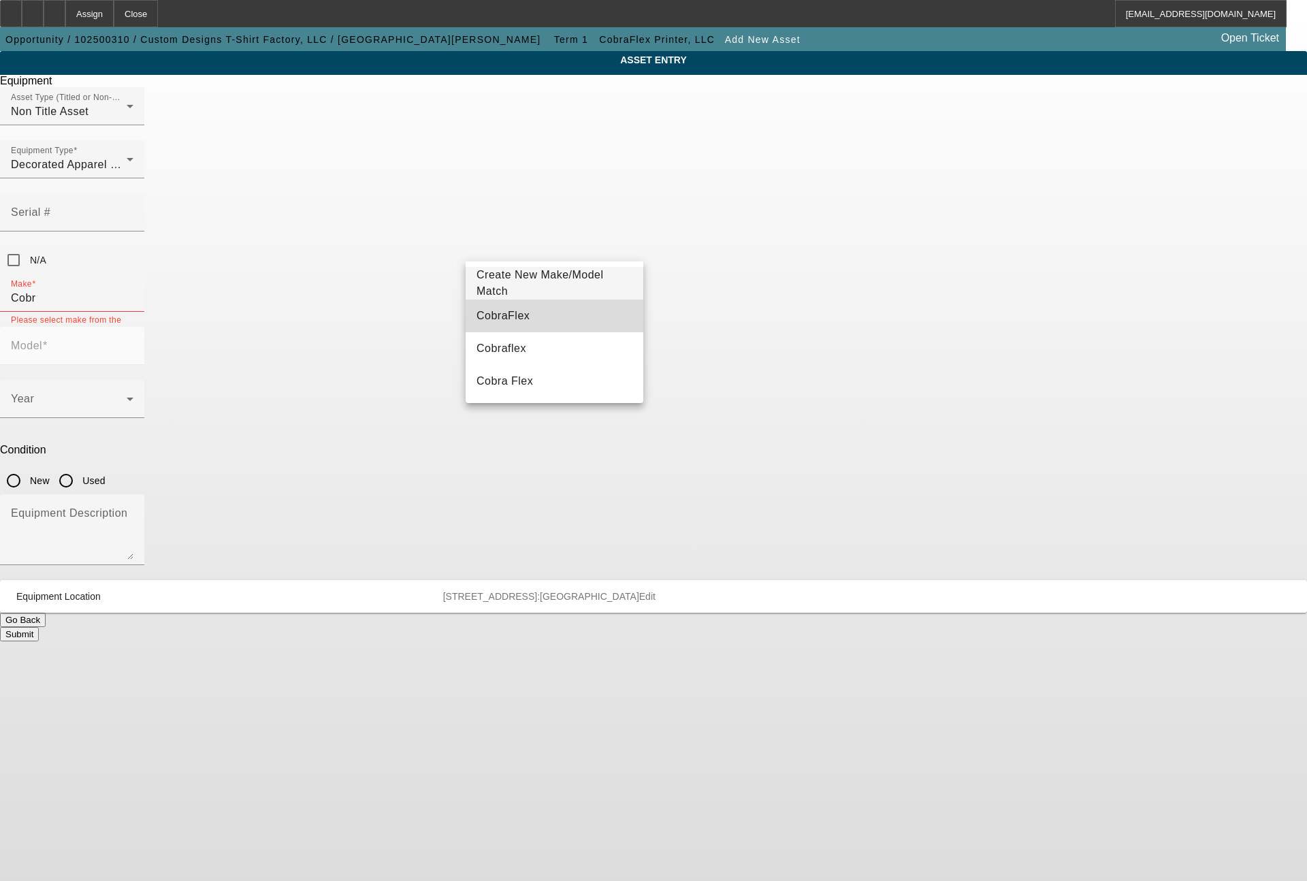
click at [519, 317] on mat-option "CobraFlex" at bounding box center [555, 316] width 178 height 33
type input "CobraFlex"
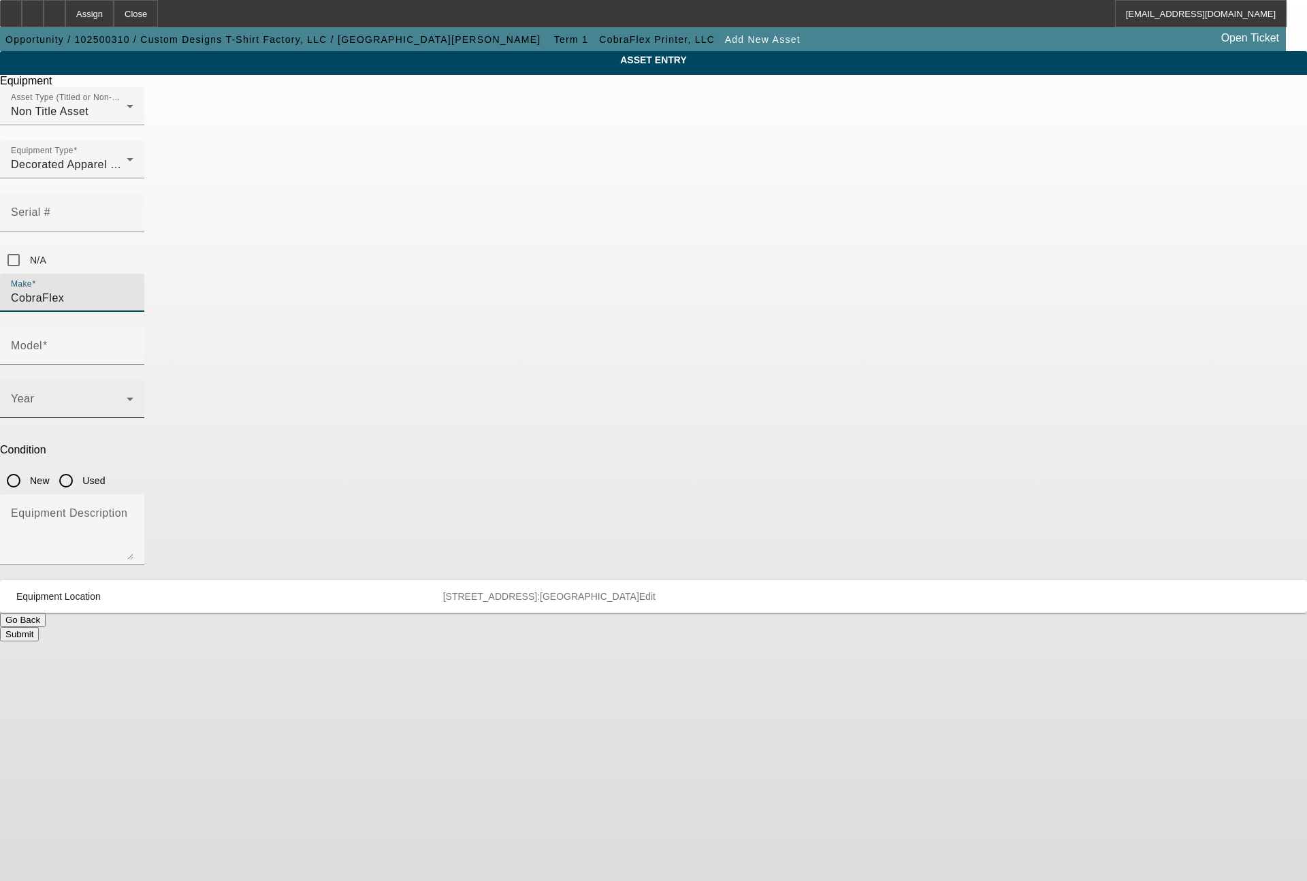
click at [127, 396] on span at bounding box center [69, 404] width 116 height 16
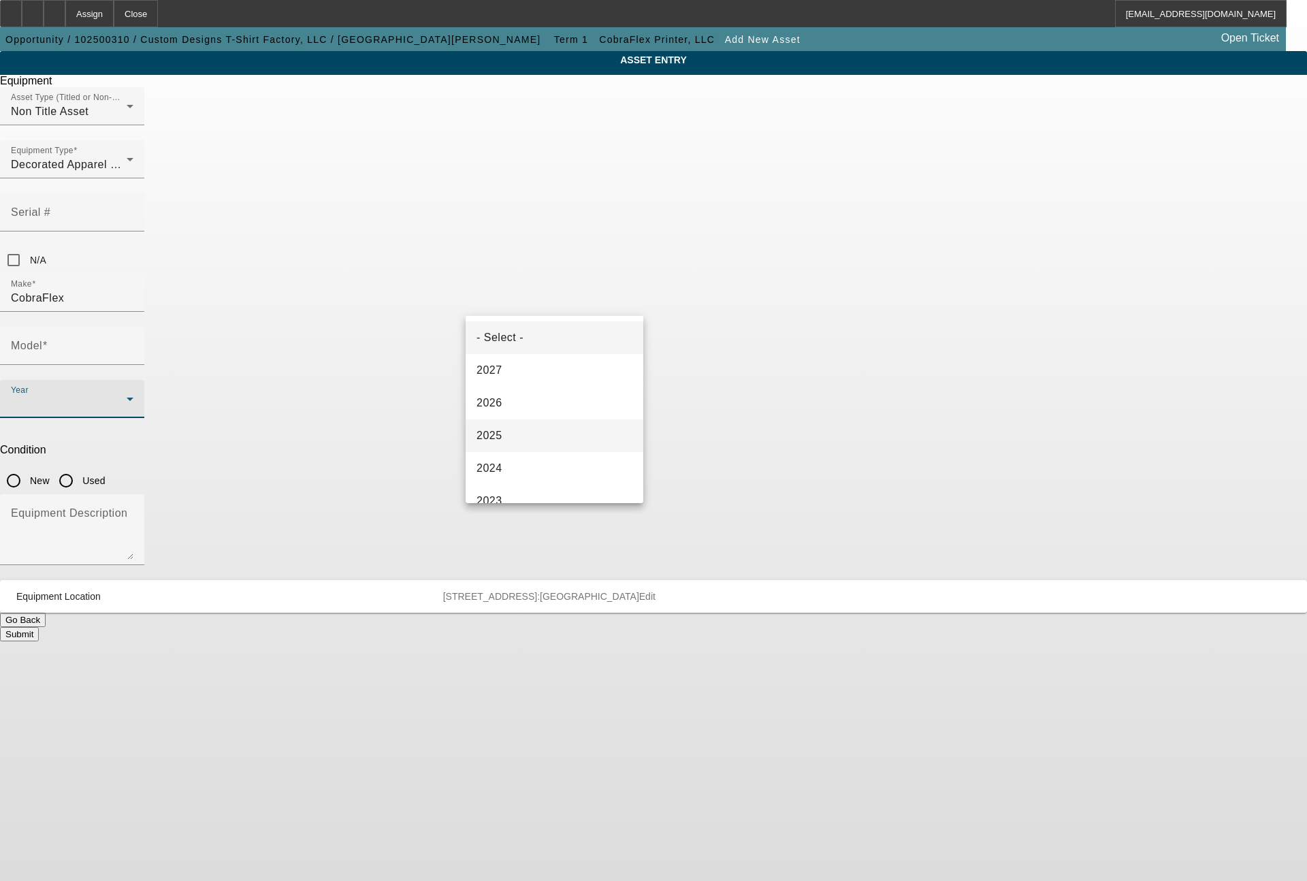
click at [494, 433] on span "2025" at bounding box center [490, 436] width 26 height 16
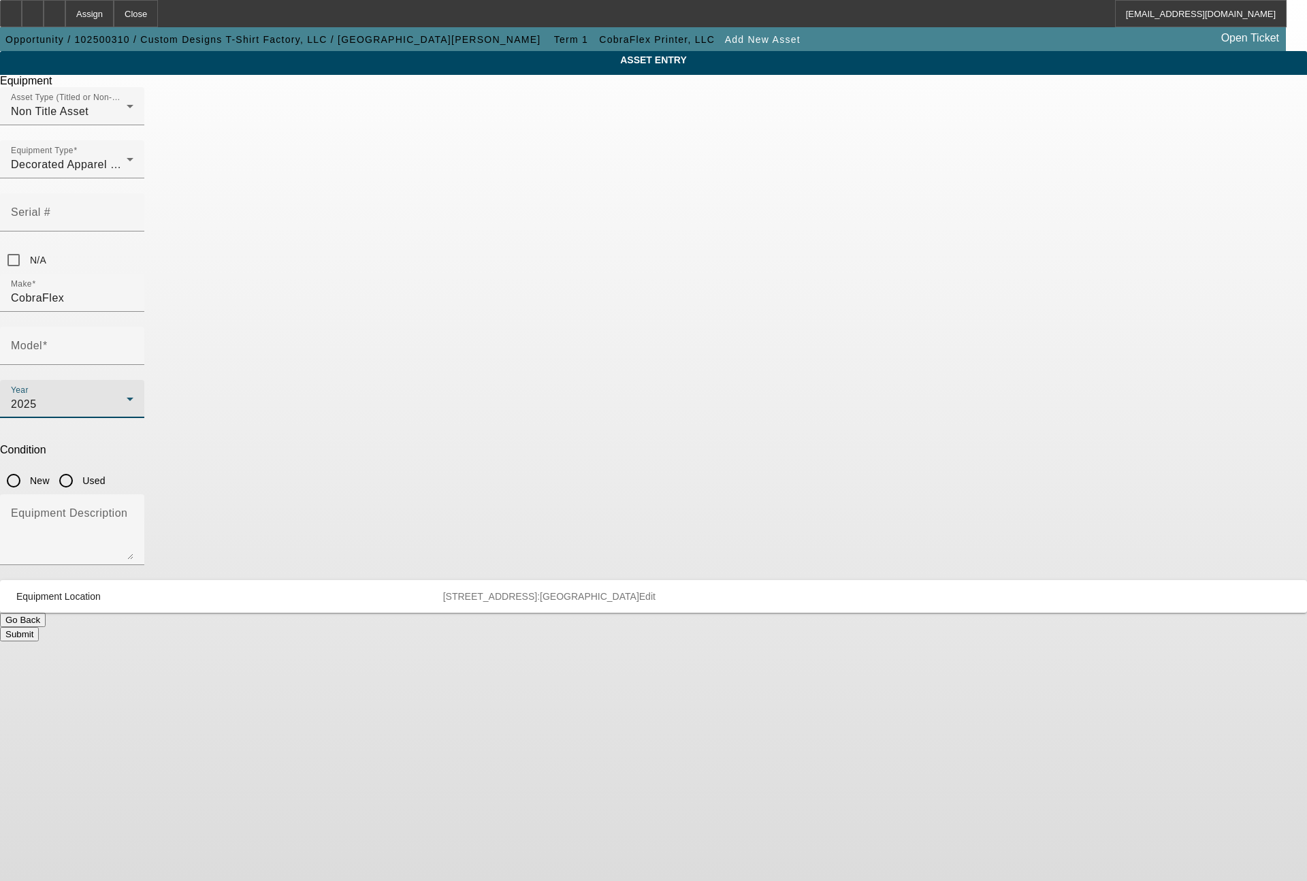
click at [27, 467] on input "New" at bounding box center [13, 480] width 27 height 27
radio input "true"
click at [42, 340] on mat-label "Model" at bounding box center [26, 346] width 31 height 12
click at [133, 343] on input "Model" at bounding box center [72, 351] width 123 height 16
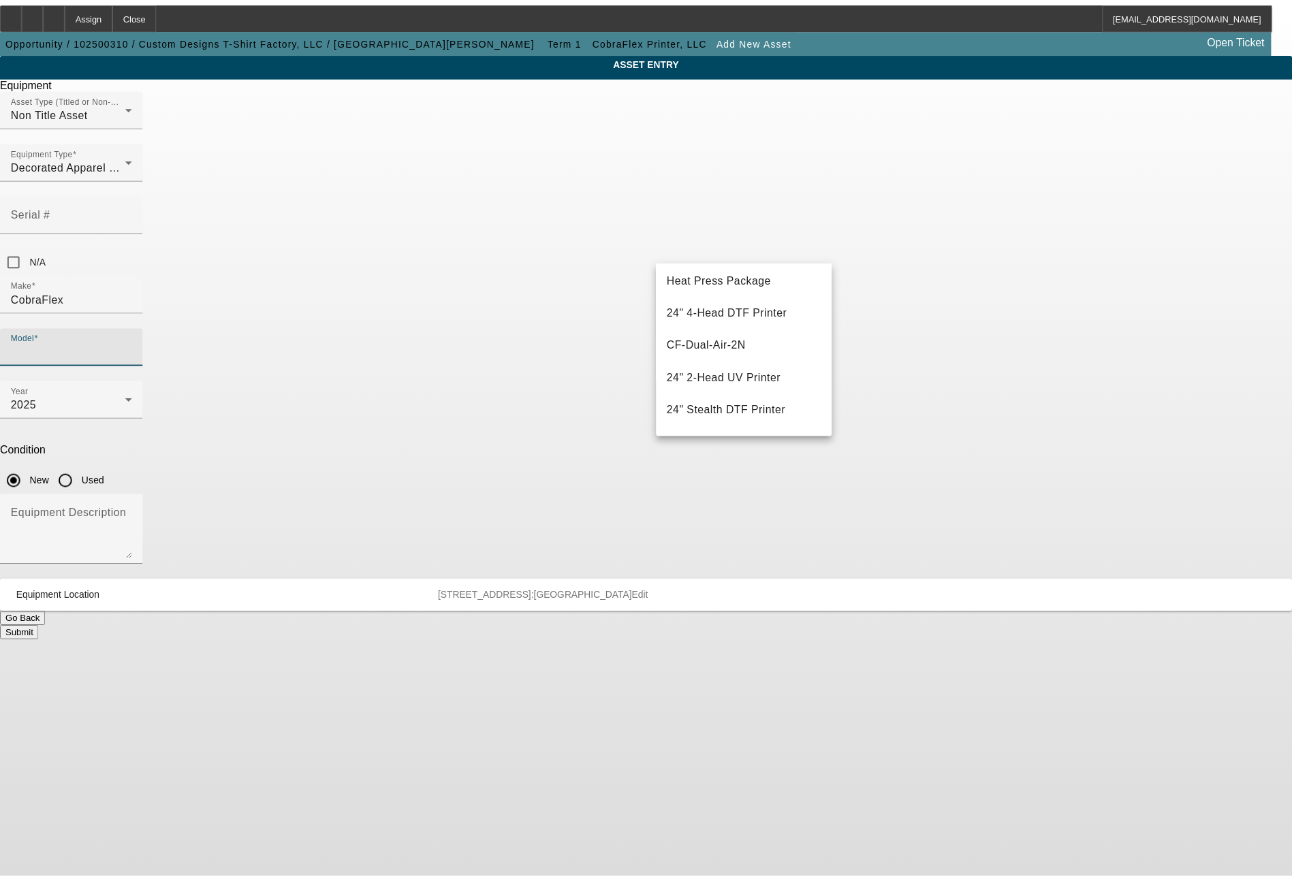
scroll to position [304, 0]
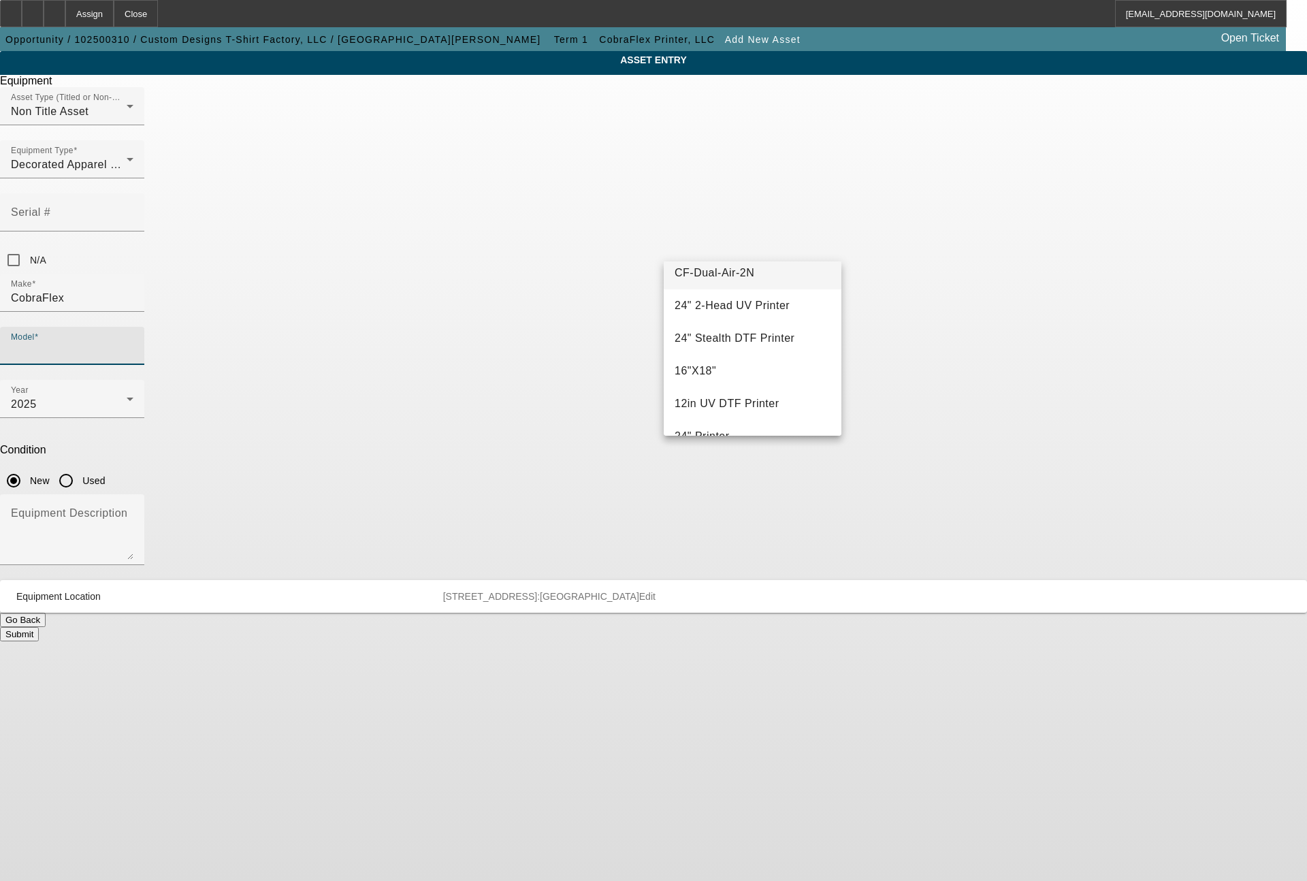
click at [707, 278] on span "CF-Dual-Air-2N" at bounding box center [715, 273] width 80 height 12
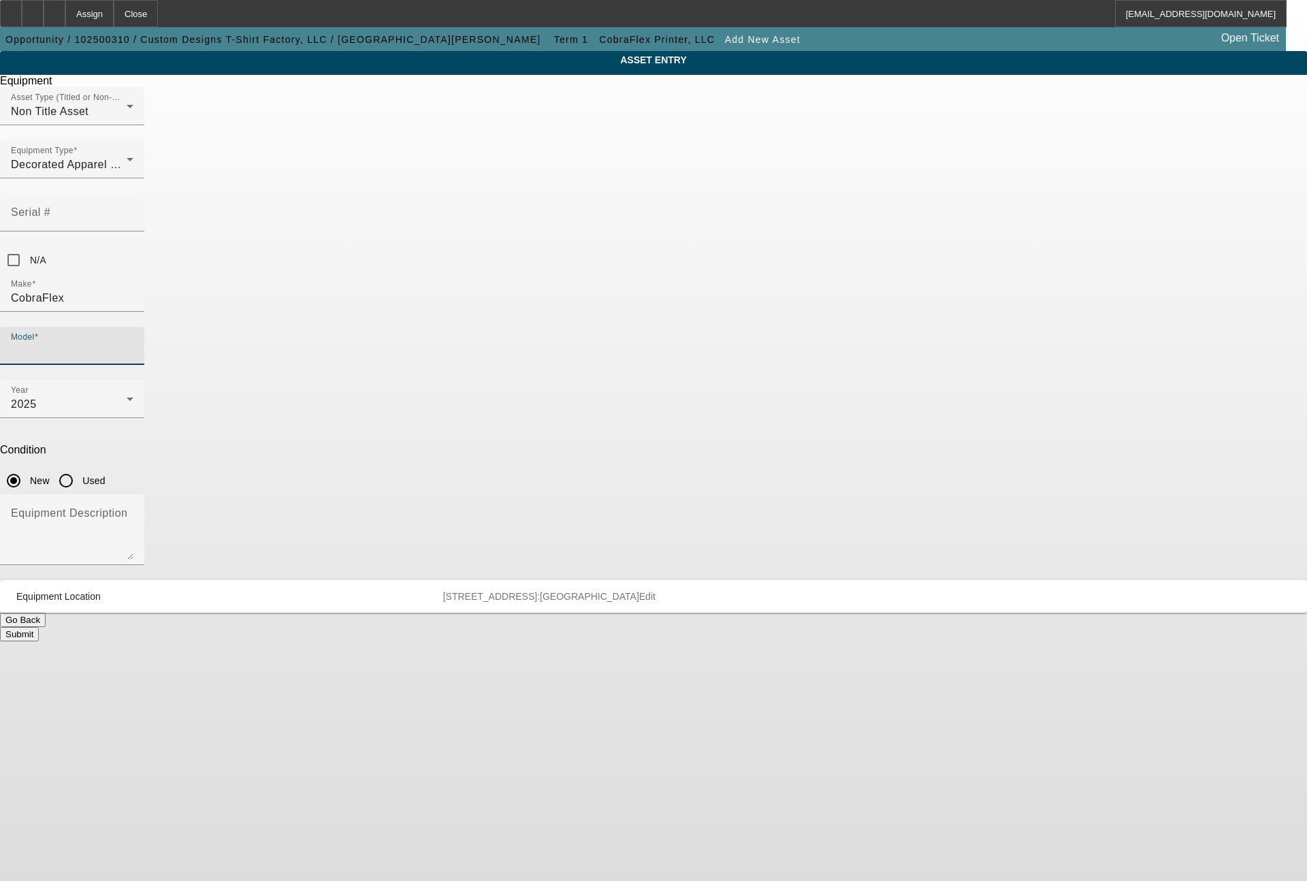
type input "CF-Dual-Air-2N"
click at [133, 511] on textarea "Equipment Description" at bounding box center [72, 535] width 123 height 49
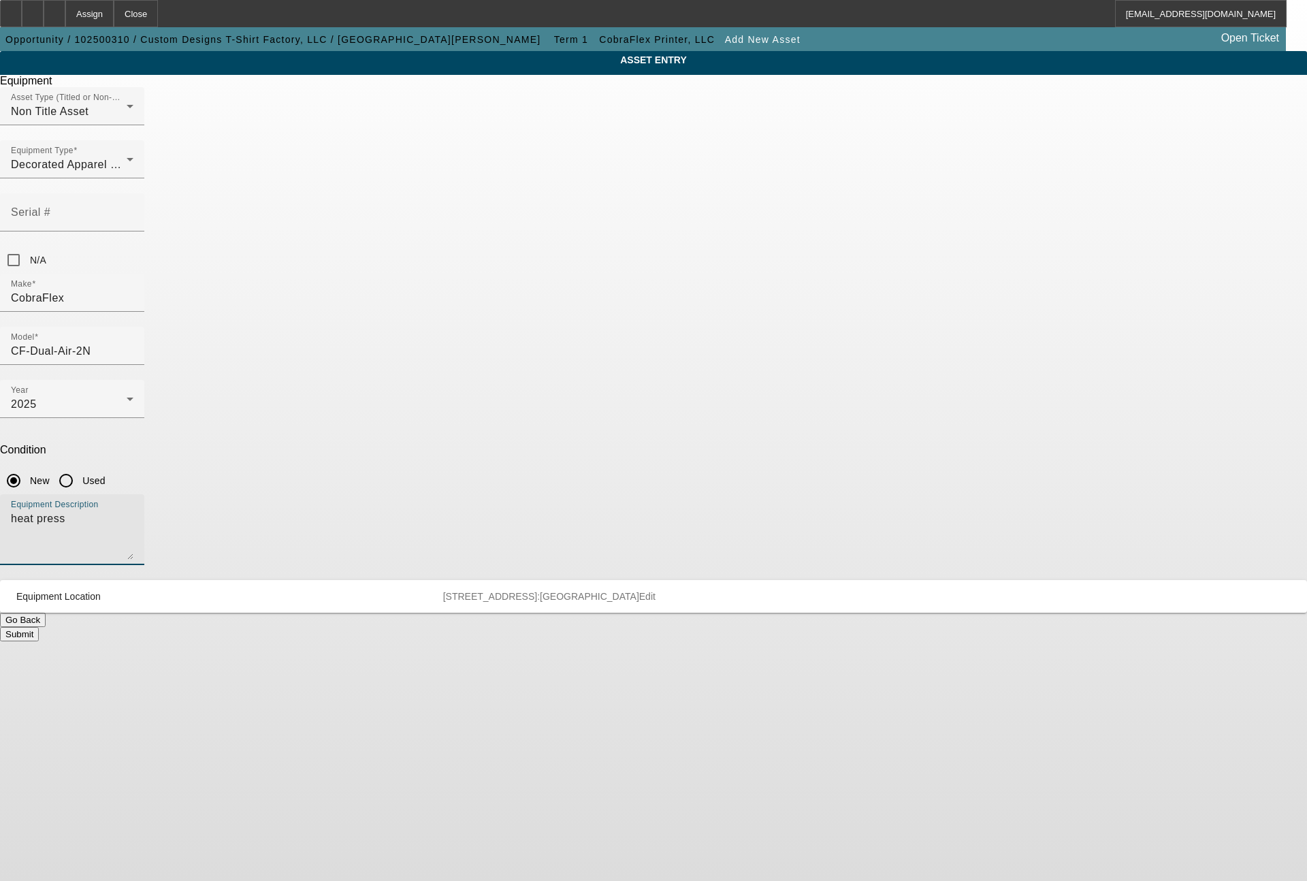
type textarea "heat press"
click at [39, 627] on button "Submit" at bounding box center [19, 634] width 39 height 14
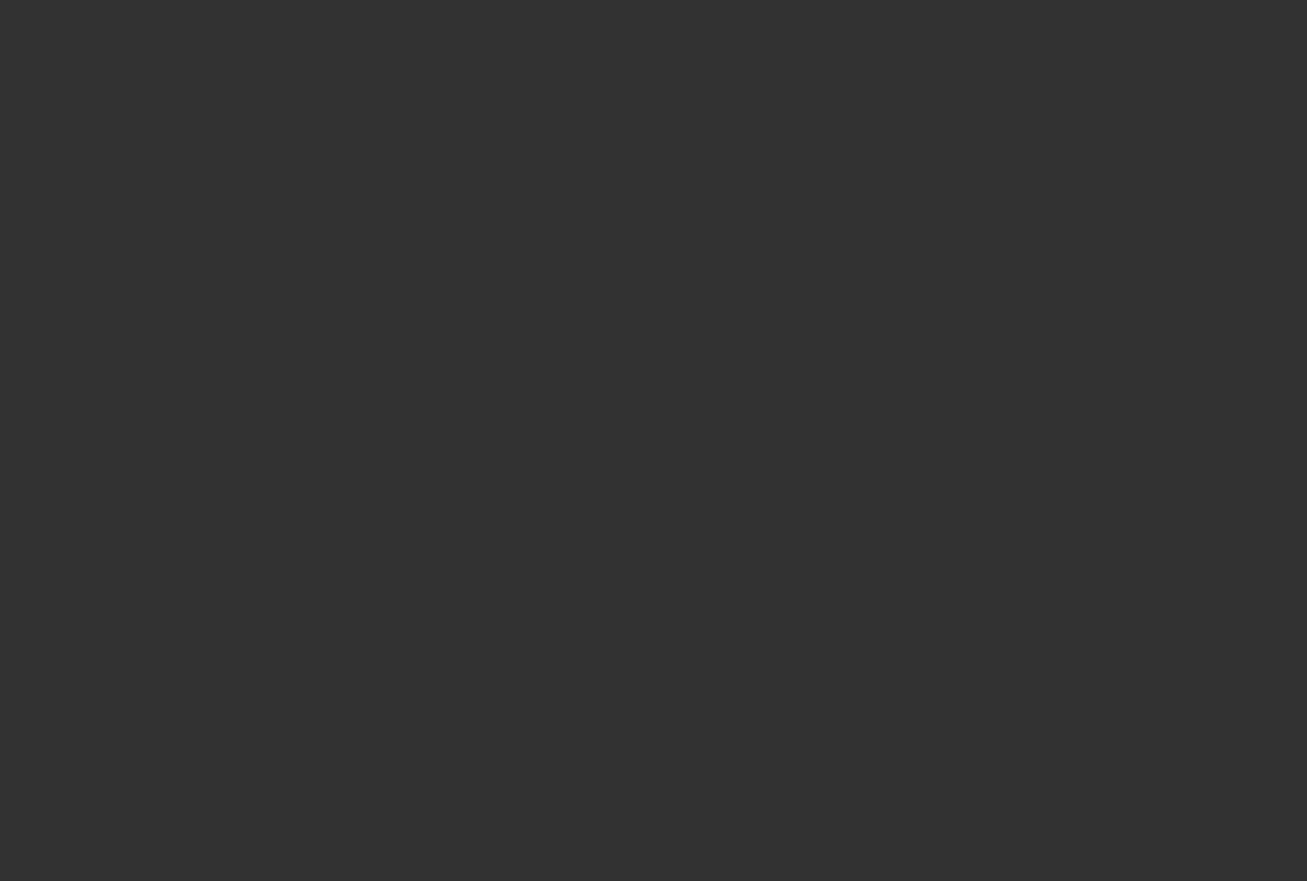
type input "$48,273.40"
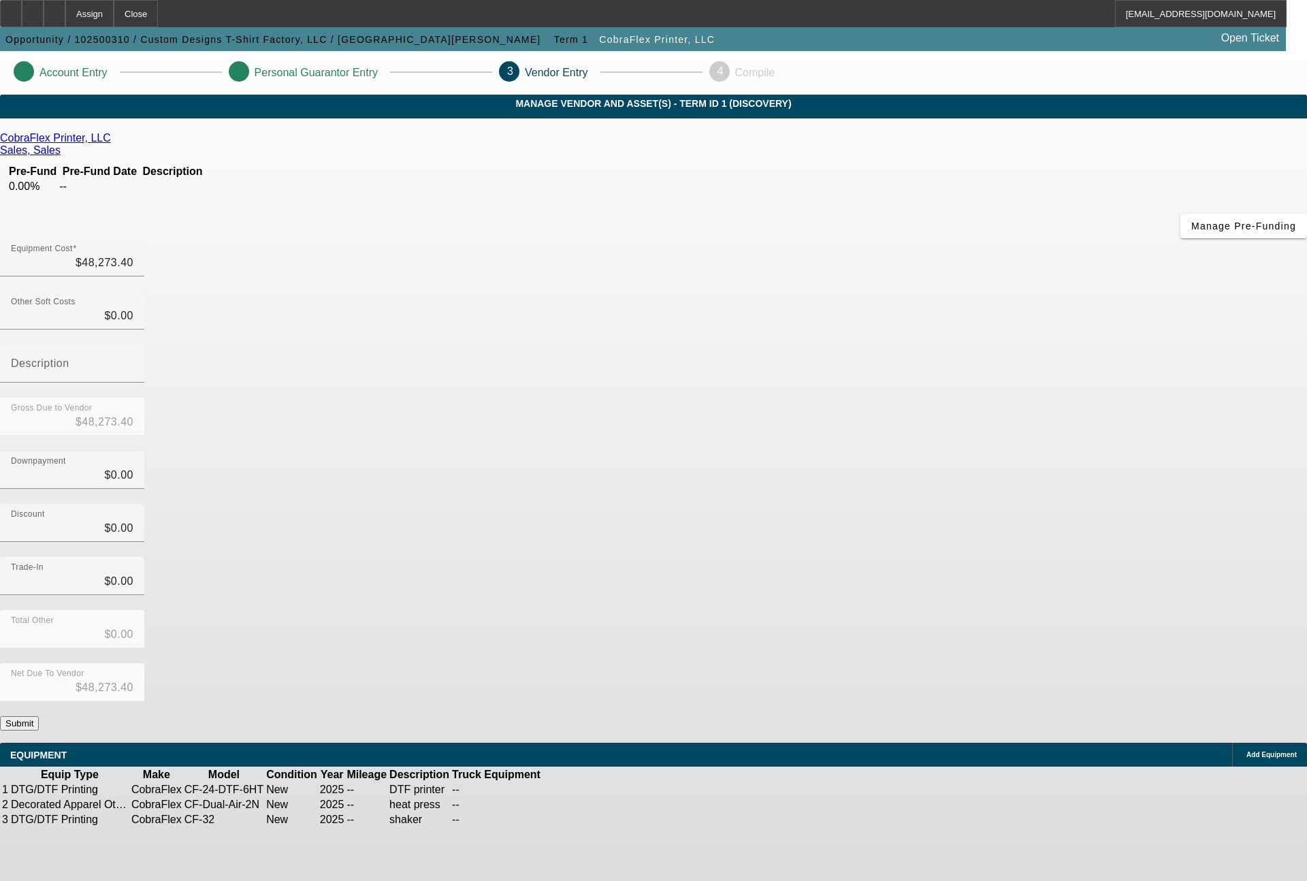
click at [39, 716] on button "Submit" at bounding box center [19, 723] width 39 height 14
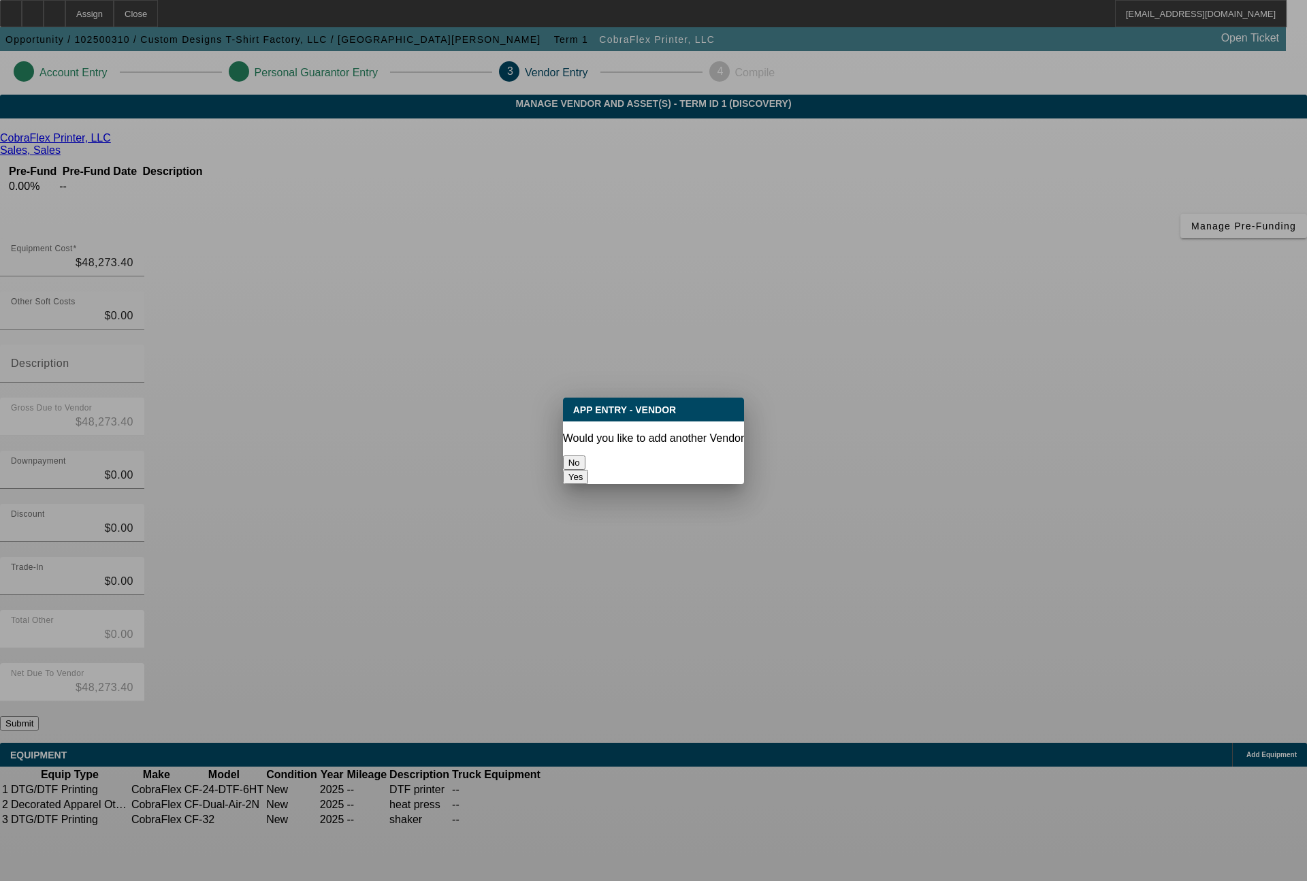
click at [586, 456] on button "No" at bounding box center [574, 463] width 22 height 14
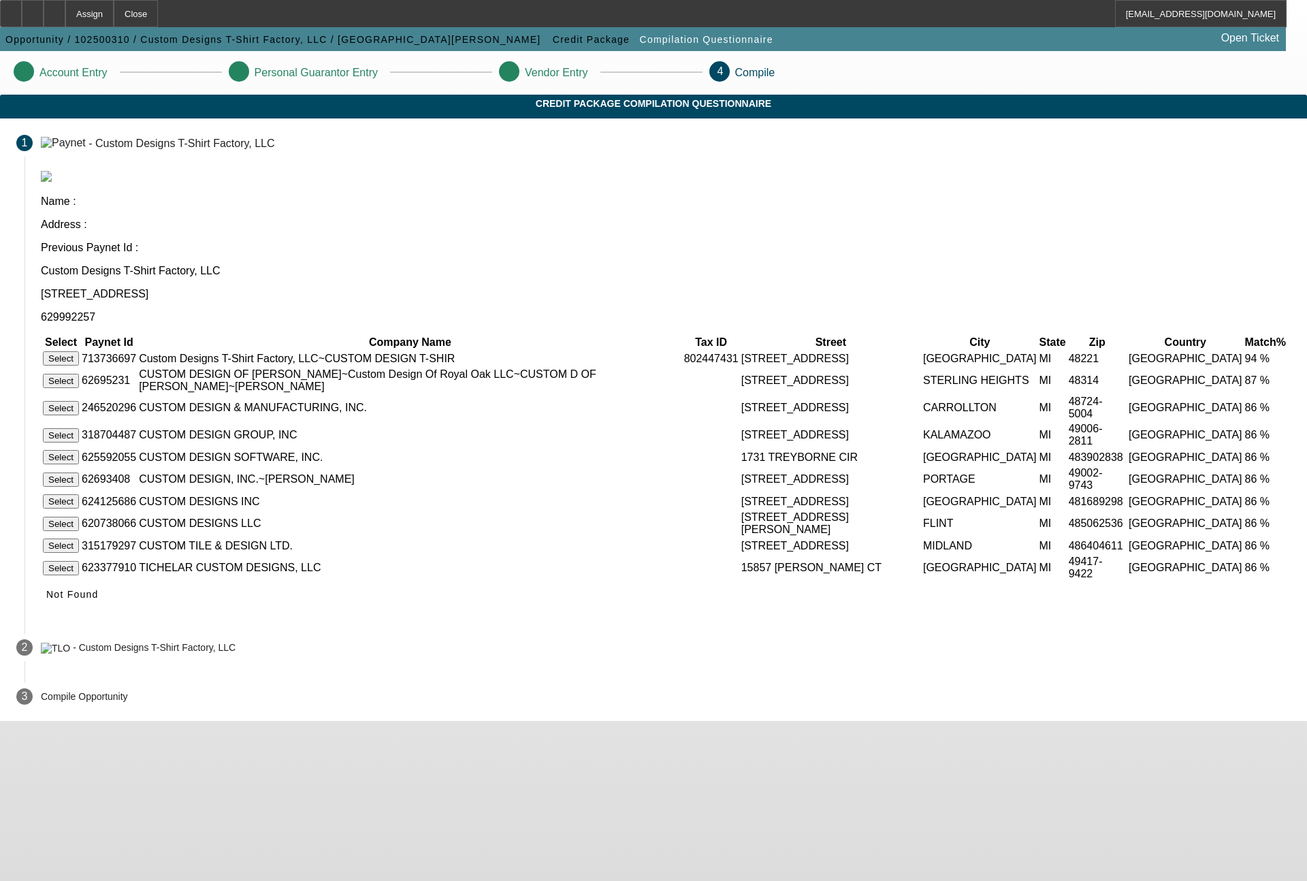
click at [79, 351] on button "Select" at bounding box center [61, 358] width 36 height 14
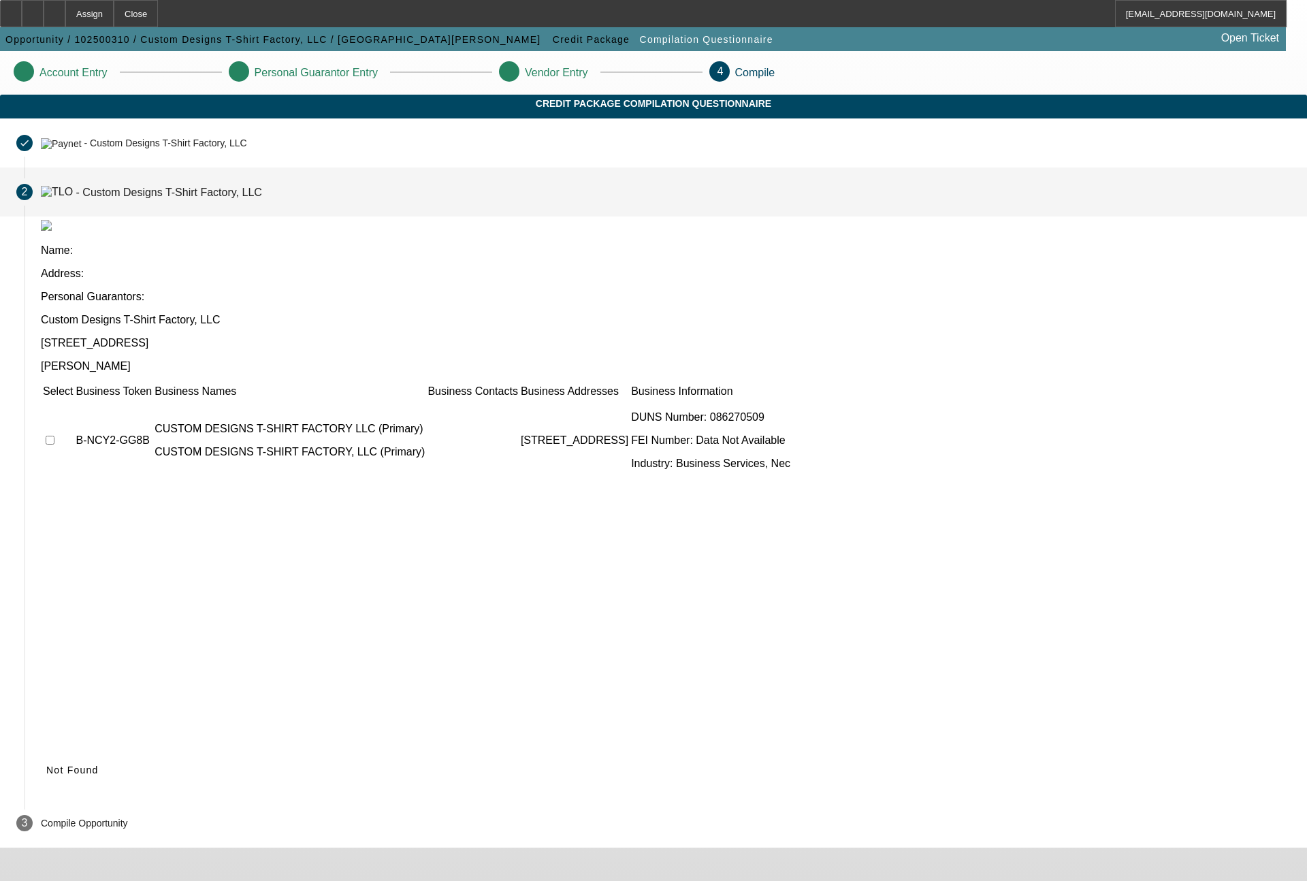
click at [74, 400] on td at bounding box center [57, 441] width 31 height 82
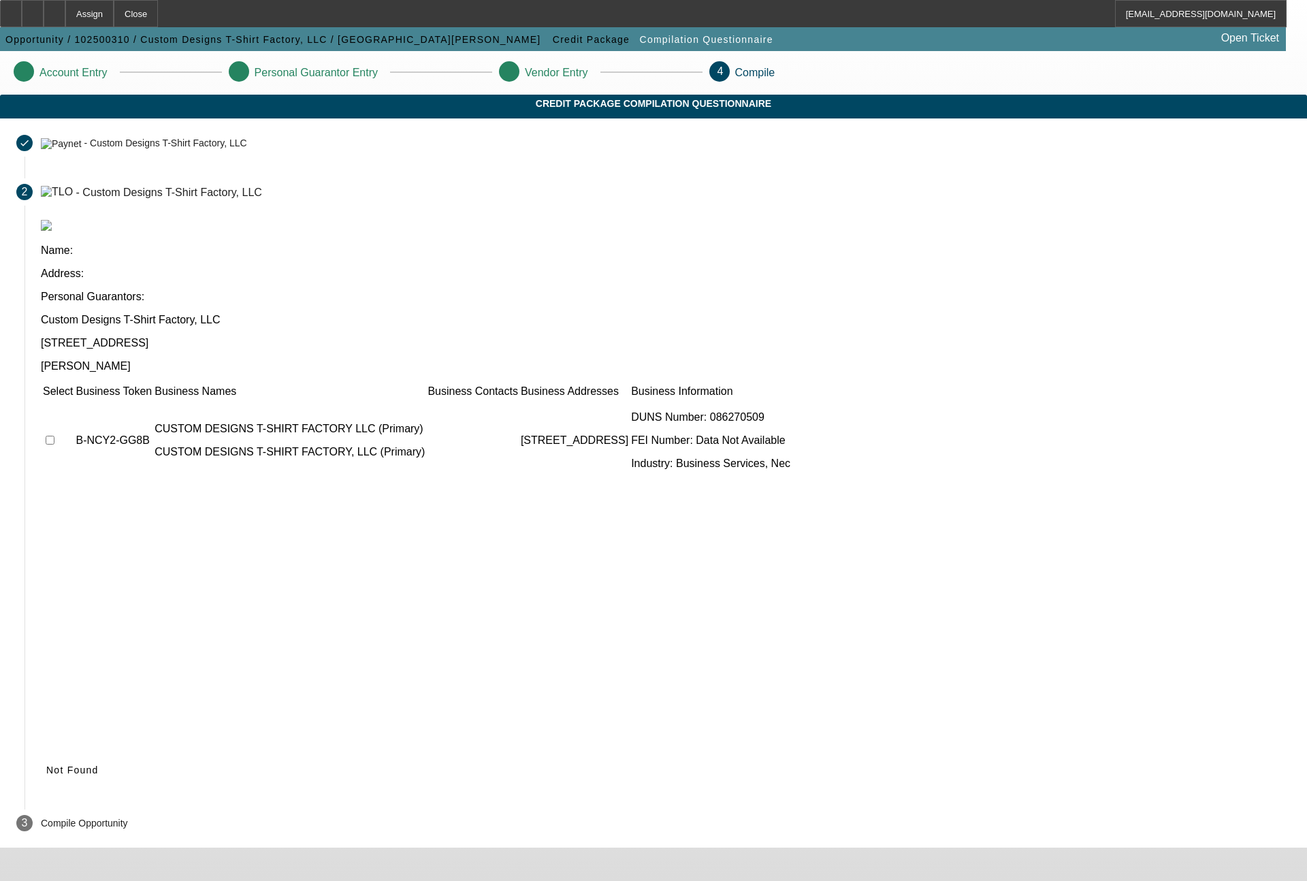
click at [54, 436] on input "checkbox" at bounding box center [50, 440] width 9 height 9
checkbox input "true"
click at [81, 765] on span "Submit" at bounding box center [63, 770] width 35 height 11
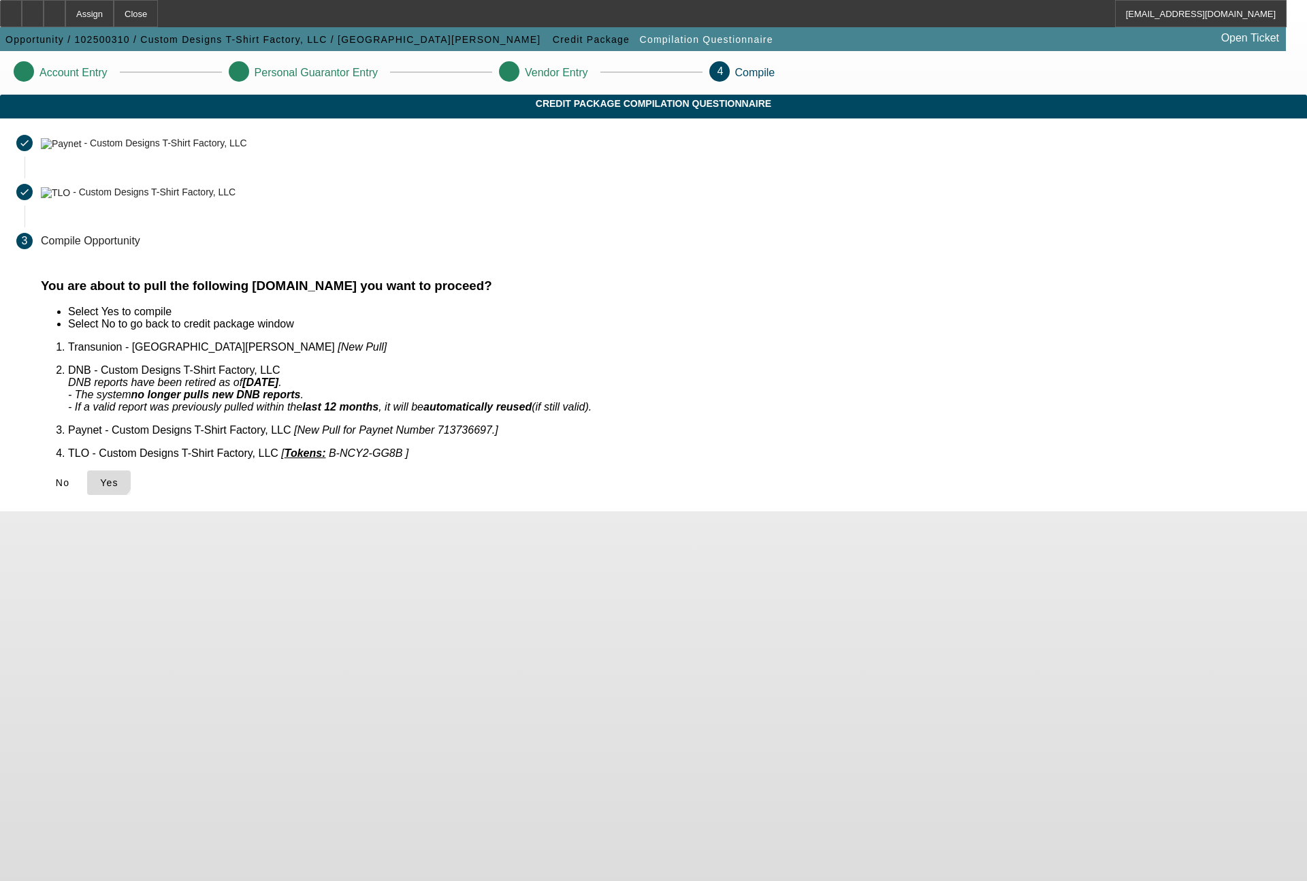
click at [100, 477] on icon at bounding box center [100, 482] width 0 height 11
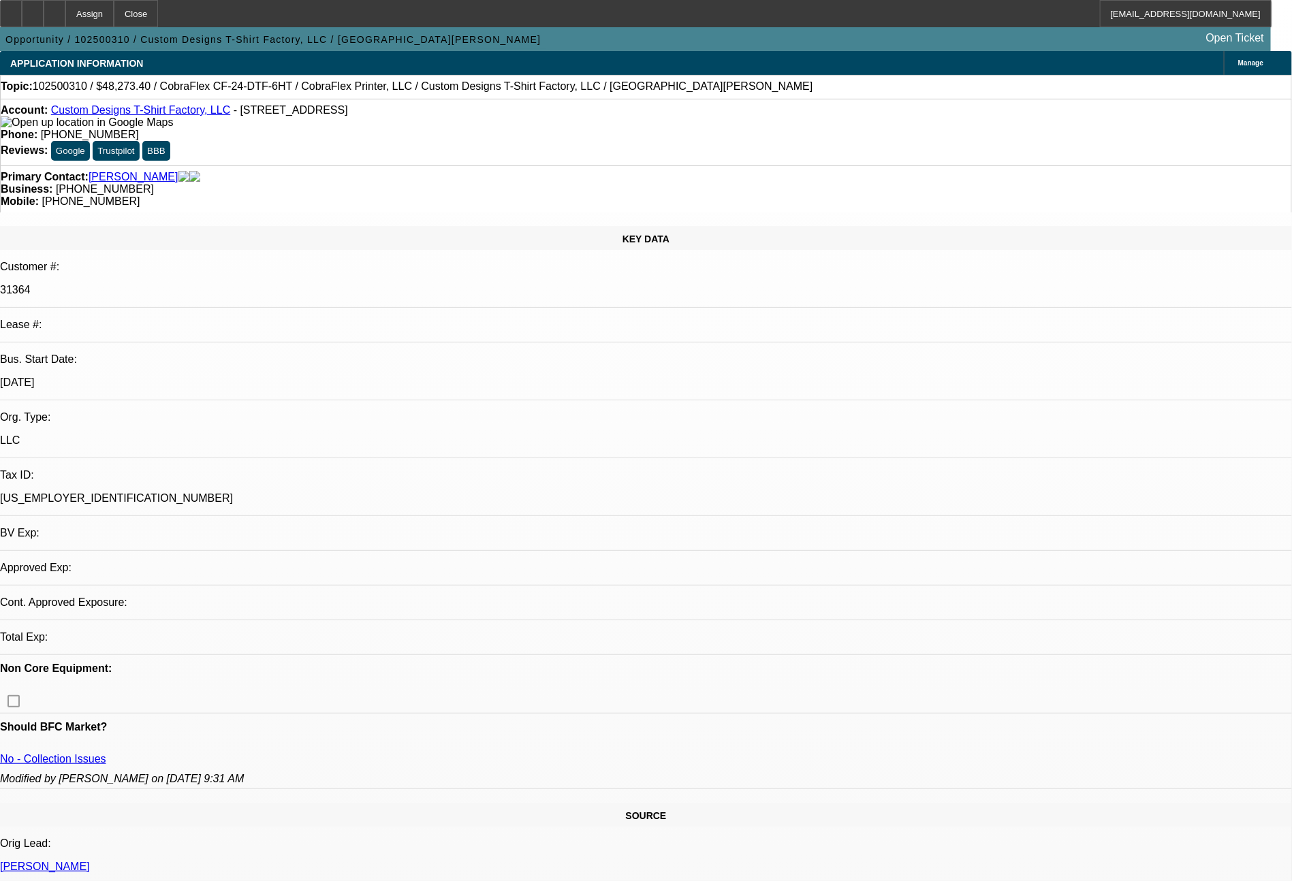
select select "0"
select select "2"
select select "0.1"
select select "4"
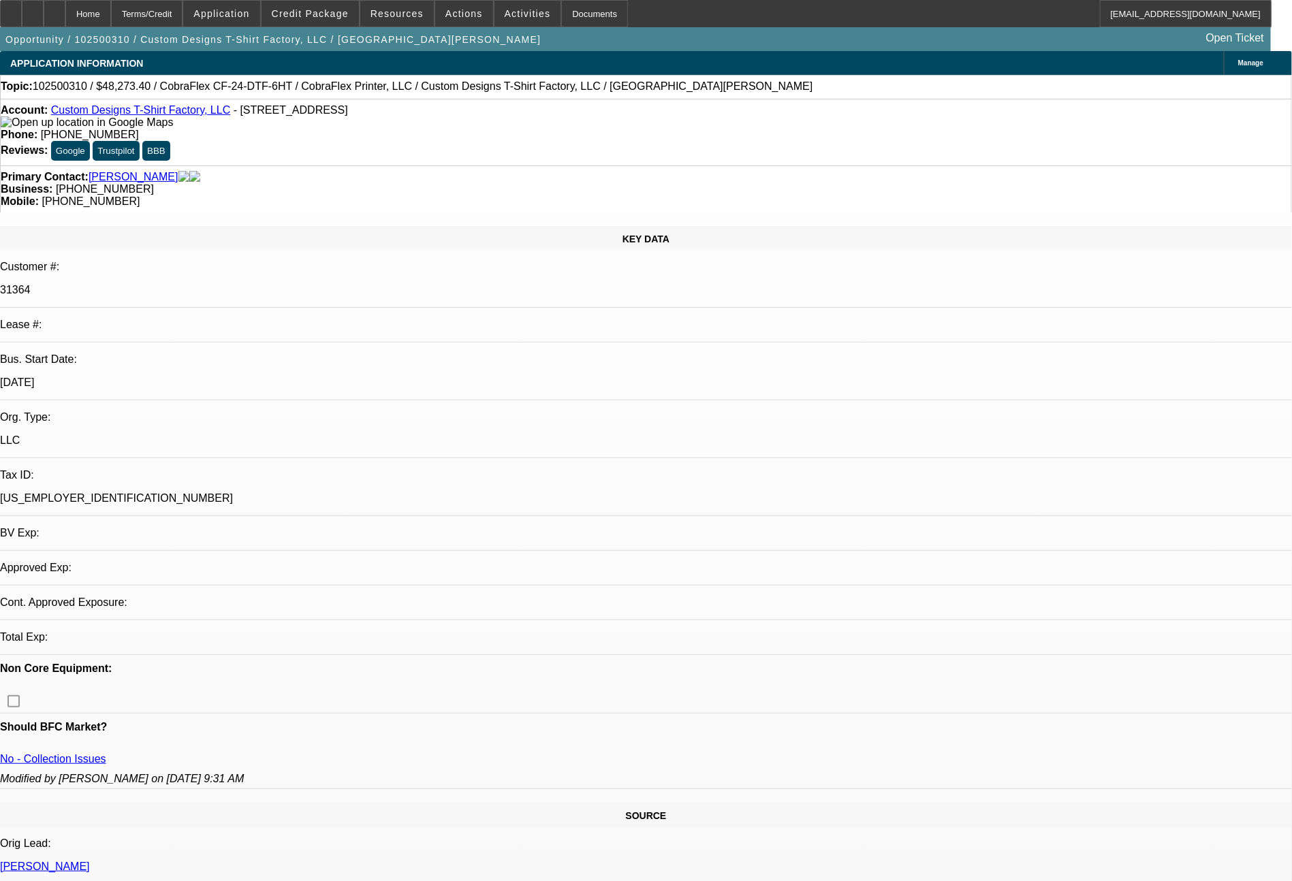
select select "0"
select select "2"
select select "0.1"
select select "4"
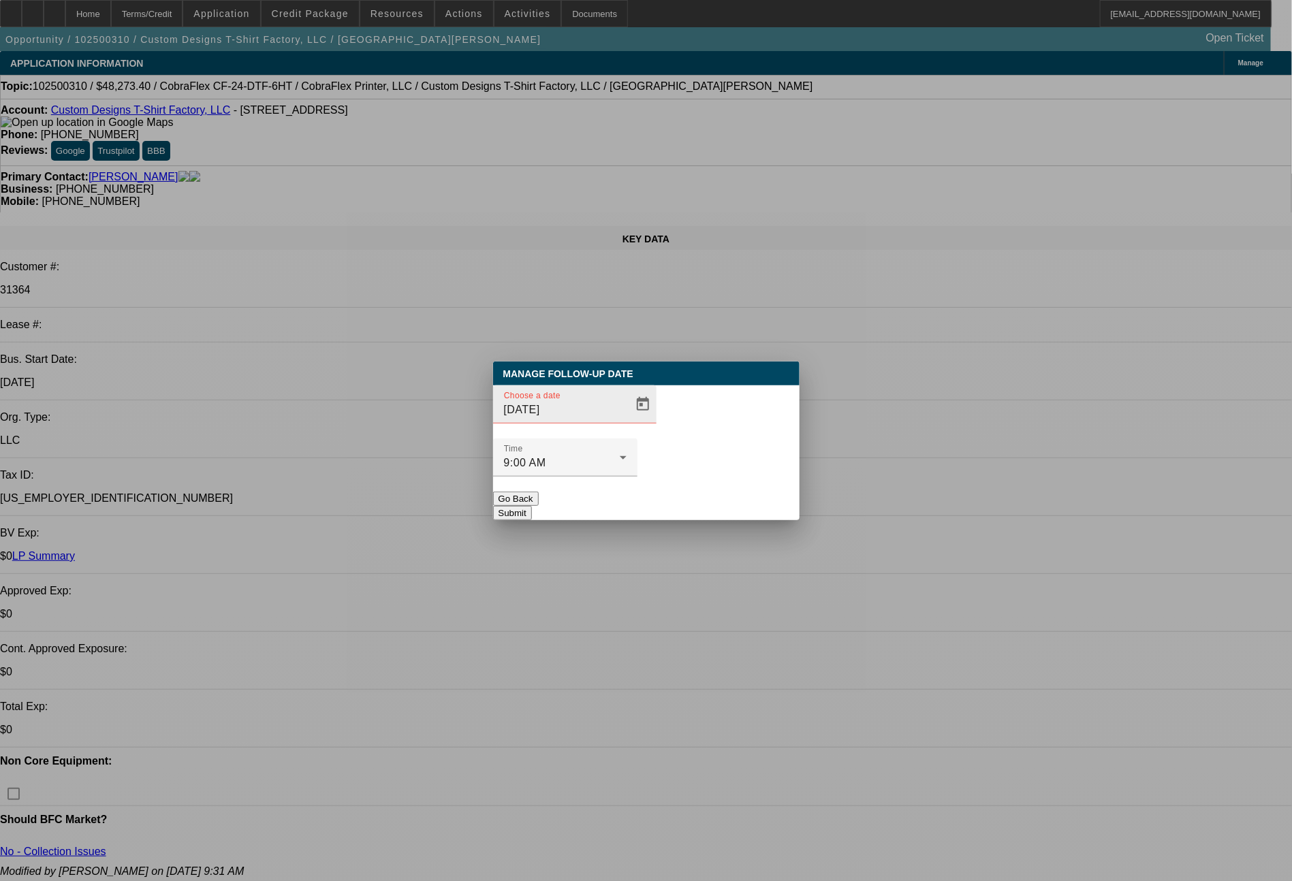
click at [621, 415] on div "Choose a date 10/6/2025" at bounding box center [580, 404] width 153 height 38
click at [626, 421] on span "Open calendar" at bounding box center [642, 404] width 33 height 33
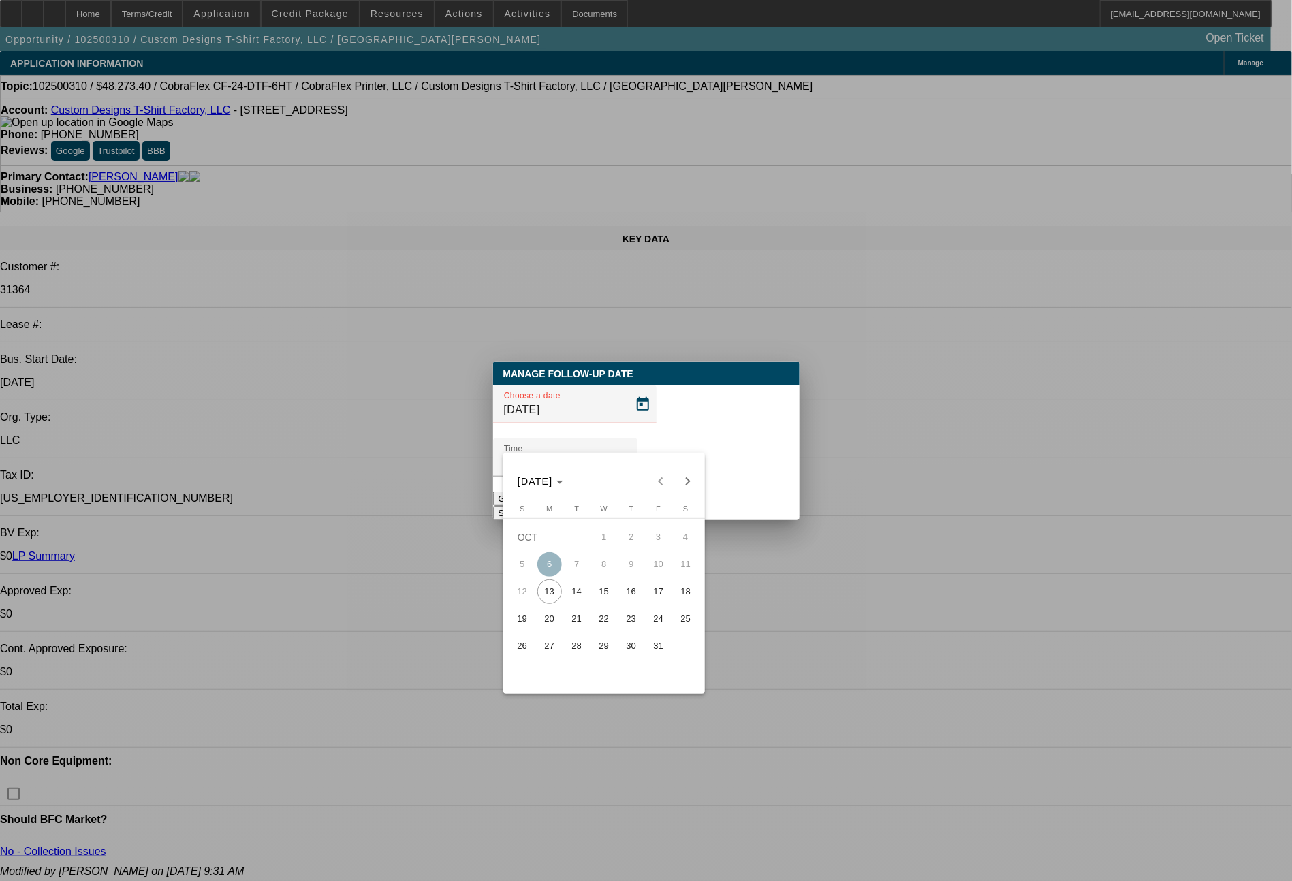
click at [605, 592] on span "15" at bounding box center [604, 591] width 25 height 25
type input "10/15/2025"
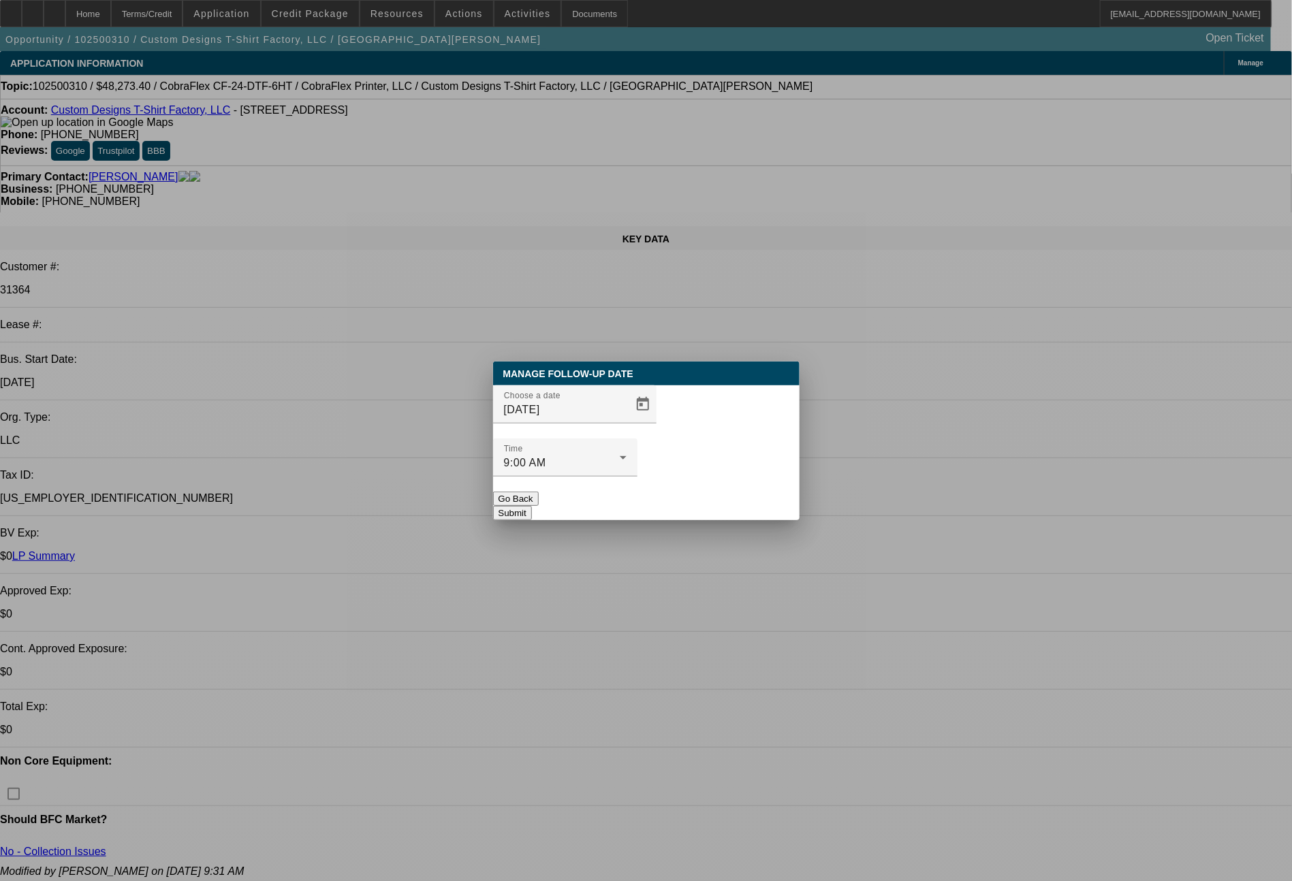
click at [532, 506] on button "Submit" at bounding box center [512, 513] width 39 height 14
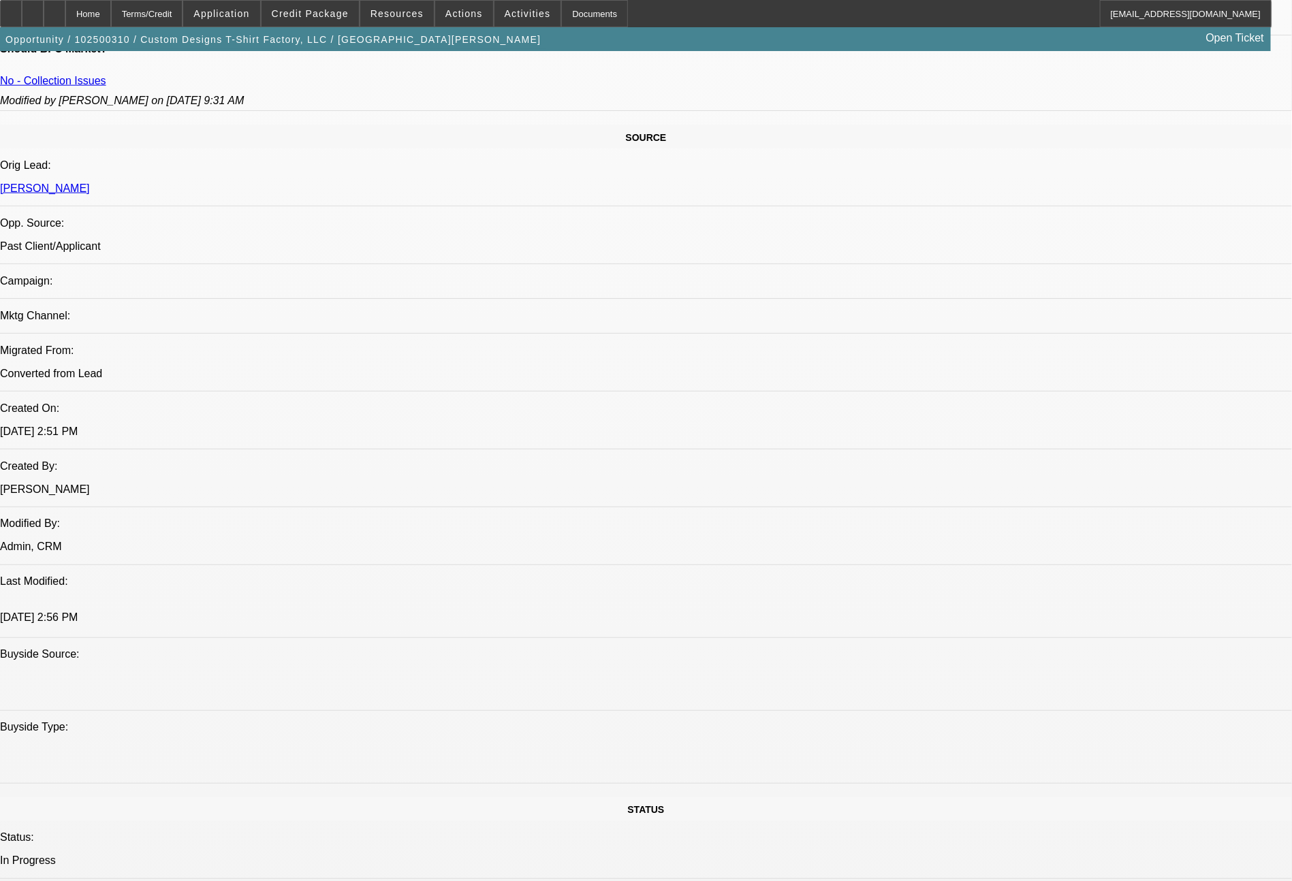
scroll to position [1542, 0]
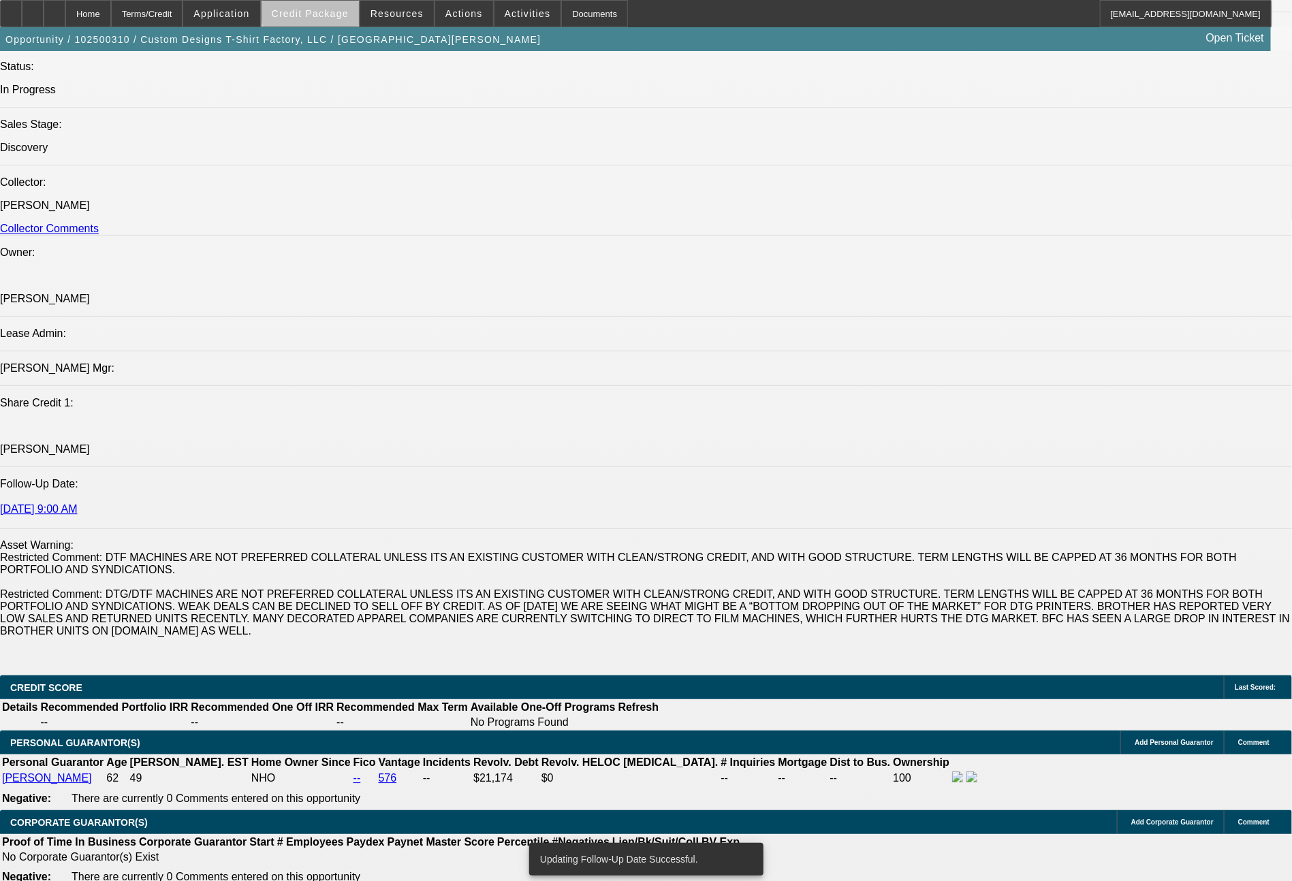
click at [341, 12] on span "Credit Package" at bounding box center [310, 13] width 77 height 11
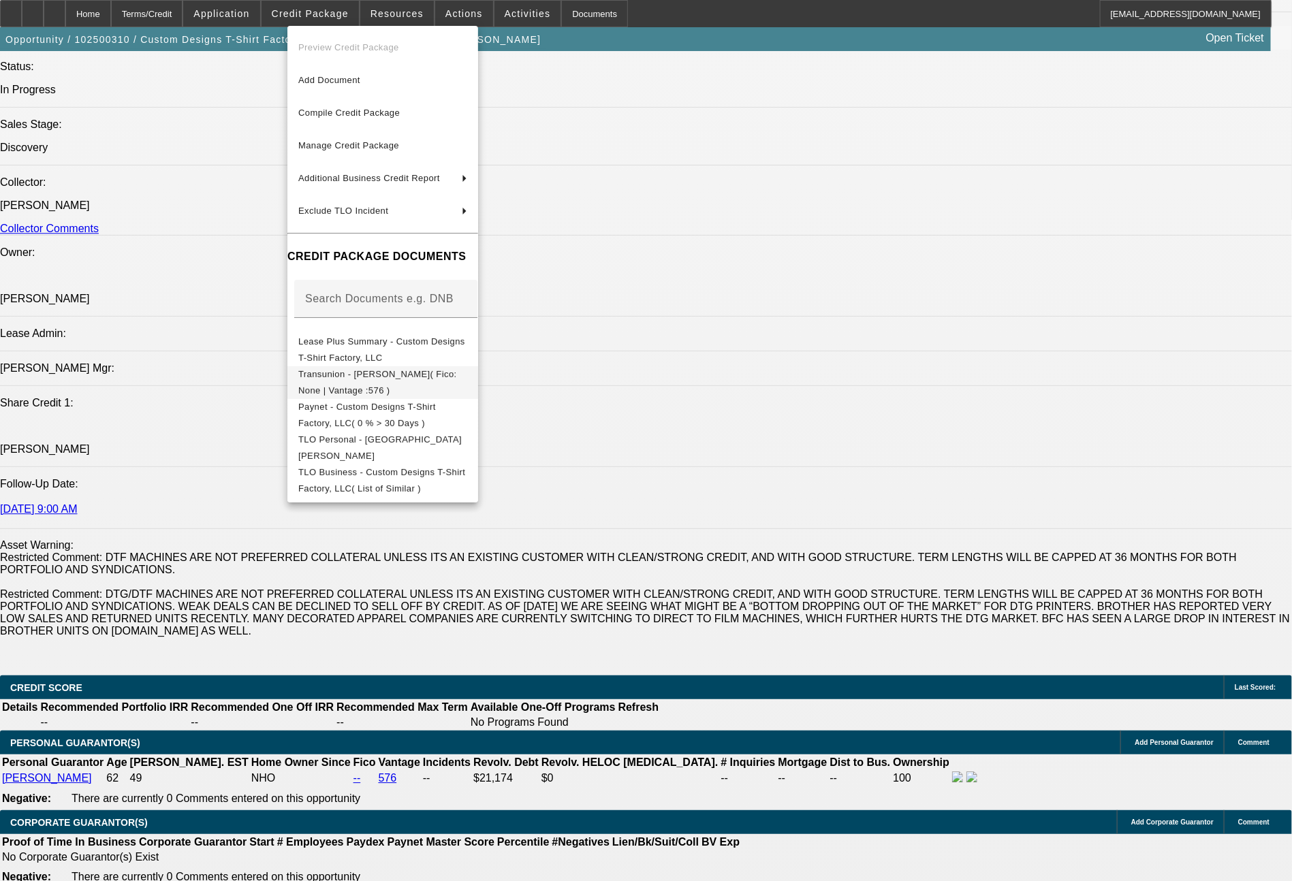
click at [453, 366] on button "Transunion - Covington, Joseph( Fico: None | Vantage :576 )" at bounding box center [382, 382] width 191 height 33
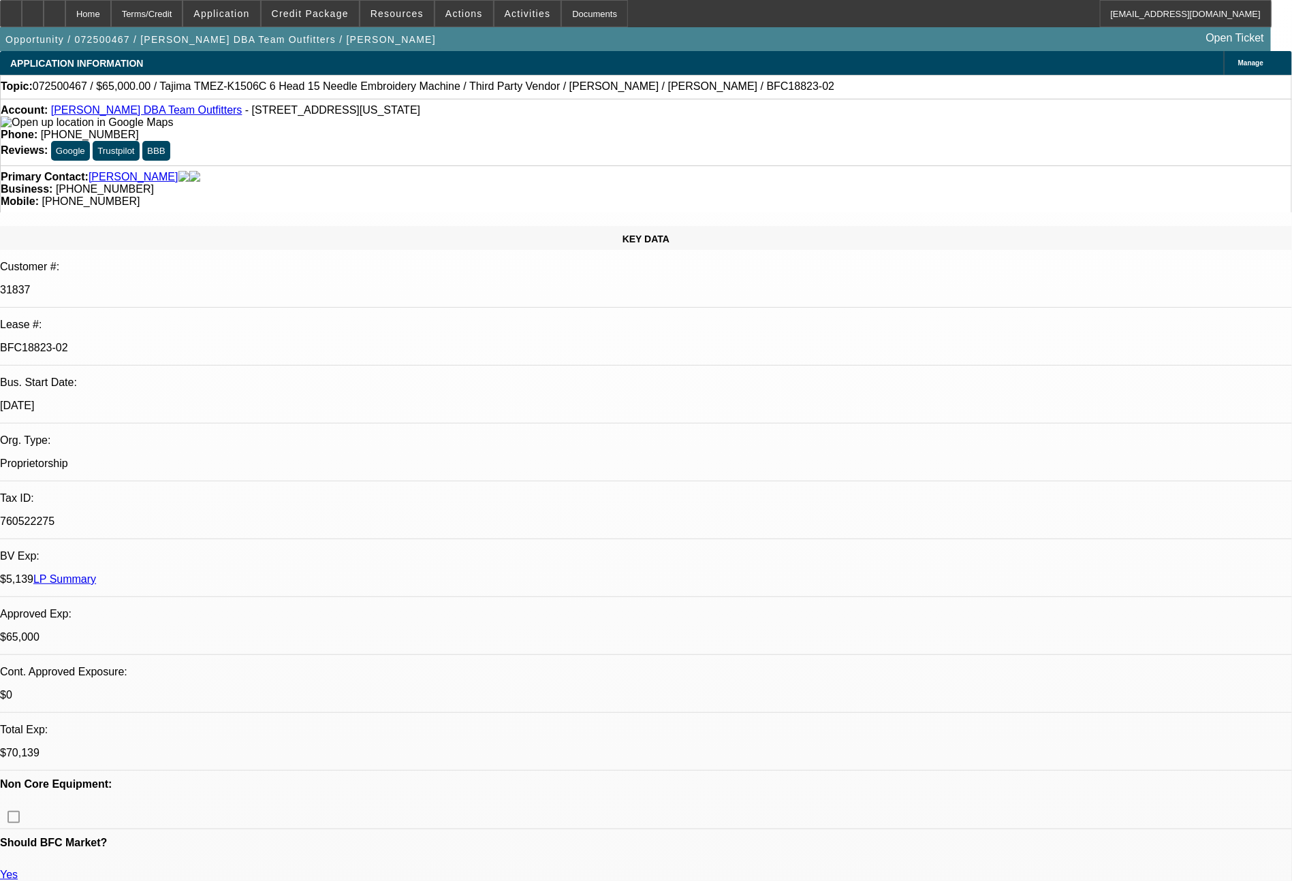
select select "0"
select select "0.1"
select select "4"
select select "0"
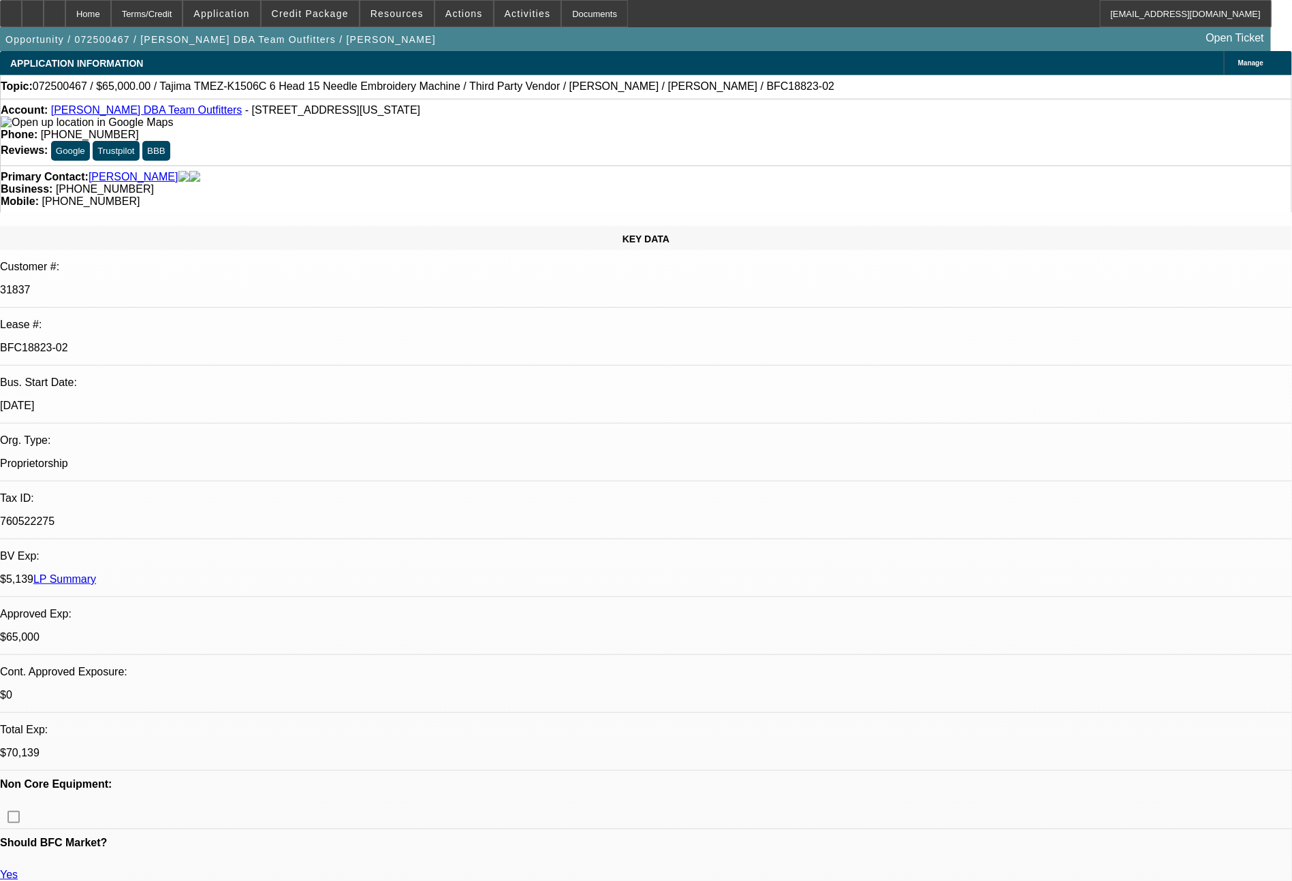
select select "0"
select select "0.1"
select select "4"
select select "0"
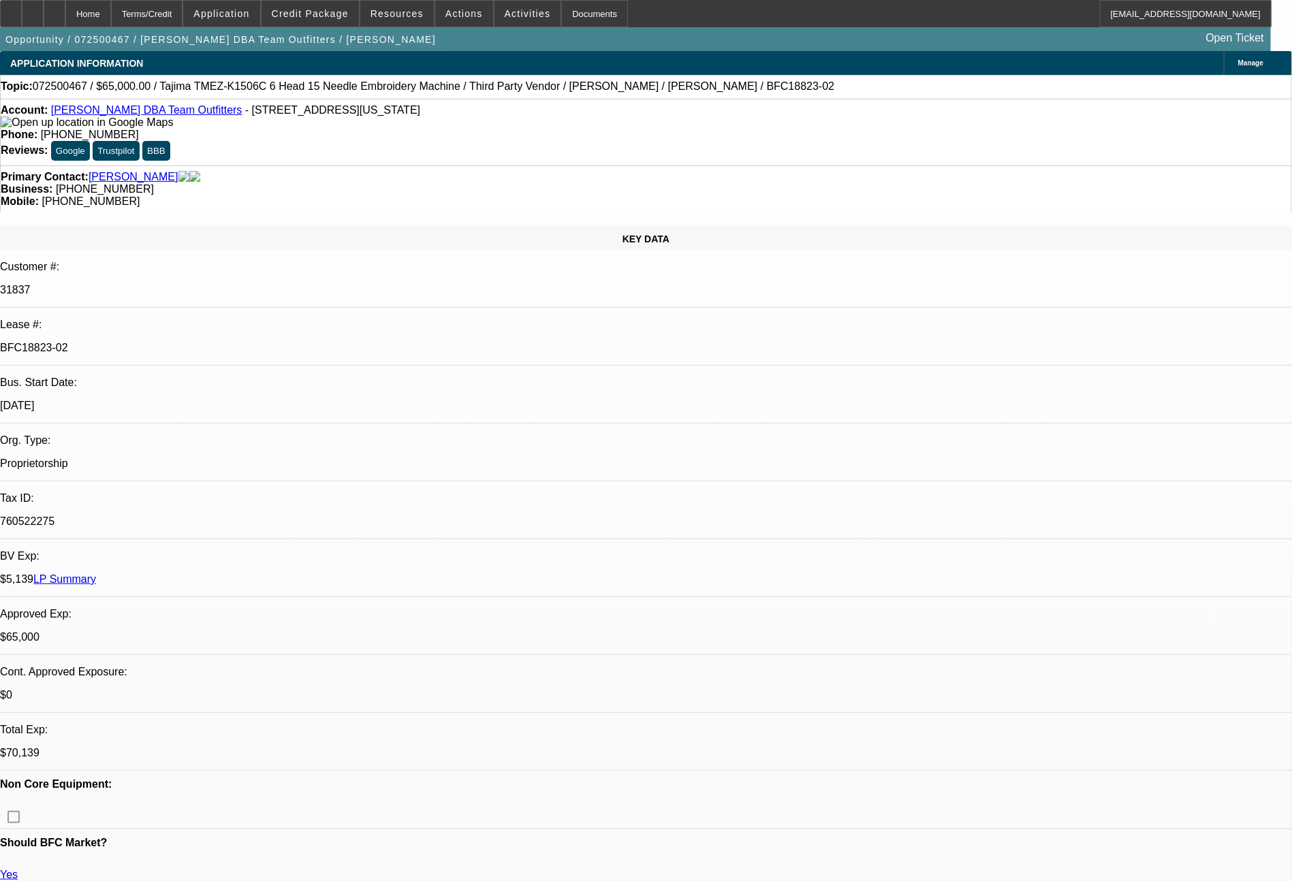
select select "0.1"
select select "4"
select select "0"
select select "0.1"
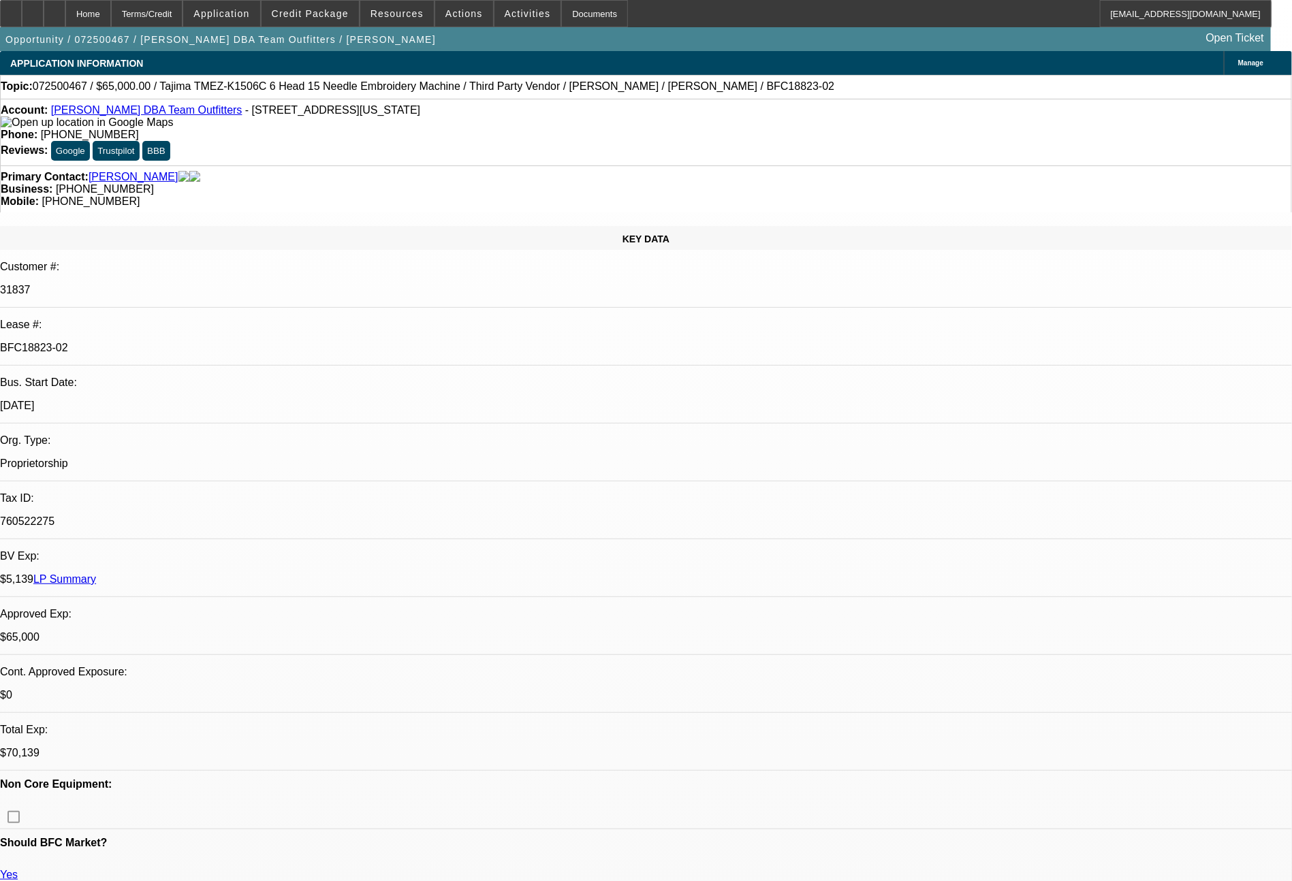
select select "4"
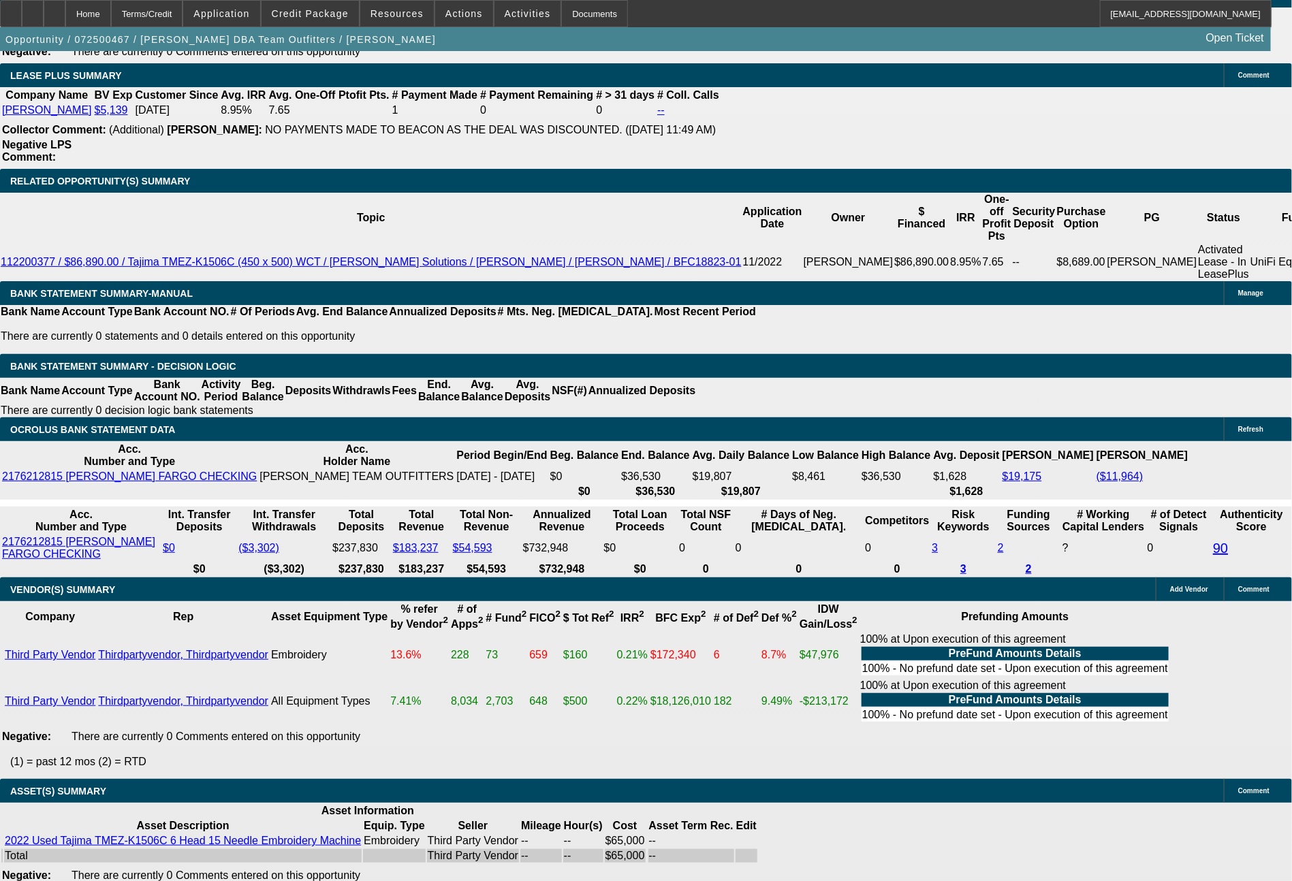
scroll to position [2251, 0]
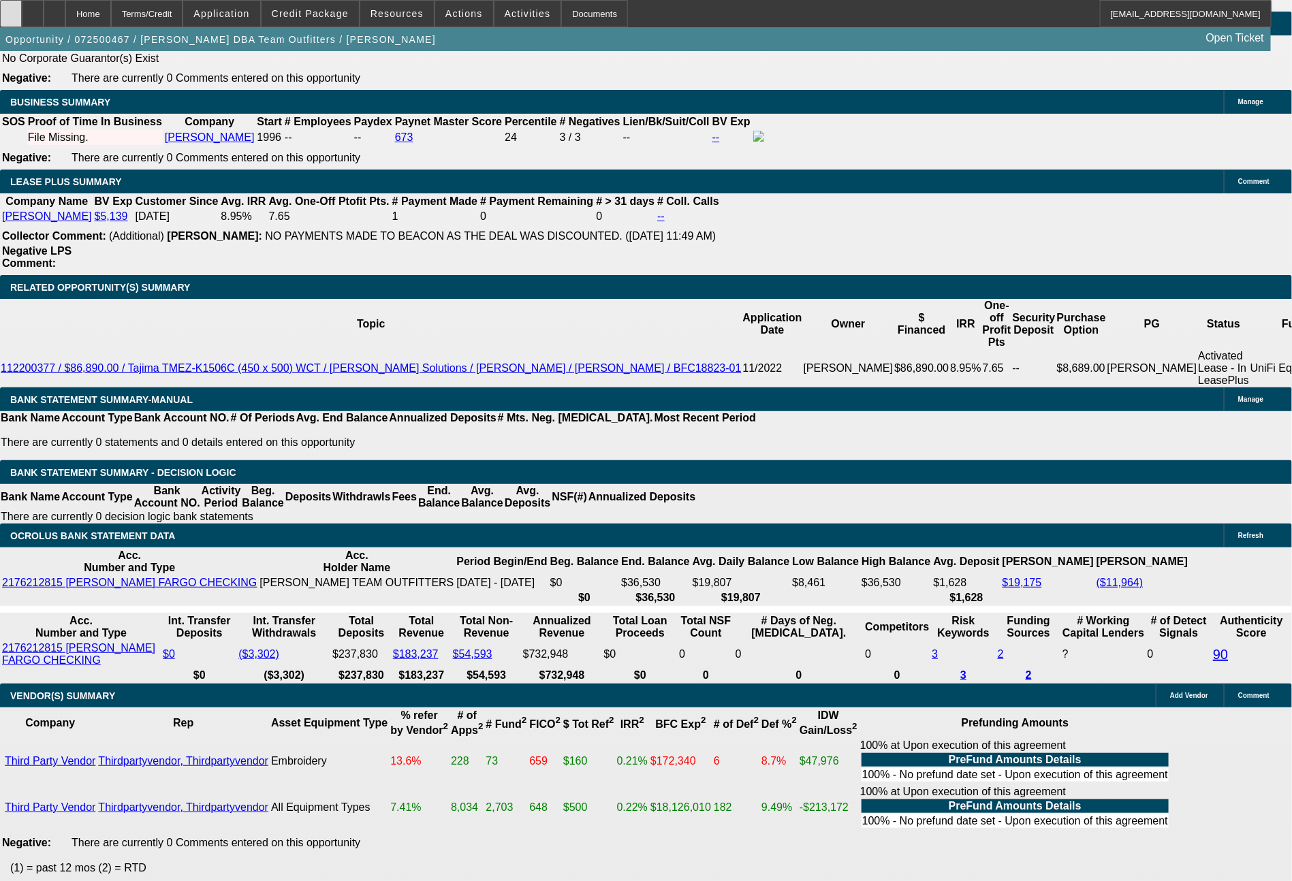
click at [17, 21] on div at bounding box center [11, 13] width 22 height 27
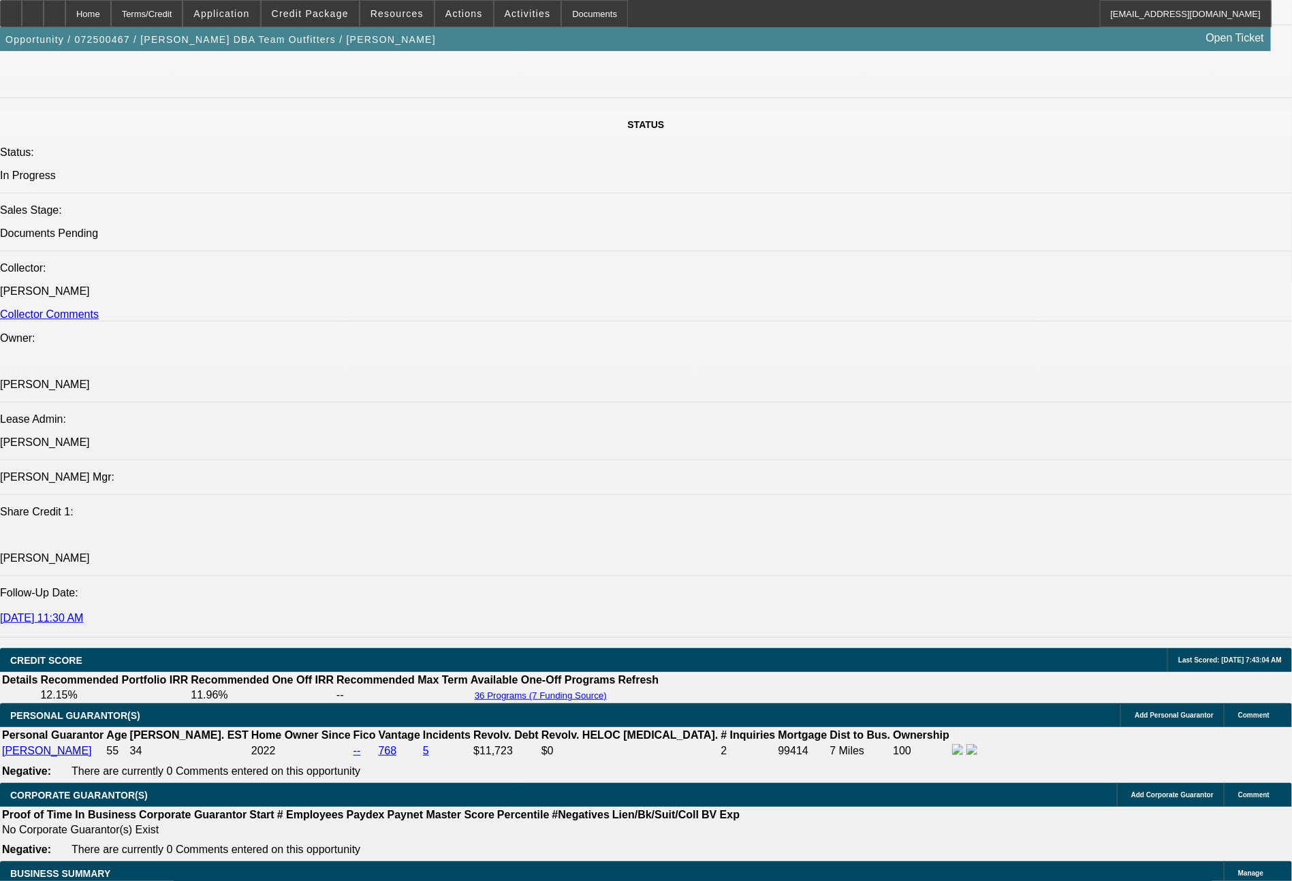
scroll to position [709, 0]
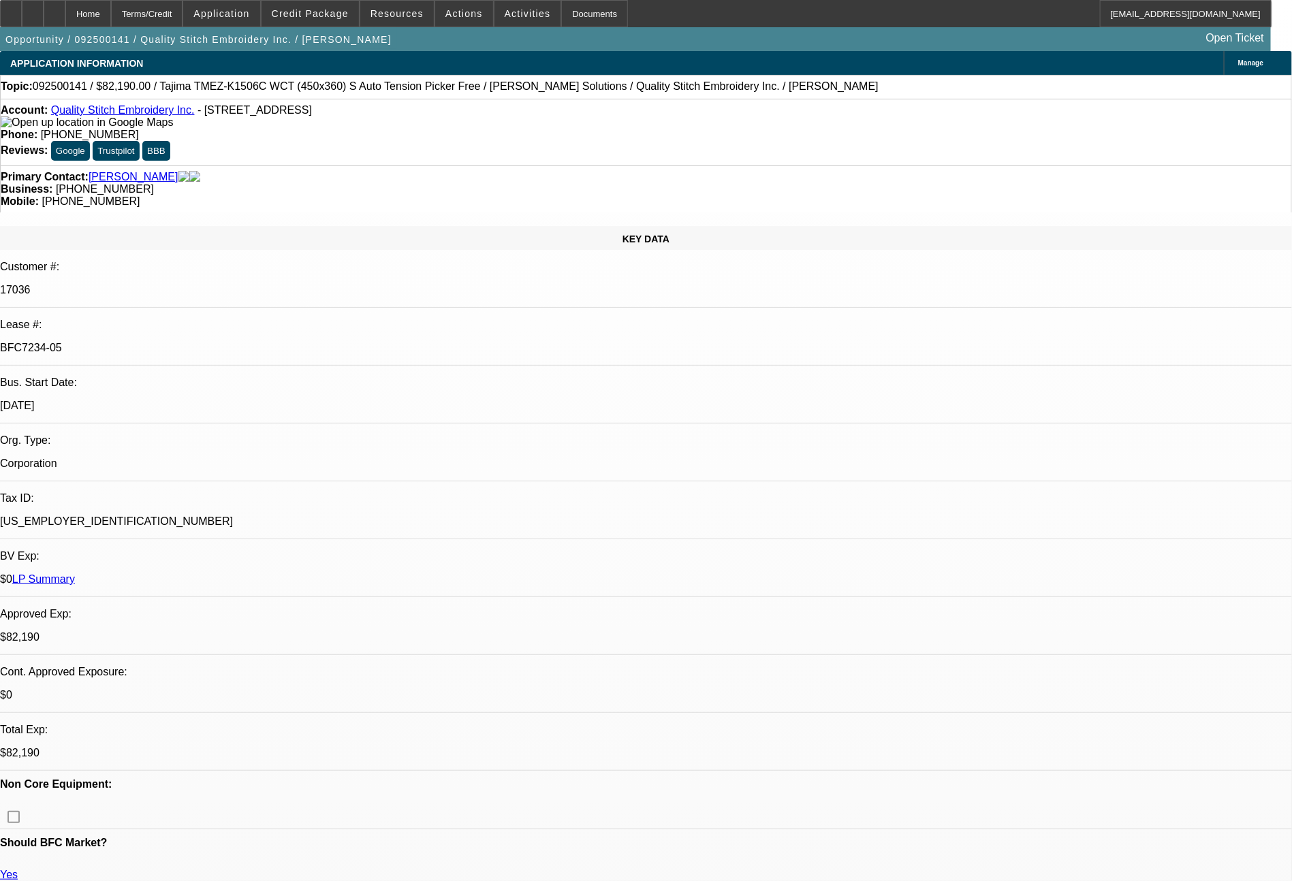
select select "0"
select select "2"
select select "0"
select select "2"
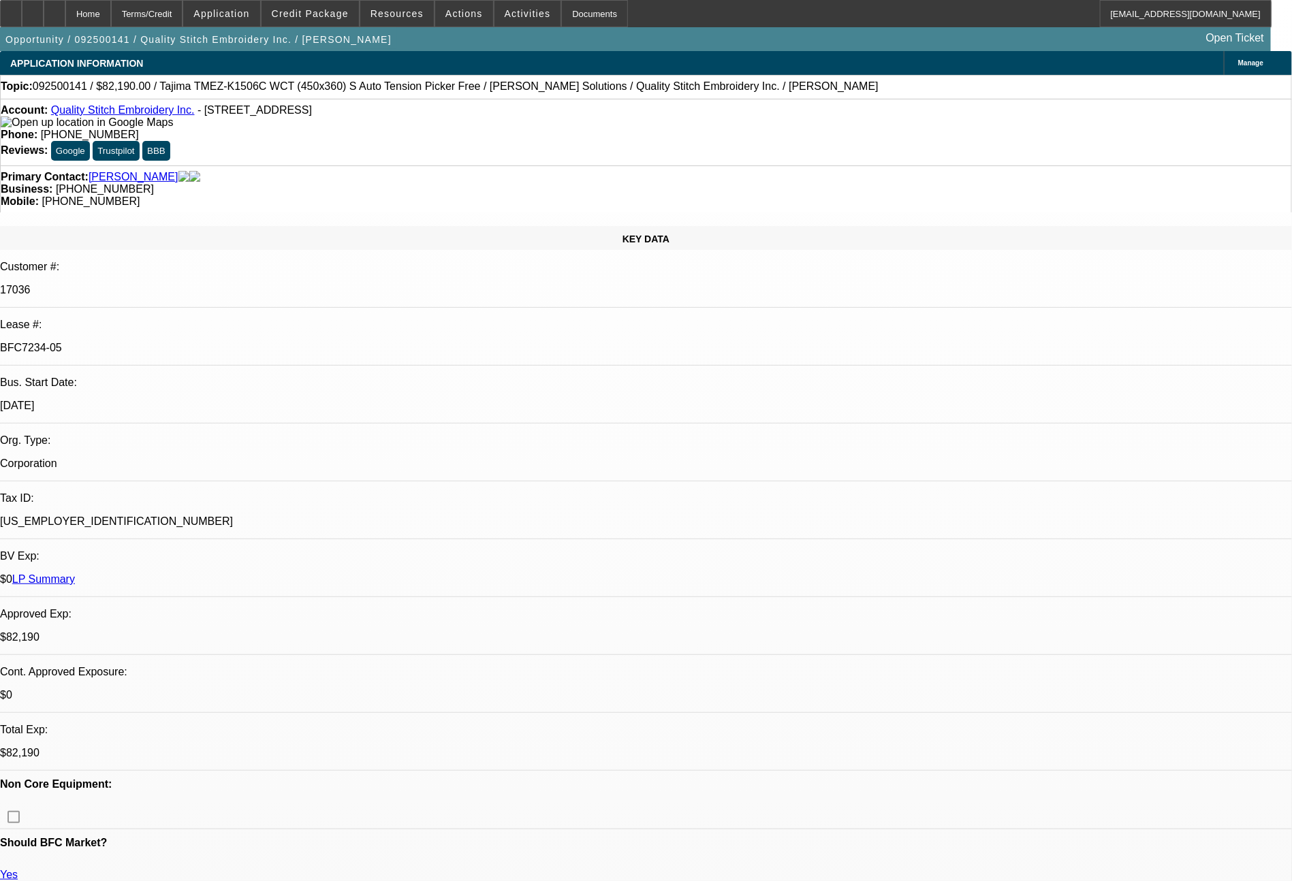
select select "0"
select select "2"
select select "0"
select select "2"
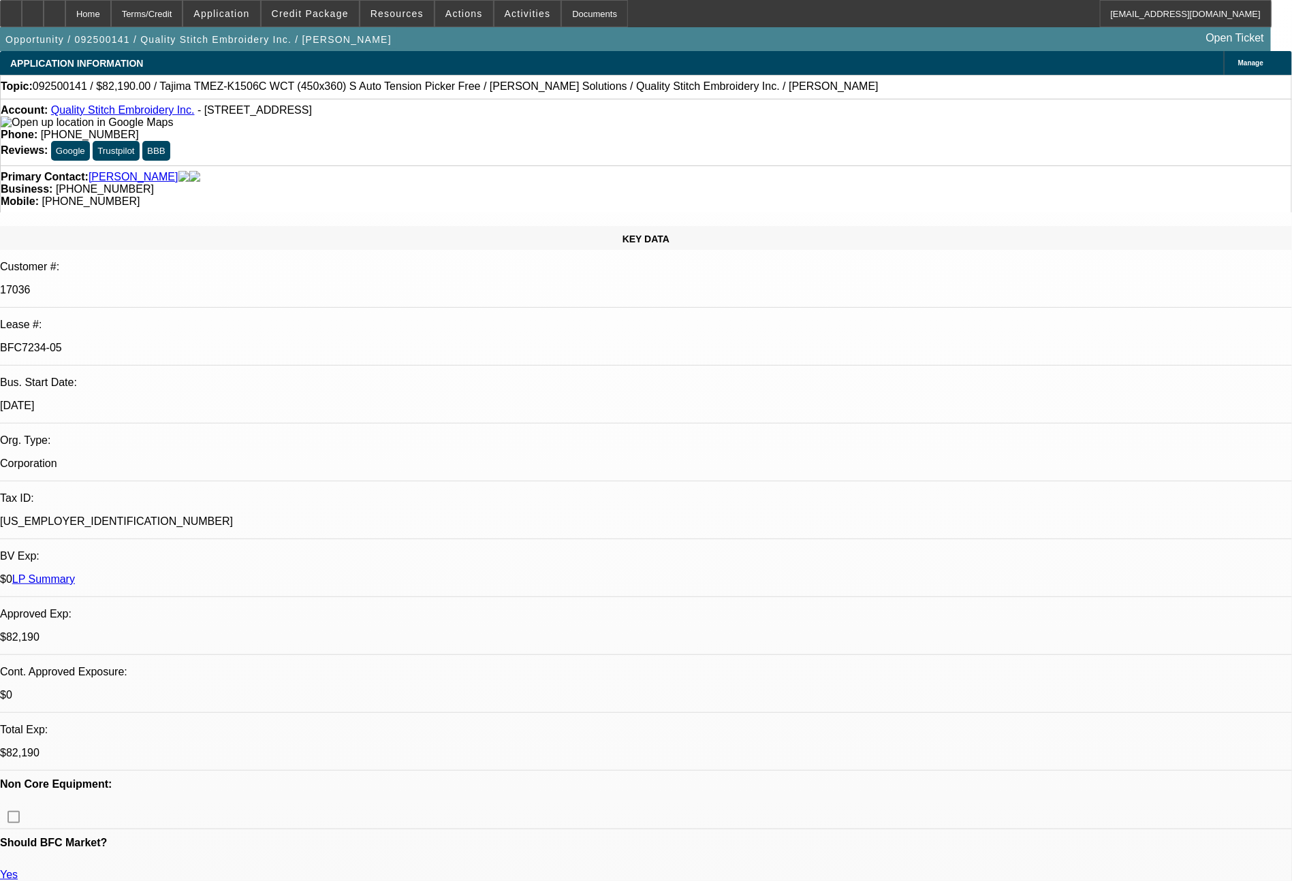
select select "0"
select select "2"
select select "0"
select select "2"
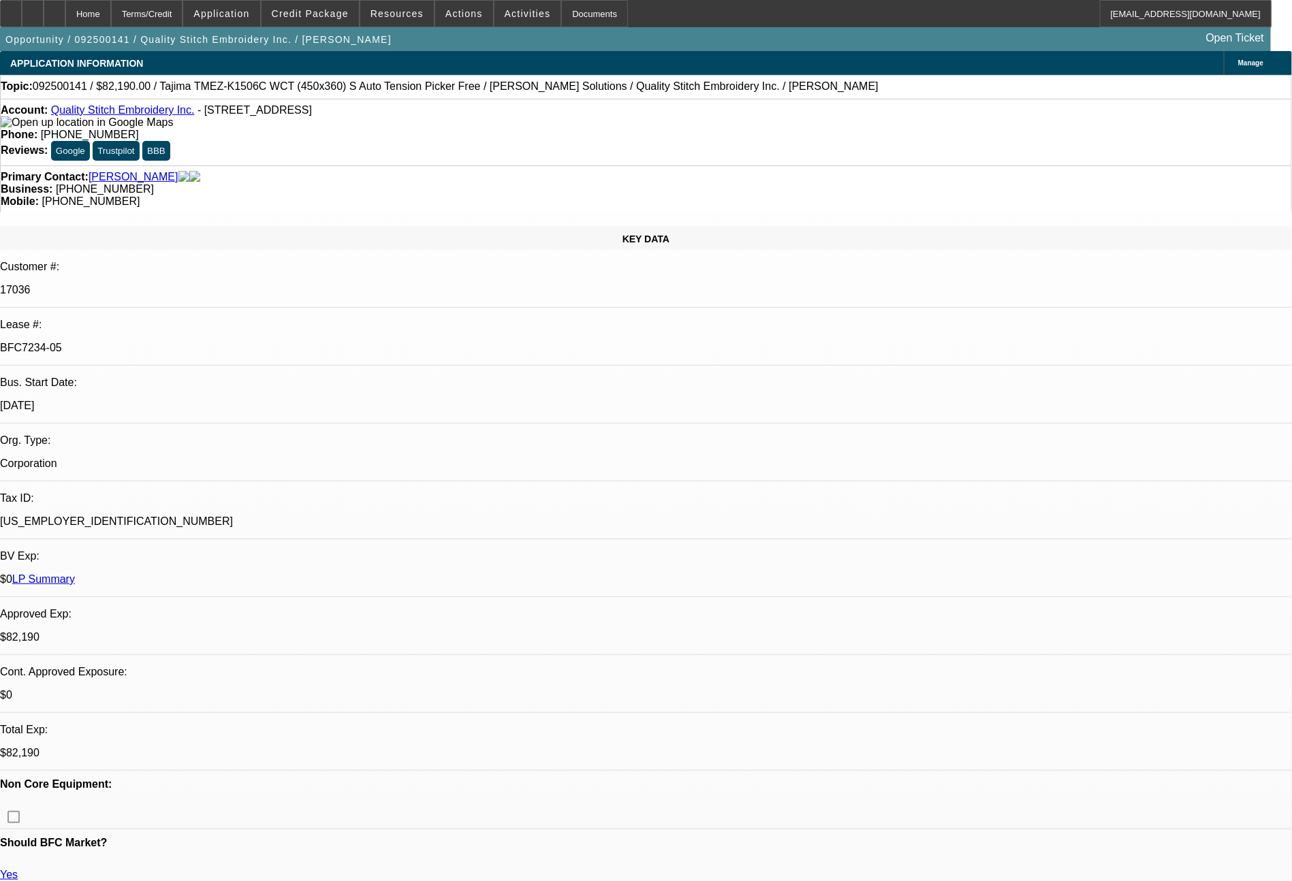
select select "0"
select select "2"
select select "0"
select select "2"
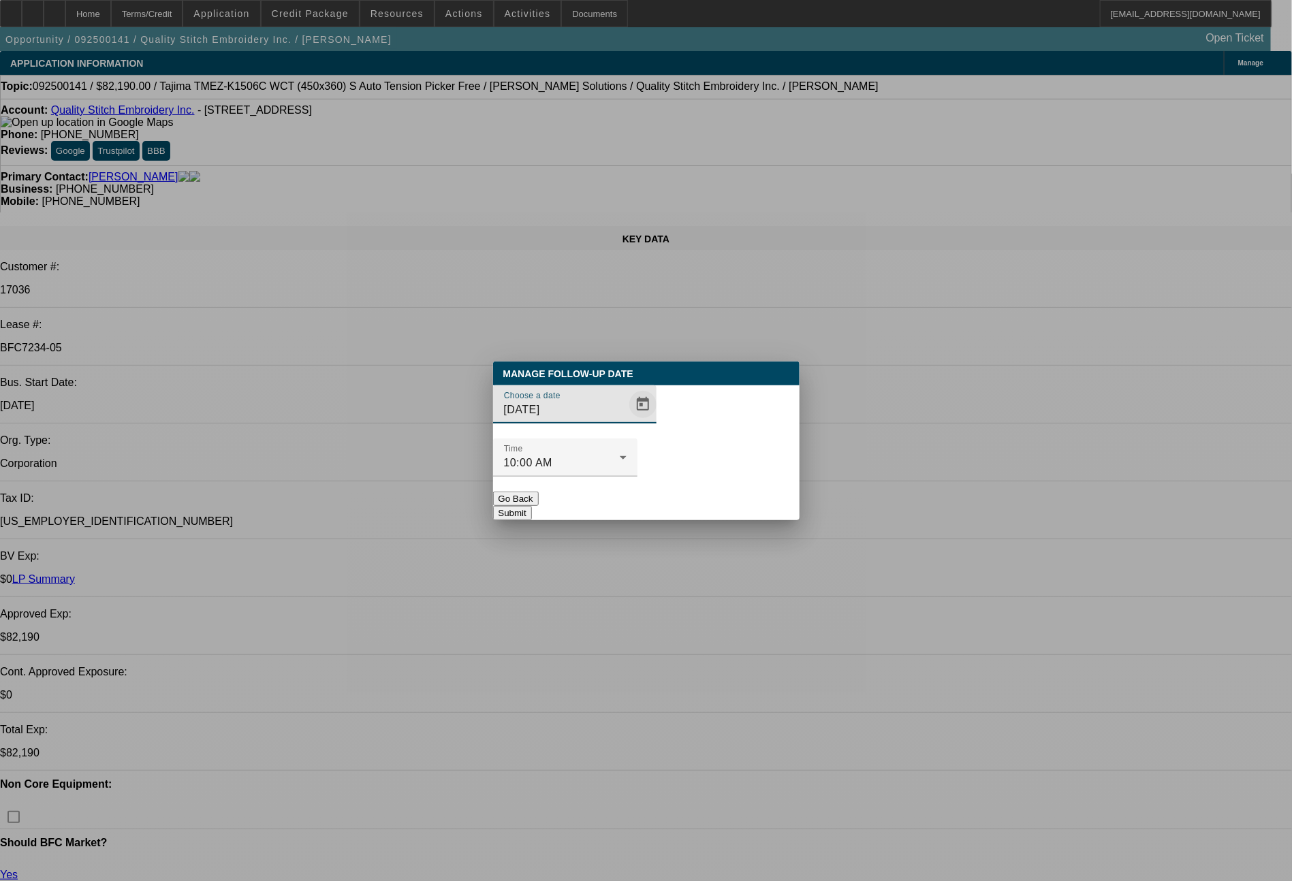
click at [626, 421] on span "Open calendar" at bounding box center [642, 404] width 33 height 33
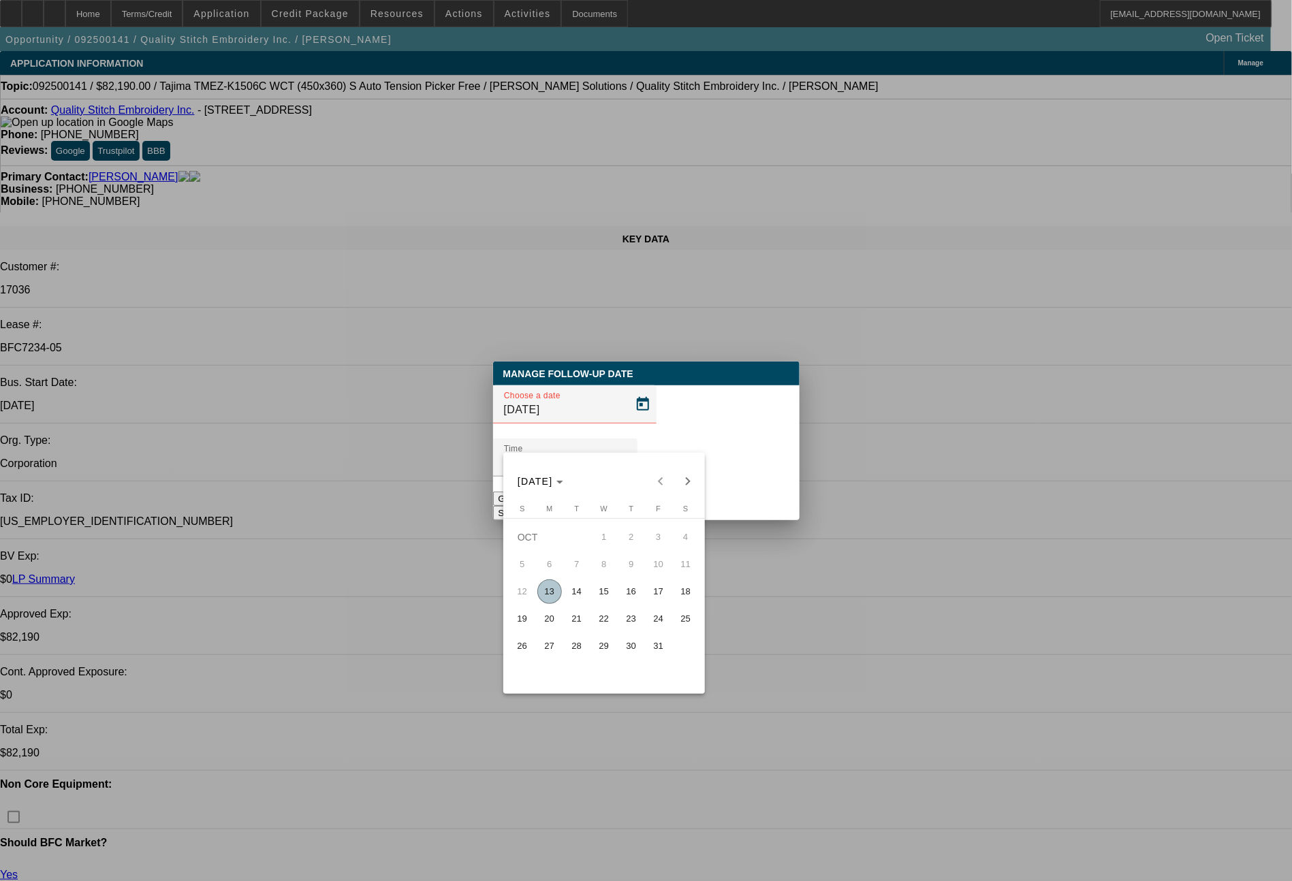
click at [613, 596] on span "15" at bounding box center [604, 591] width 25 height 25
type input "10/15/2025"
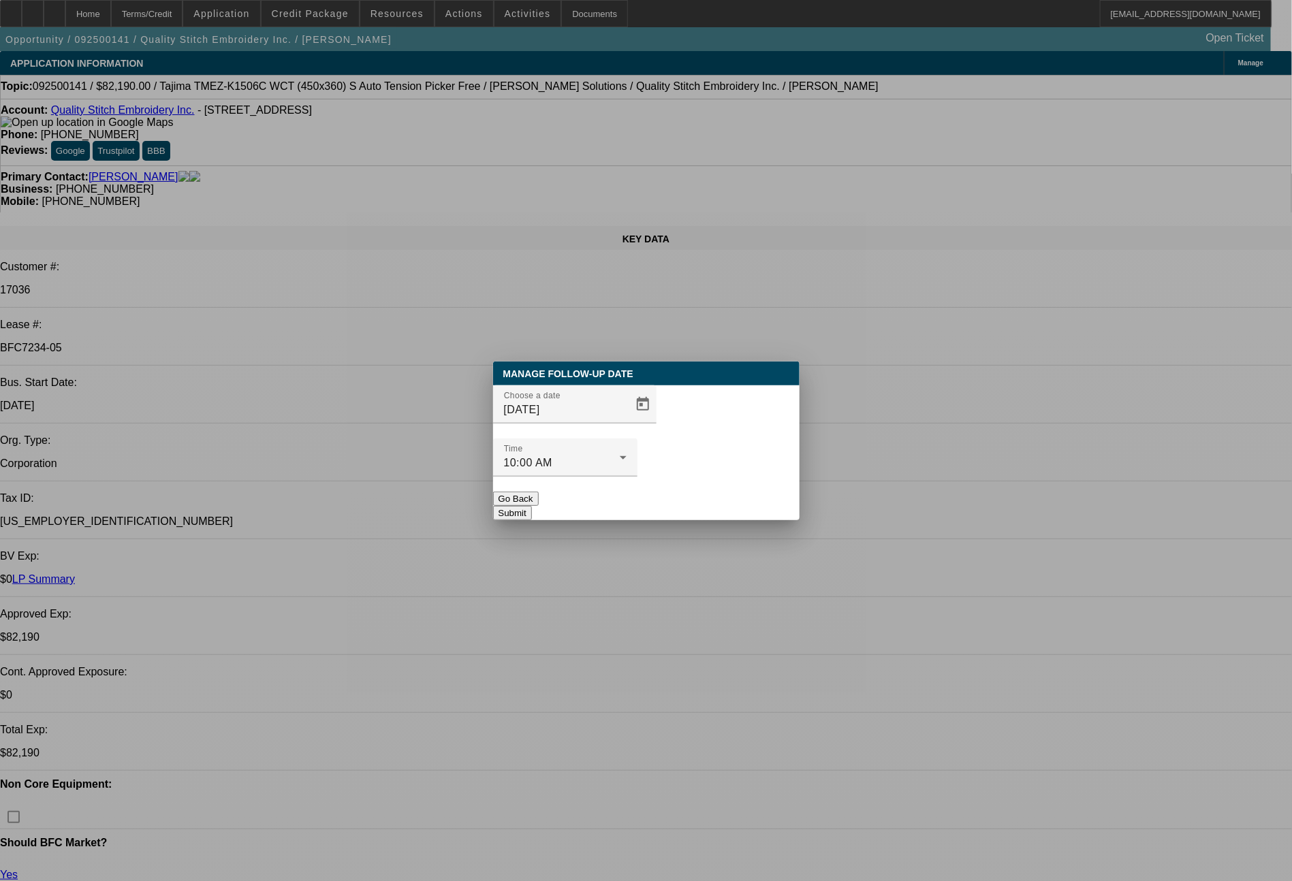
click at [532, 506] on button "Submit" at bounding box center [512, 513] width 39 height 14
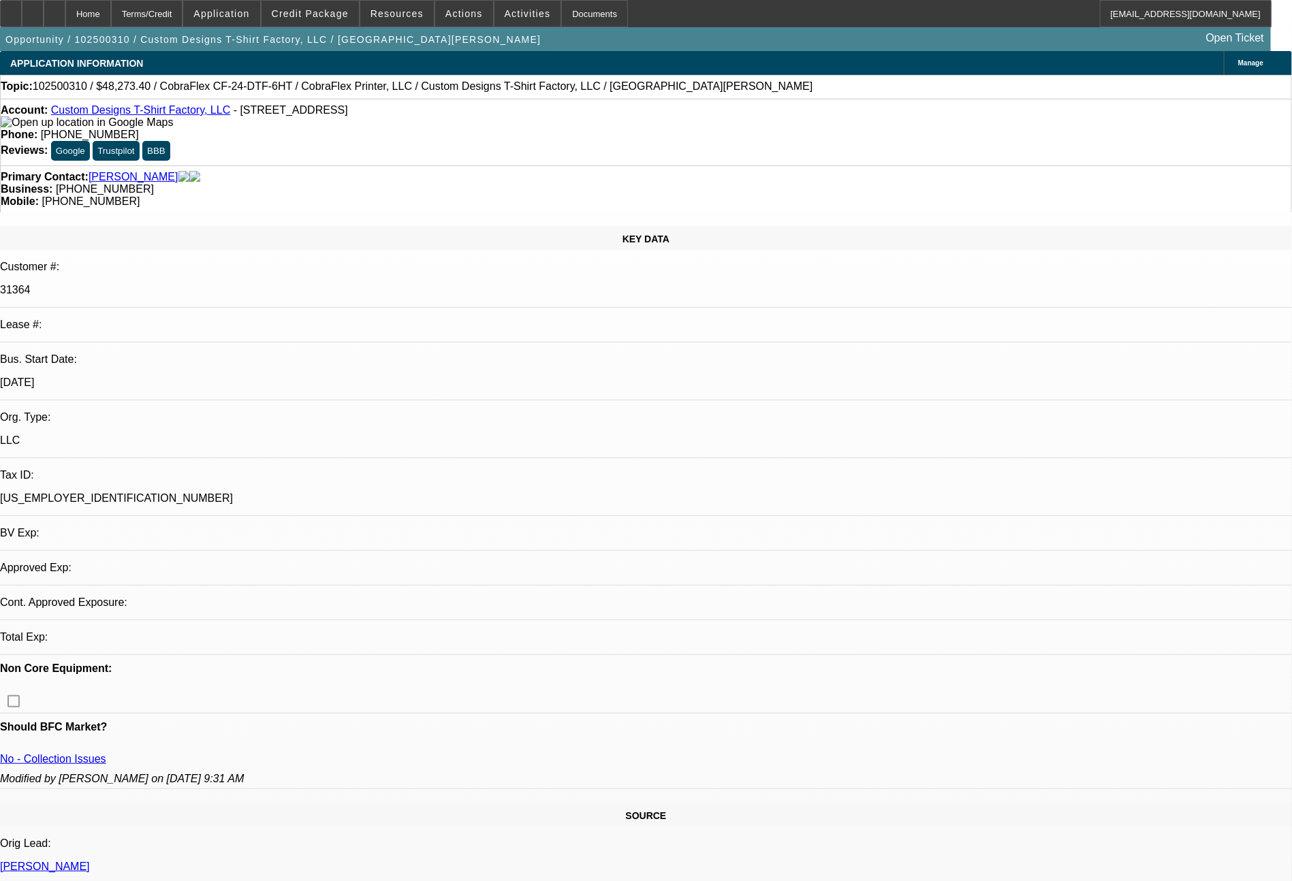
select select "0"
select select "2"
select select "0.1"
select select "4"
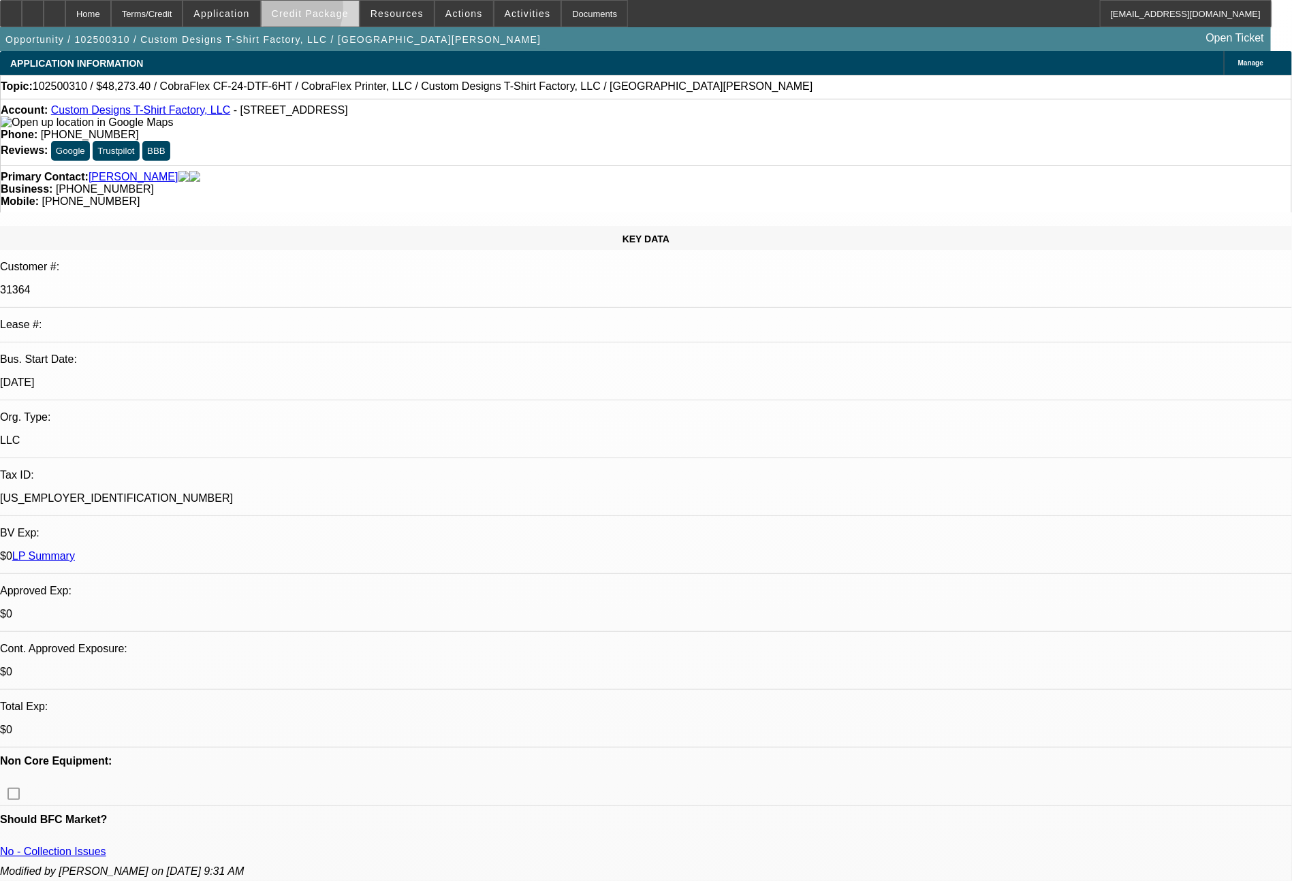
click at [306, 11] on span "Credit Package" at bounding box center [310, 13] width 77 height 11
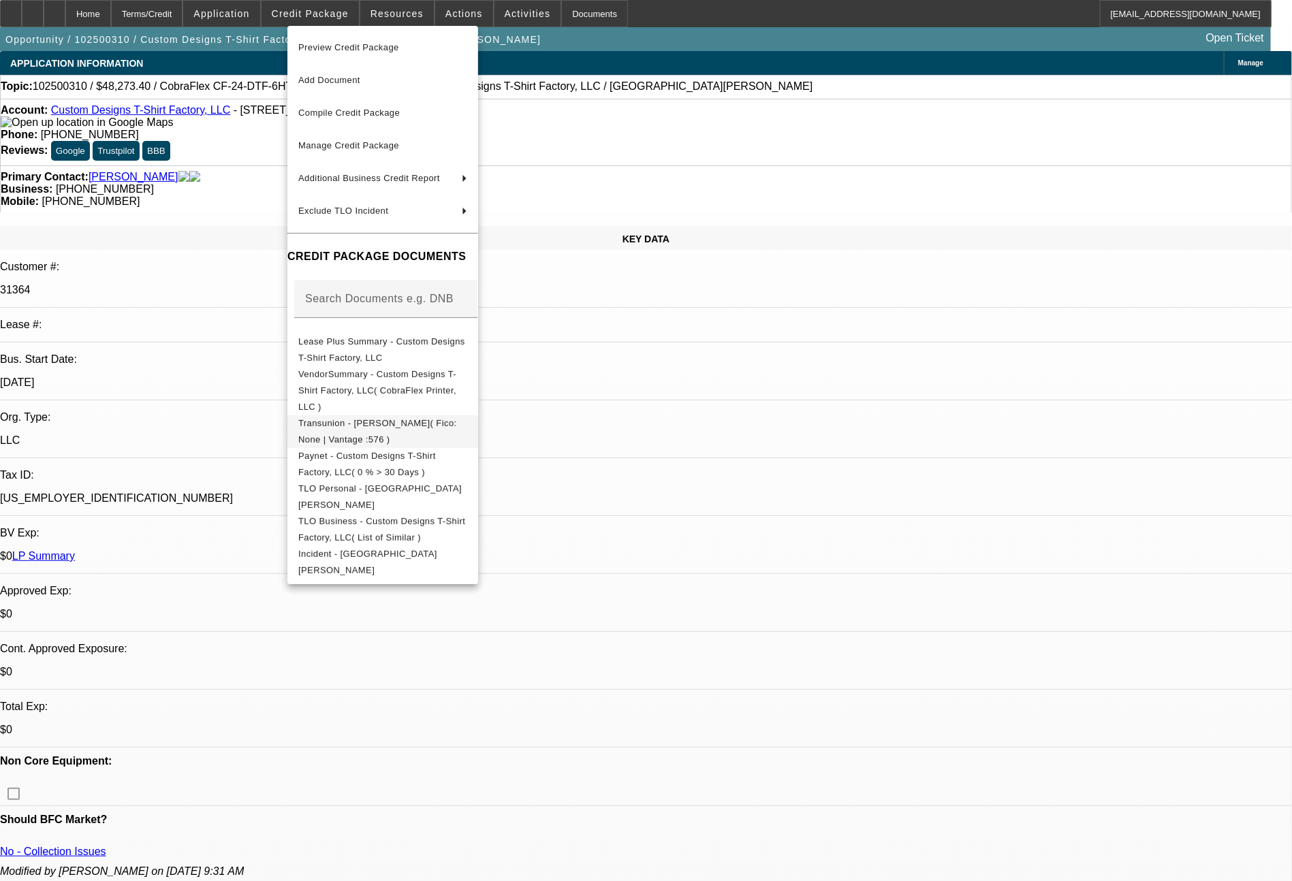
click at [380, 418] on span "Transunion - [PERSON_NAME]( Fico: None | Vantage :576 )" at bounding box center [377, 431] width 159 height 27
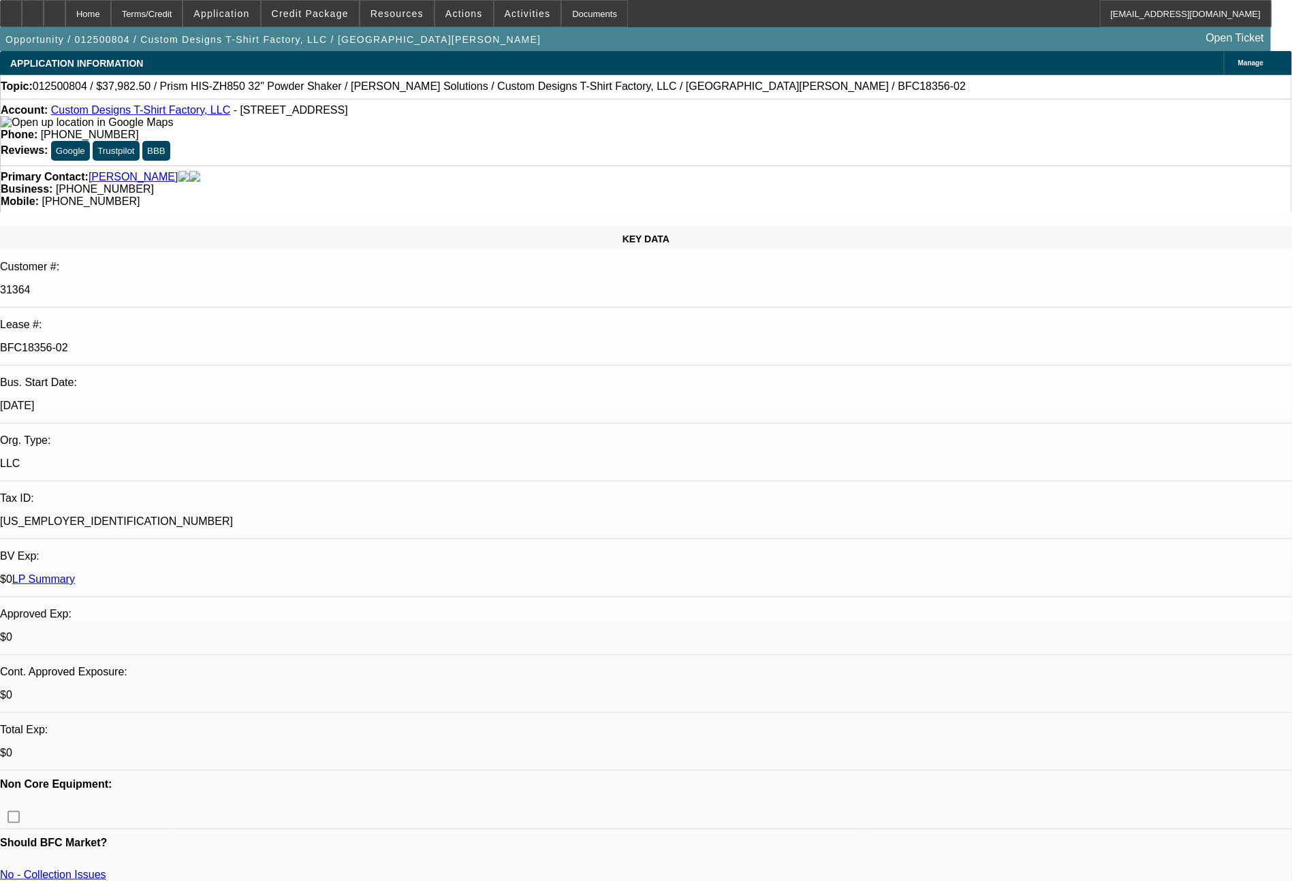
select select "0"
select select "2"
select select "0"
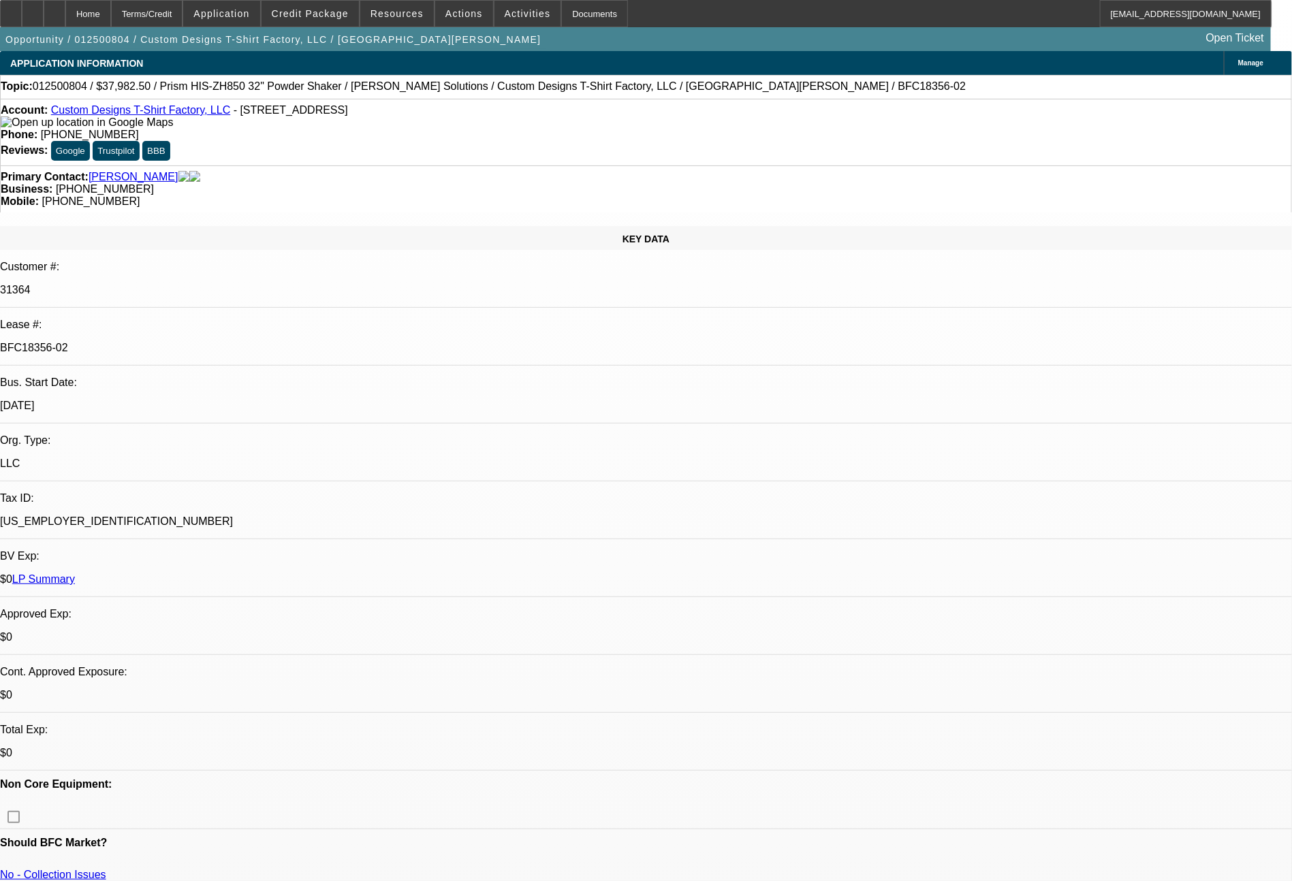
select select "0"
select select "2"
select select "0"
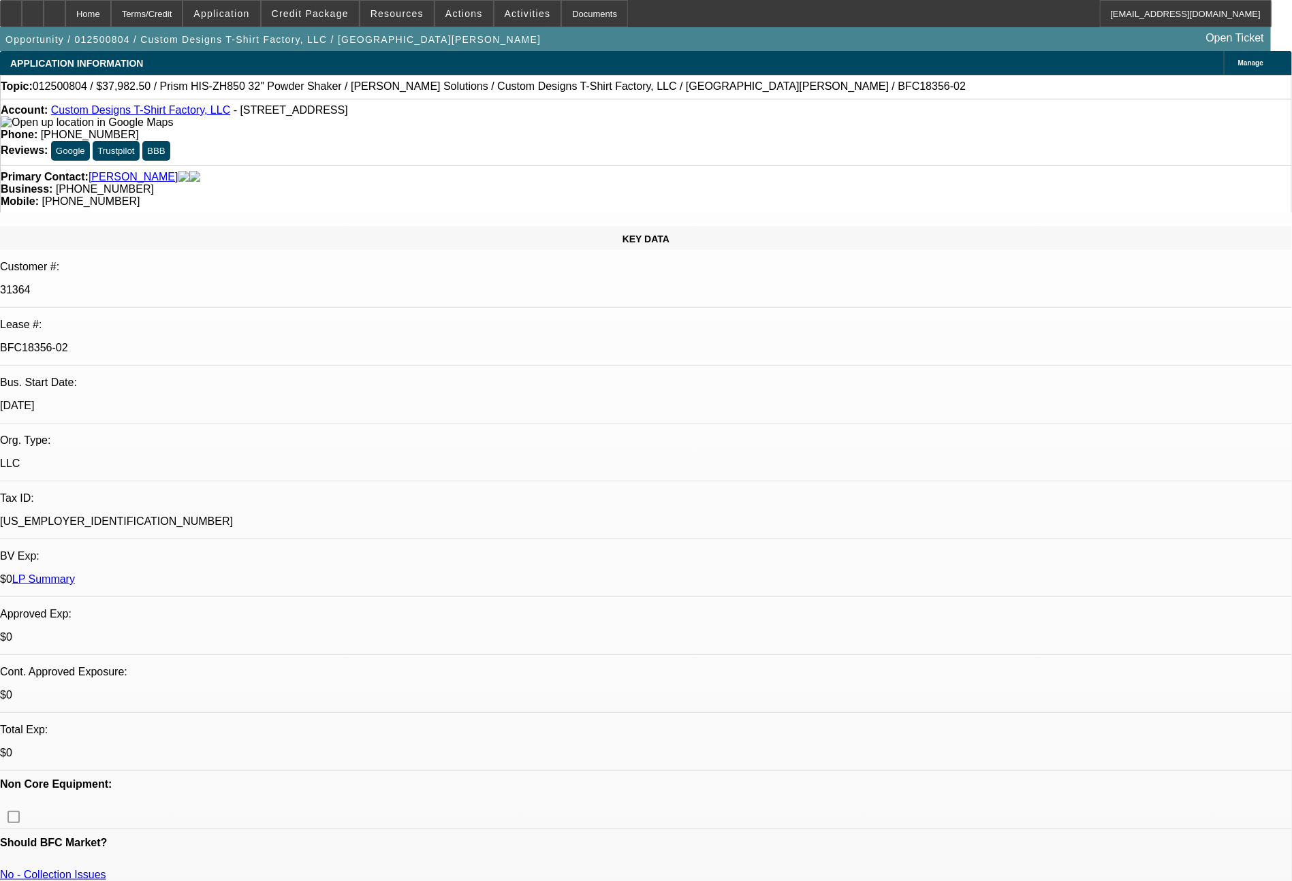
select select "0"
select select "2"
select select "0"
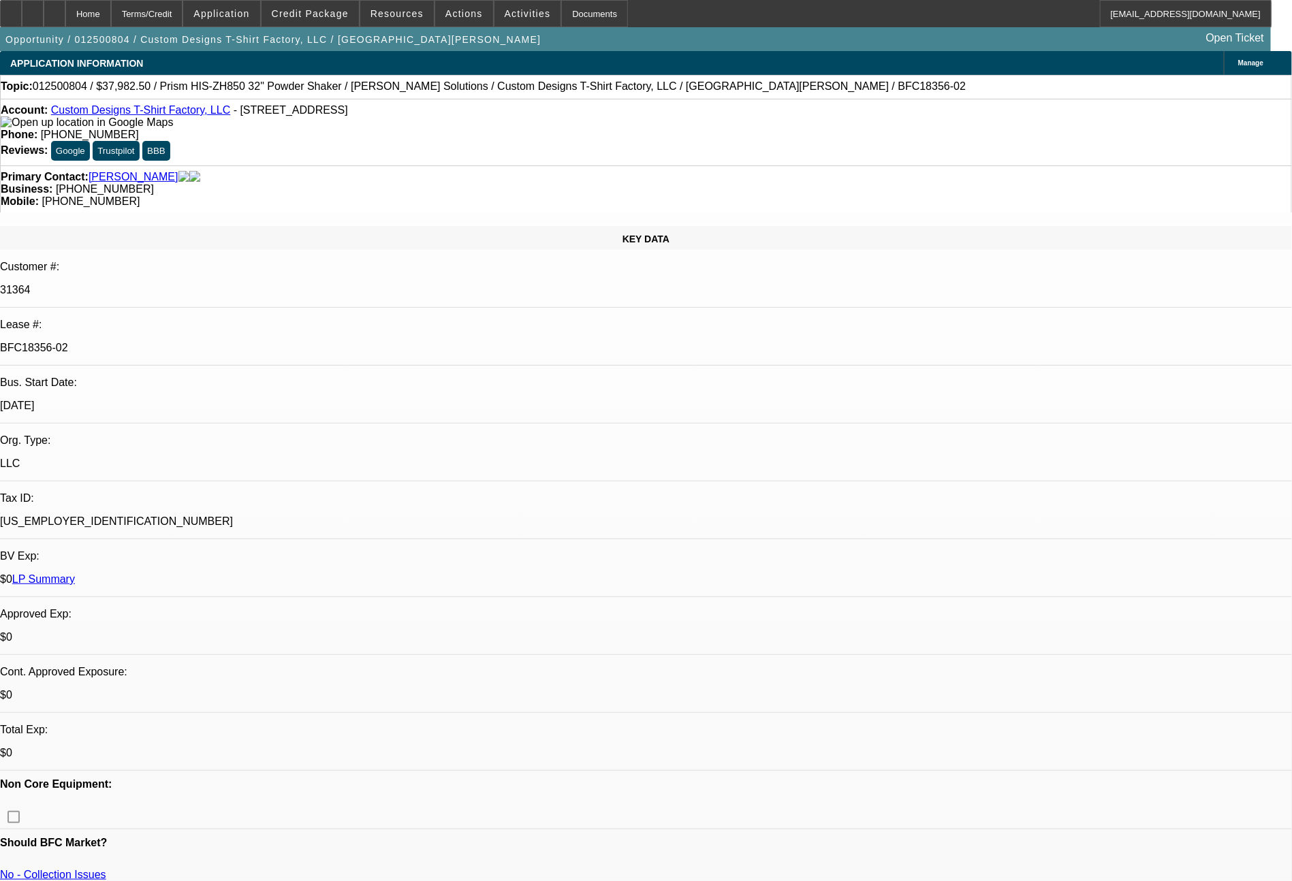
select select "2"
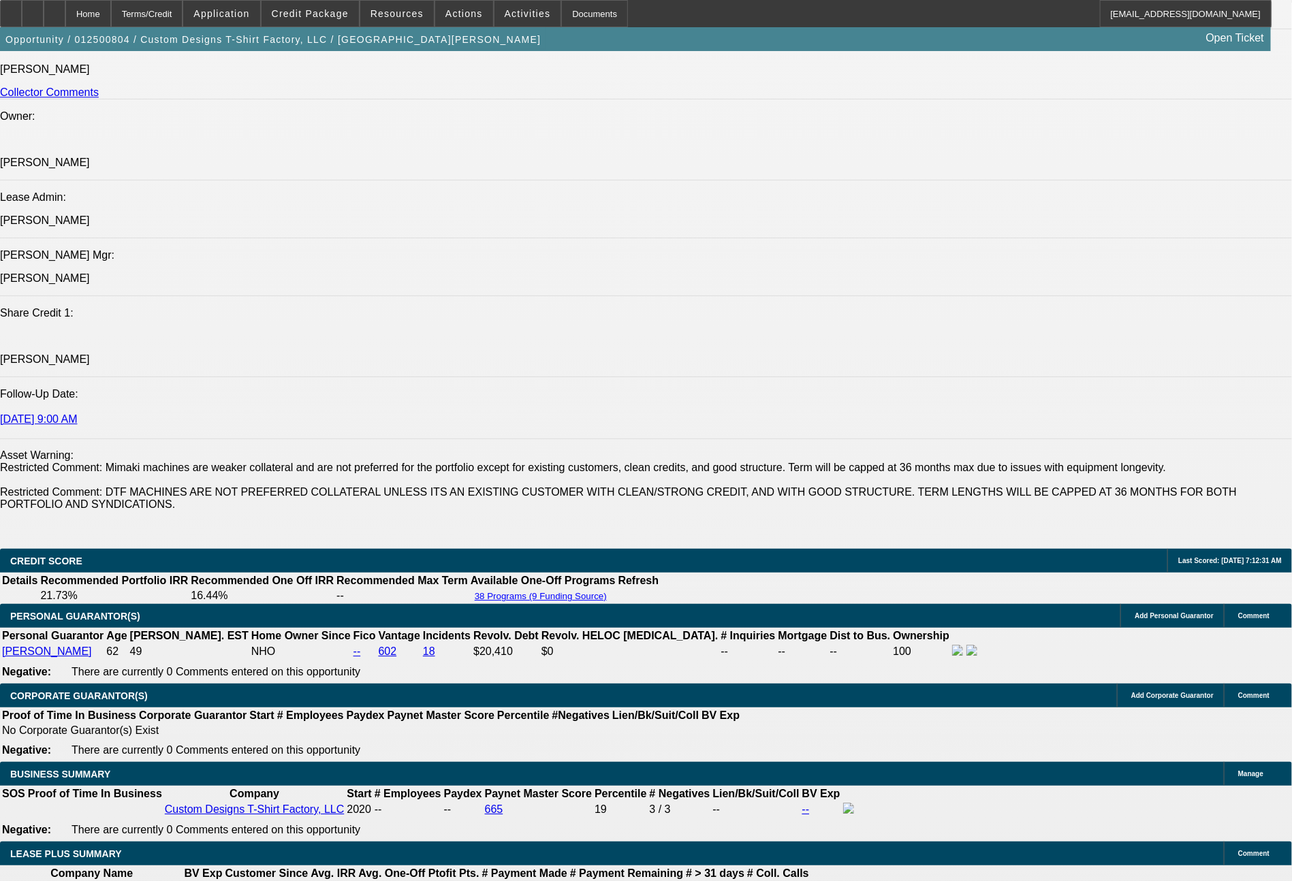
scroll to position [1855, 0]
